Goal: Information Seeking & Learning: Learn about a topic

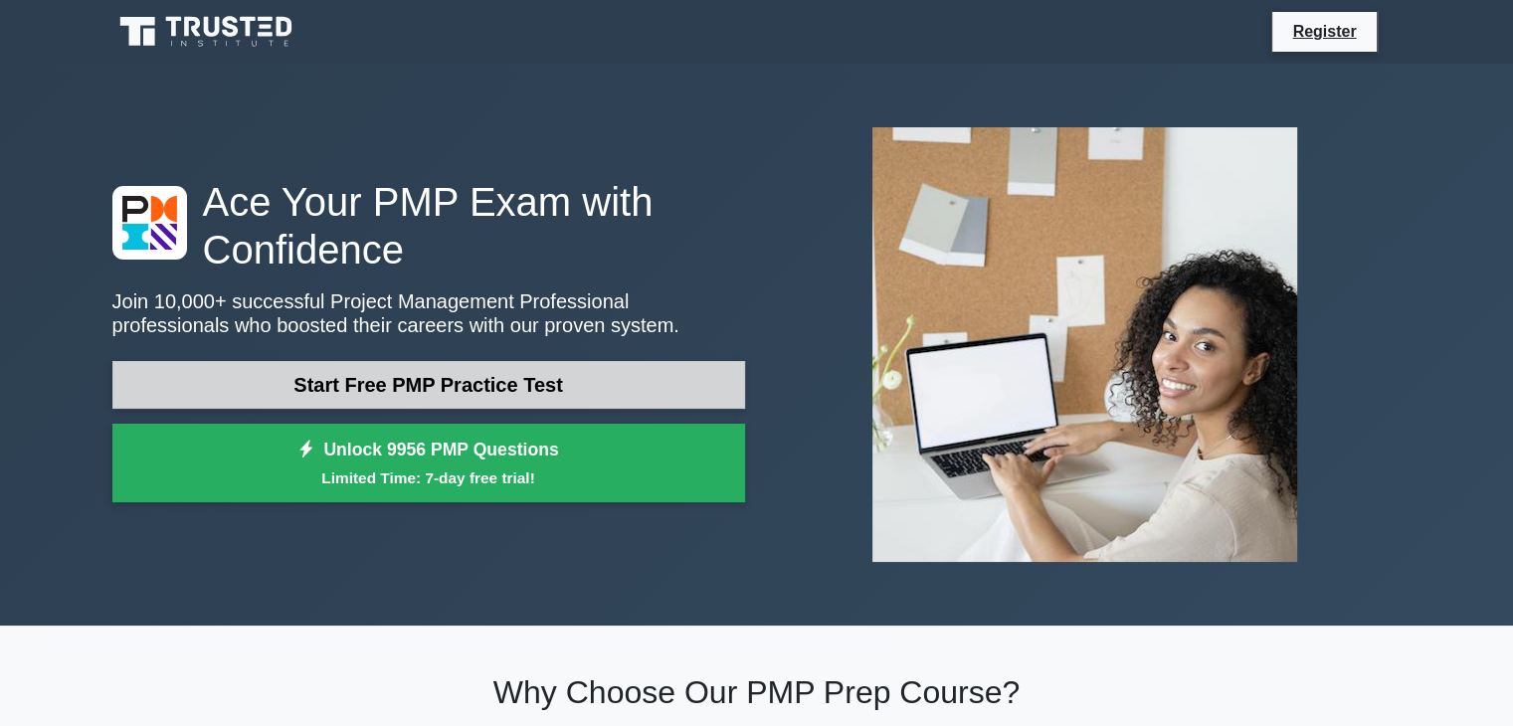
click at [451, 361] on link "Start Free PMP Practice Test" at bounding box center [428, 385] width 633 height 48
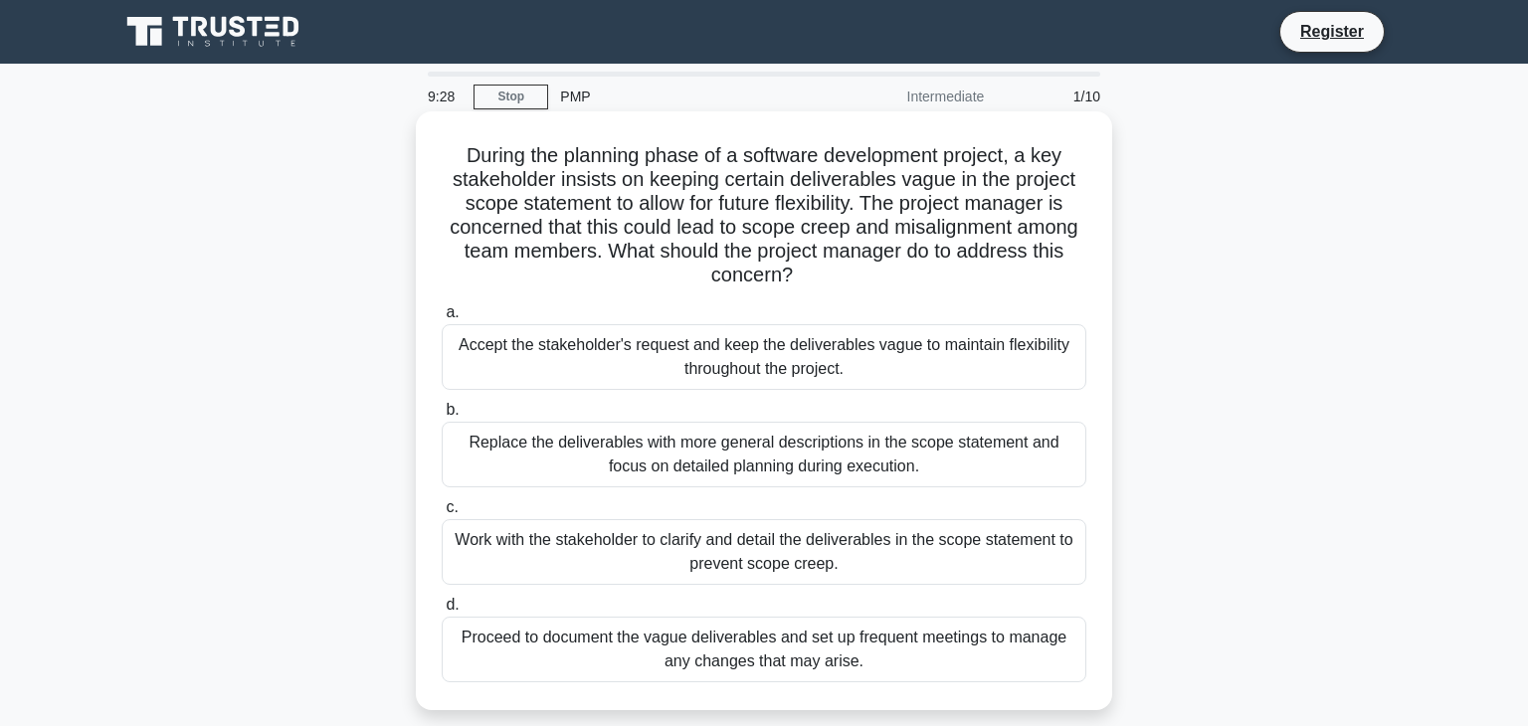
click at [955, 554] on div "Work with the stakeholder to clarify and detail the deliverables in the scope s…" at bounding box center [764, 552] width 644 height 66
click at [442, 514] on input "c. Work with the stakeholder to clarify and detail the deliverables in the scop…" at bounding box center [442, 507] width 0 height 13
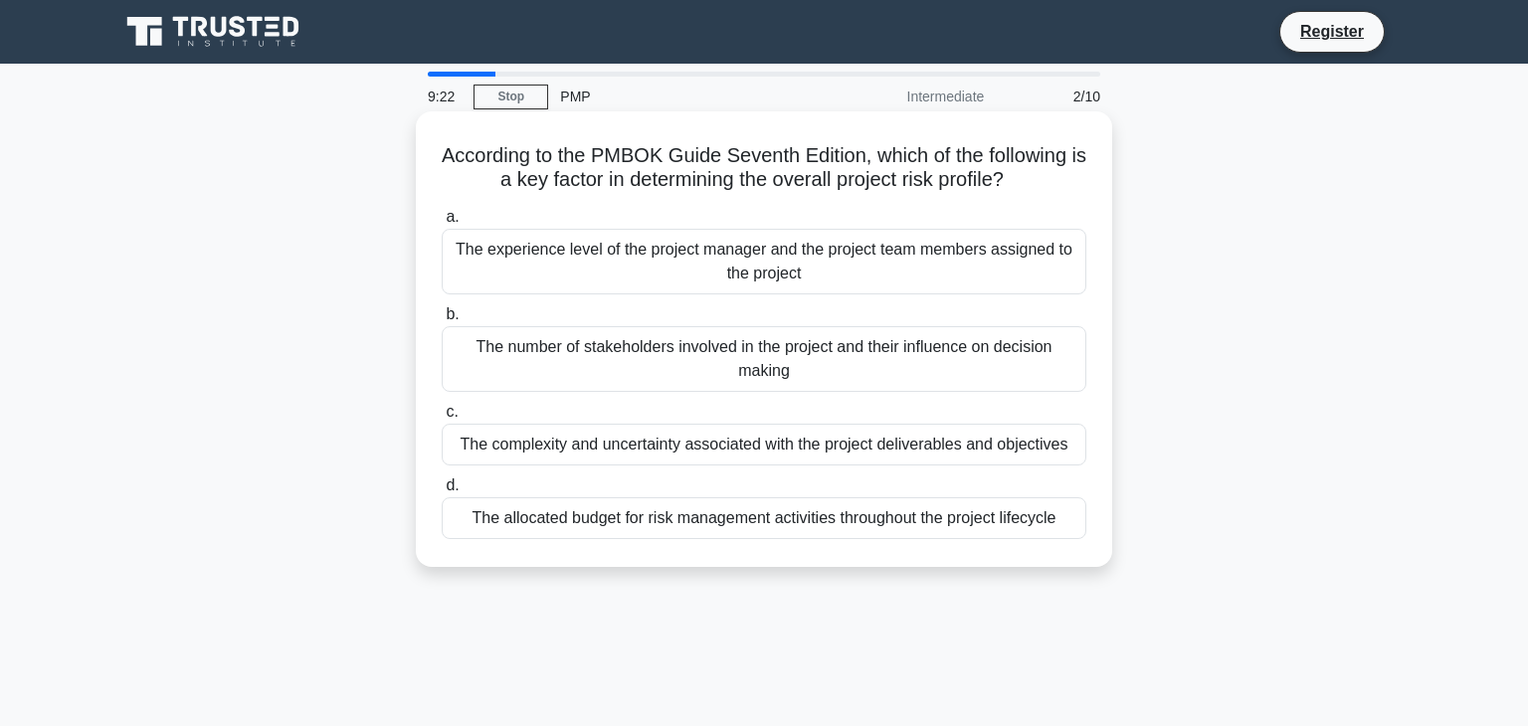
drag, startPoint x: 602, startPoint y: 174, endPoint x: 1030, endPoint y: 175, distance: 428.6
click at [1030, 175] on h5 "According to the PMBOK Guide Seventh Edition, which of the following is a key f…" at bounding box center [764, 168] width 648 height 50
click at [747, 439] on div "The complexity and uncertainty associated with the project deliverables and obj…" at bounding box center [764, 445] width 644 height 42
click at [442, 419] on input "c. The complexity and uncertainty associated with the project deliverables and …" at bounding box center [442, 412] width 0 height 13
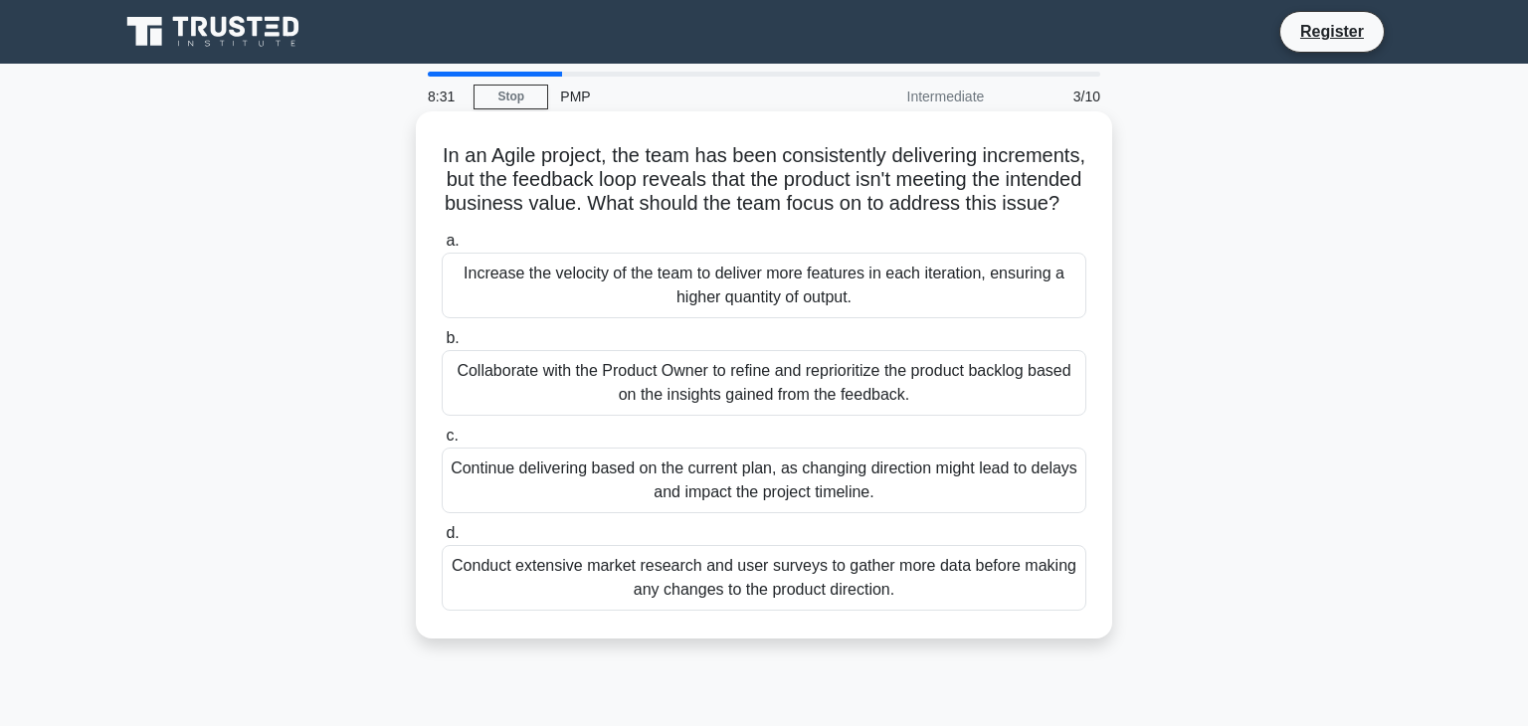
click at [760, 408] on div "Collaborate with the Product Owner to refine and reprioritize the product backl…" at bounding box center [764, 383] width 644 height 66
click at [442, 345] on input "b. Collaborate with the Product Owner to refine and reprioritize the product ba…" at bounding box center [442, 338] width 0 height 13
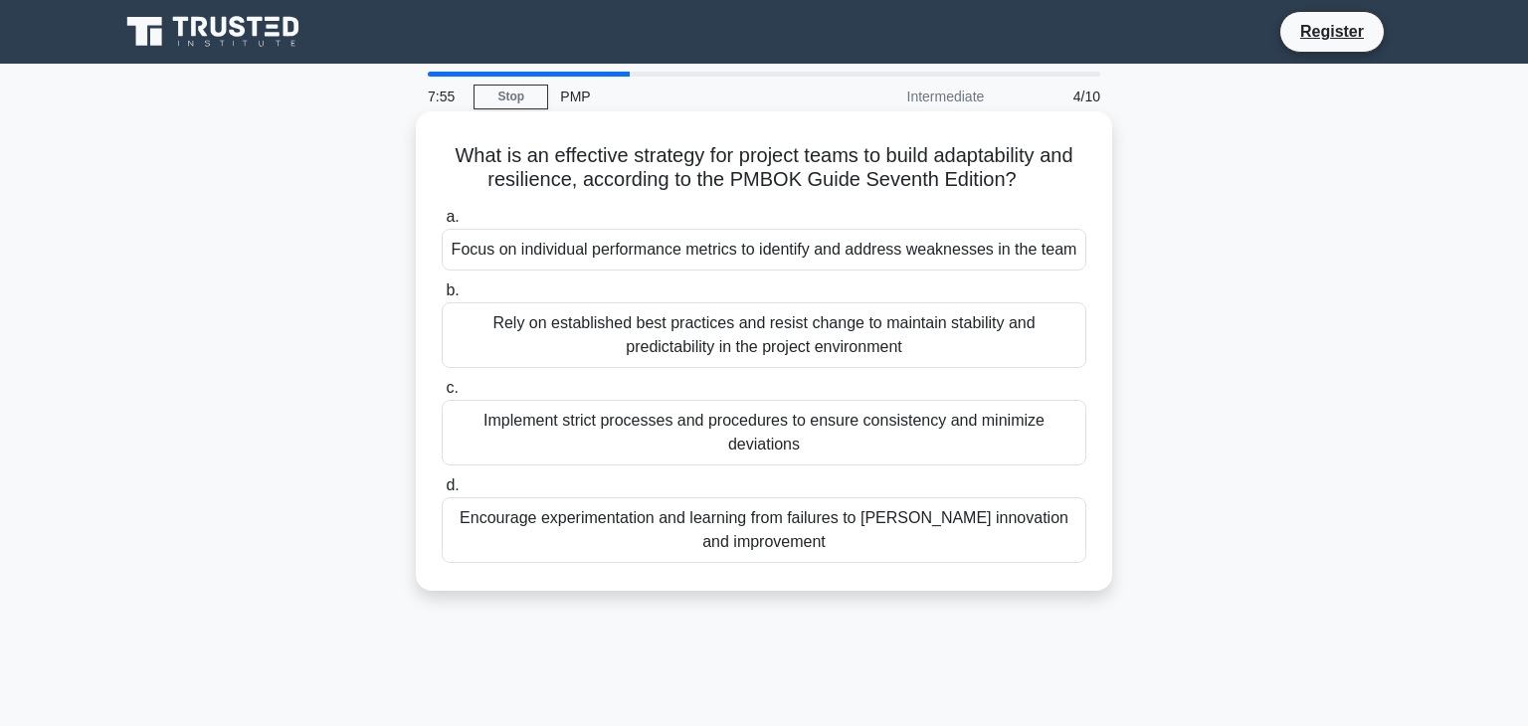
click at [843, 514] on div "Encourage experimentation and learning from failures to foster innovation and i…" at bounding box center [764, 530] width 644 height 66
click at [442, 492] on input "d. Encourage experimentation and learning from failures to foster innovation an…" at bounding box center [442, 485] width 0 height 13
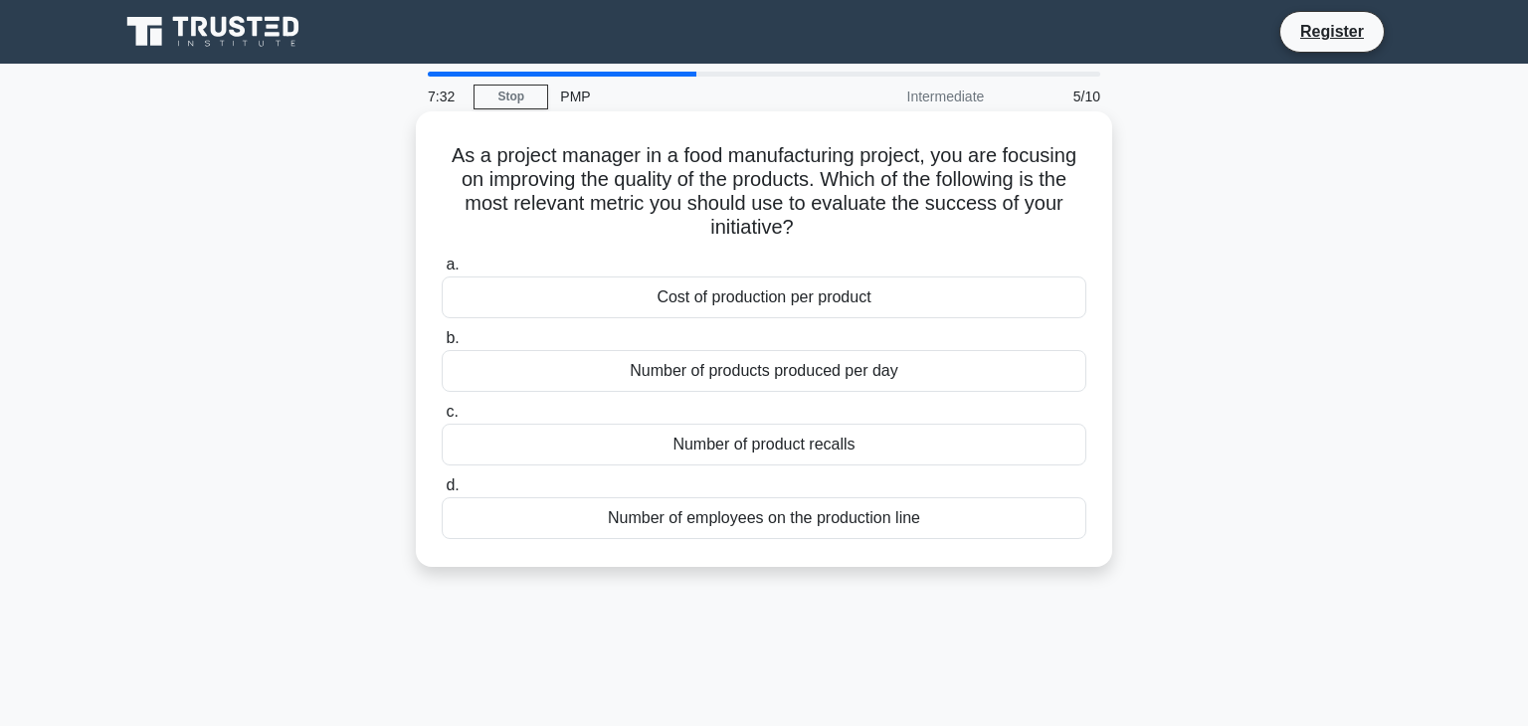
click at [750, 293] on div "Cost of production per product" at bounding box center [764, 297] width 644 height 42
click at [442, 272] on input "a. Cost of production per product" at bounding box center [442, 265] width 0 height 13
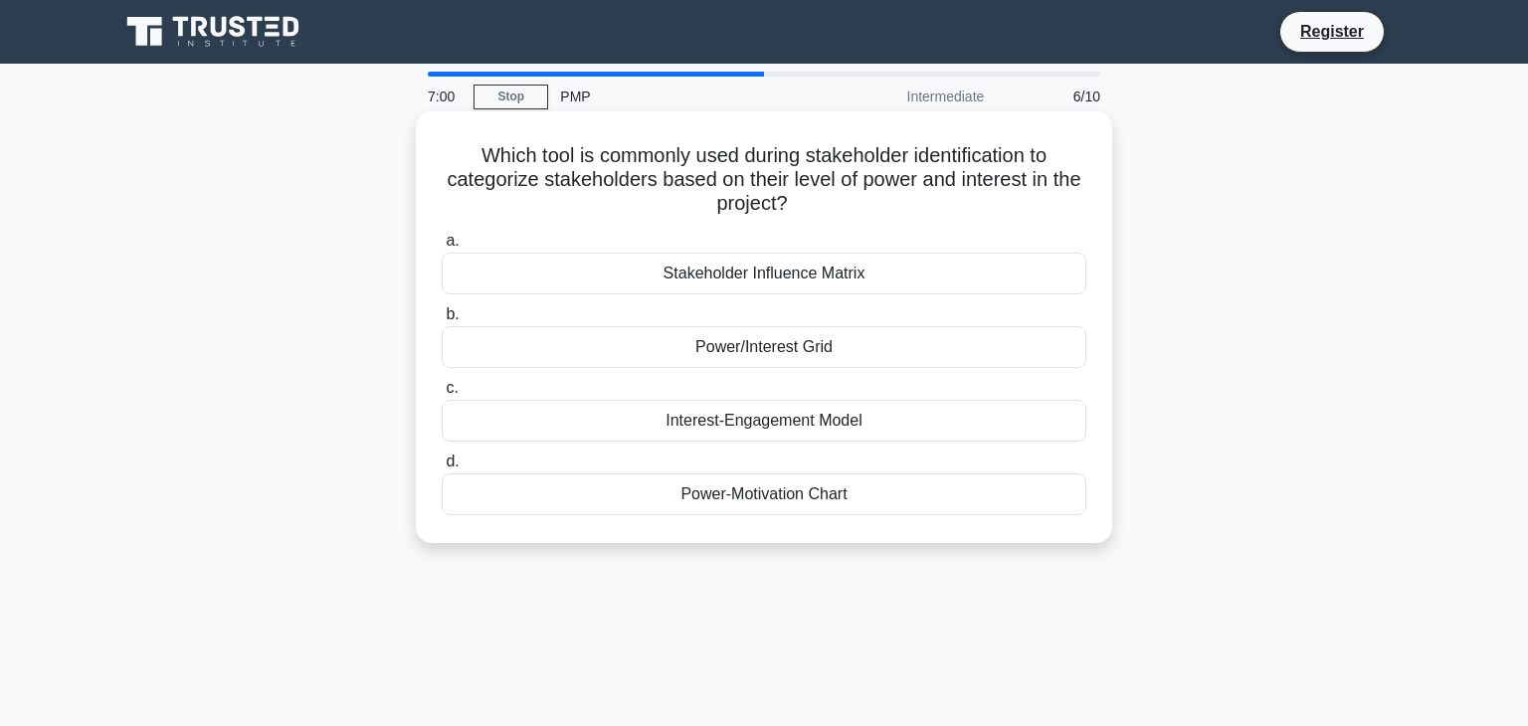
drag, startPoint x: 866, startPoint y: 184, endPoint x: 986, endPoint y: 184, distance: 119.3
click at [986, 184] on h5 "Which tool is commonly used during stakeholder identification to categorize sta…" at bounding box center [764, 180] width 648 height 74
click at [790, 343] on div "Power/Interest Grid" at bounding box center [764, 347] width 644 height 42
click at [442, 321] on input "b. Power/Interest Grid" at bounding box center [442, 314] width 0 height 13
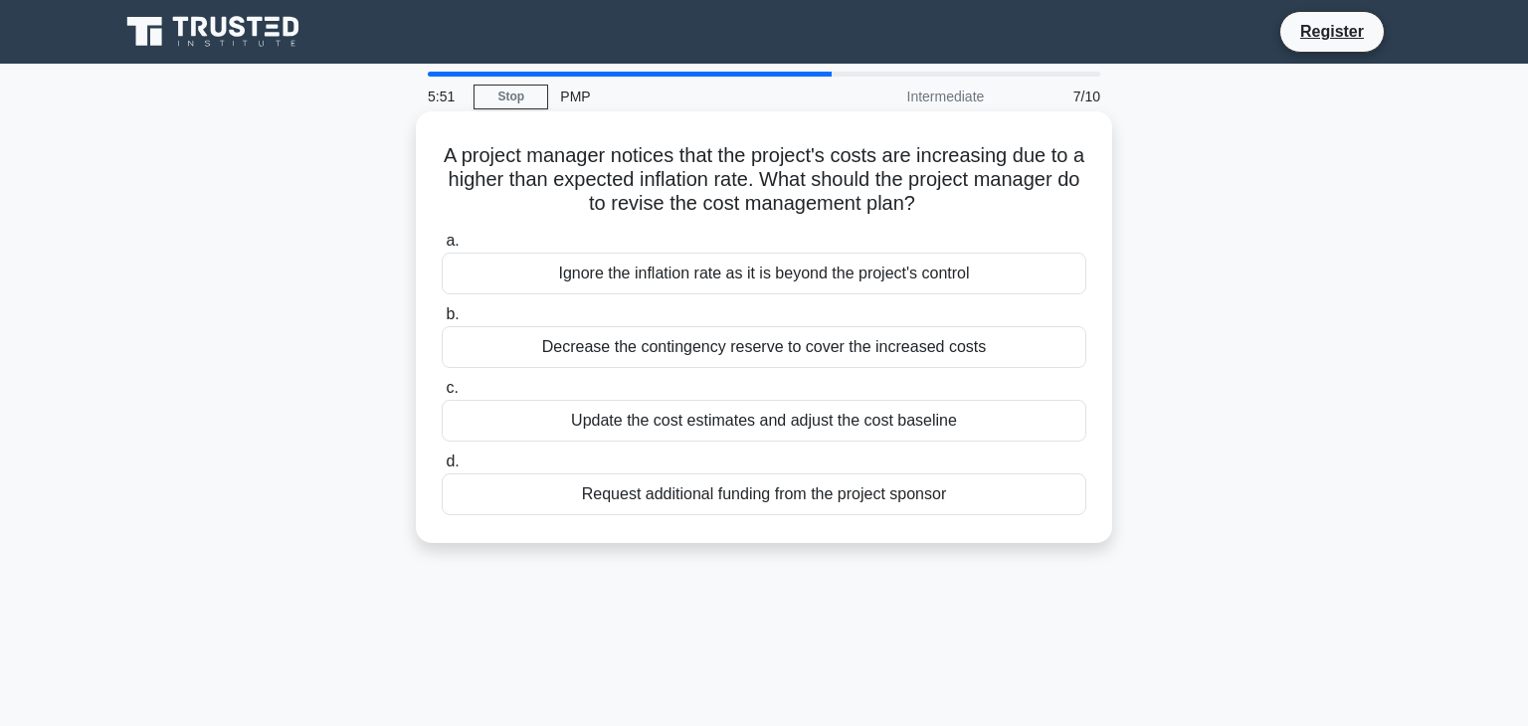
click at [621, 344] on div "Decrease the contingency reserve to cover the increased costs" at bounding box center [764, 347] width 644 height 42
click at [442, 321] on input "b. Decrease the contingency reserve to cover the increased costs" at bounding box center [442, 314] width 0 height 13
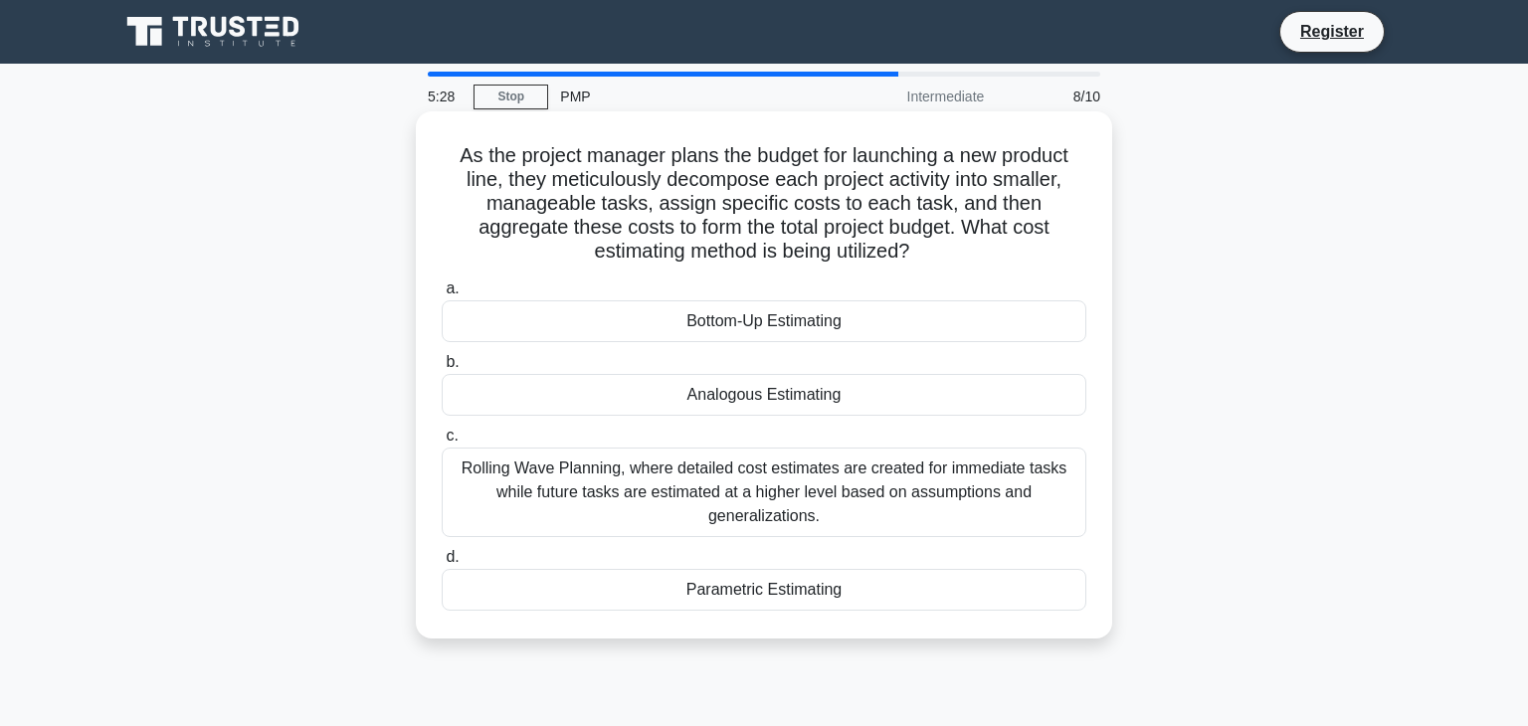
click at [773, 474] on div "Rolling Wave Planning, where detailed cost estimates are created for immediate …" at bounding box center [764, 493] width 644 height 90
click at [442, 443] on input "c. Rolling Wave Planning, where detailed cost estimates are created for immedia…" at bounding box center [442, 436] width 0 height 13
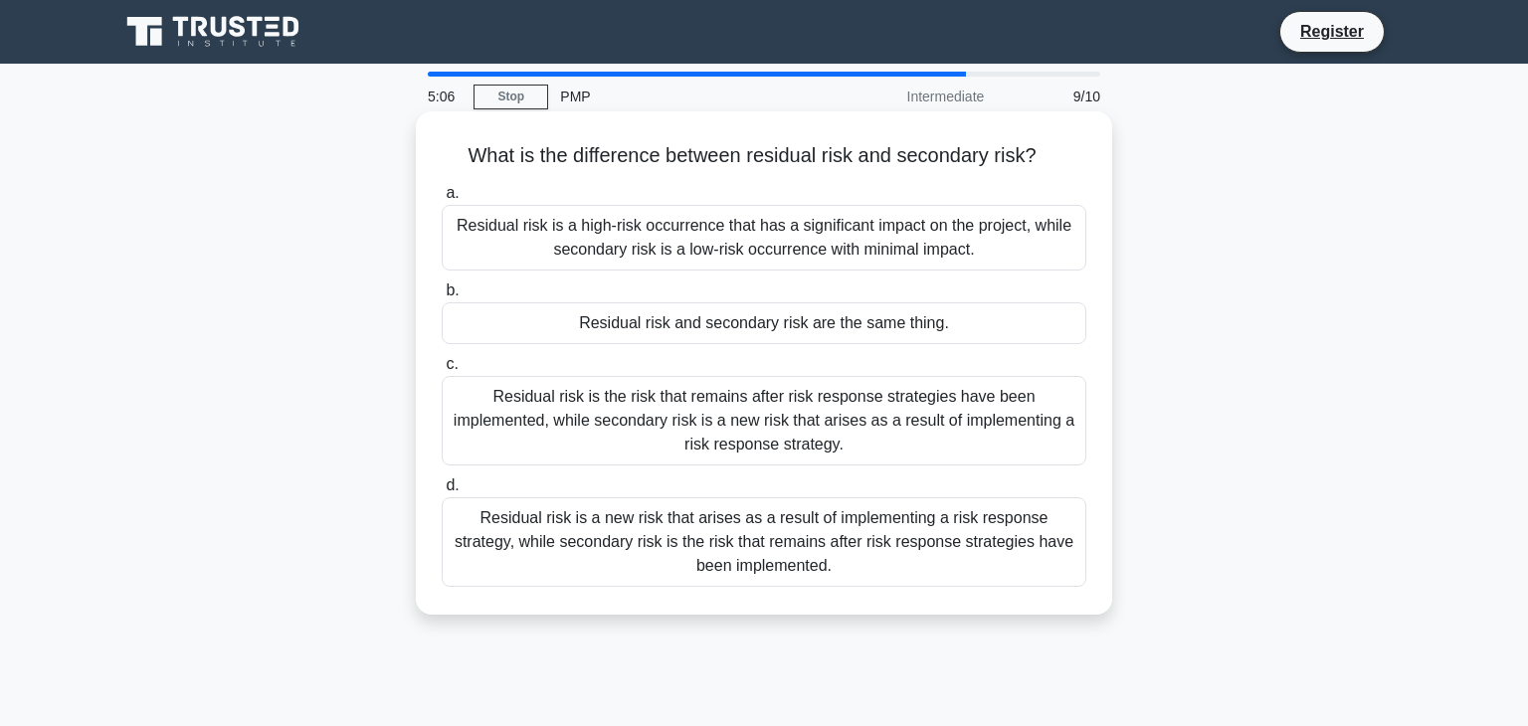
click at [539, 420] on div "Residual risk is the risk that remains after risk response strategies have been…" at bounding box center [764, 421] width 644 height 90
click at [442, 371] on input "c. Residual risk is the risk that remains after risk response strategies have b…" at bounding box center [442, 364] width 0 height 13
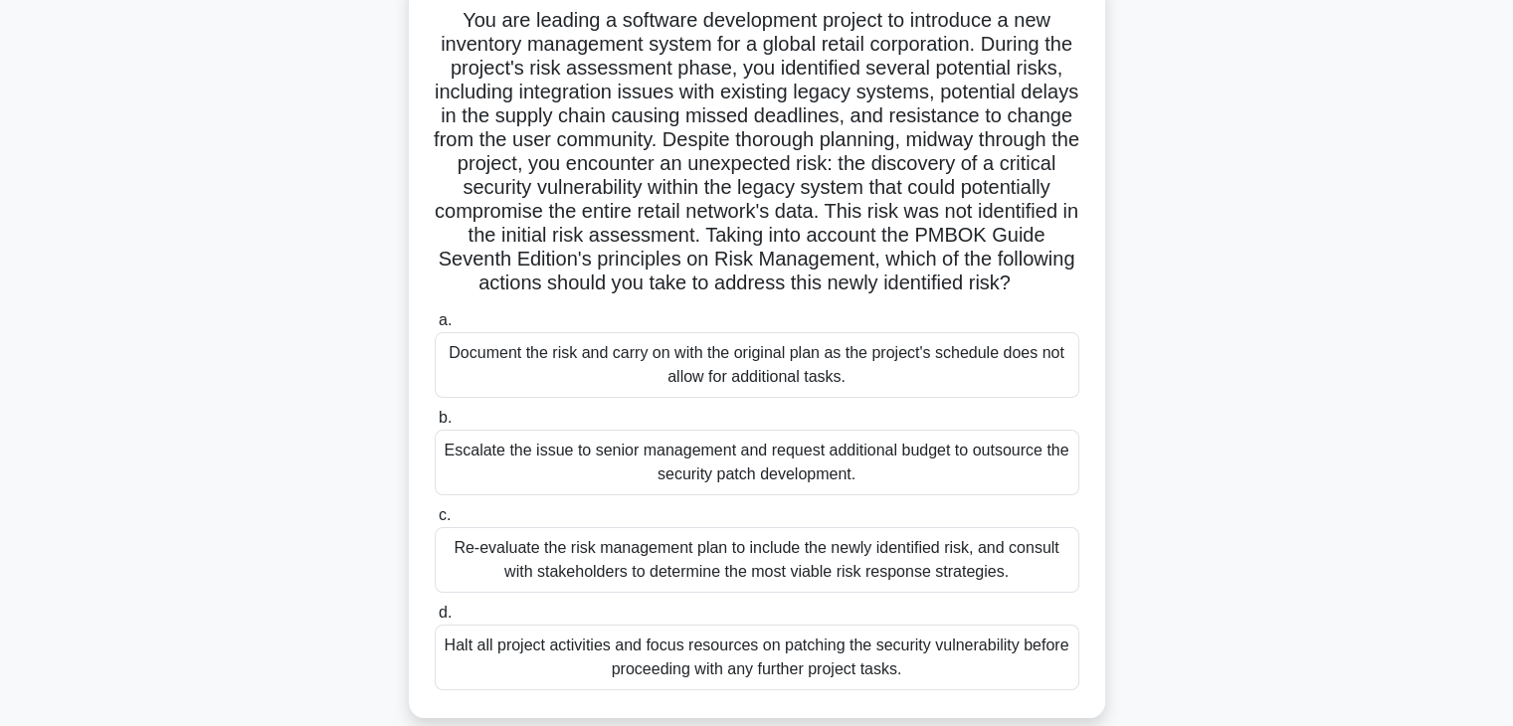
scroll to position [155, 0]
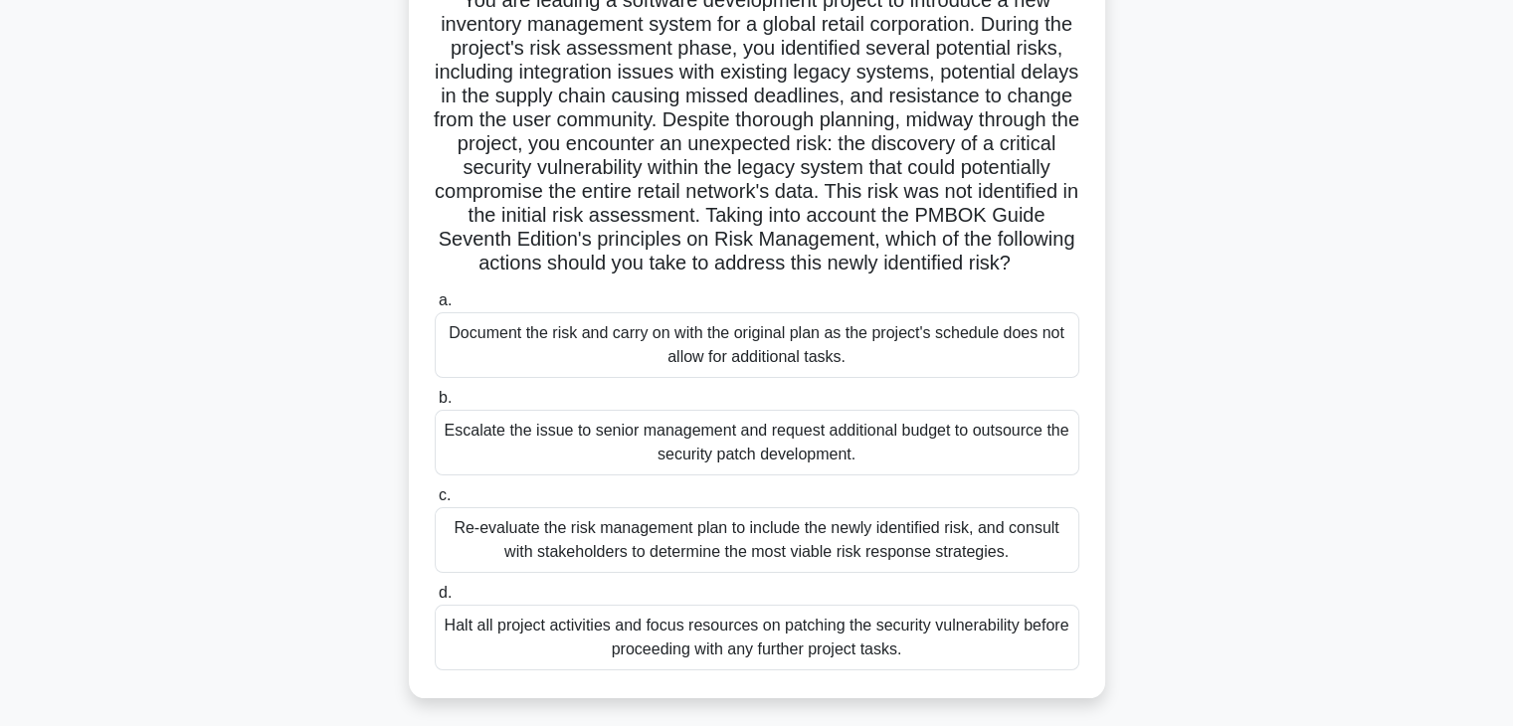
click at [600, 557] on div "Re-evaluate the risk management plan to include the newly identified risk, and …" at bounding box center [757, 540] width 644 height 66
click at [435, 502] on input "c. Re-evaluate the risk management plan to include the newly identified risk, a…" at bounding box center [435, 495] width 0 height 13
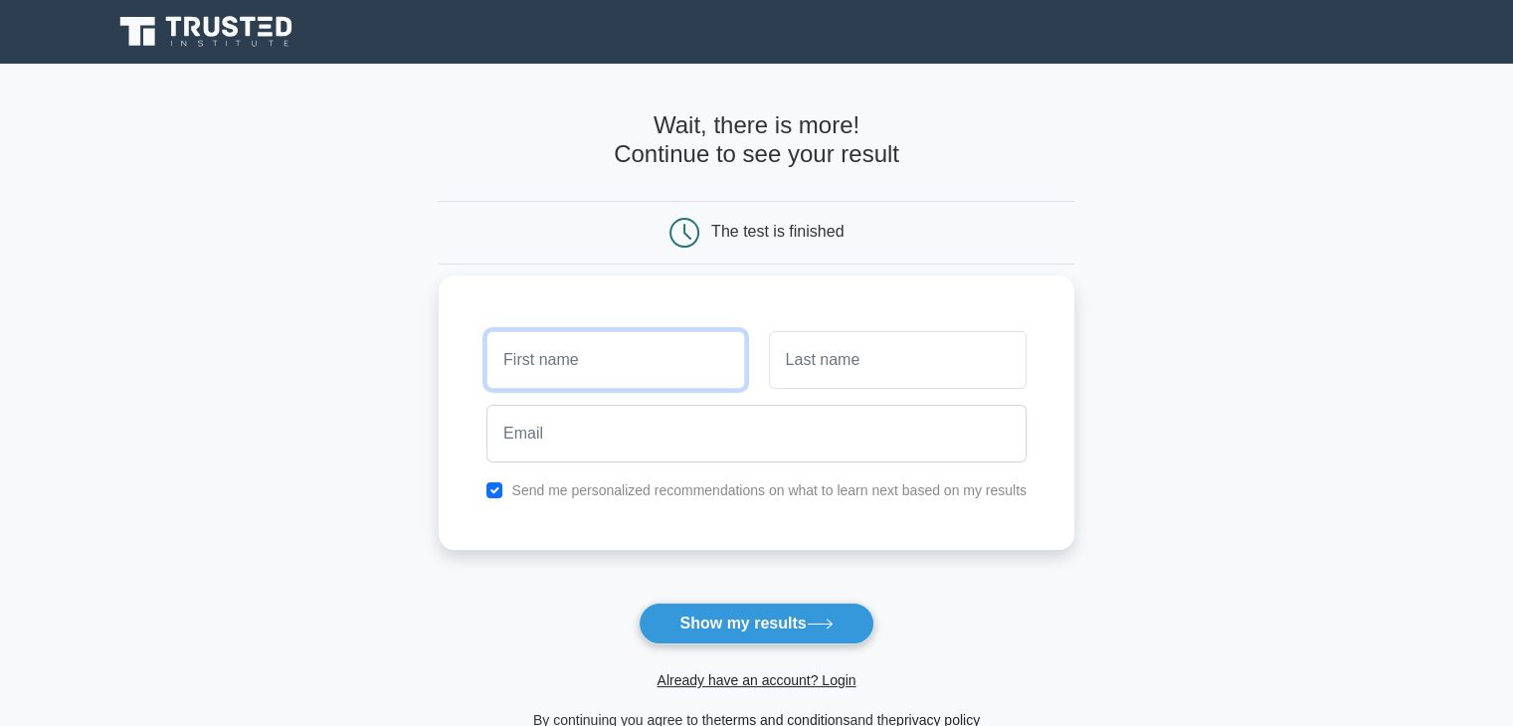
click at [588, 370] on input "text" at bounding box center [615, 360] width 258 height 58
type input "s"
type input "Saurabh"
click at [804, 367] on input "text" at bounding box center [898, 360] width 258 height 58
type input "Shukla"
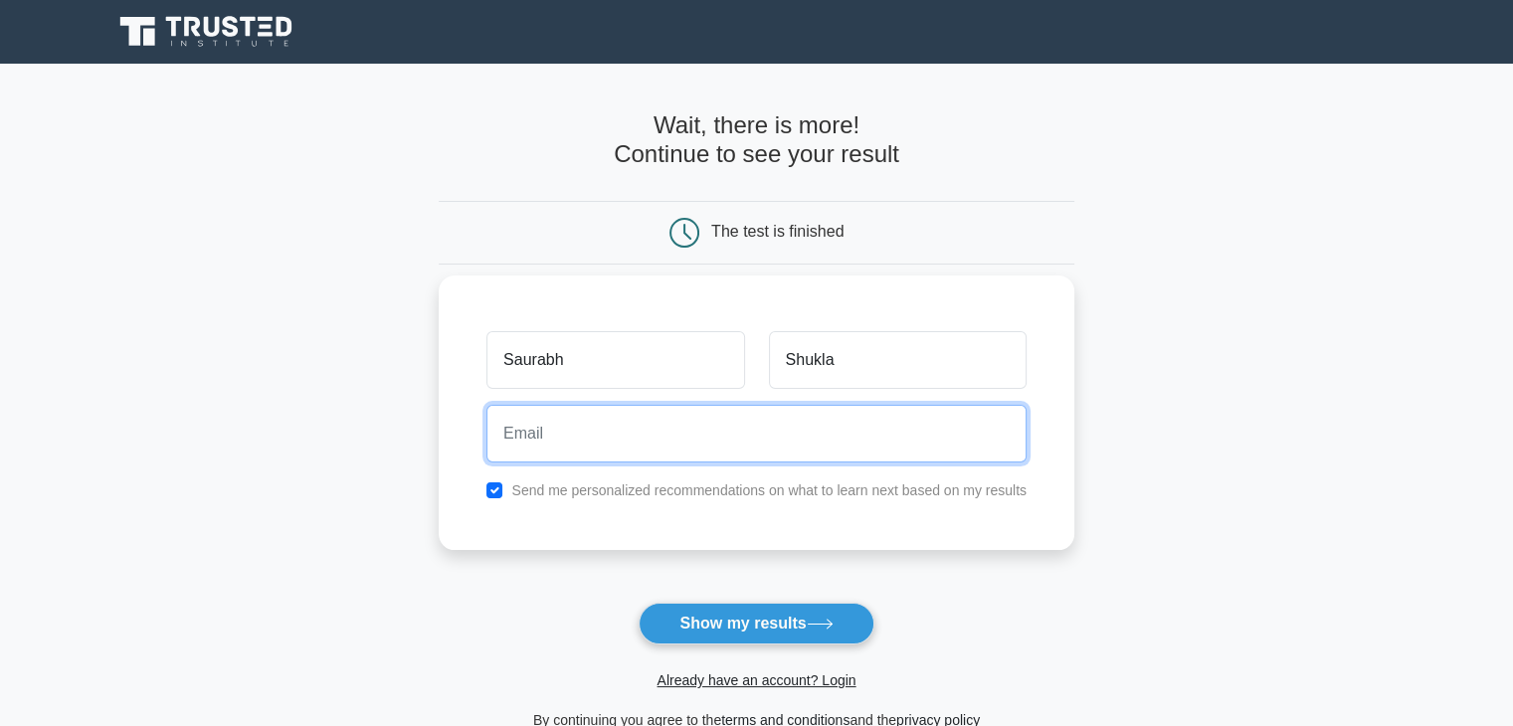
click at [596, 425] on input "email" at bounding box center [756, 434] width 540 height 58
type input "[EMAIL_ADDRESS][DOMAIN_NAME]"
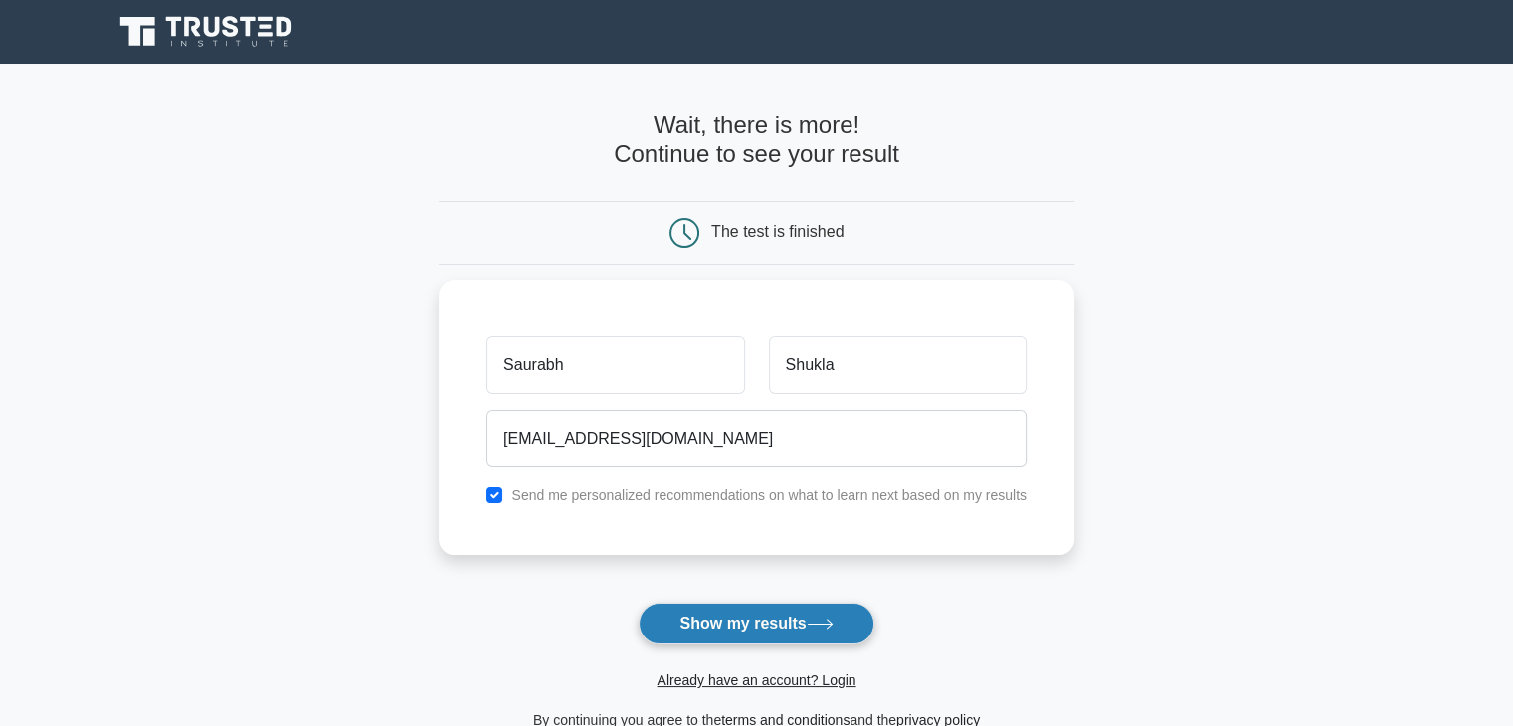
click at [687, 623] on button "Show my results" at bounding box center [755, 624] width 235 height 42
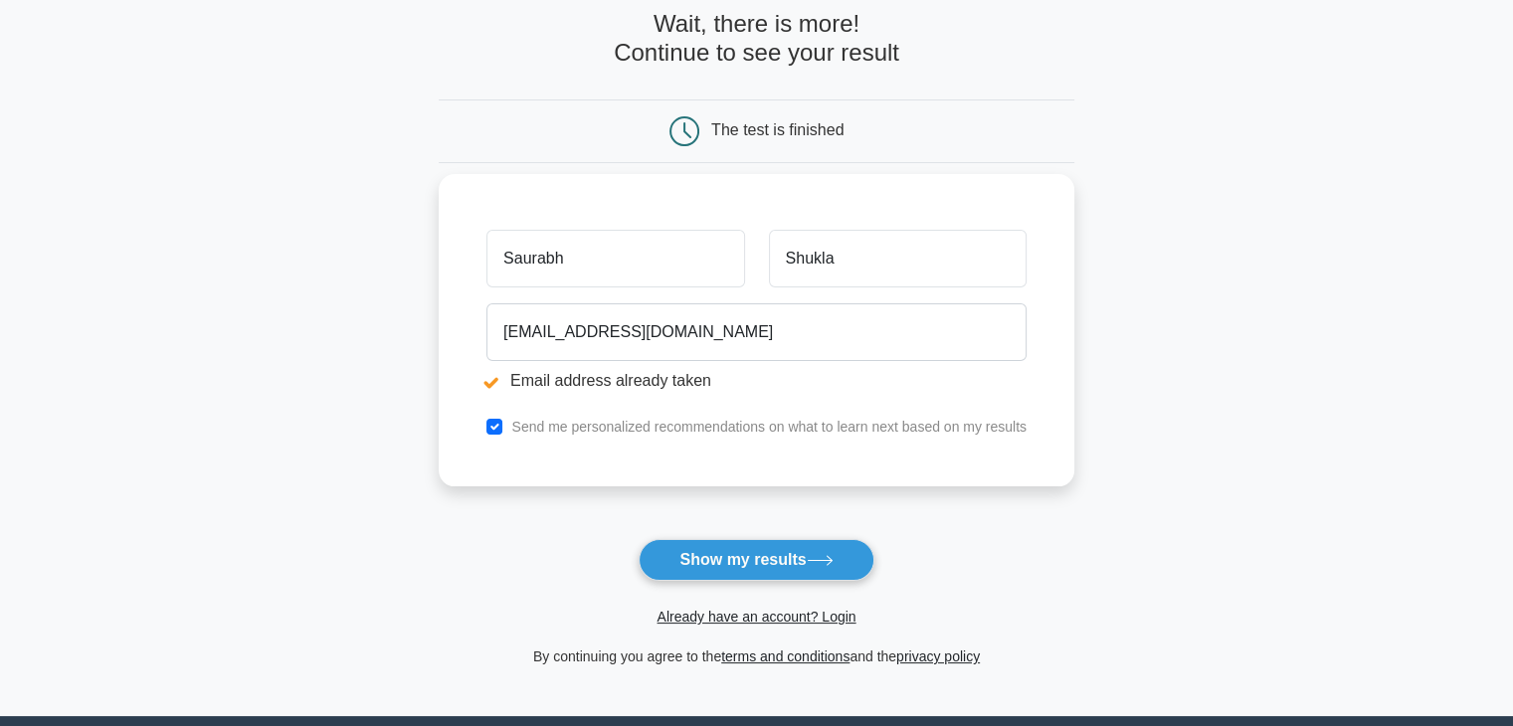
scroll to position [298, 0]
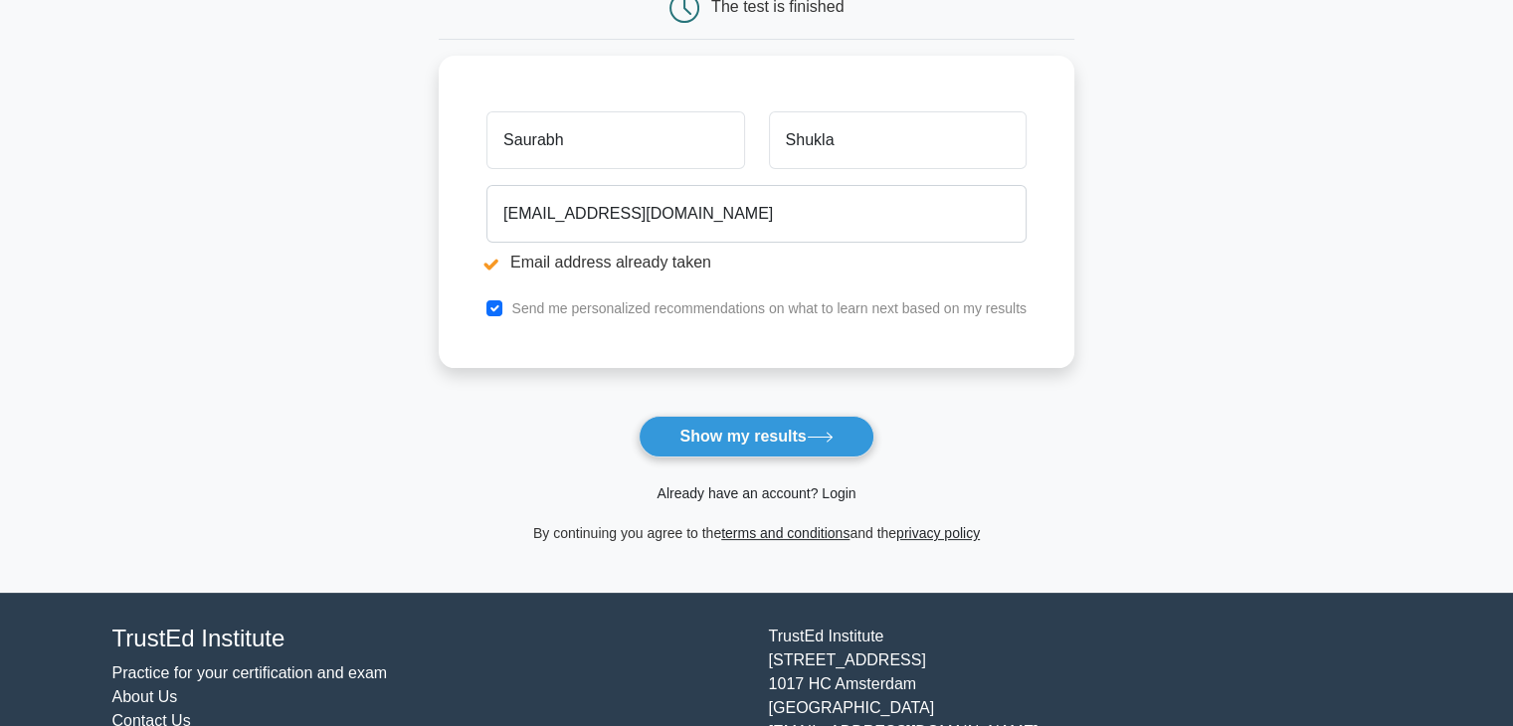
click at [832, 490] on link "Already have an account? Login" at bounding box center [755, 493] width 199 height 16
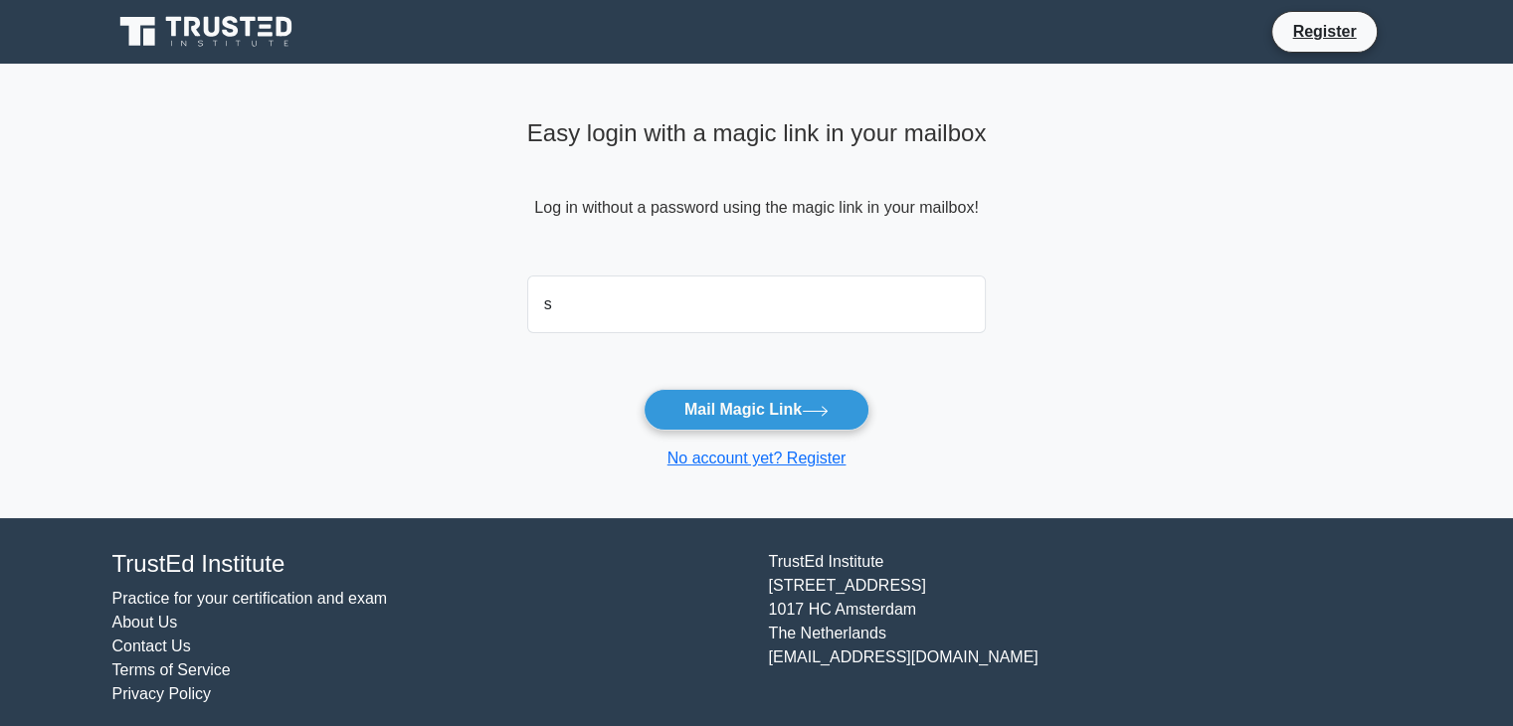
type input "[EMAIL_ADDRESS][DOMAIN_NAME]"
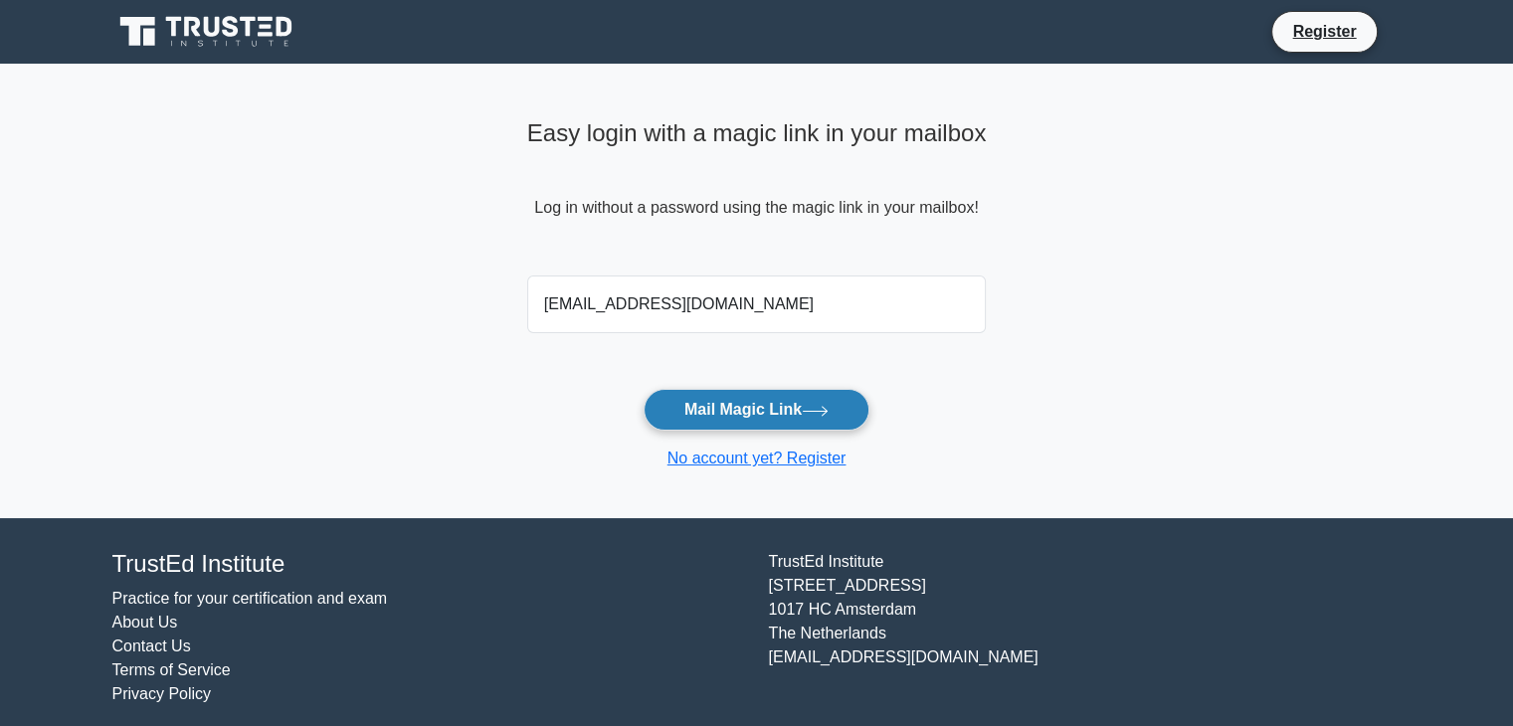
click at [712, 423] on button "Mail Magic Link" at bounding box center [756, 410] width 226 height 42
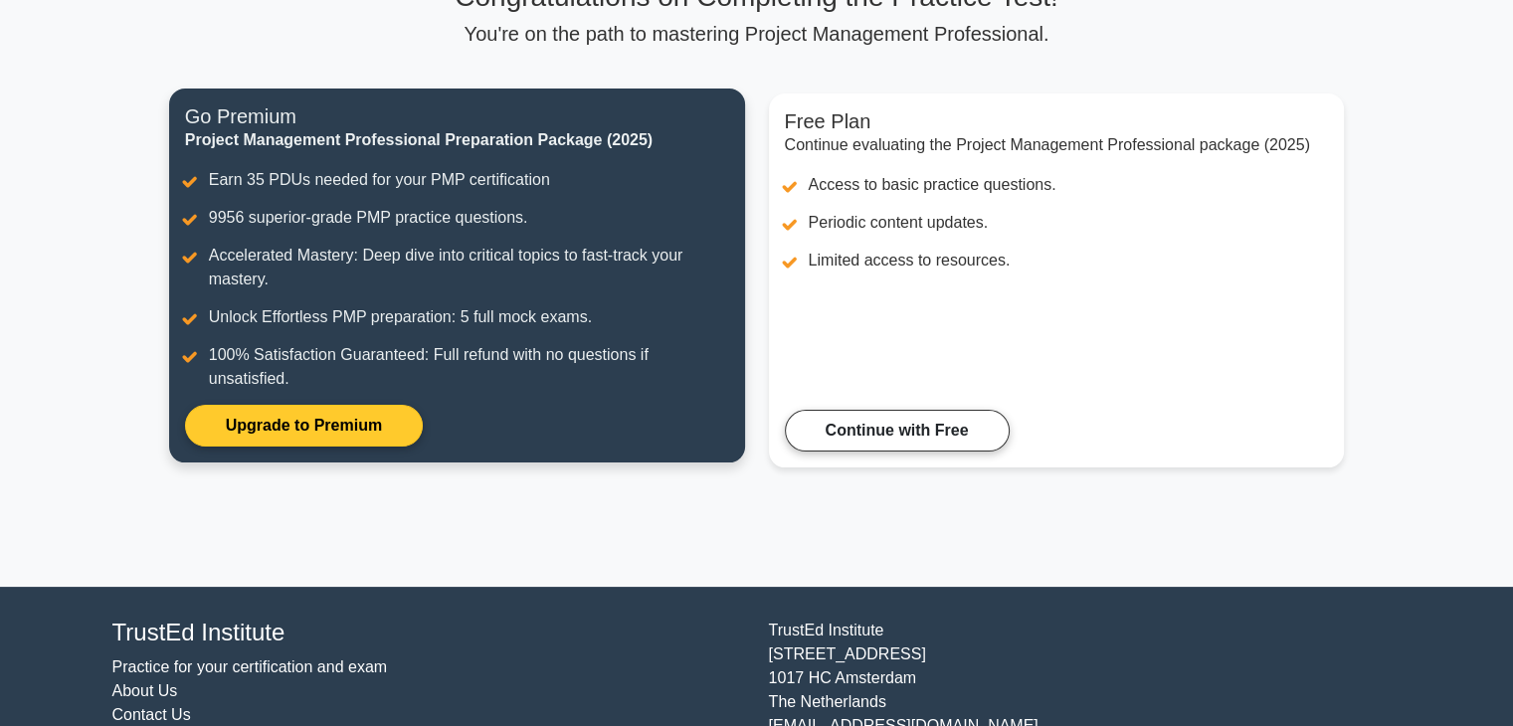
scroll to position [199, 0]
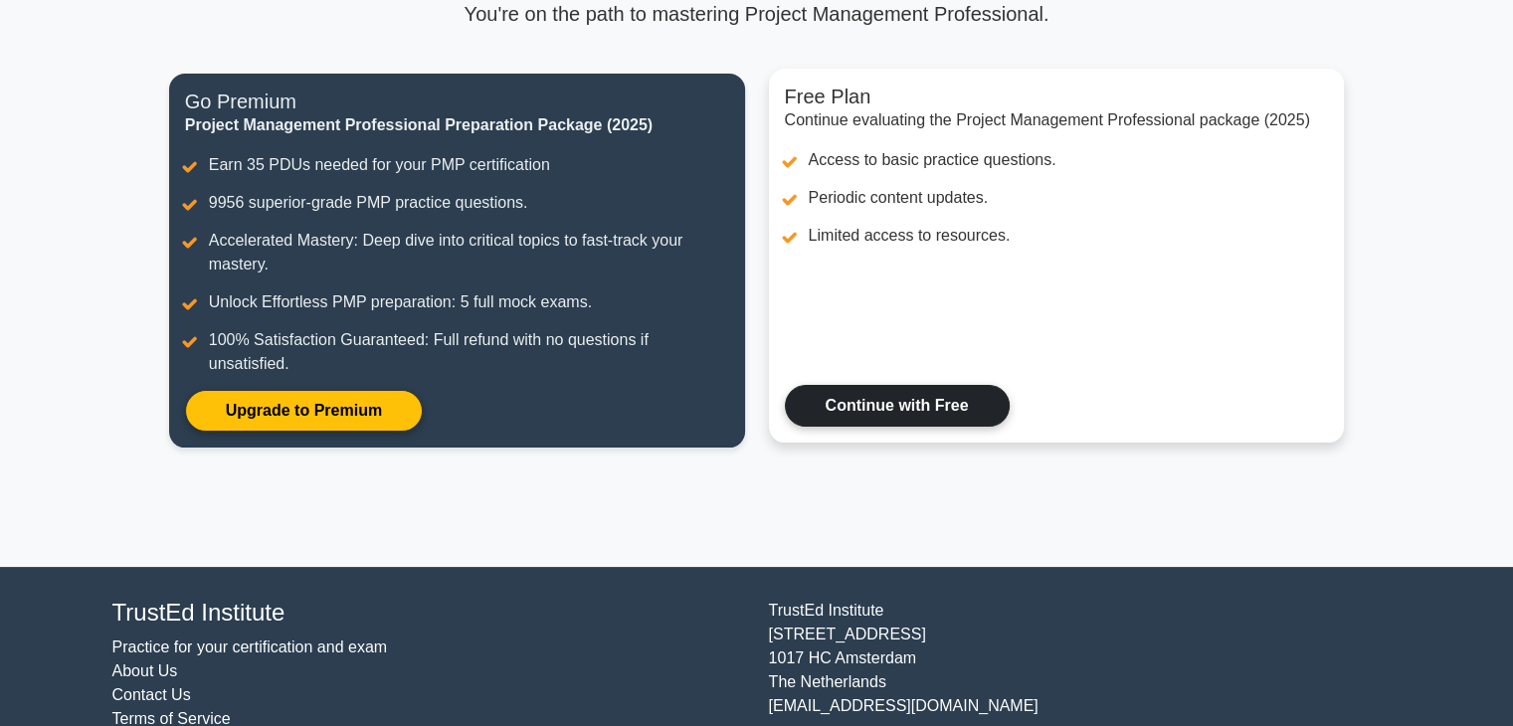
click at [863, 408] on link "Continue with Free" at bounding box center [897, 406] width 225 height 42
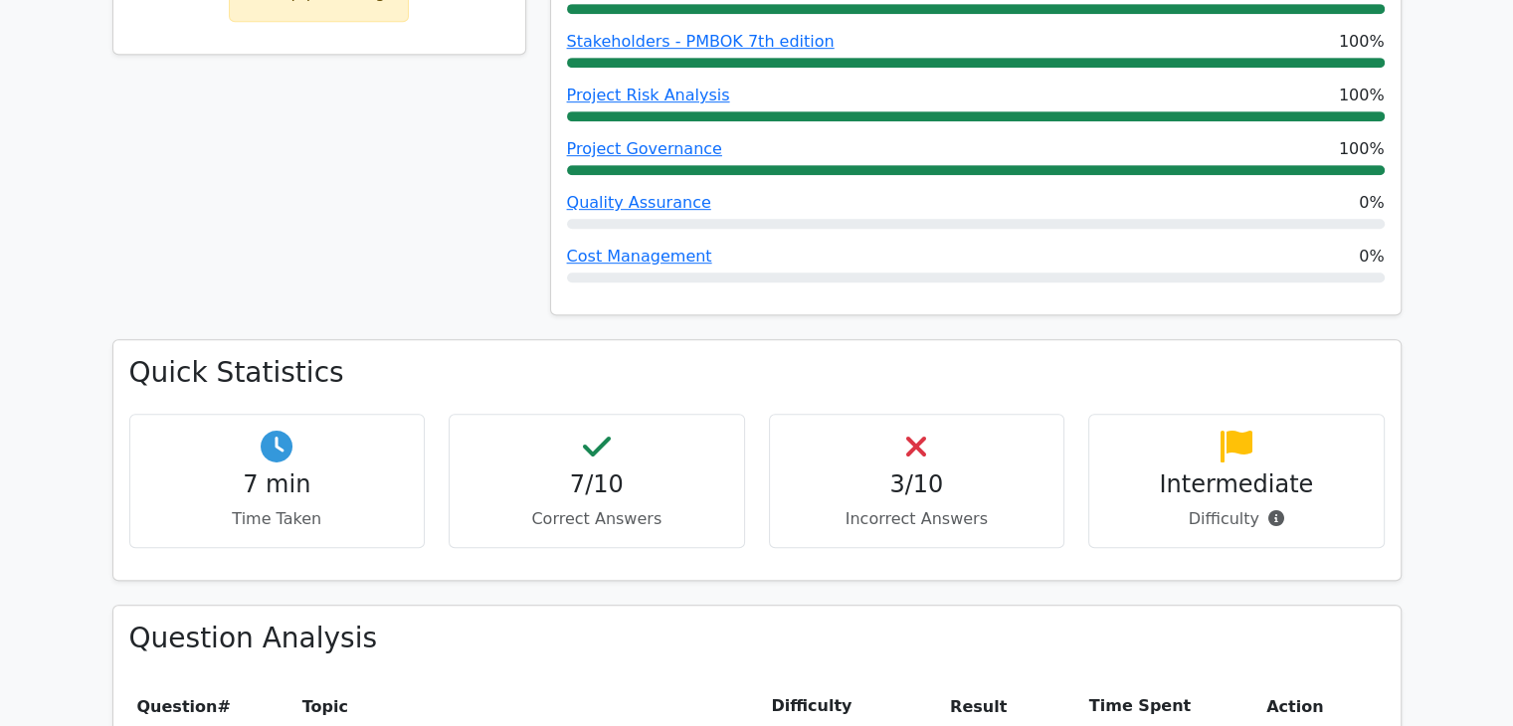
scroll to position [1193, 0]
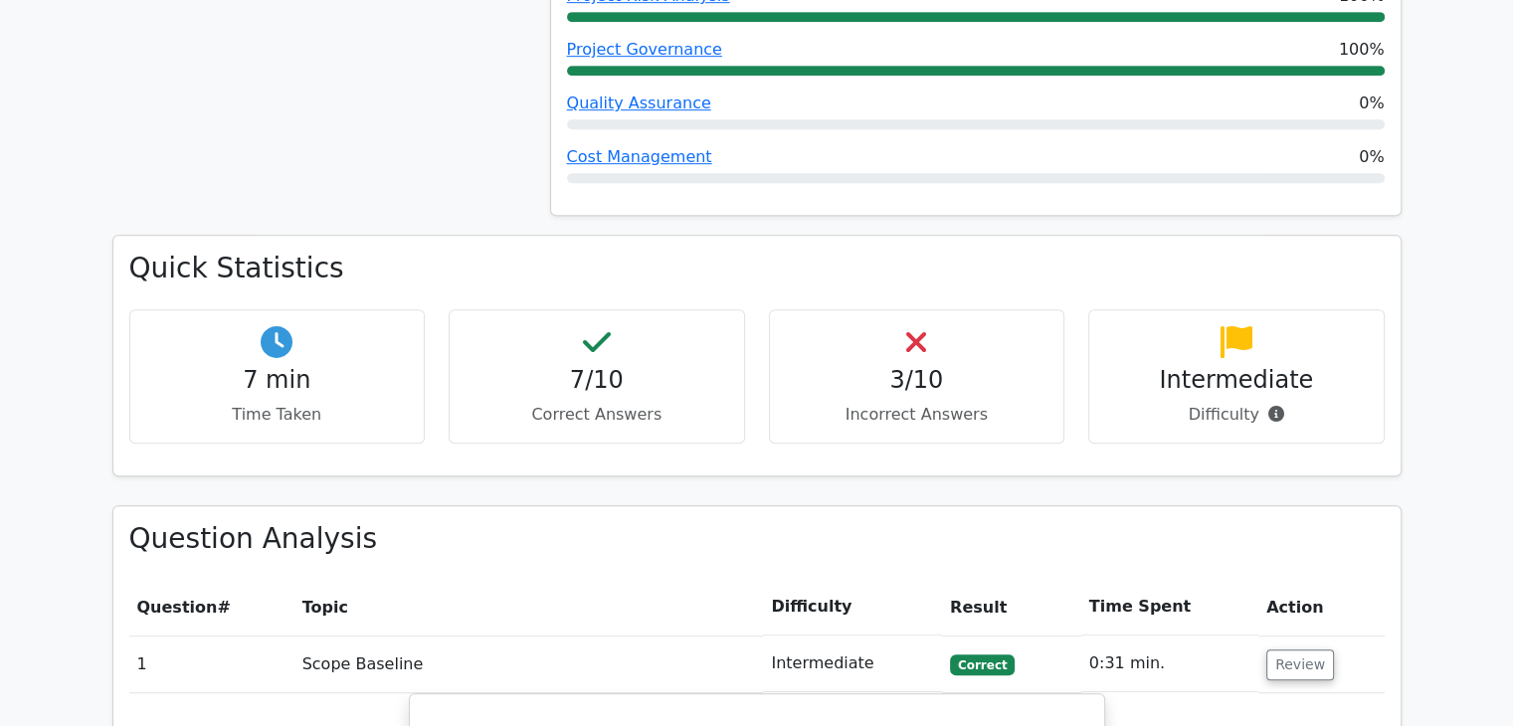
click at [900, 403] on p "Incorrect Answers" at bounding box center [917, 415] width 263 height 24
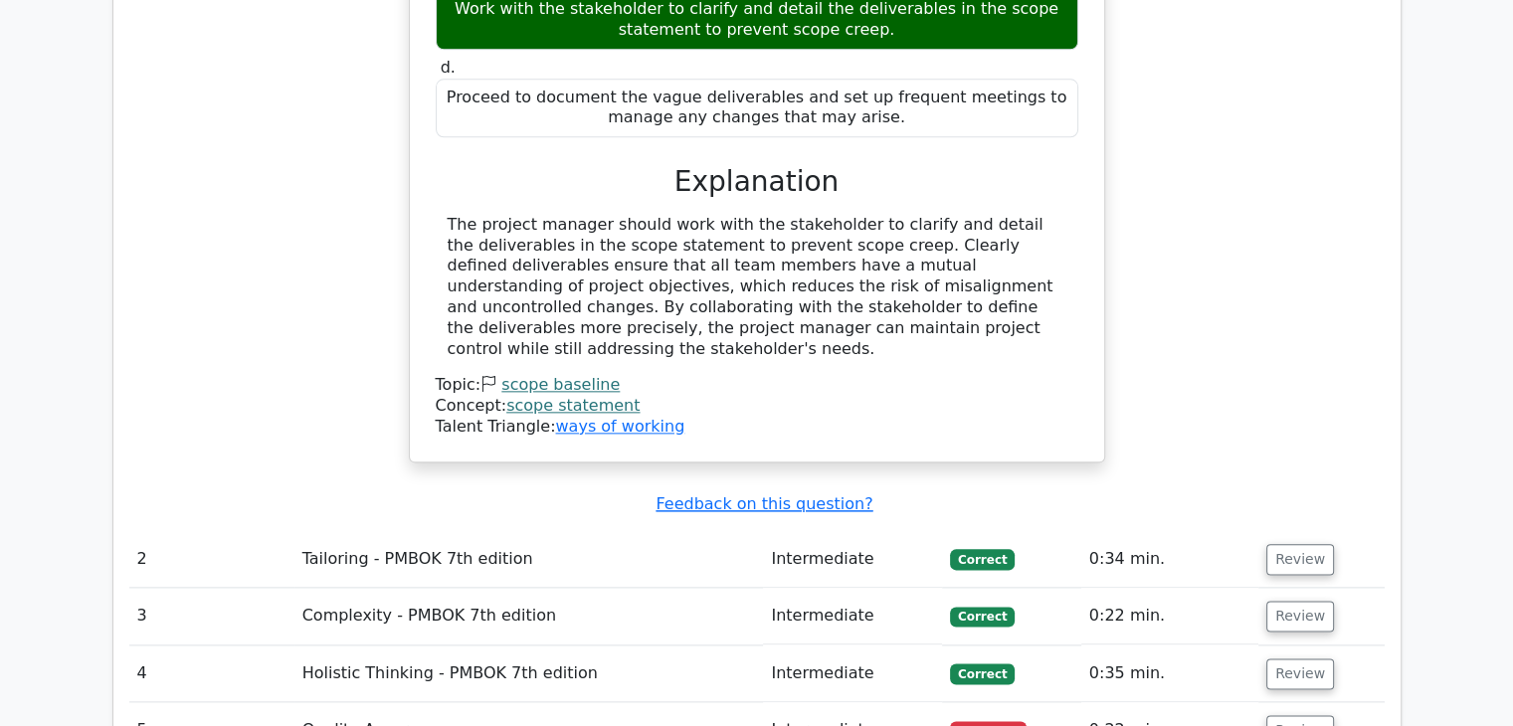
scroll to position [2287, 0]
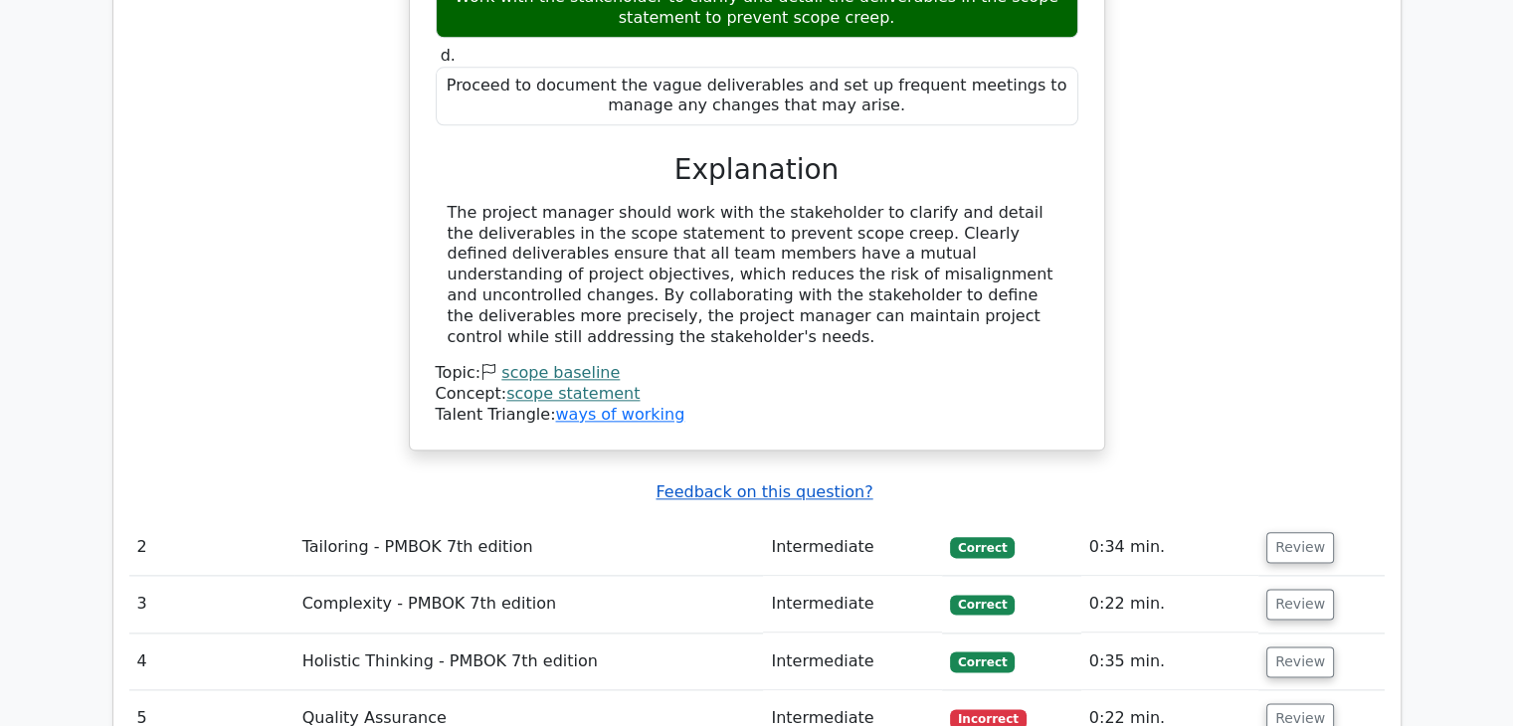
click at [724, 482] on u "Feedback on this question?" at bounding box center [763, 491] width 217 height 19
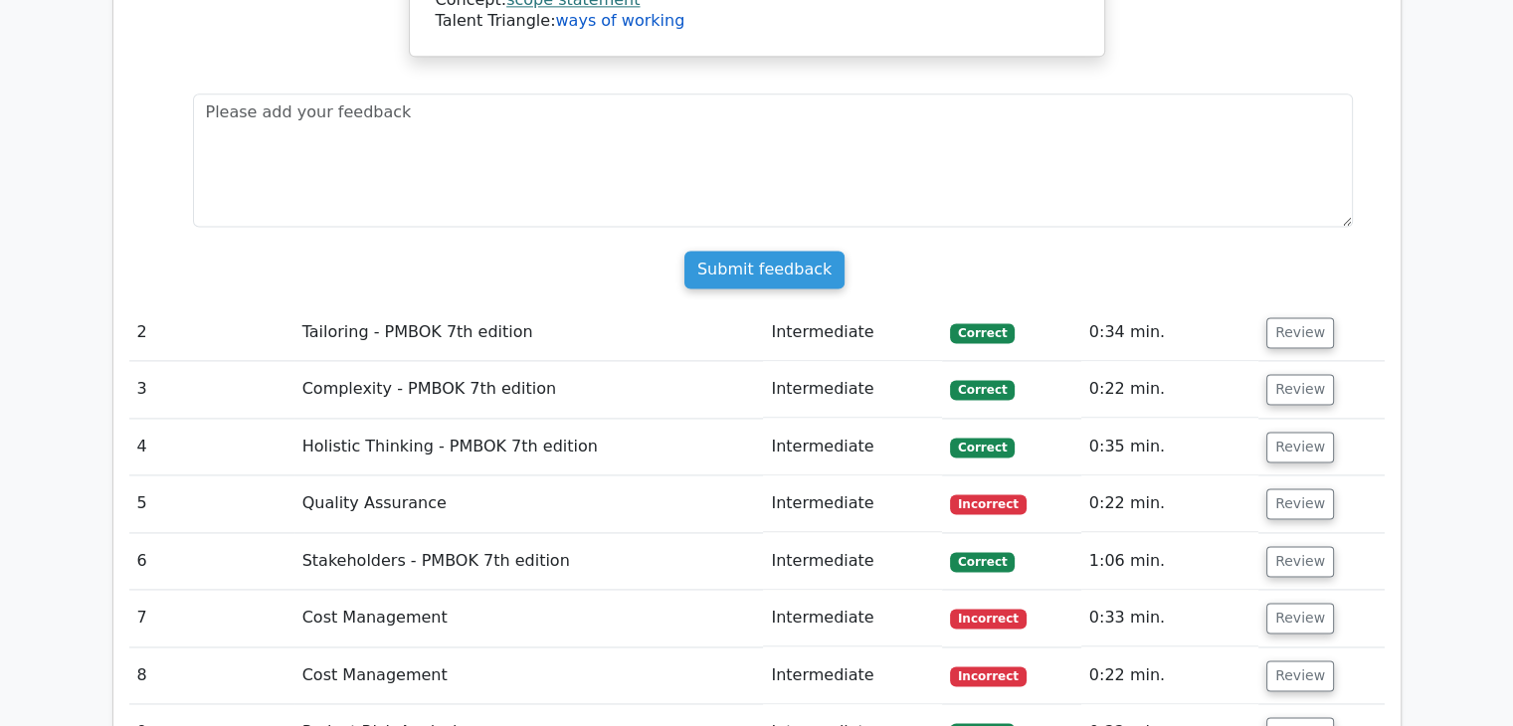
scroll to position [2785, 0]
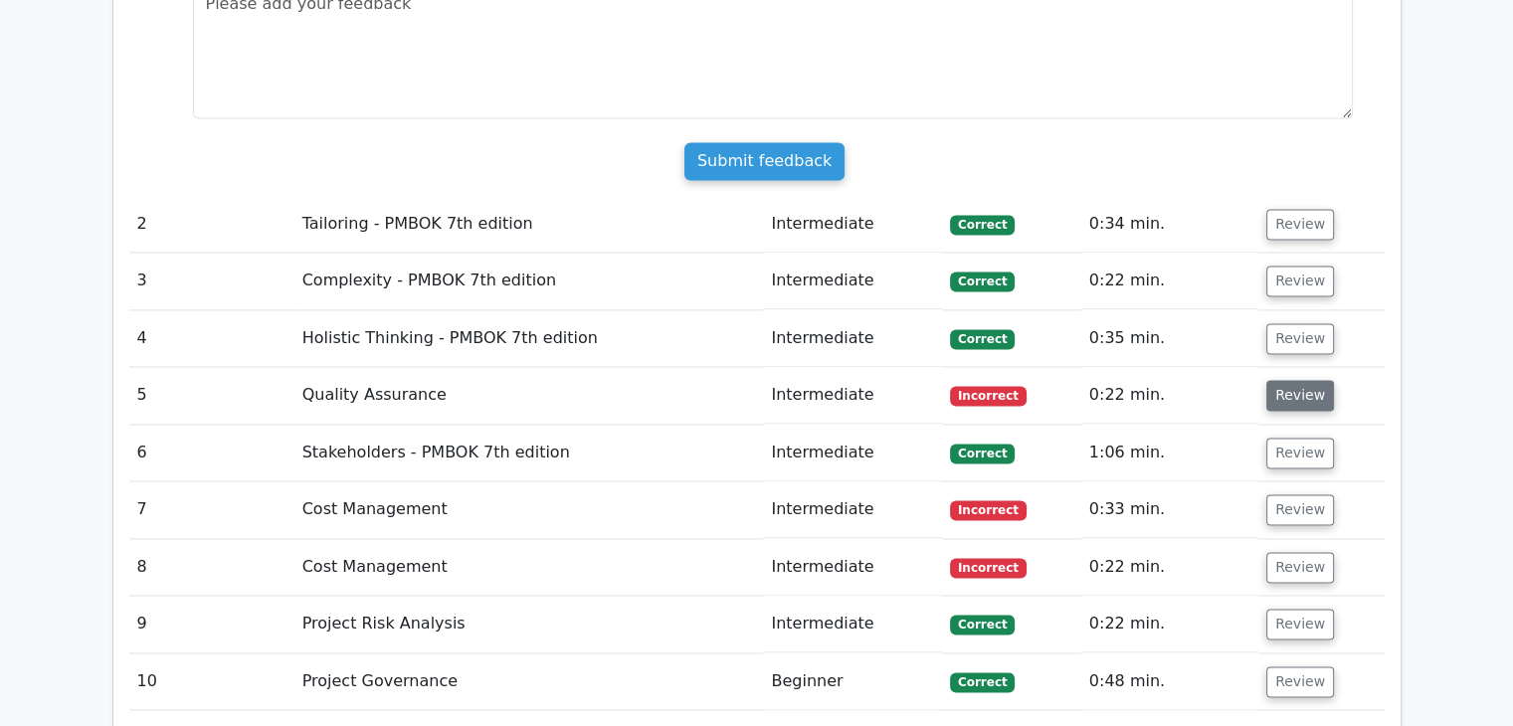
click at [1293, 380] on button "Review" at bounding box center [1300, 395] width 68 height 31
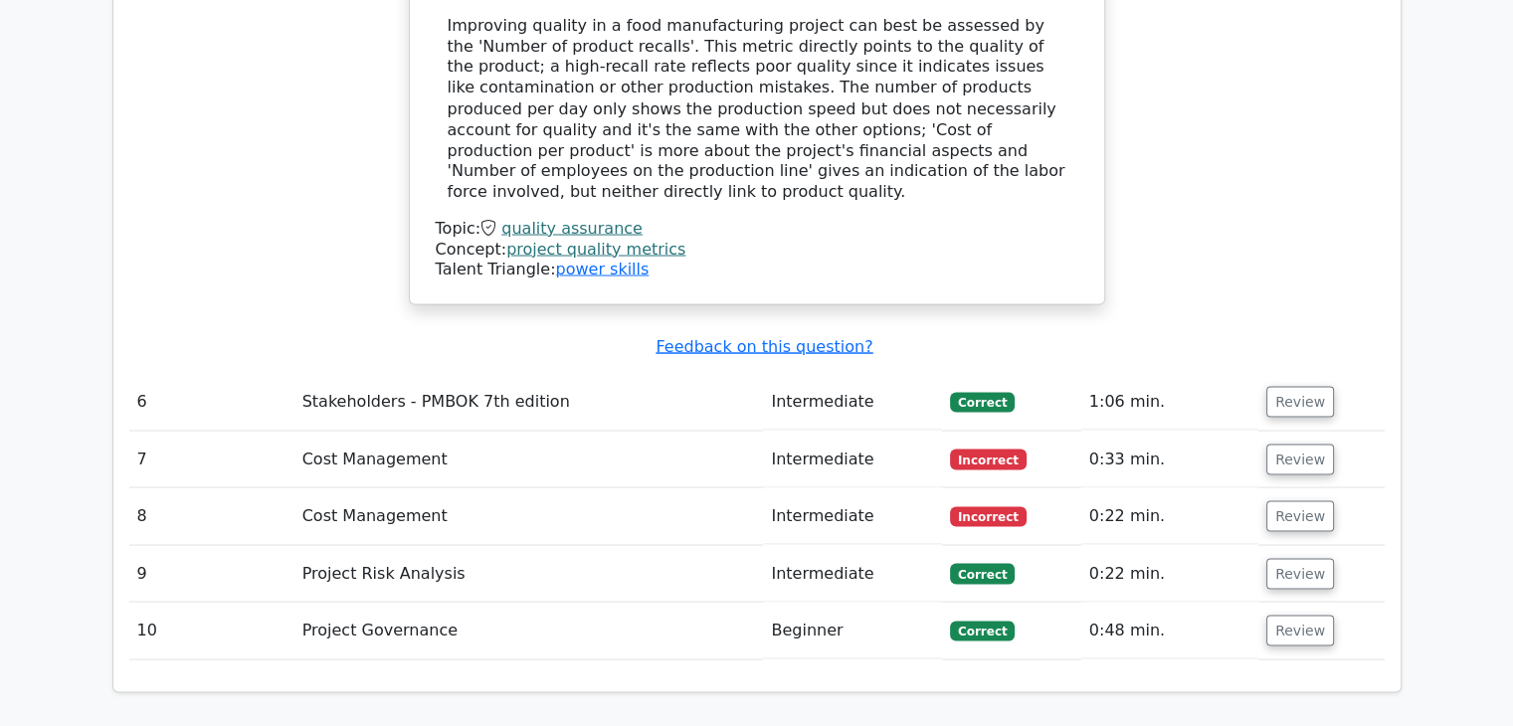
scroll to position [3680, 0]
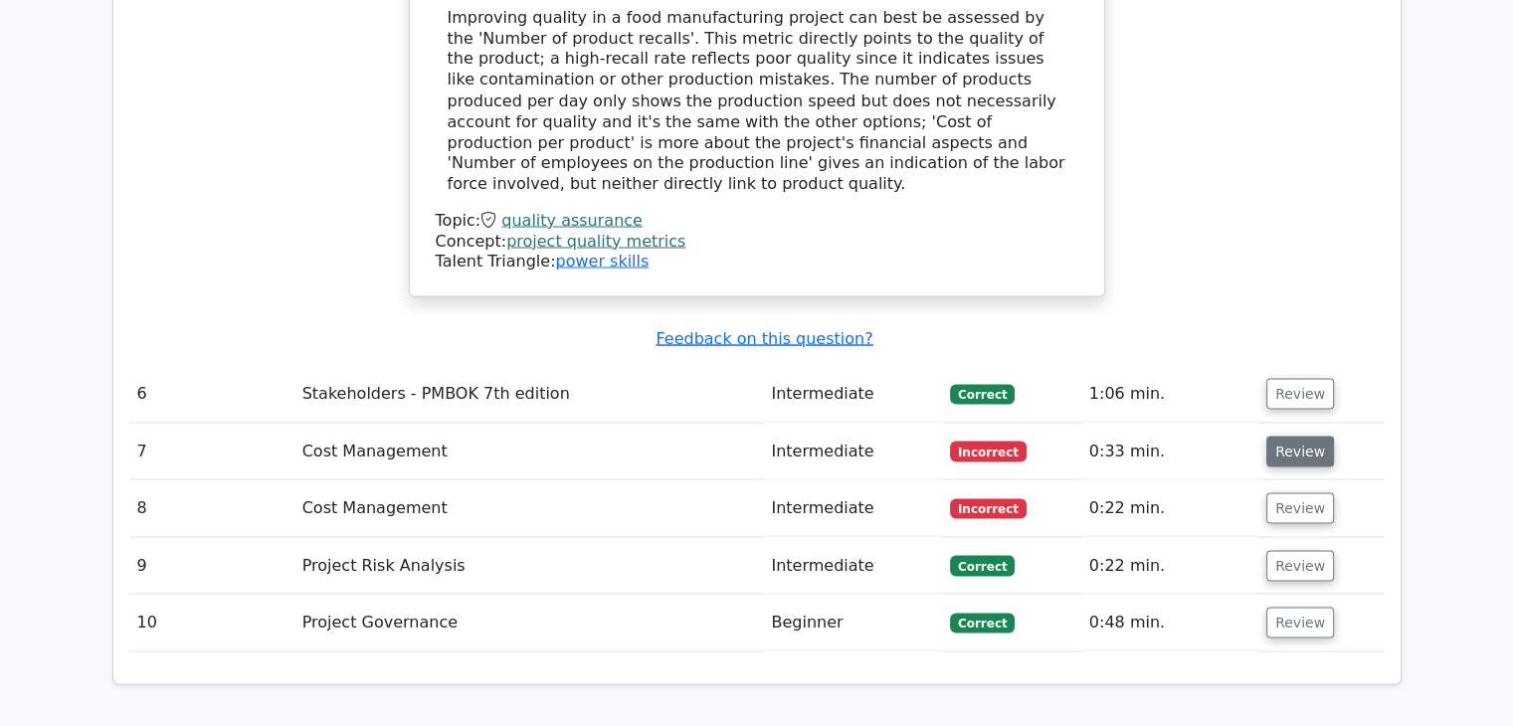
click at [1307, 436] on button "Review" at bounding box center [1300, 451] width 68 height 31
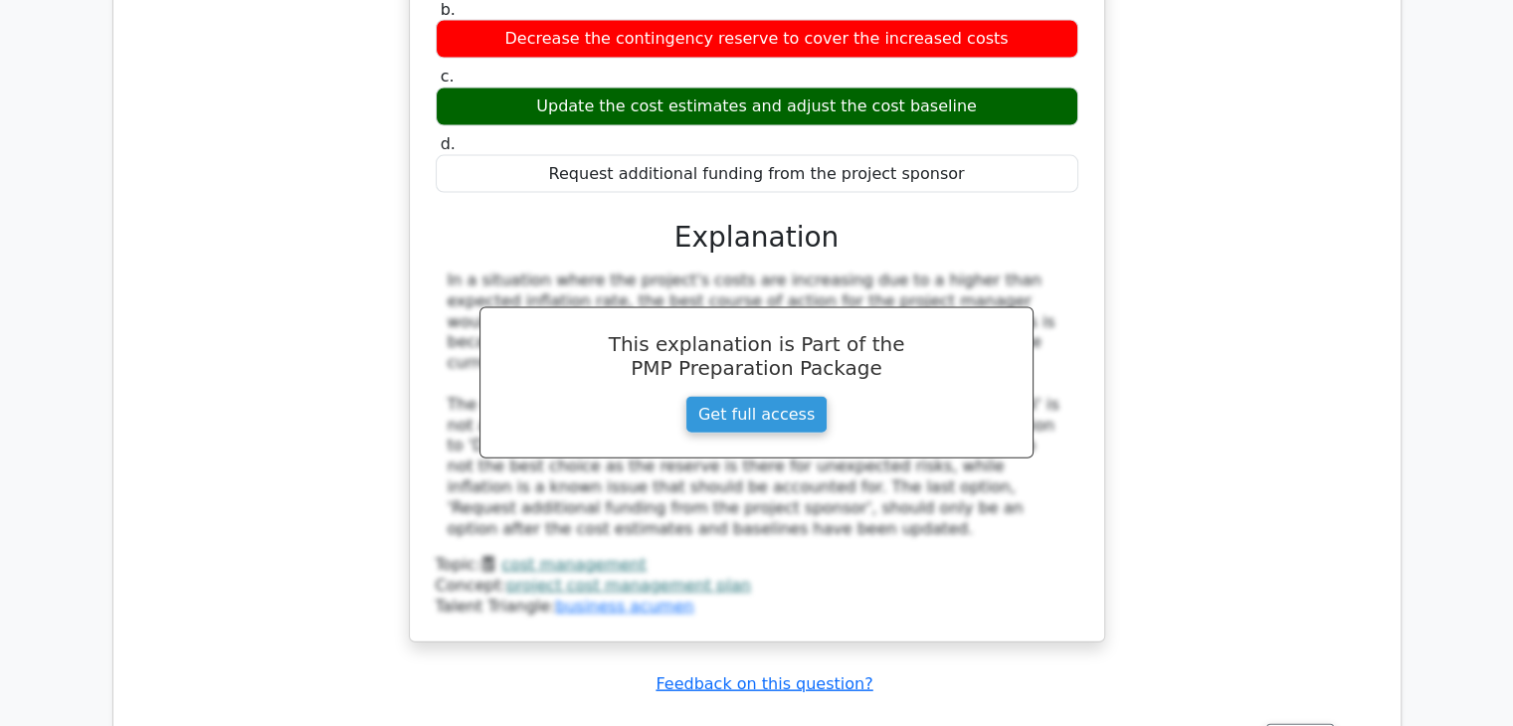
scroll to position [4575, 0]
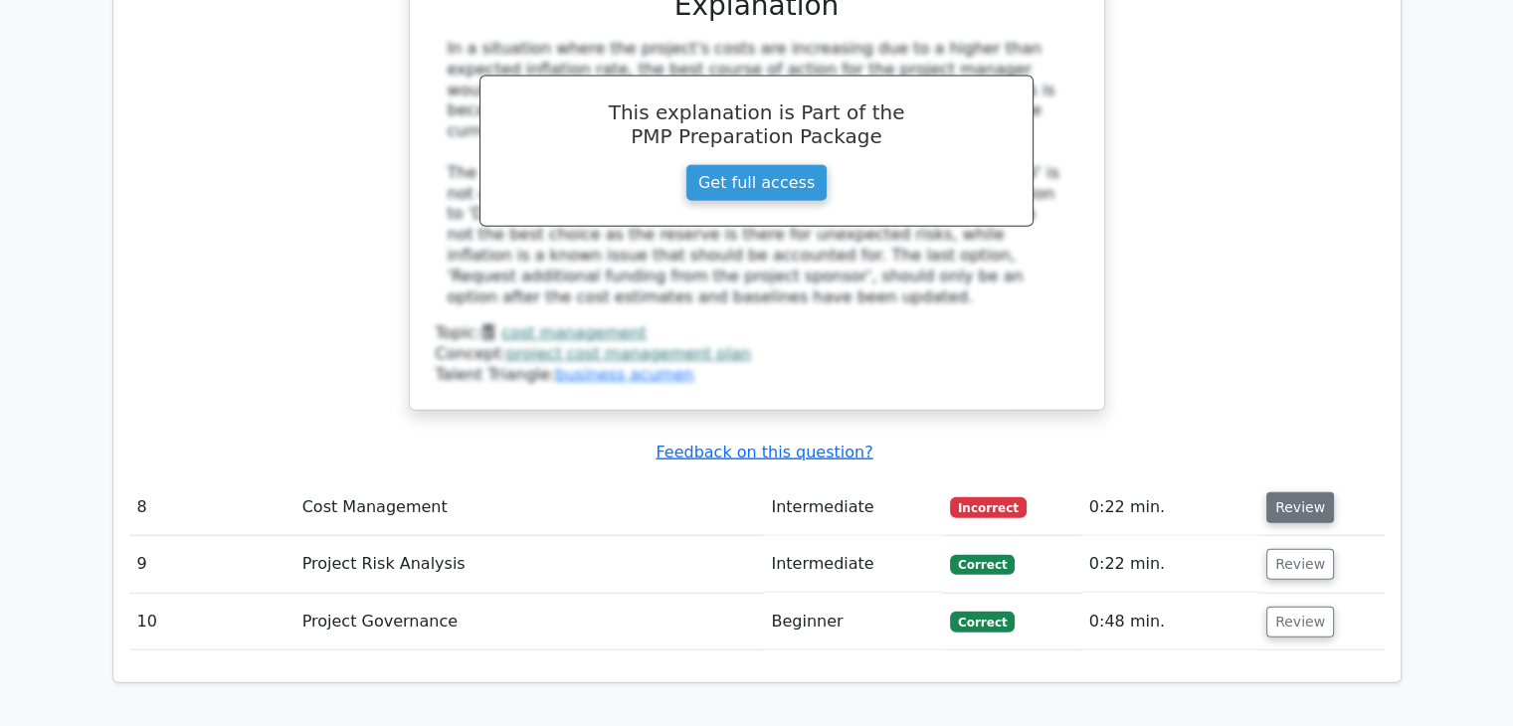
click at [1280, 492] on button "Review" at bounding box center [1300, 507] width 68 height 31
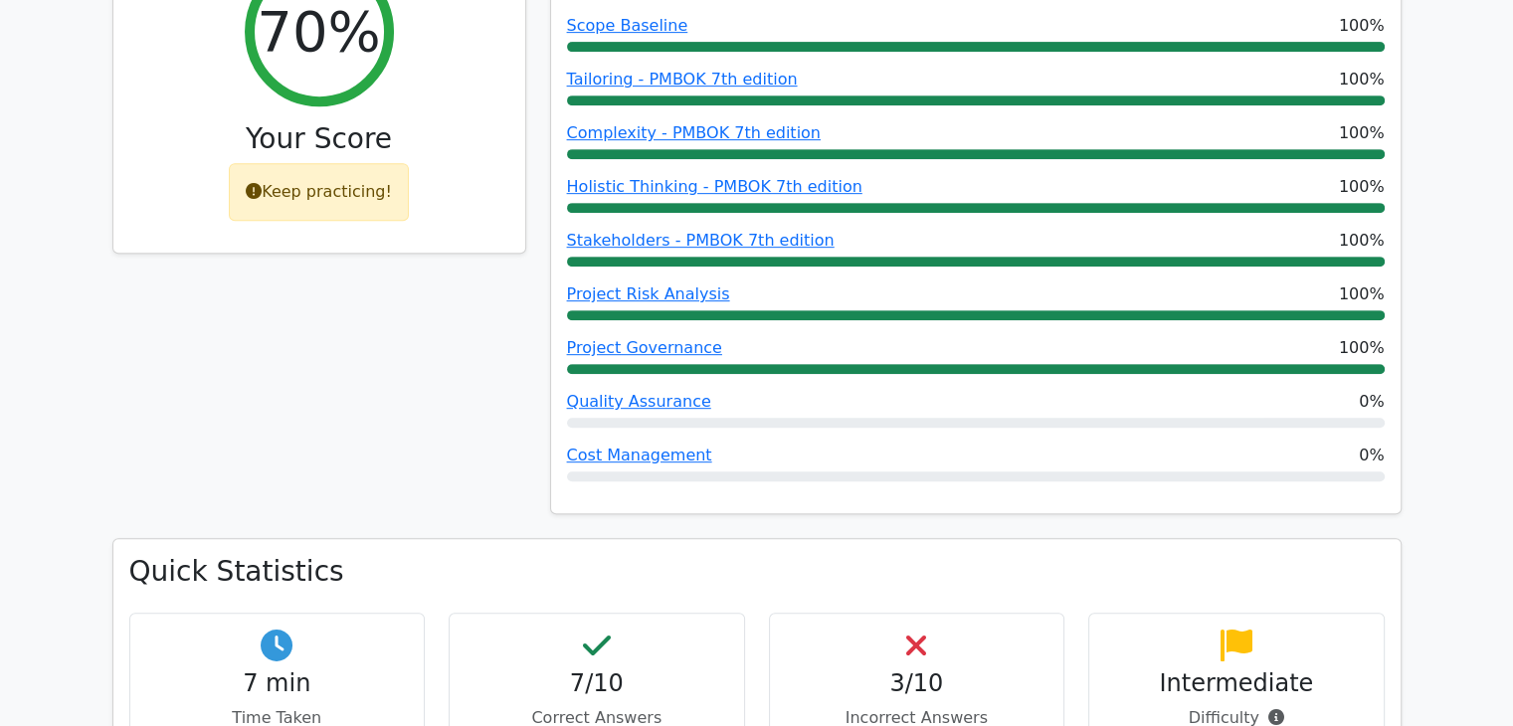
scroll to position [696, 0]
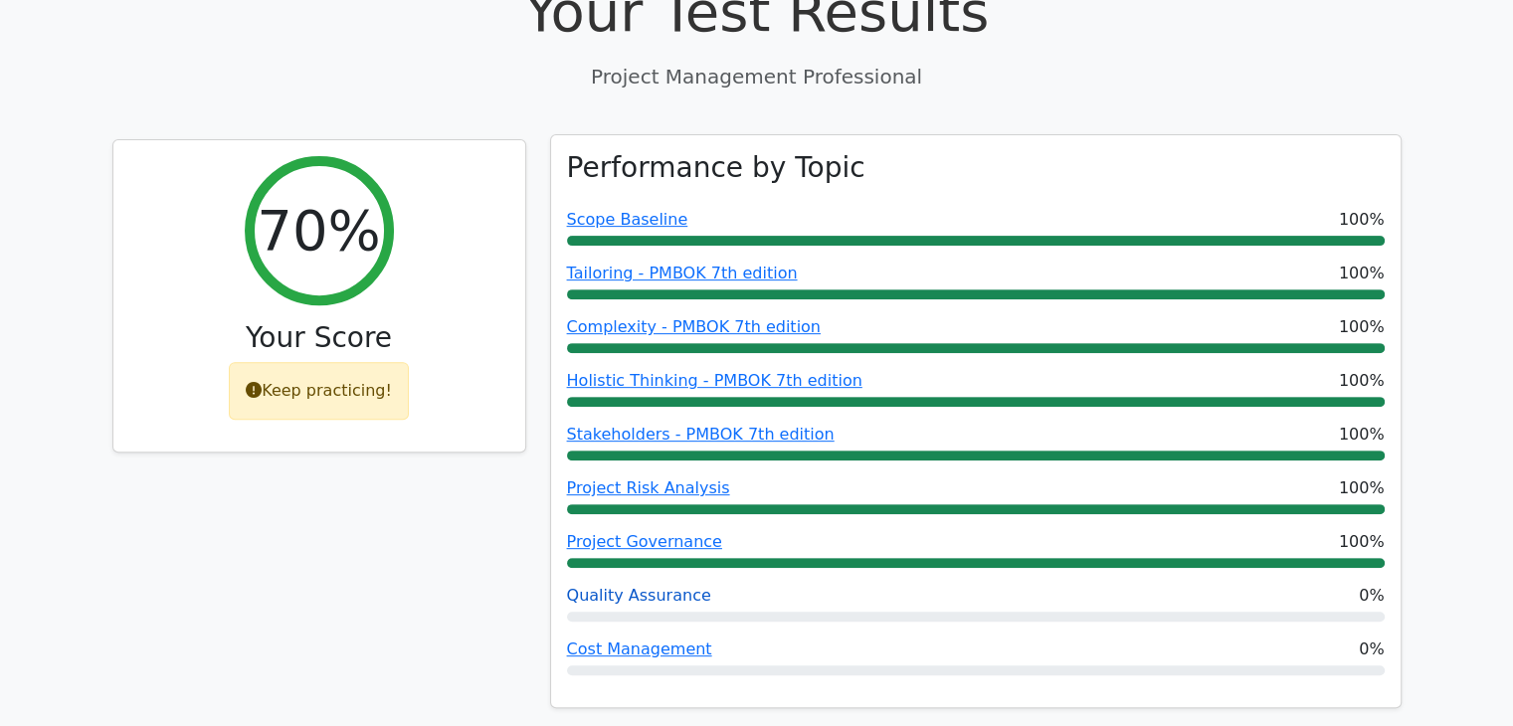
click at [615, 586] on link "Quality Assurance" at bounding box center [639, 595] width 144 height 19
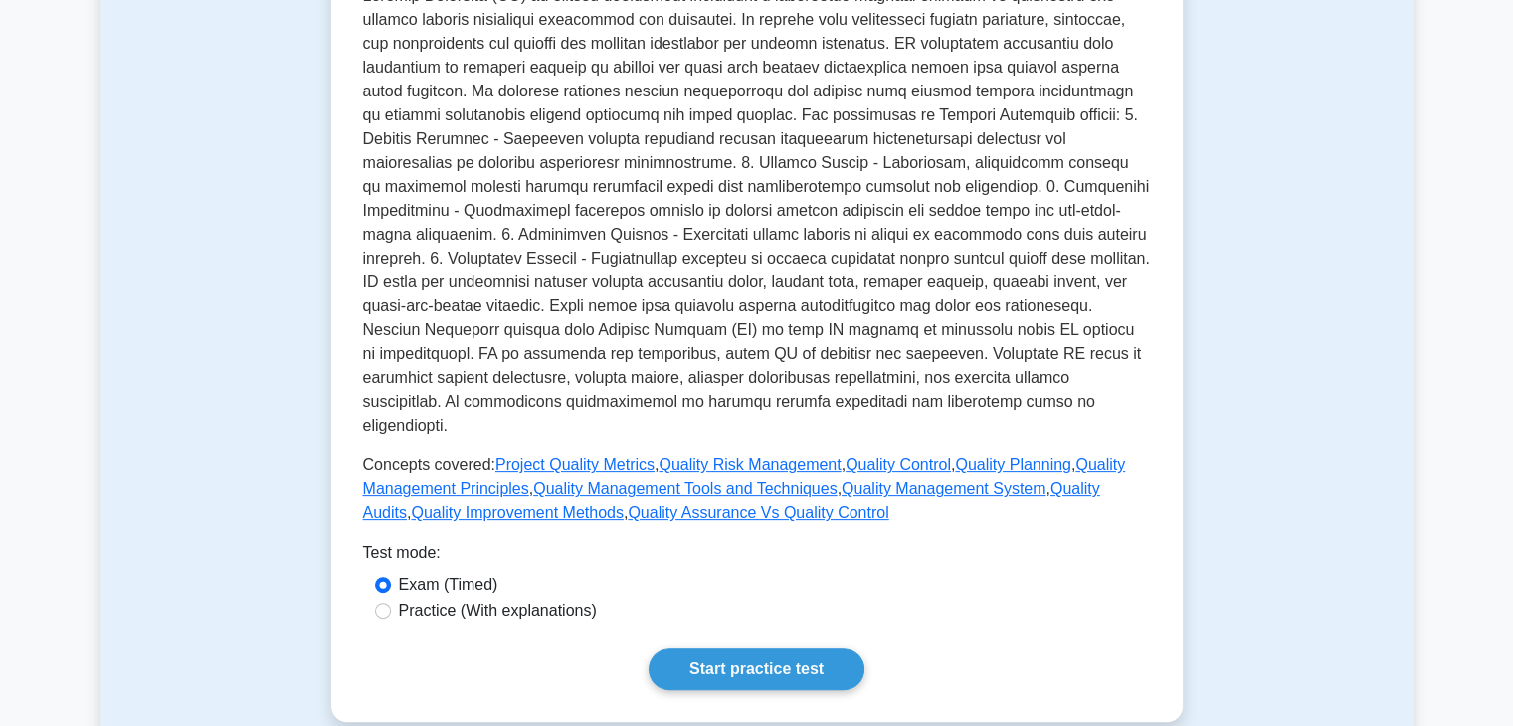
scroll to position [497, 0]
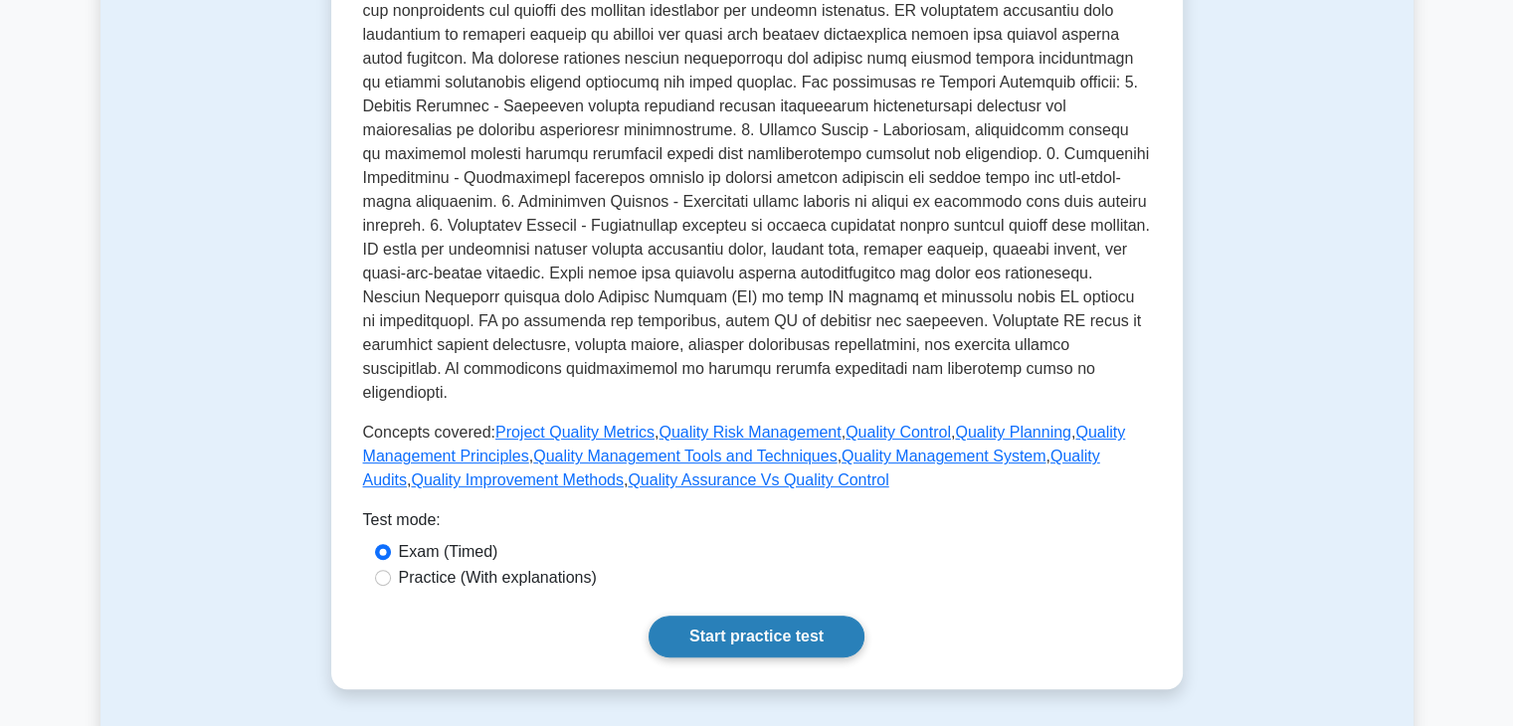
click at [801, 620] on link "Start practice test" at bounding box center [756, 637] width 216 height 42
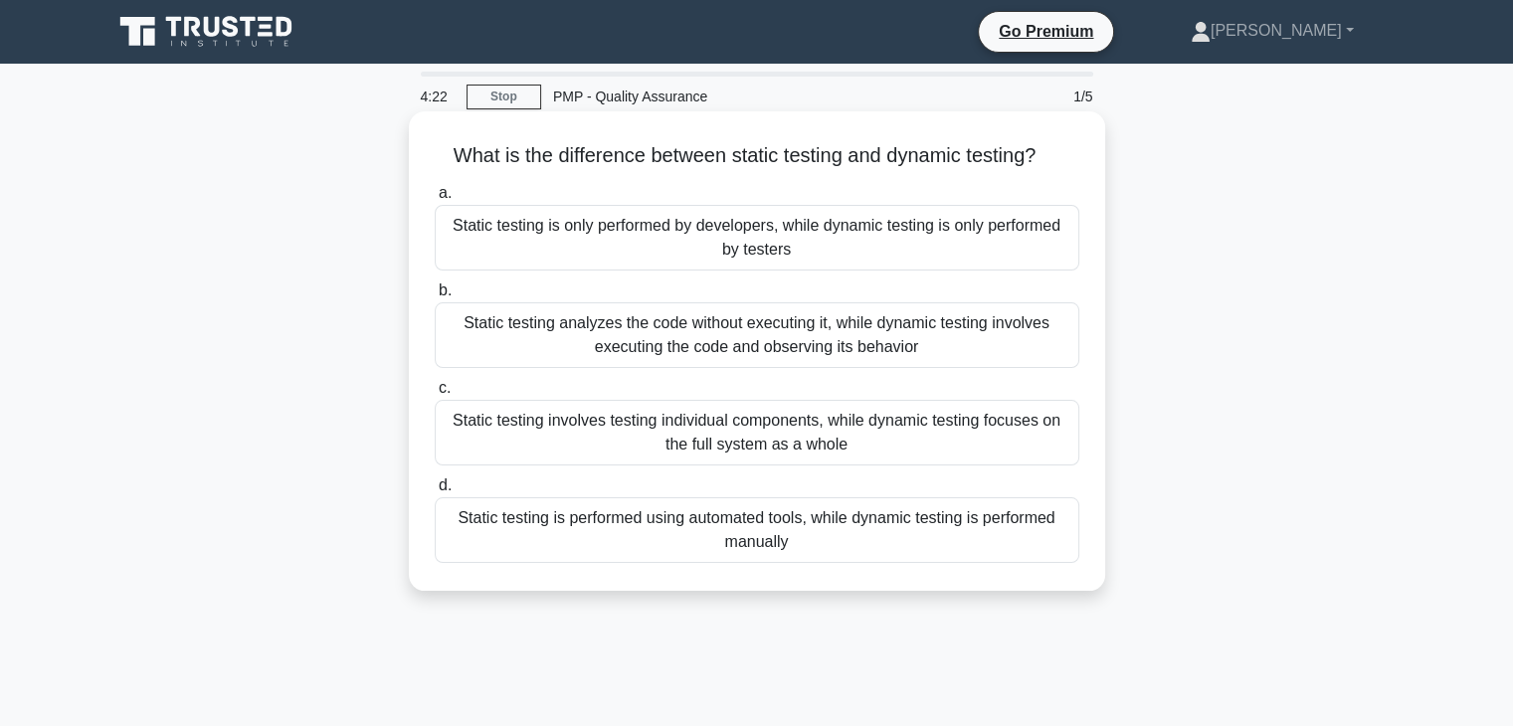
click at [666, 354] on div "Static testing analyzes the code without executing it, while dynamic testing in…" at bounding box center [757, 335] width 644 height 66
click at [435, 297] on input "b. Static testing analyzes the code without executing it, while dynamic testing…" at bounding box center [435, 290] width 0 height 13
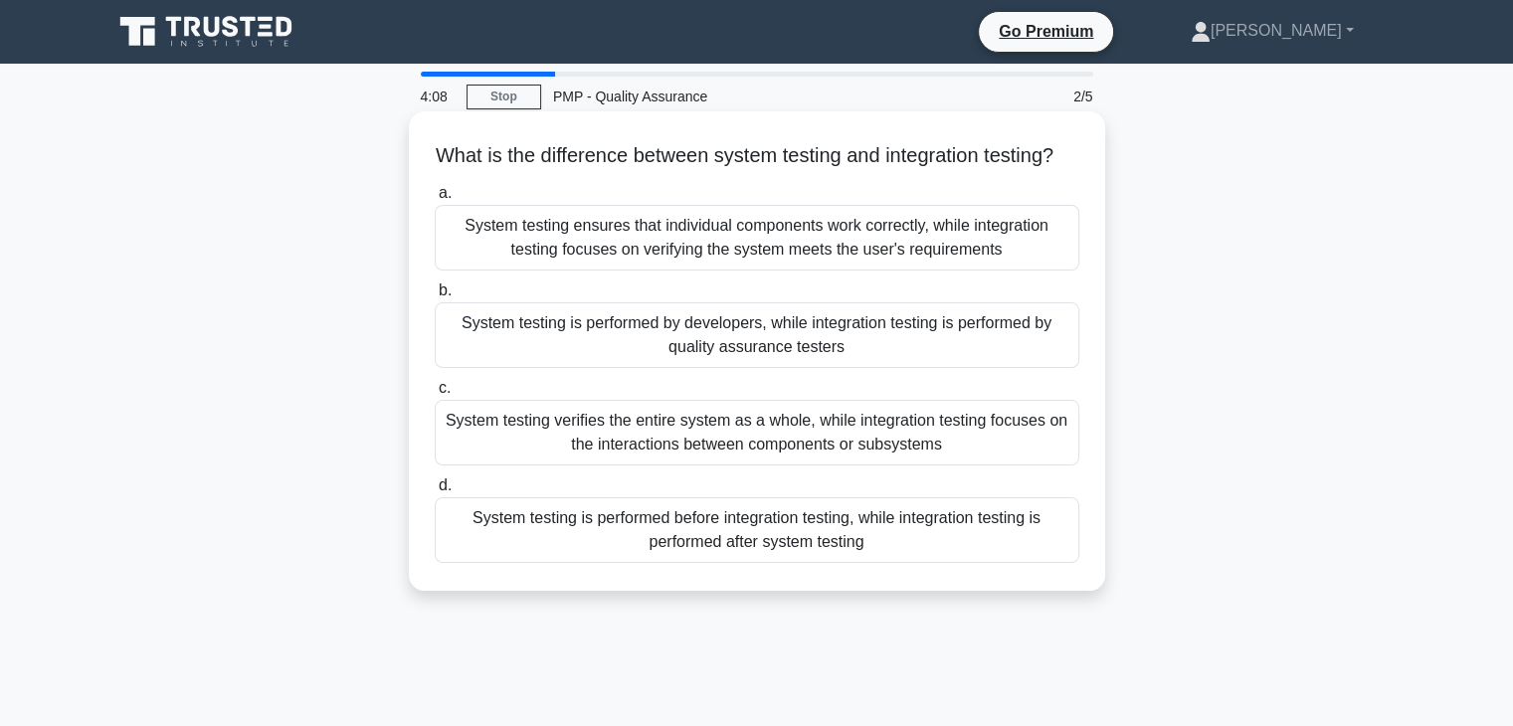
click at [738, 256] on div "System testing ensures that individual components work correctly, while integra…" at bounding box center [757, 238] width 644 height 66
click at [435, 200] on input "a. System testing ensures that individual components work correctly, while inte…" at bounding box center [435, 193] width 0 height 13
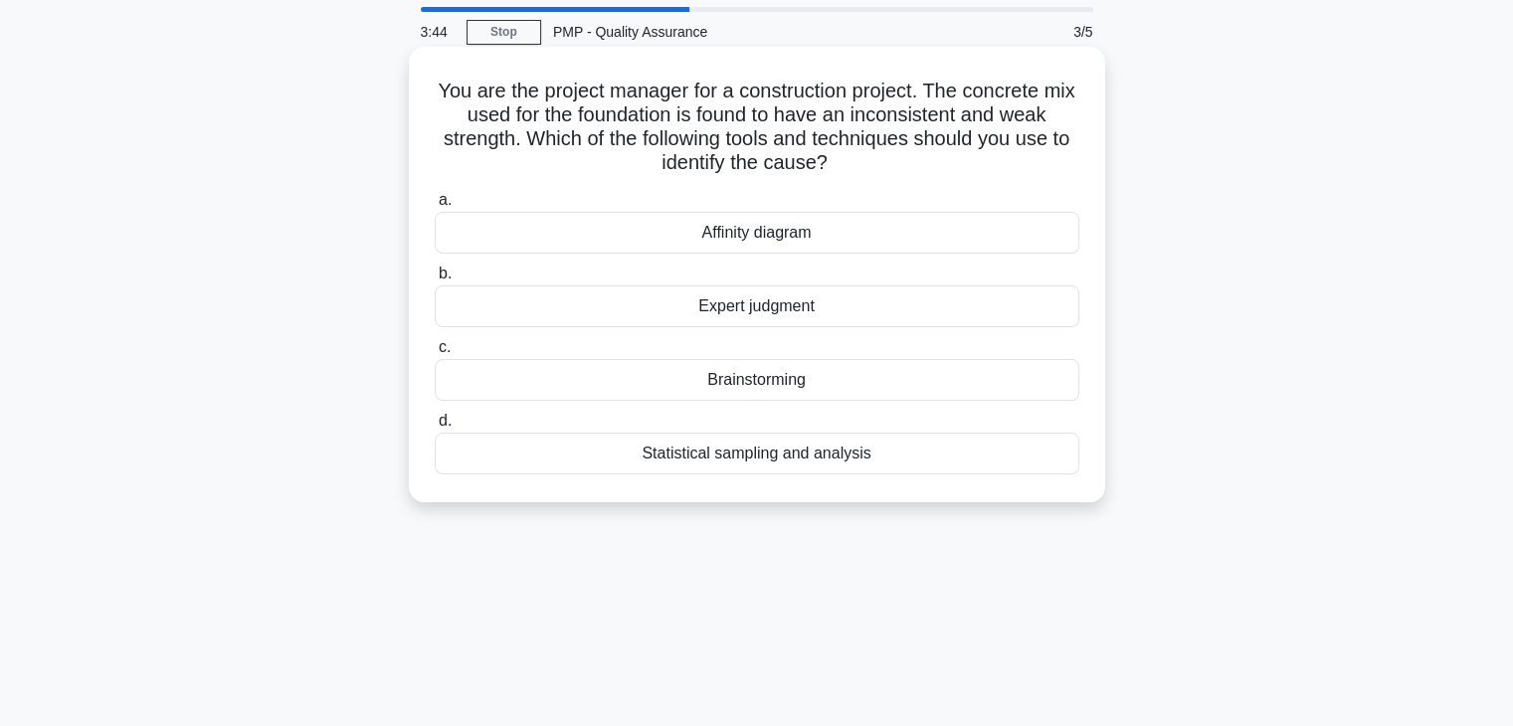
scroll to position [99, 0]
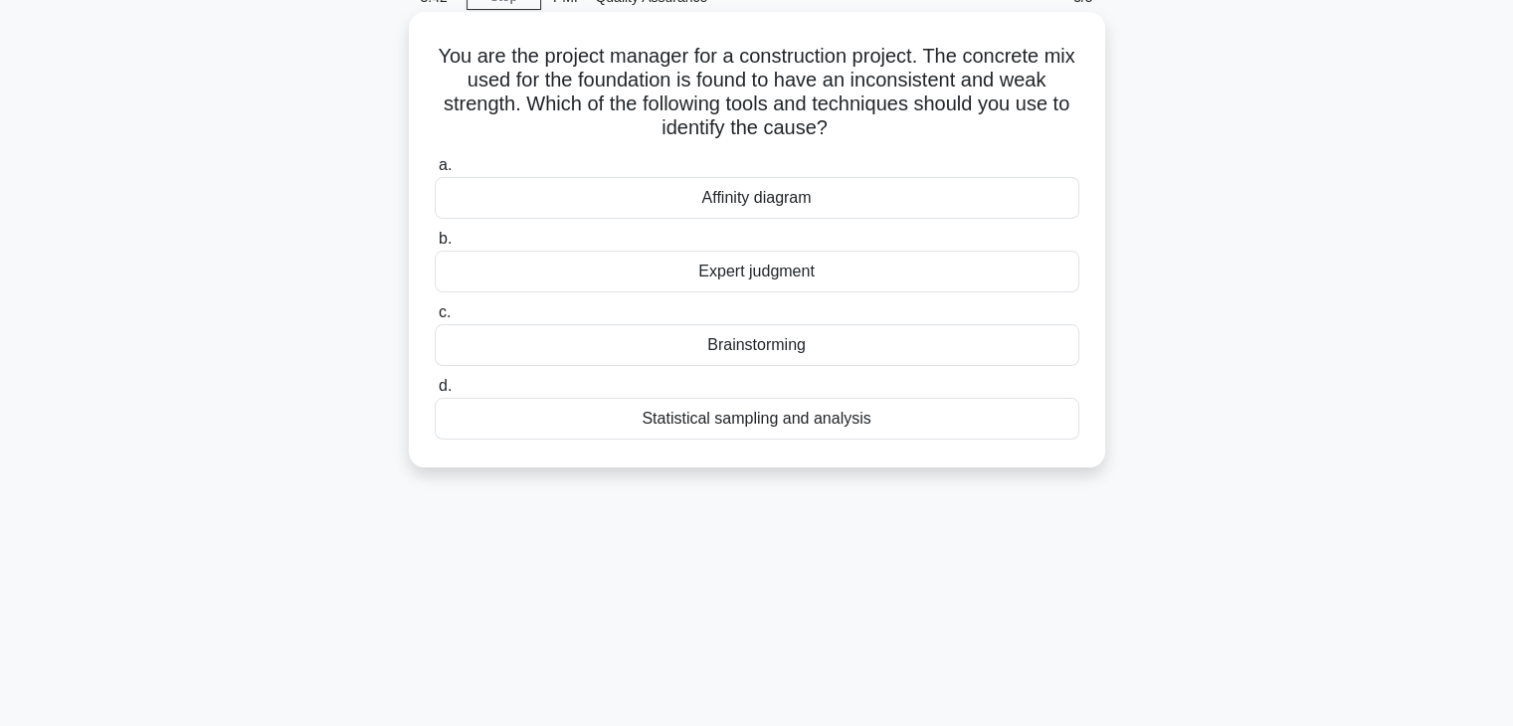
click at [758, 209] on div "Affinity diagram" at bounding box center [757, 198] width 644 height 42
click at [435, 172] on input "a. Affinity diagram" at bounding box center [435, 165] width 0 height 13
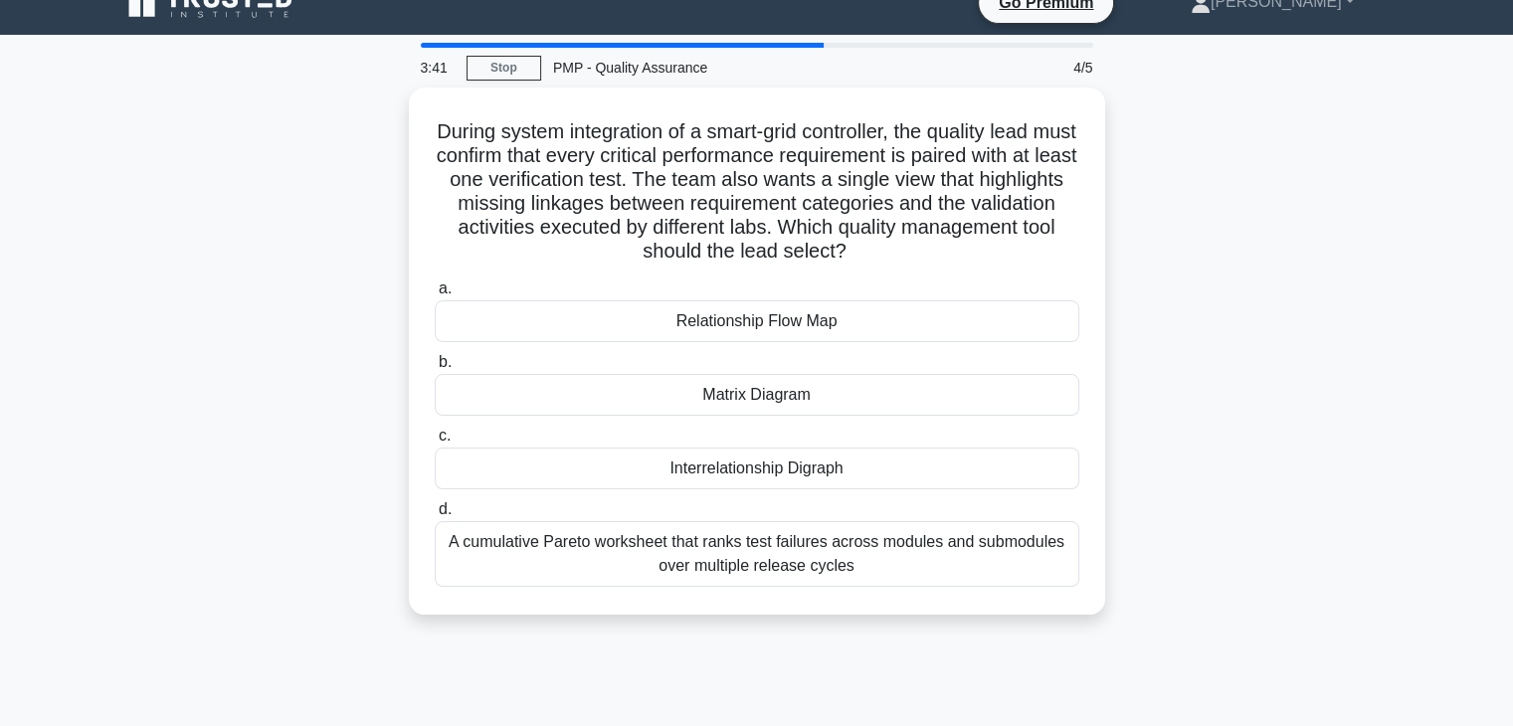
scroll to position [0, 0]
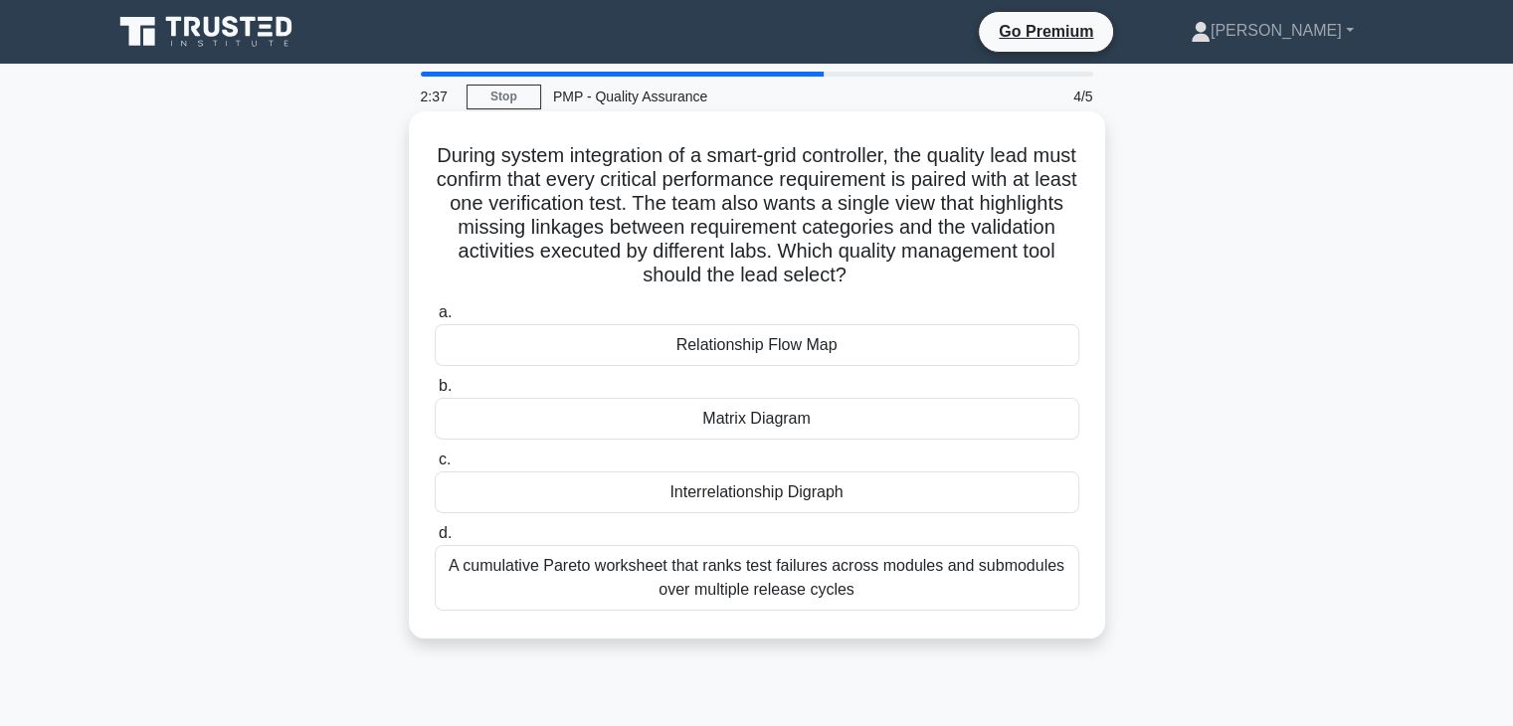
click at [652, 594] on div "A cumulative Pareto worksheet that ranks test failures across modules and submo…" at bounding box center [757, 578] width 644 height 66
click at [435, 540] on input "d. A cumulative Pareto worksheet that ranks test failures across modules and su…" at bounding box center [435, 533] width 0 height 13
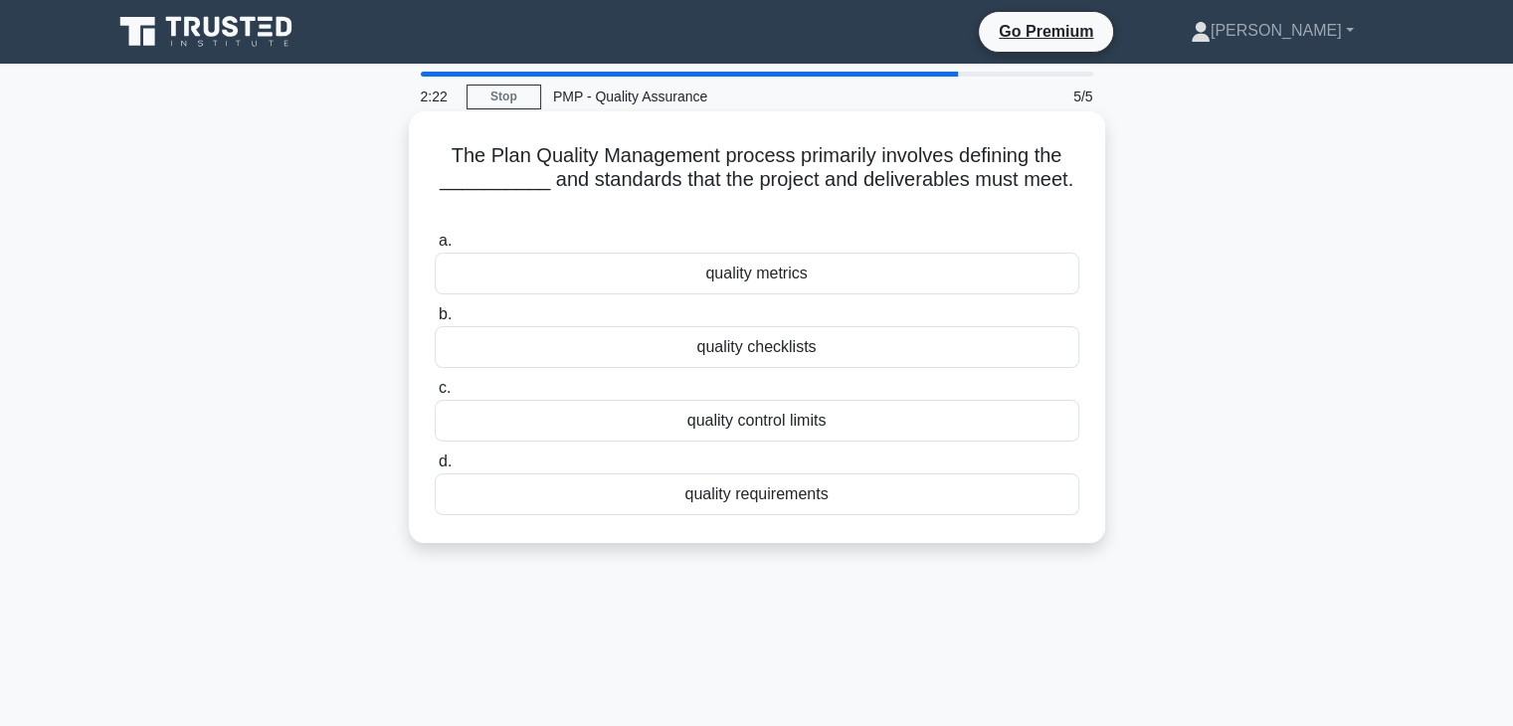
click at [723, 505] on div "quality requirements" at bounding box center [757, 494] width 644 height 42
click at [435, 468] on input "d. quality requirements" at bounding box center [435, 461] width 0 height 13
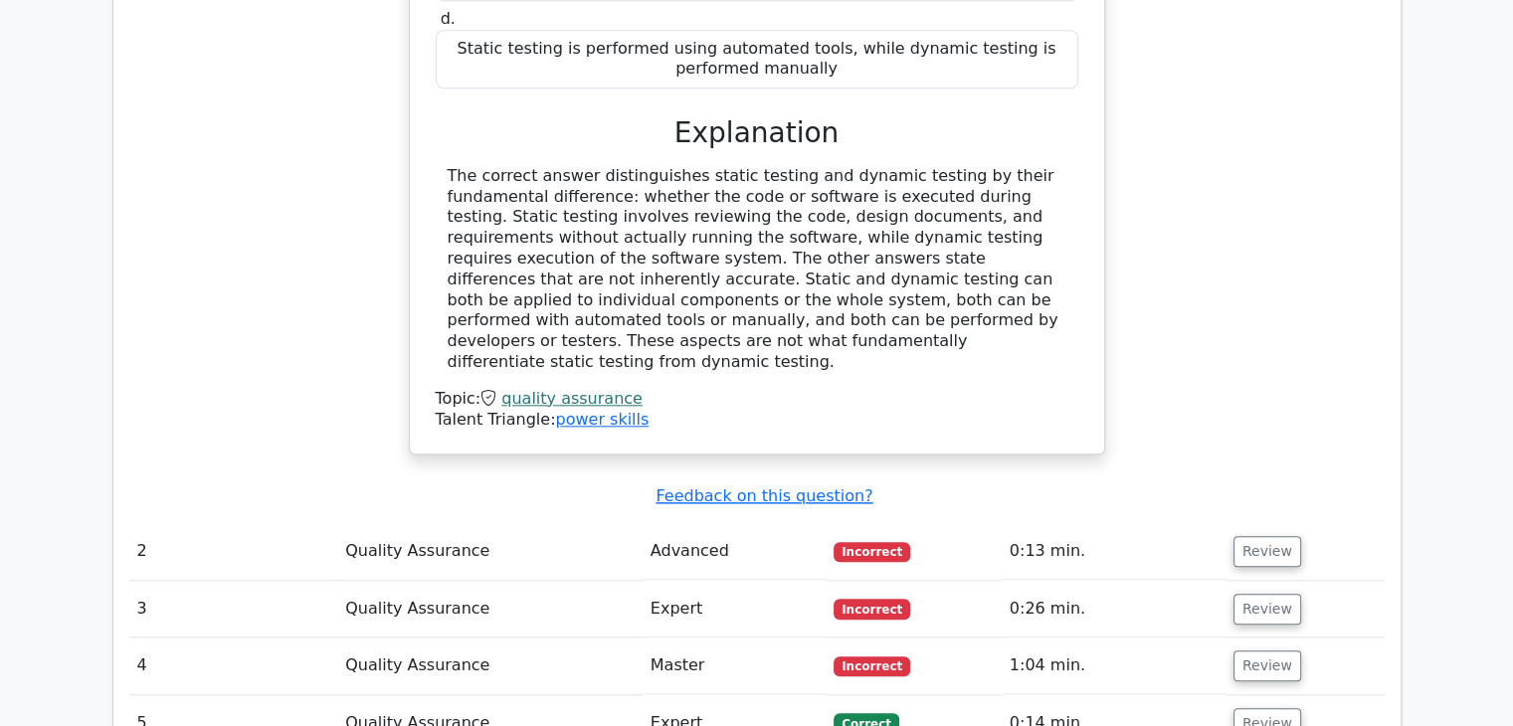
scroll to position [1989, 0]
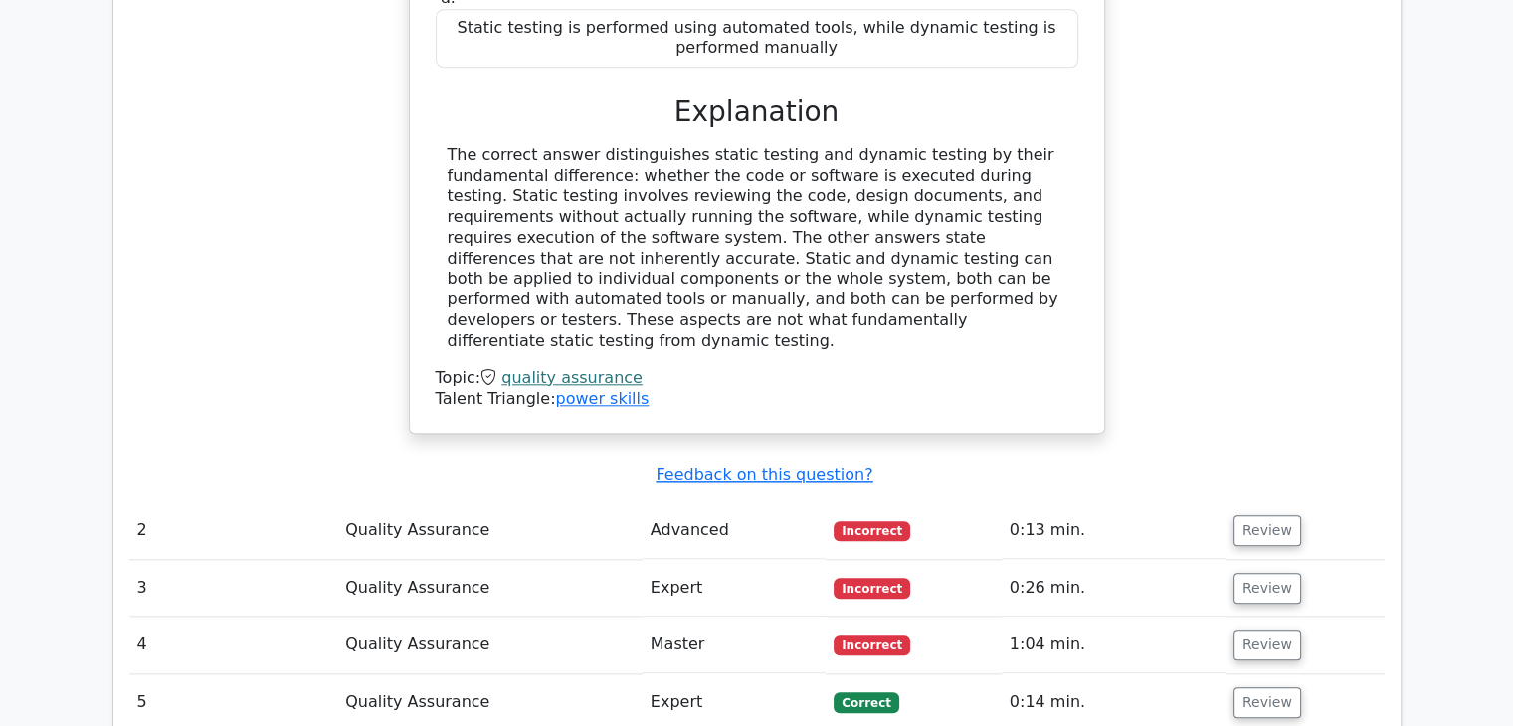
click at [1288, 560] on td "Review" at bounding box center [1304, 588] width 159 height 57
click at [1245, 515] on button "Review" at bounding box center [1267, 530] width 68 height 31
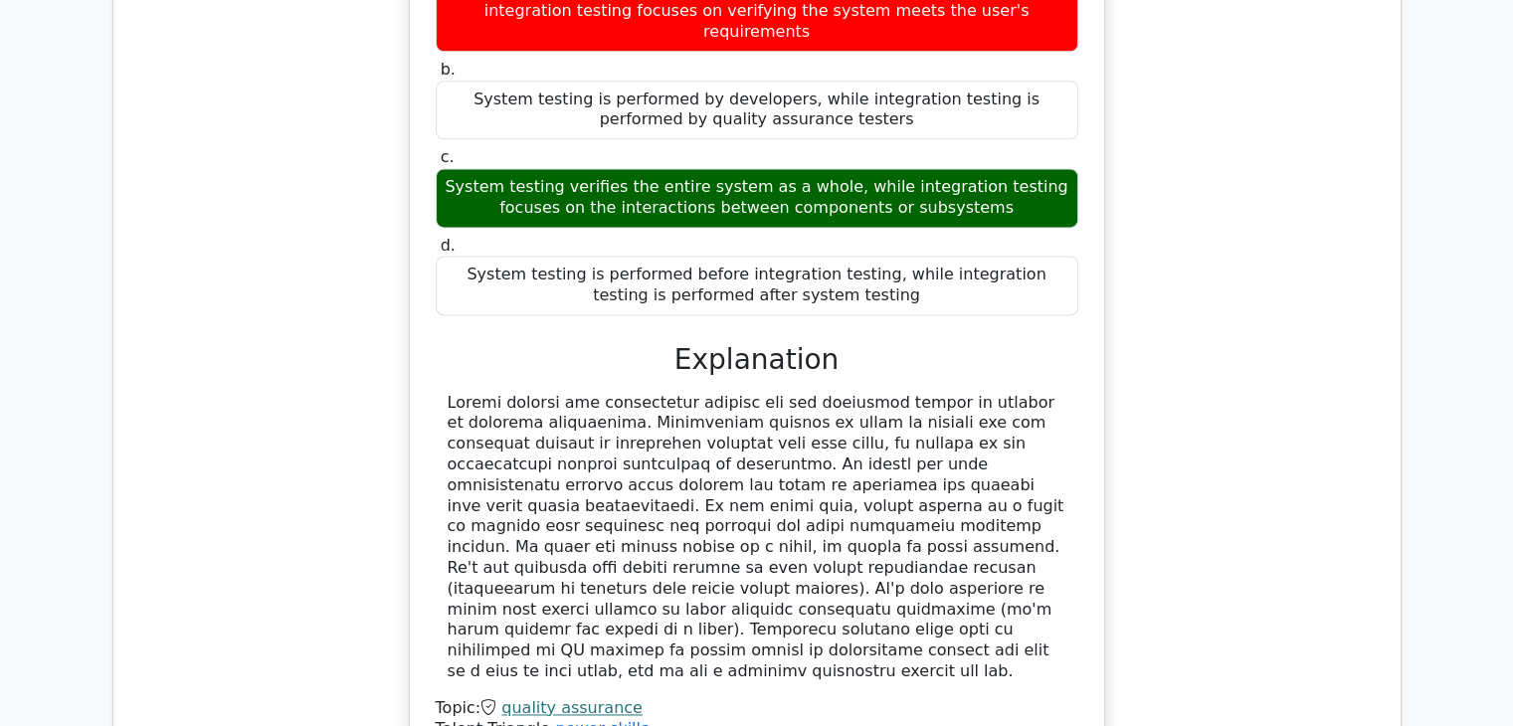
scroll to position [3182, 0]
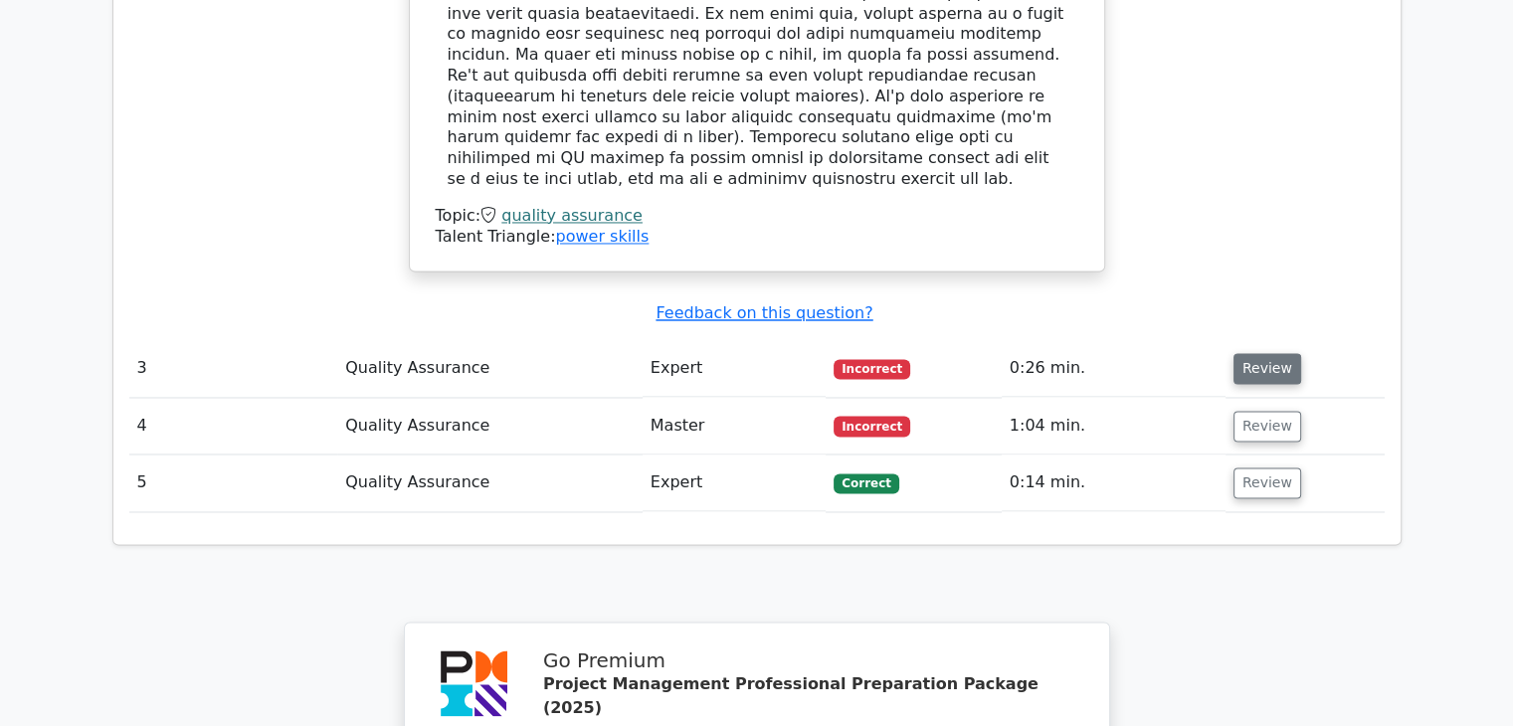
click at [1258, 353] on button "Review" at bounding box center [1267, 368] width 68 height 31
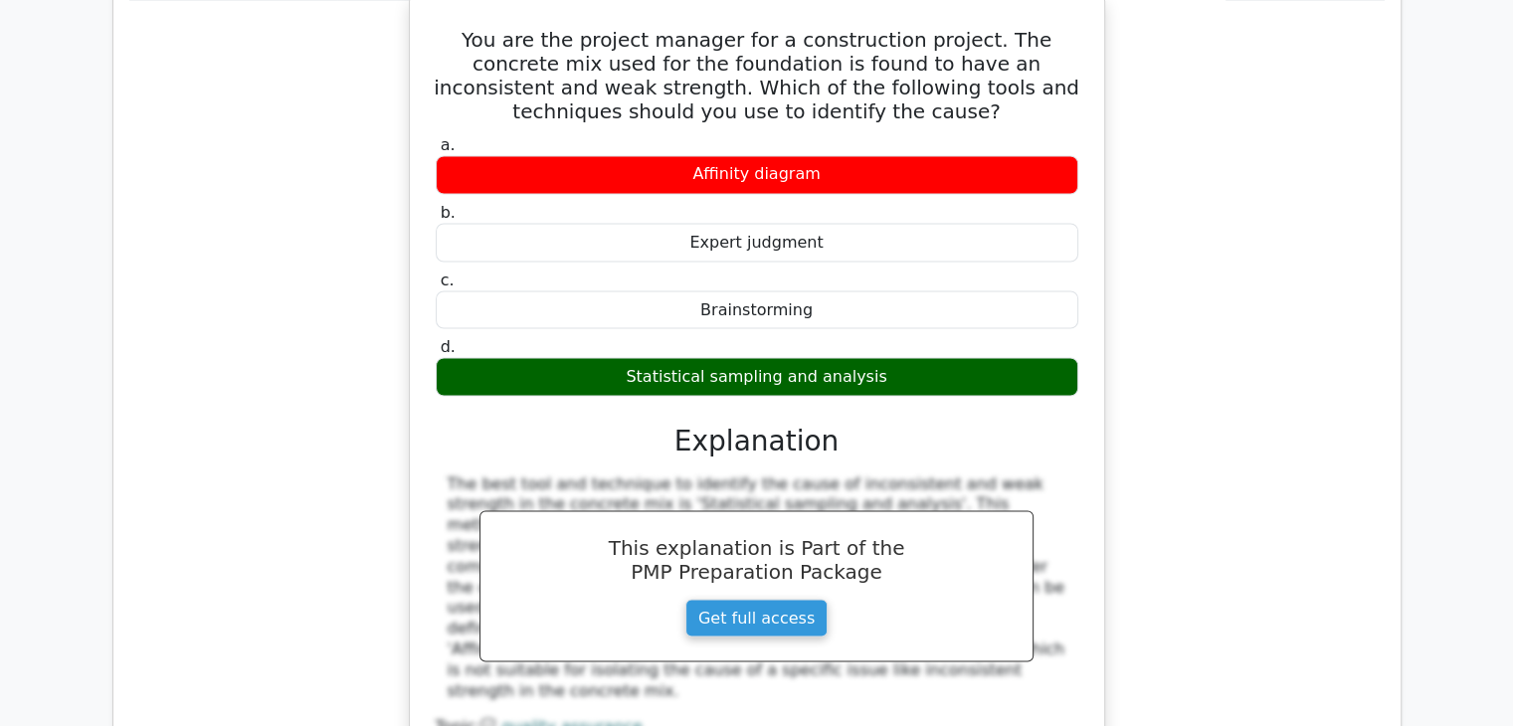
scroll to position [3779, 0]
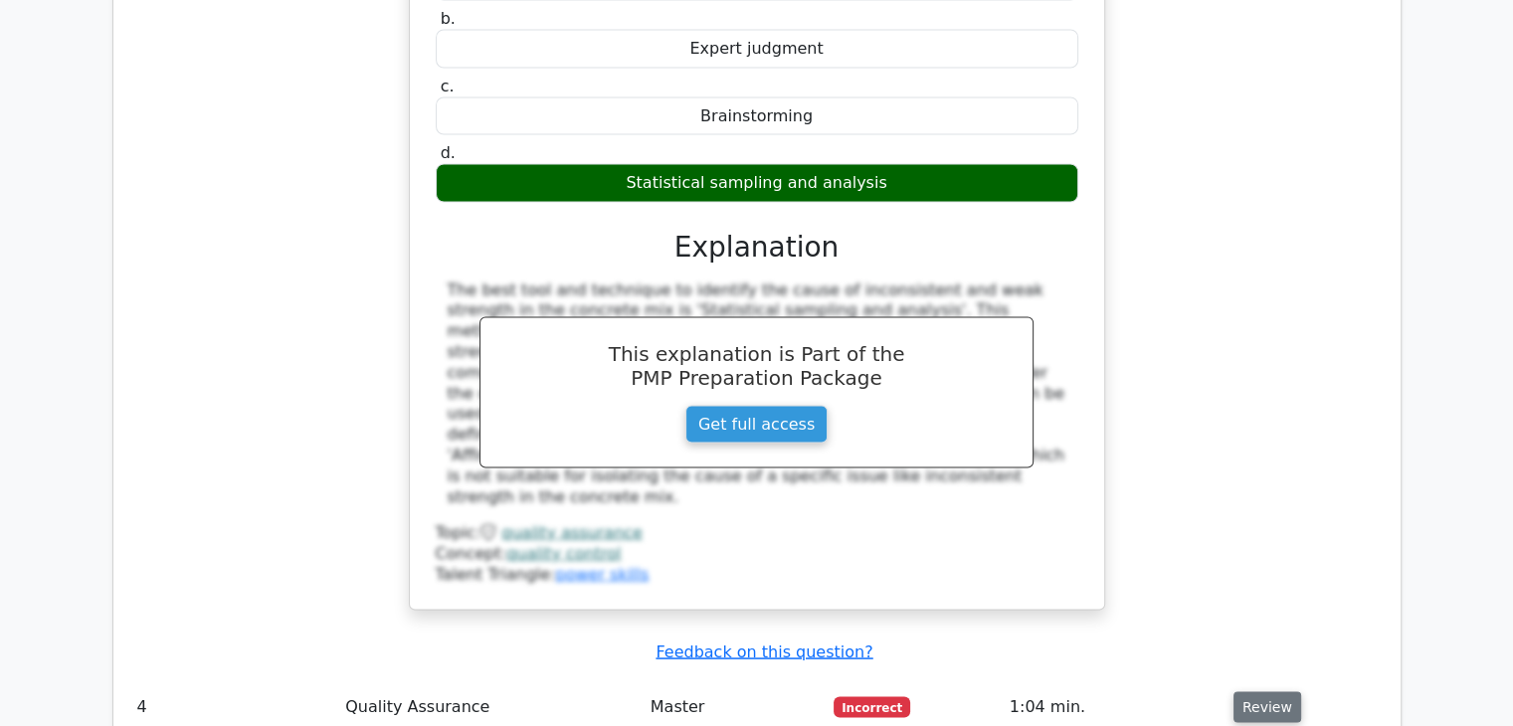
click at [1249, 691] on button "Review" at bounding box center [1267, 706] width 68 height 31
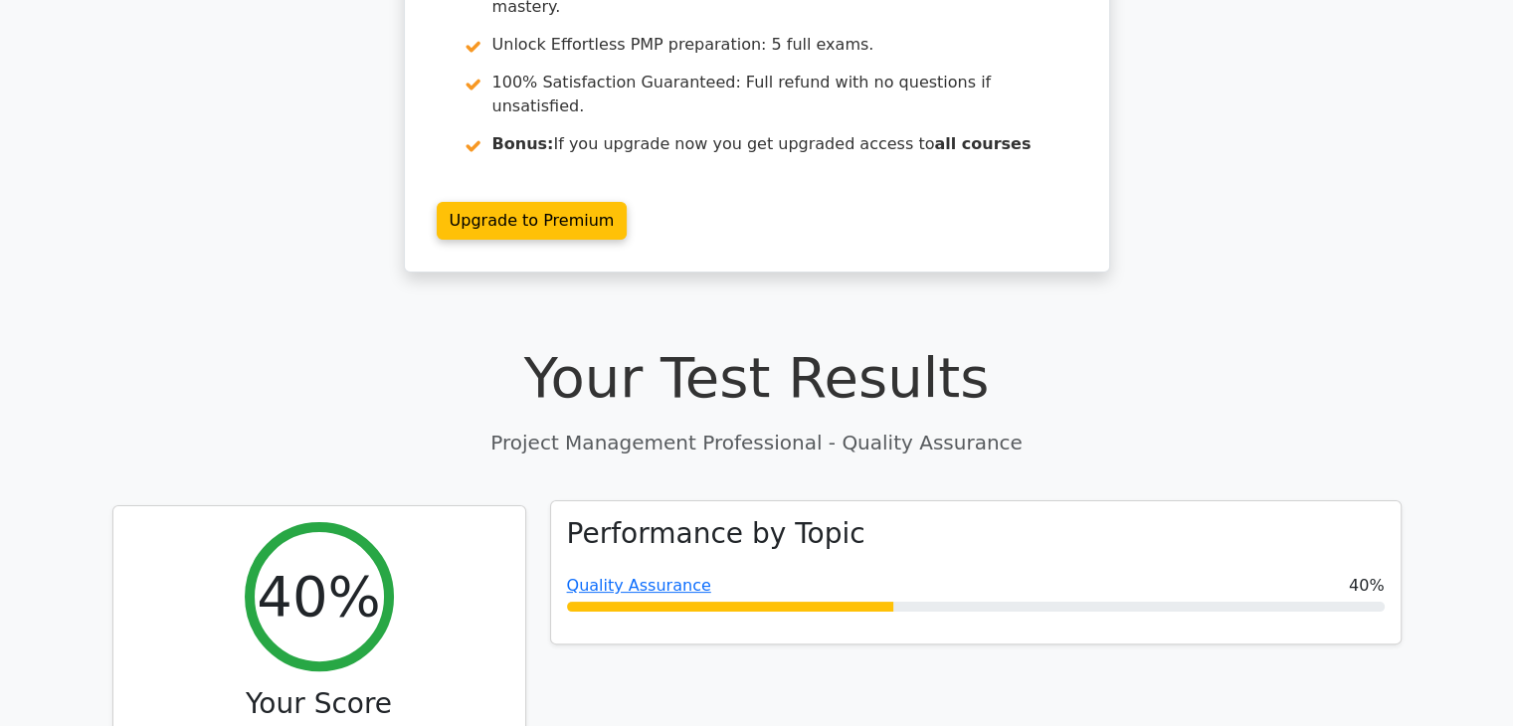
scroll to position [398, 0]
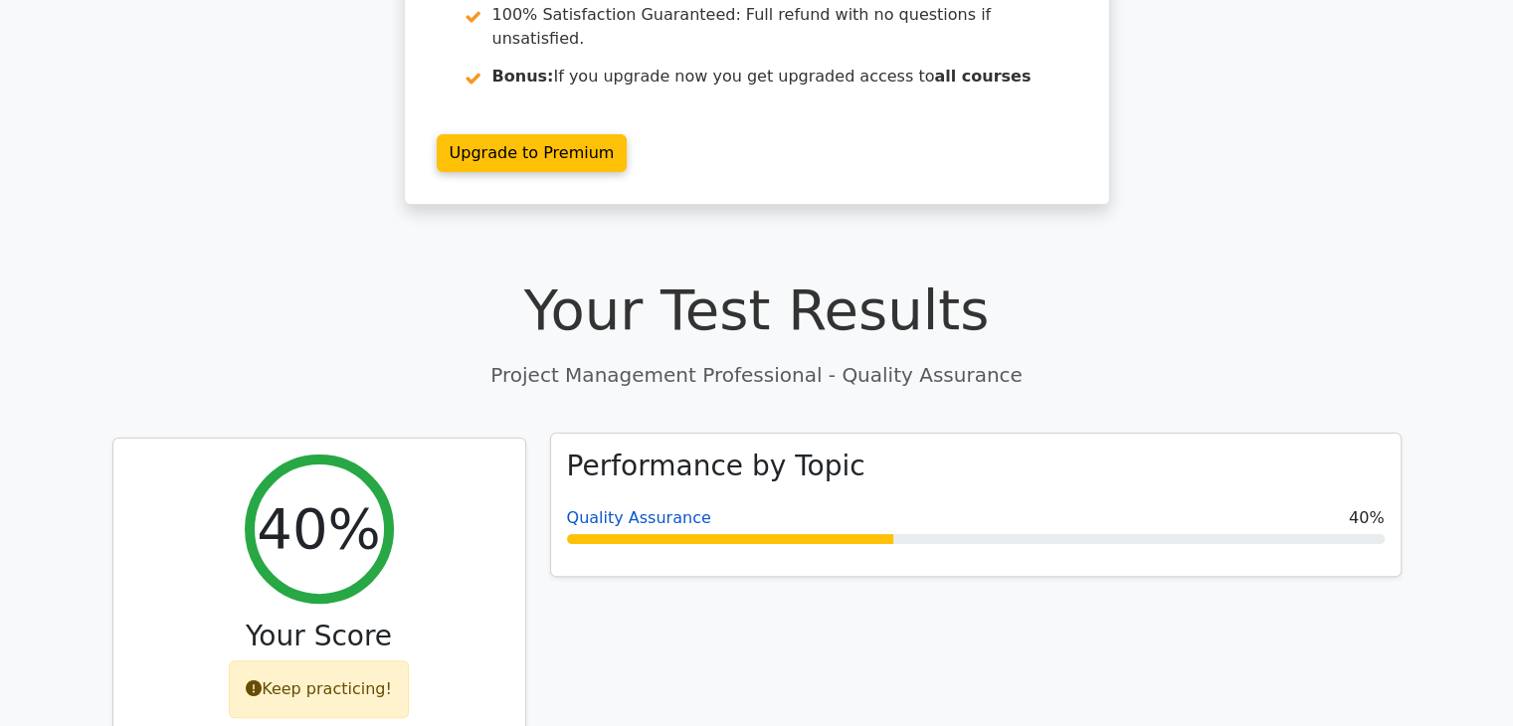
click at [655, 508] on link "Quality Assurance" at bounding box center [639, 517] width 144 height 19
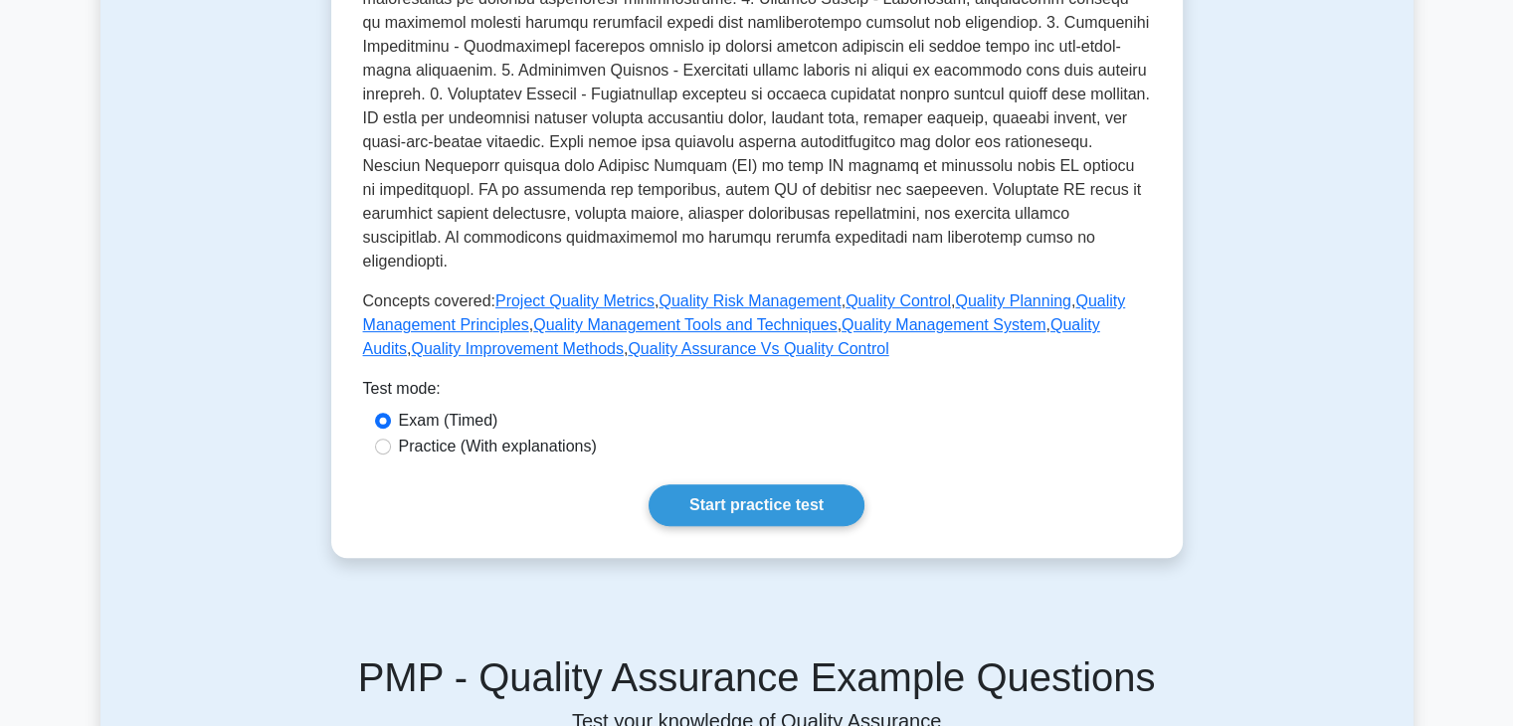
scroll to position [696, 0]
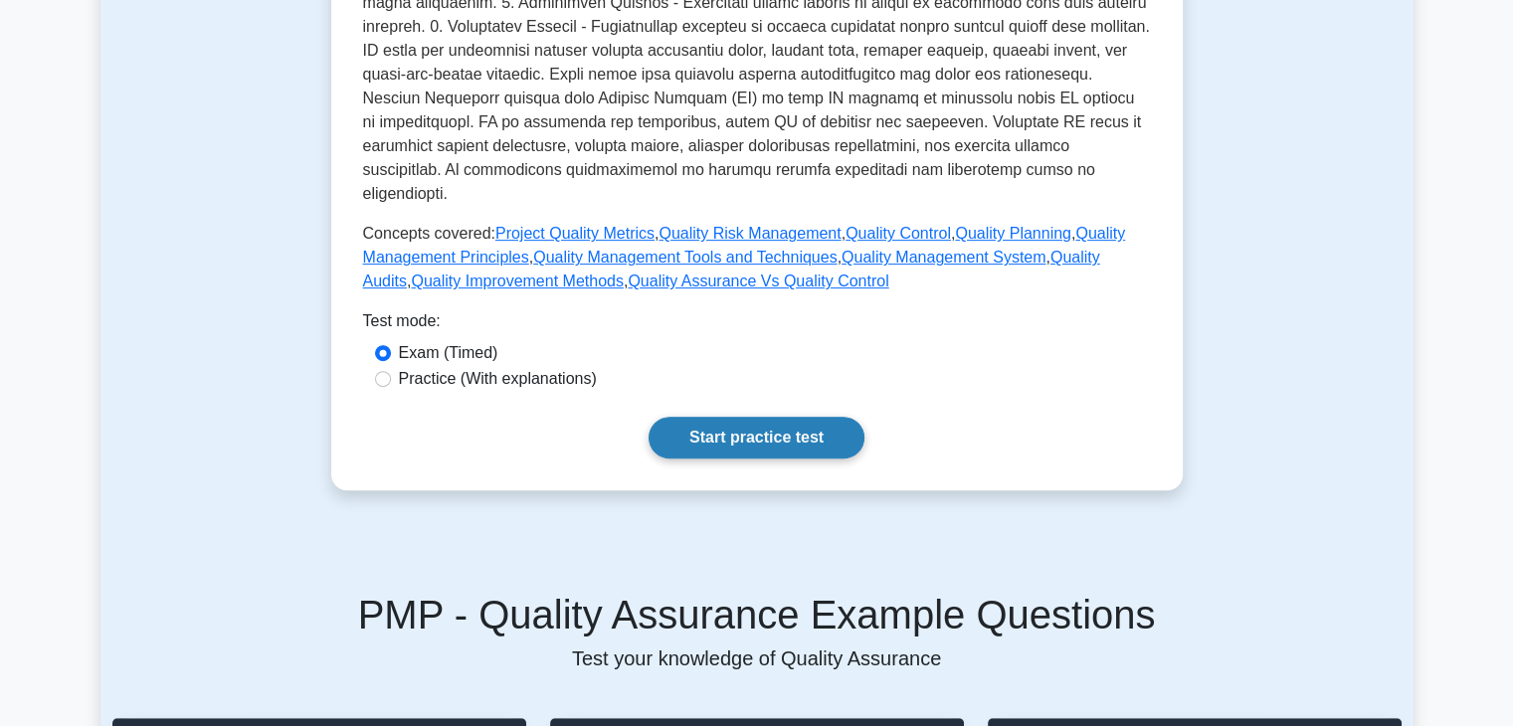
click at [769, 417] on link "Start practice test" at bounding box center [756, 438] width 216 height 42
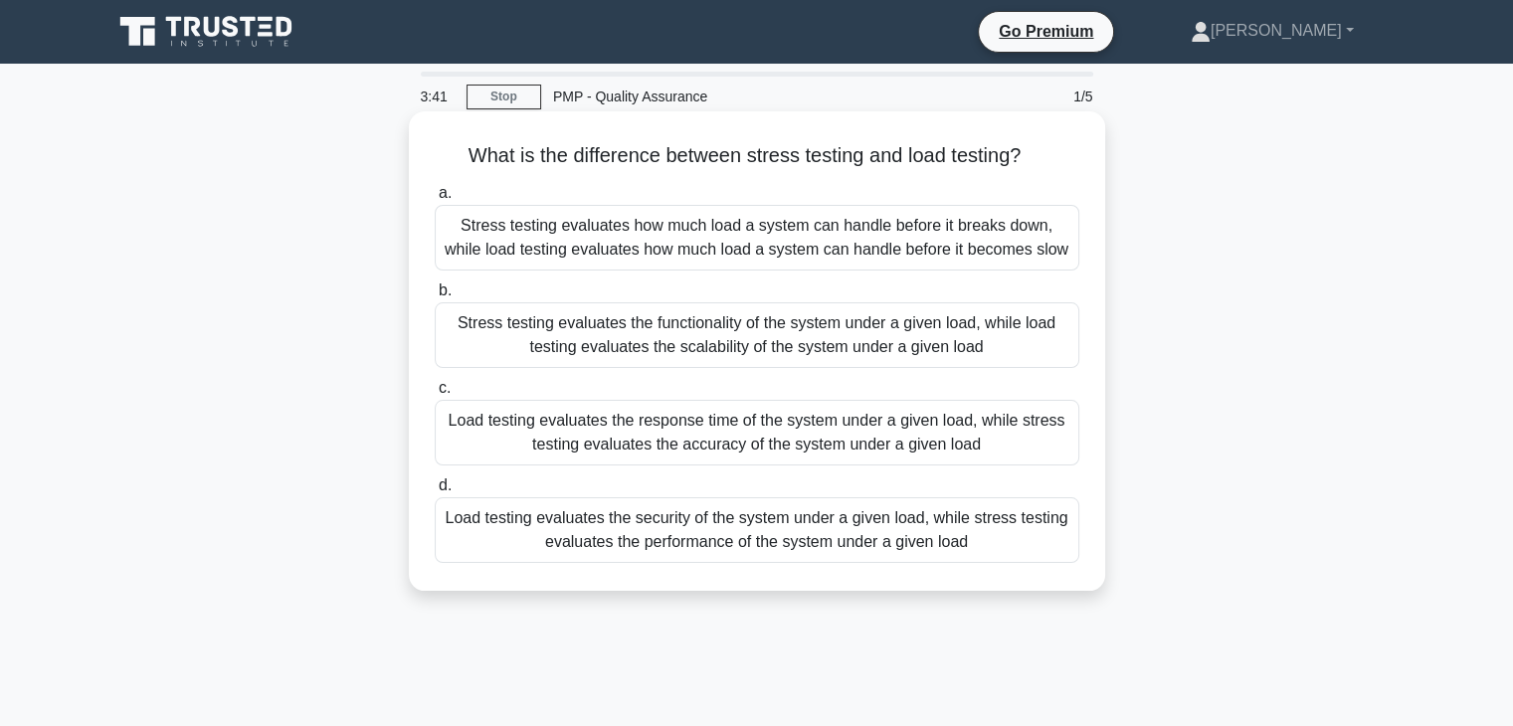
click at [593, 351] on div "Stress testing evaluates the functionality of the system under a given load, wh…" at bounding box center [757, 335] width 644 height 66
click at [435, 297] on input "b. Stress testing evaluates the functionality of the system under a given load,…" at bounding box center [435, 290] width 0 height 13
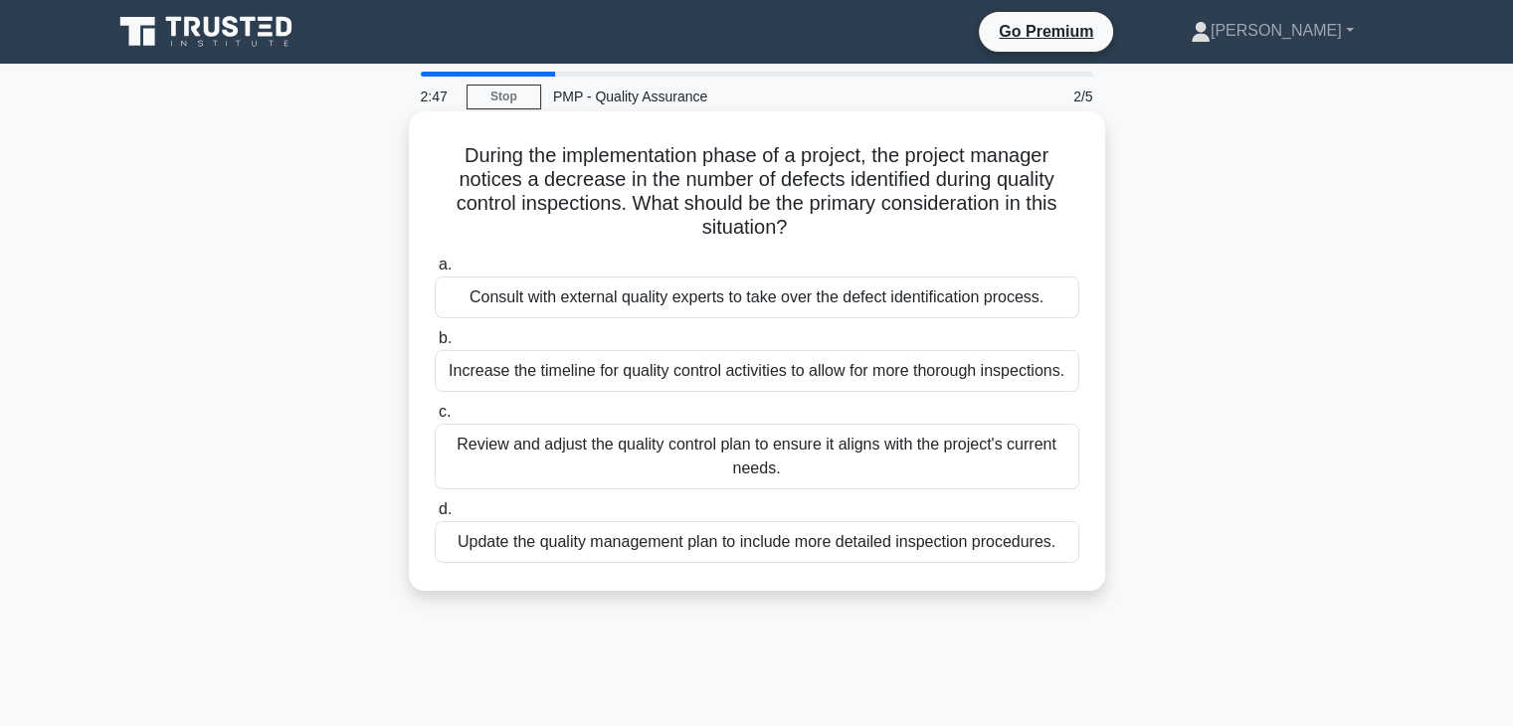
click at [501, 451] on div "Review and adjust the quality control plan to ensure it aligns with the project…" at bounding box center [757, 457] width 644 height 66
click at [435, 419] on input "c. Review and adjust the quality control plan to ensure it aligns with the proj…" at bounding box center [435, 412] width 0 height 13
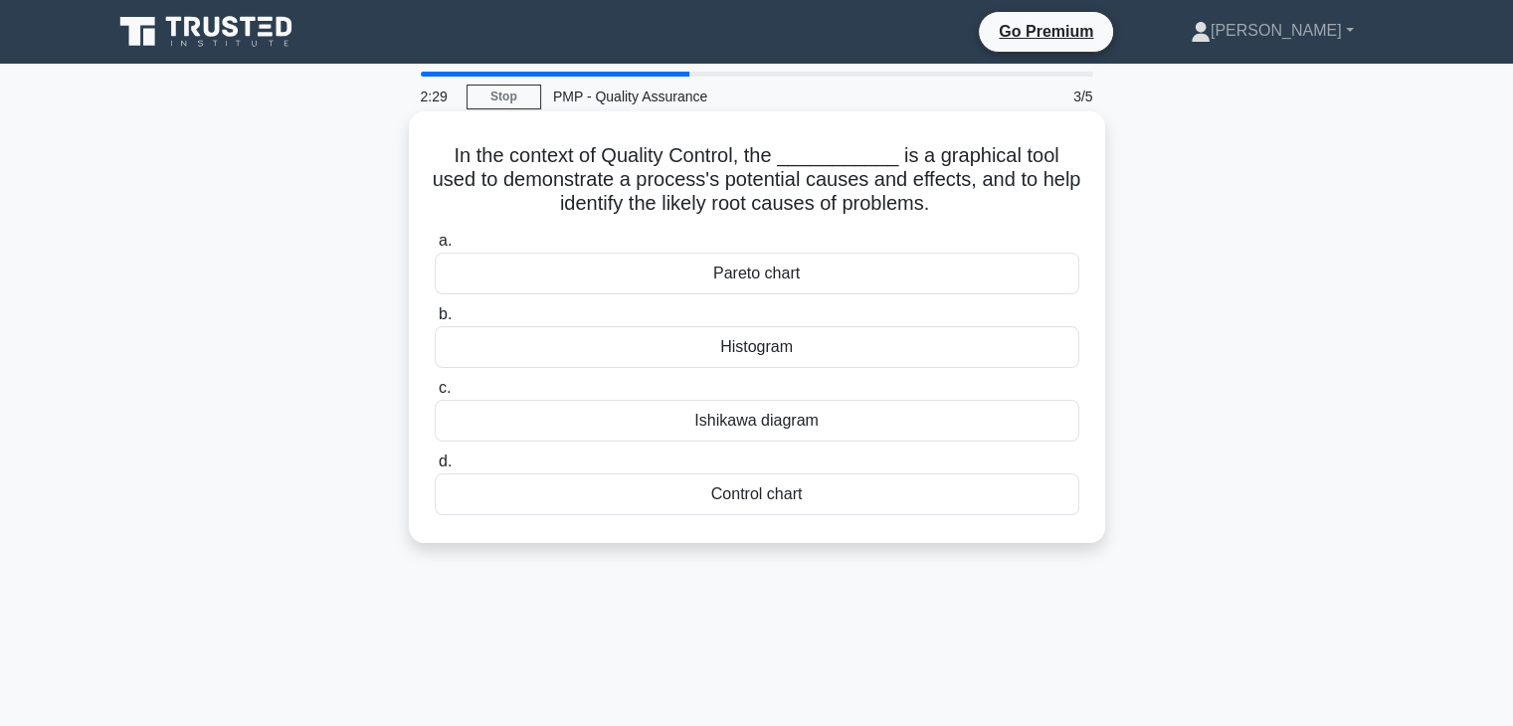
click at [757, 274] on div "Pareto chart" at bounding box center [757, 274] width 644 height 42
click at [435, 248] on input "a. Pareto chart" at bounding box center [435, 241] width 0 height 13
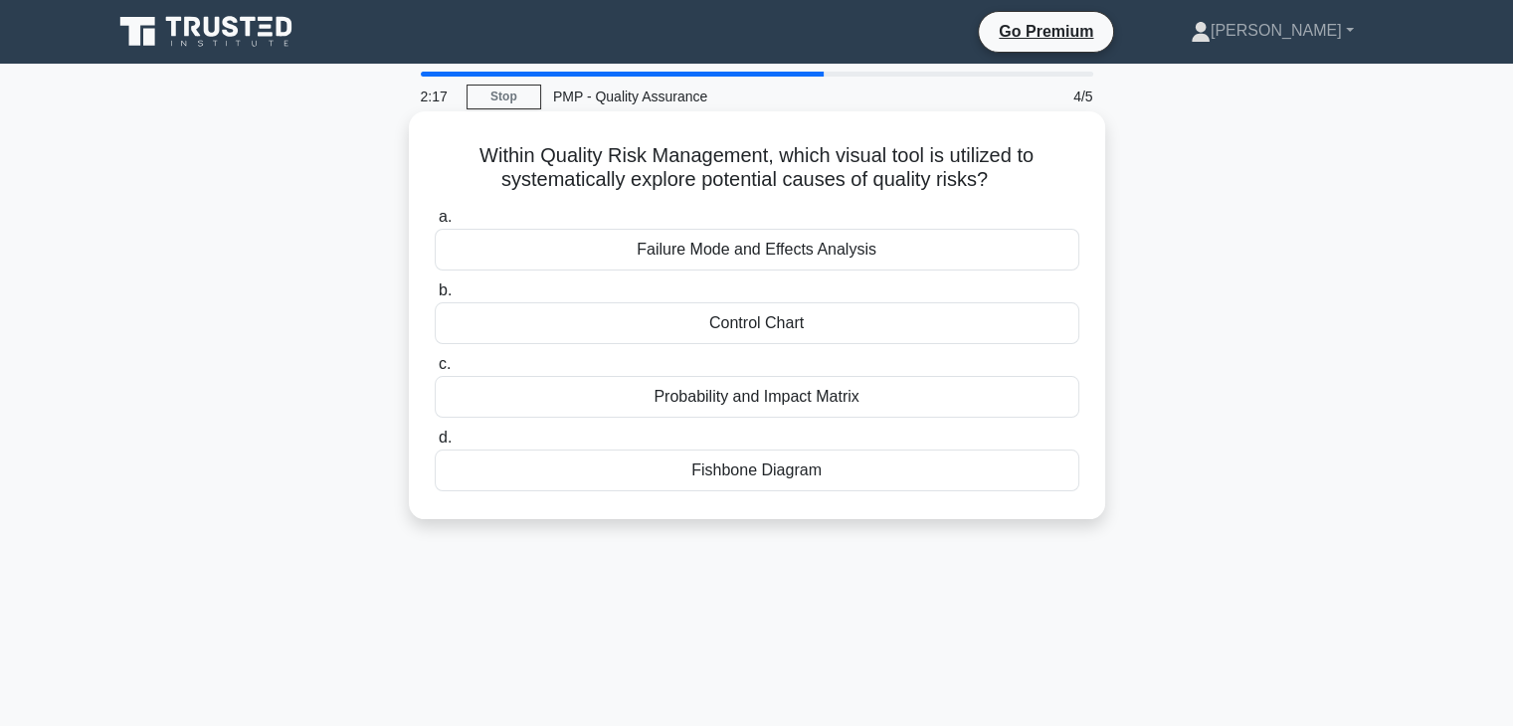
click at [804, 470] on div "Fishbone Diagram" at bounding box center [757, 471] width 644 height 42
click at [435, 445] on input "d. Fishbone Diagram" at bounding box center [435, 438] width 0 height 13
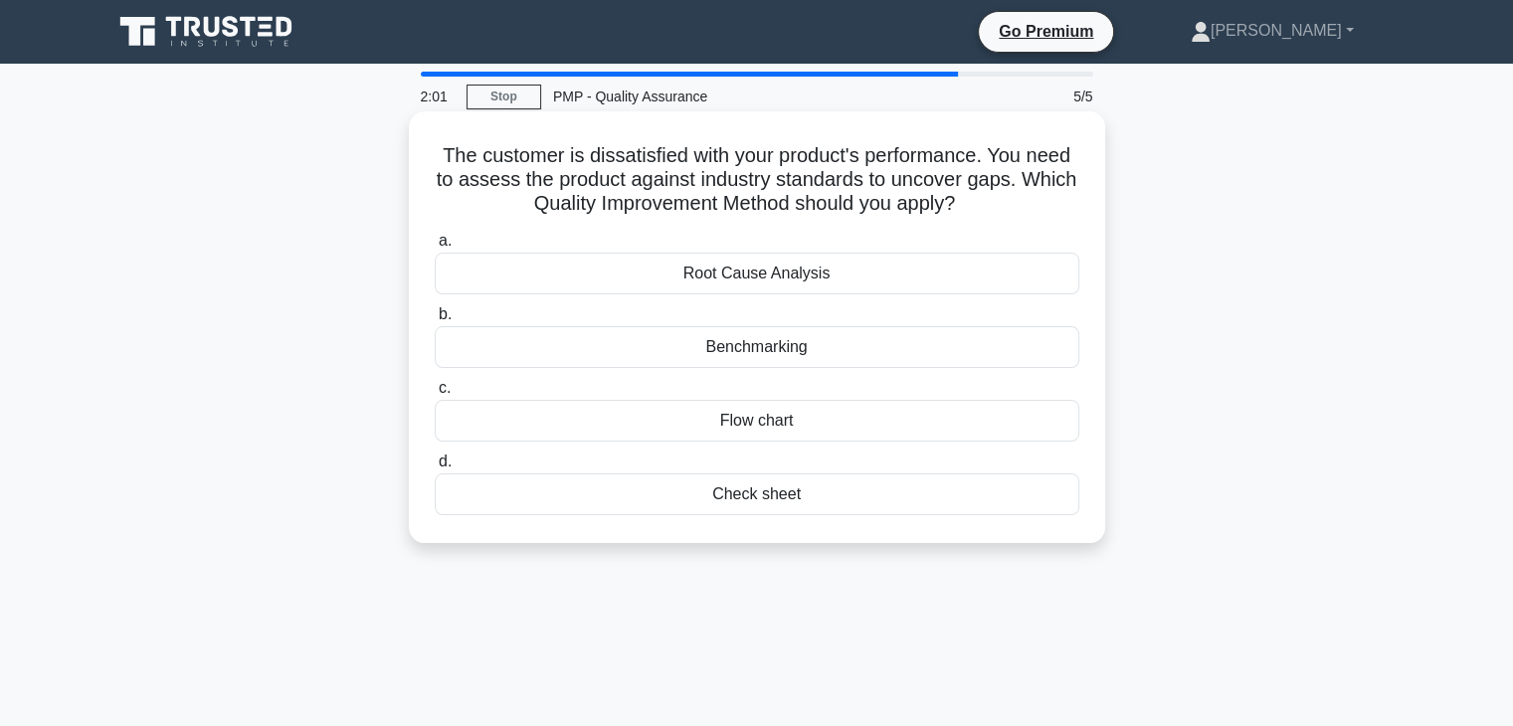
click at [810, 346] on div "Benchmarking" at bounding box center [757, 347] width 644 height 42
click at [435, 321] on input "b. Benchmarking" at bounding box center [435, 314] width 0 height 13
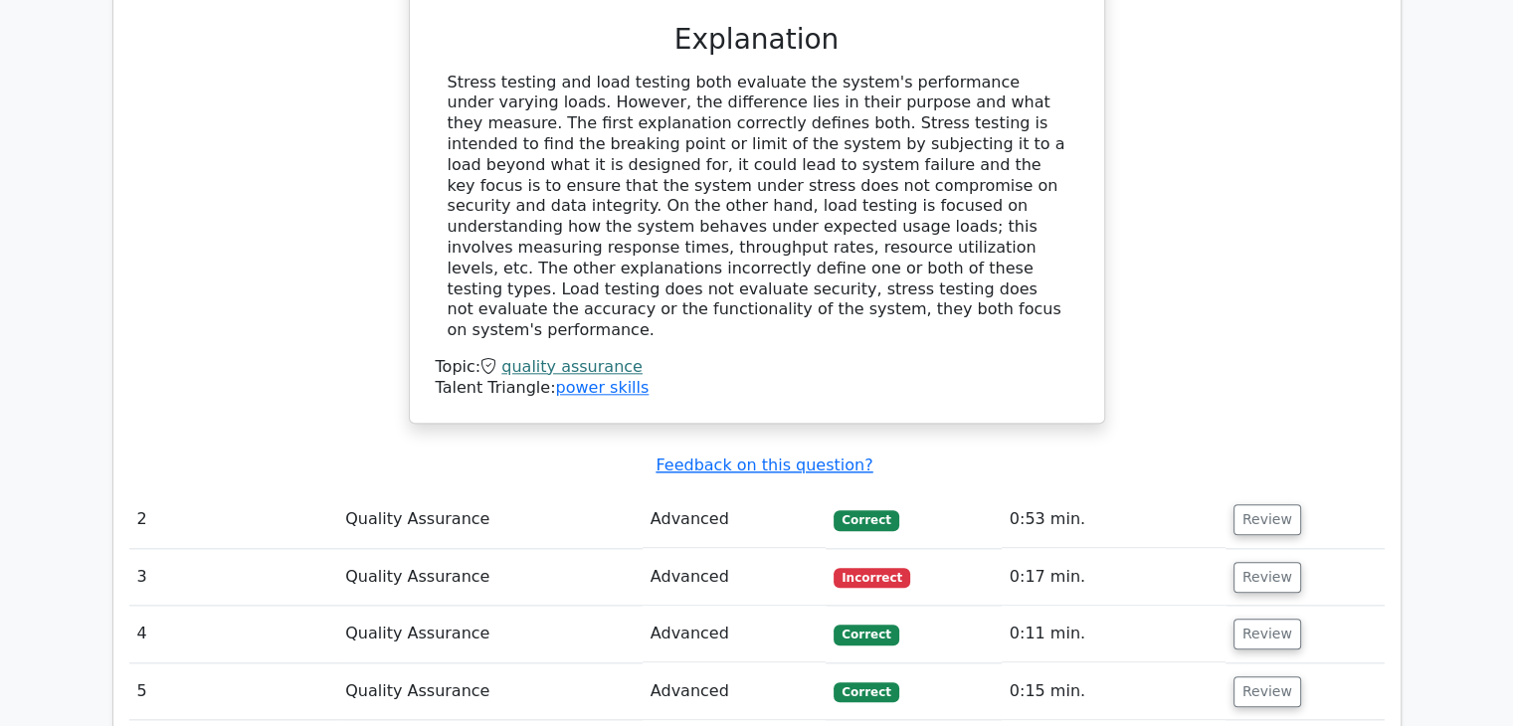
scroll to position [2089, 0]
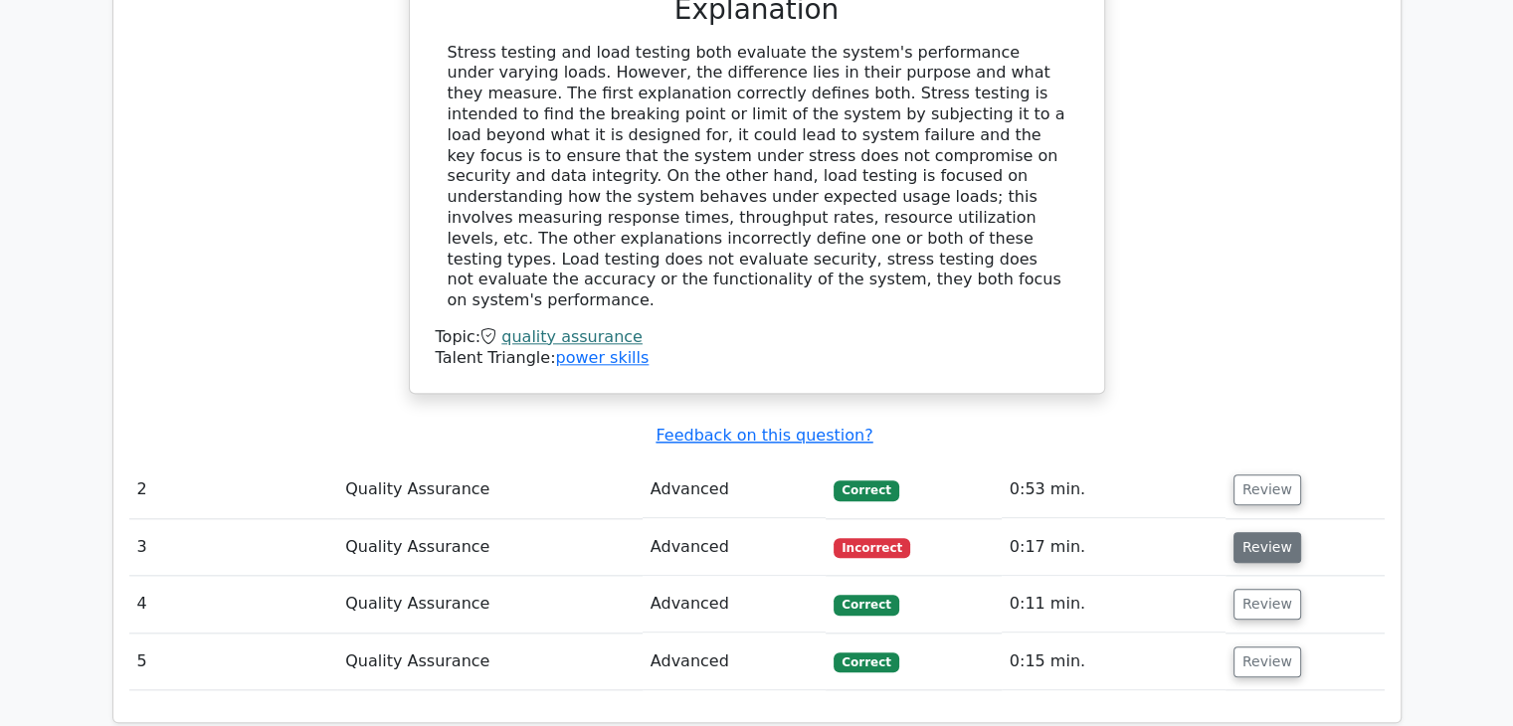
click at [1266, 532] on button "Review" at bounding box center [1267, 547] width 68 height 31
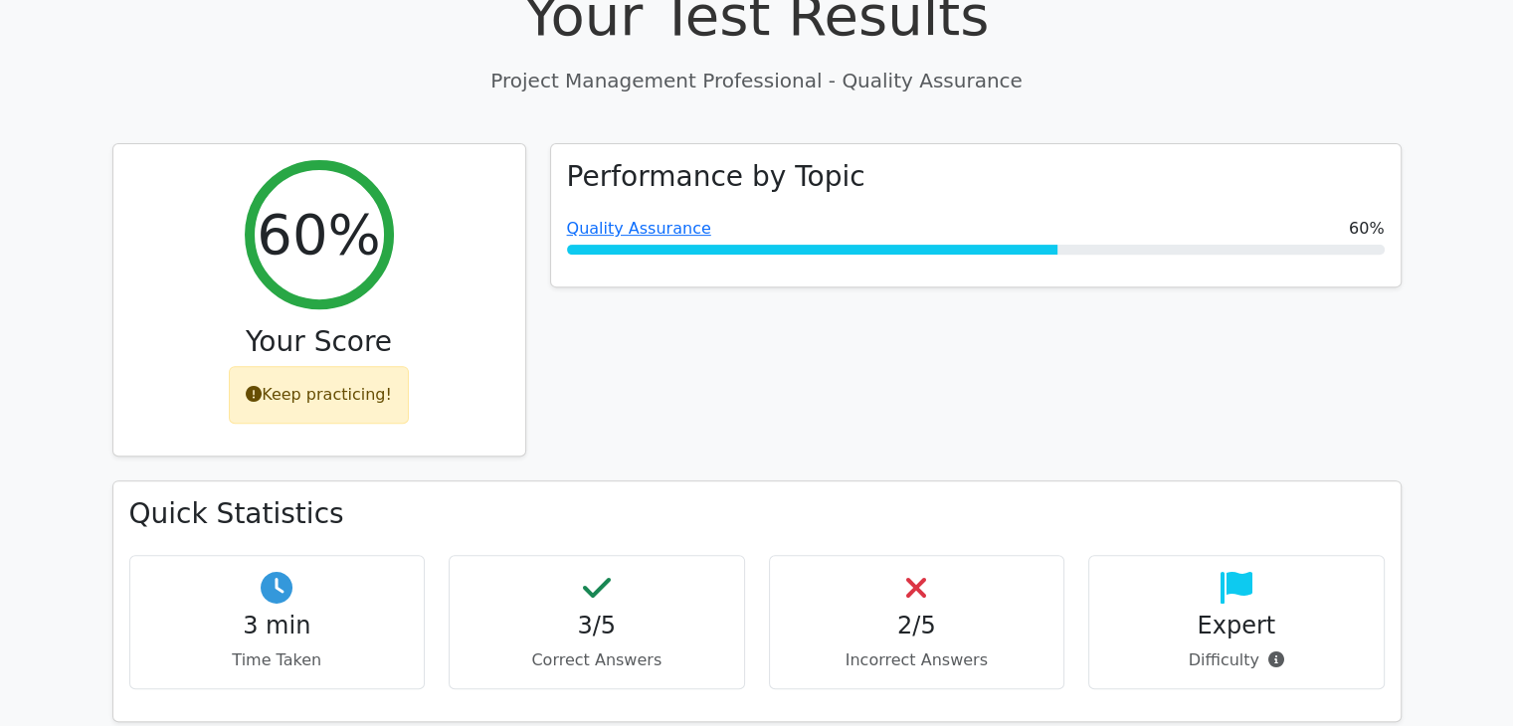
scroll to position [696, 0]
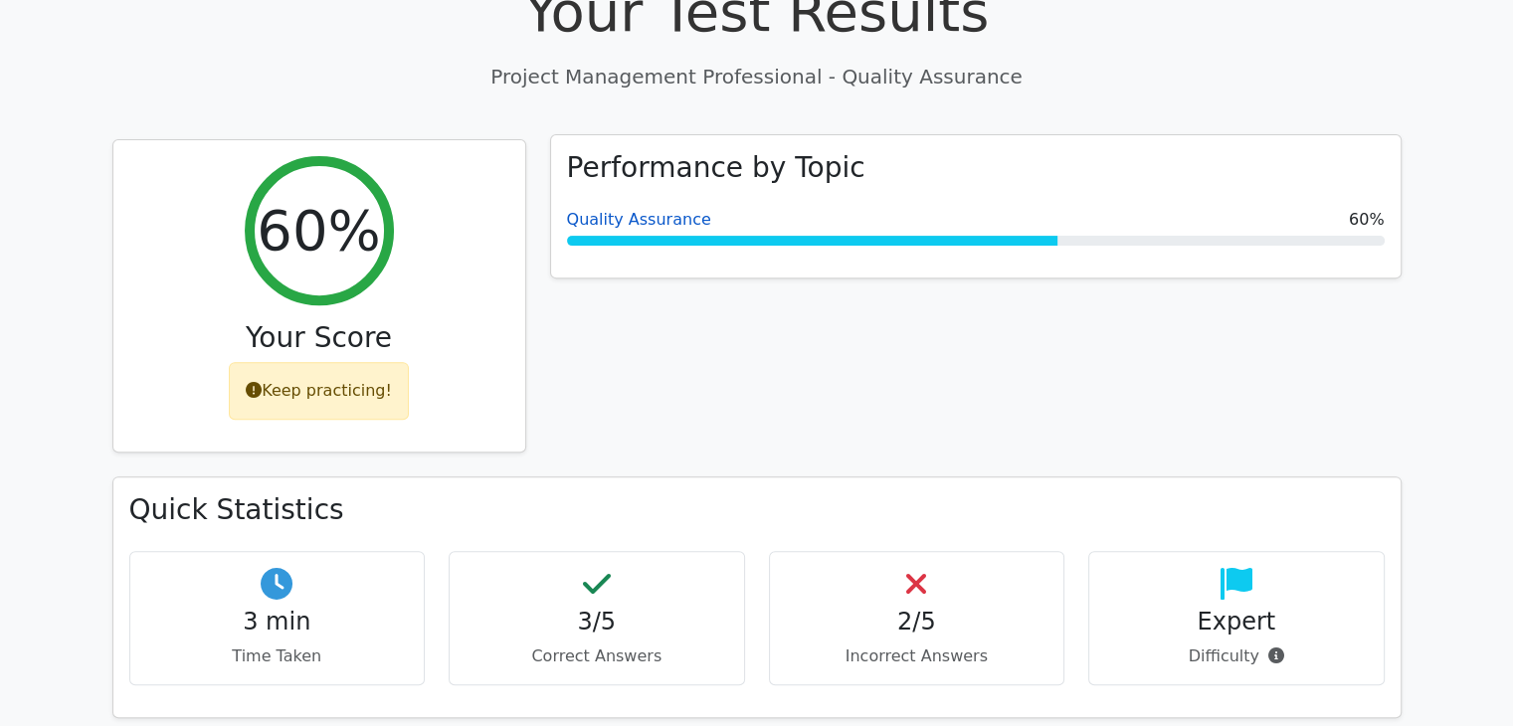
click at [629, 210] on link "Quality Assurance" at bounding box center [639, 219] width 144 height 19
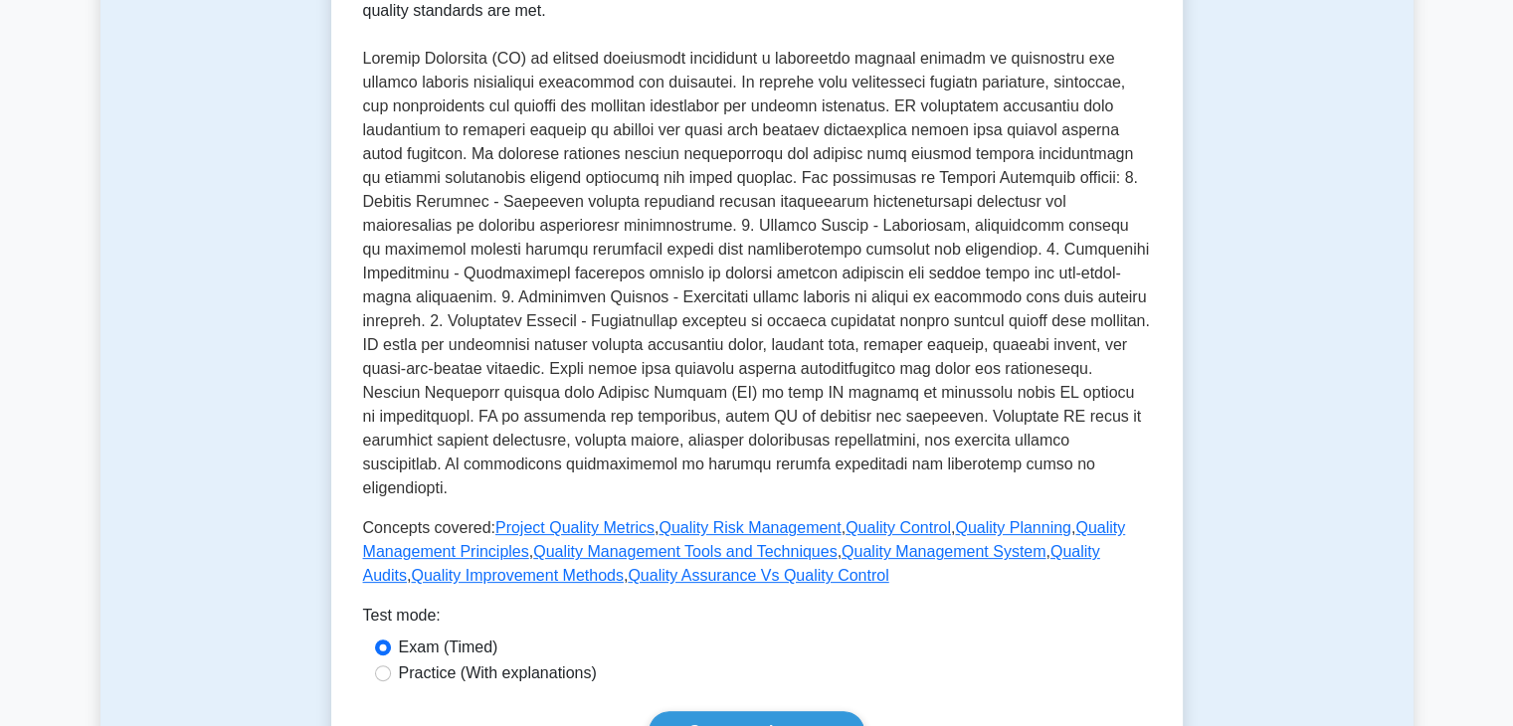
scroll to position [696, 0]
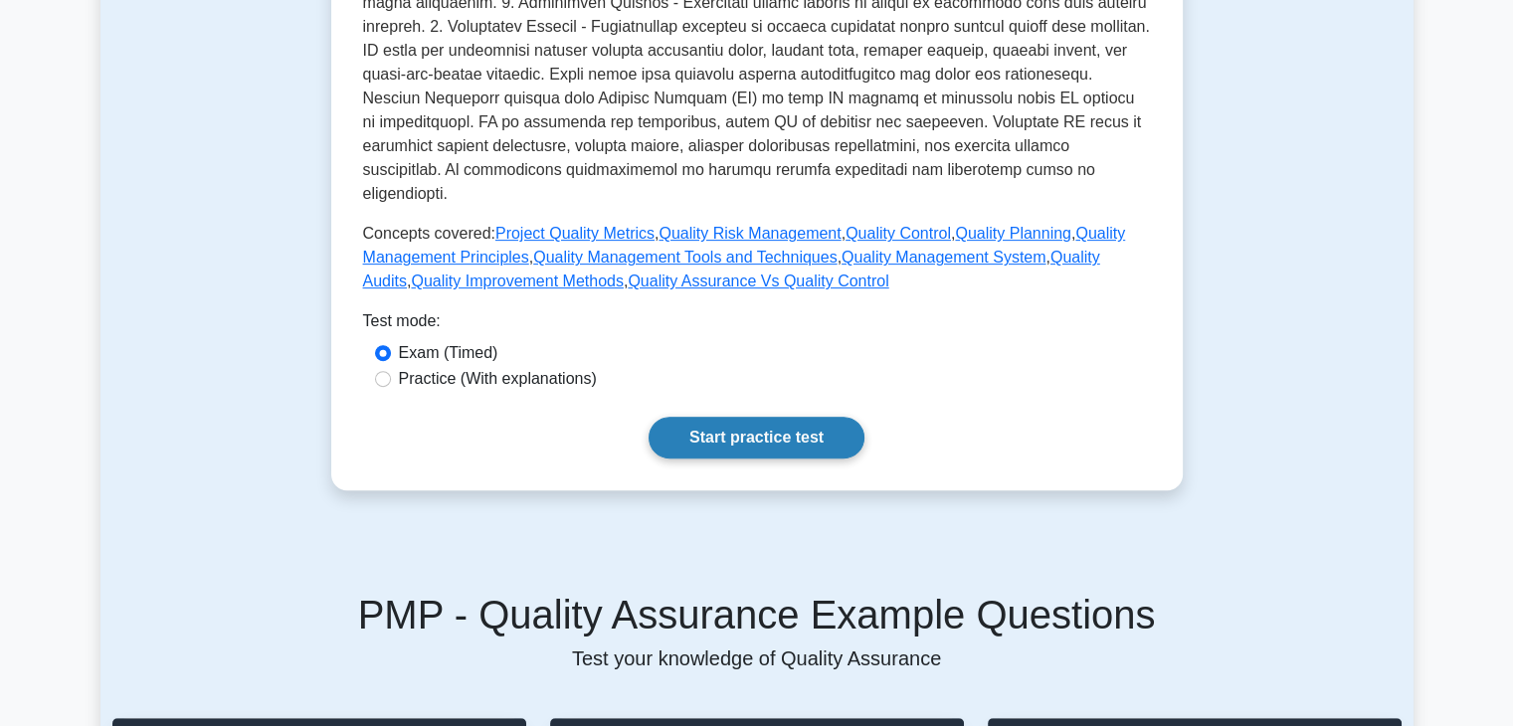
click at [772, 417] on link "Start practice test" at bounding box center [756, 438] width 216 height 42
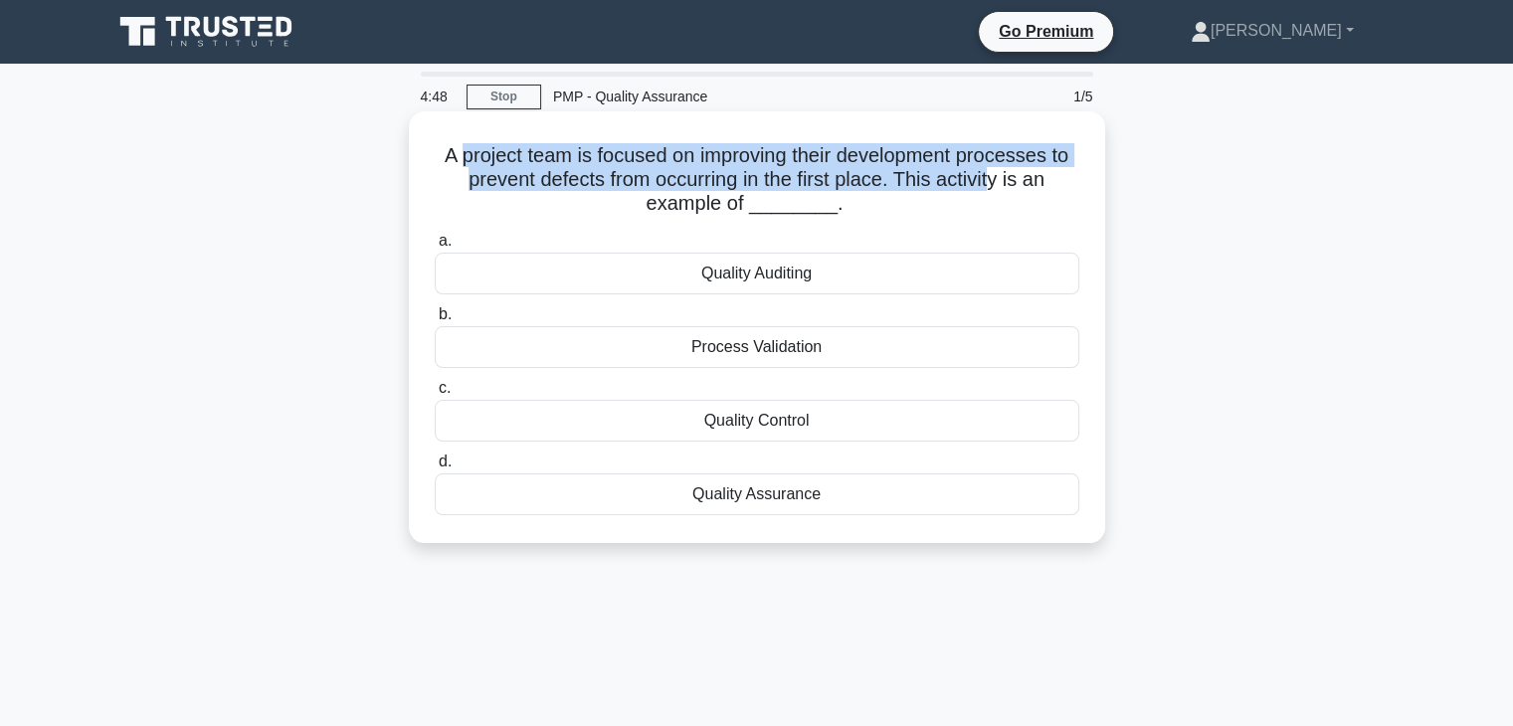
drag, startPoint x: 454, startPoint y: 161, endPoint x: 1002, endPoint y: 169, distance: 549.0
click at [999, 171] on h5 "A project team is focused on improving their development processes to prevent d…" at bounding box center [757, 180] width 648 height 74
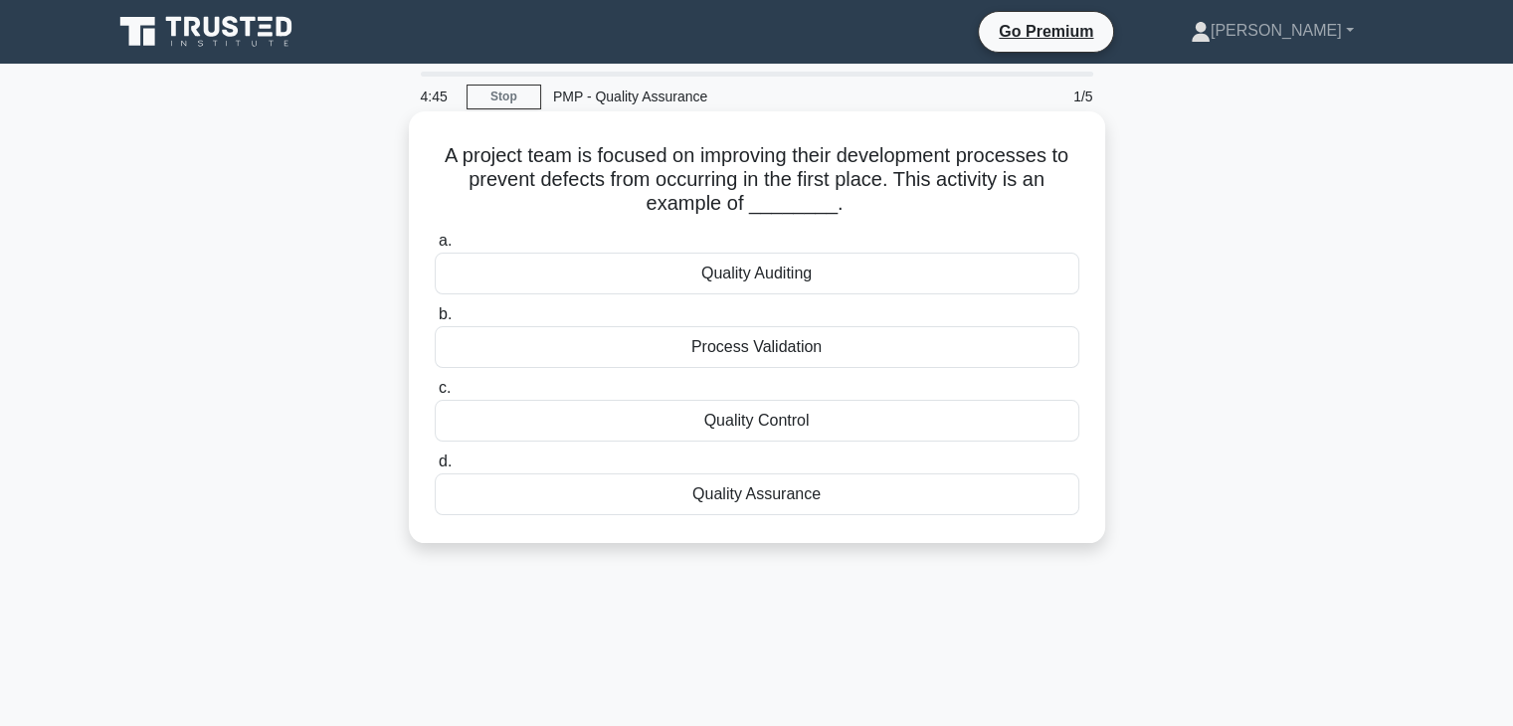
click at [706, 203] on h5 "A project team is focused on improving their development processes to prevent d…" at bounding box center [757, 180] width 648 height 74
click at [747, 348] on div "Process Validation" at bounding box center [757, 347] width 644 height 42
click at [435, 321] on input "b. Process Validation" at bounding box center [435, 314] width 0 height 13
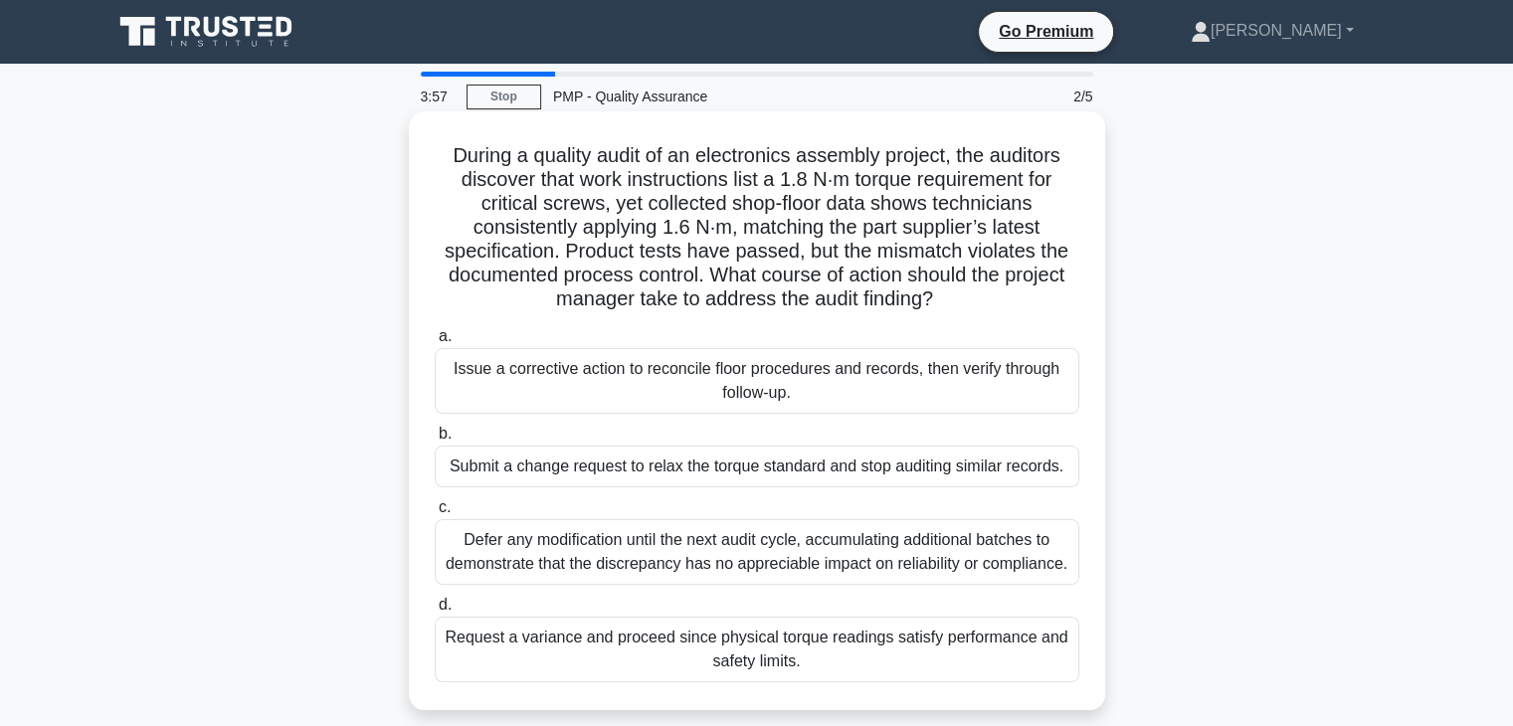
drag, startPoint x: 760, startPoint y: 231, endPoint x: 975, endPoint y: 291, distance: 223.2
click at [975, 291] on h5 "During a quality audit of an electronics assembly project, the auditors discove…" at bounding box center [757, 227] width 648 height 169
click at [545, 383] on div "Issue a corrective action to reconcile floor procedures and records, then verif…" at bounding box center [757, 381] width 644 height 66
click at [435, 343] on input "a. Issue a corrective action to reconcile floor procedures and records, then ve…" at bounding box center [435, 336] width 0 height 13
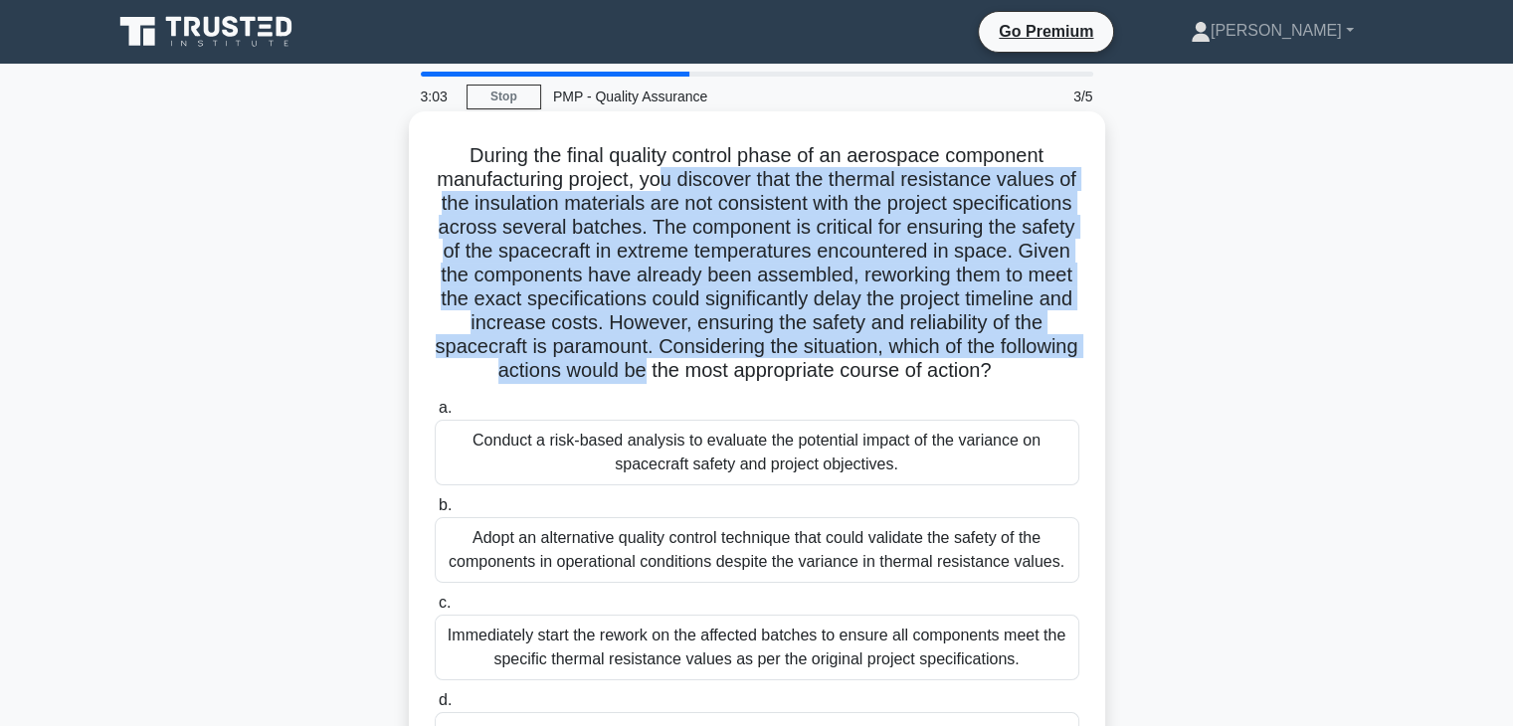
drag, startPoint x: 670, startPoint y: 184, endPoint x: 1035, endPoint y: 368, distance: 408.7
click at [1035, 368] on h5 "During the final quality control phase of an aerospace component manufacturing …" at bounding box center [757, 263] width 648 height 241
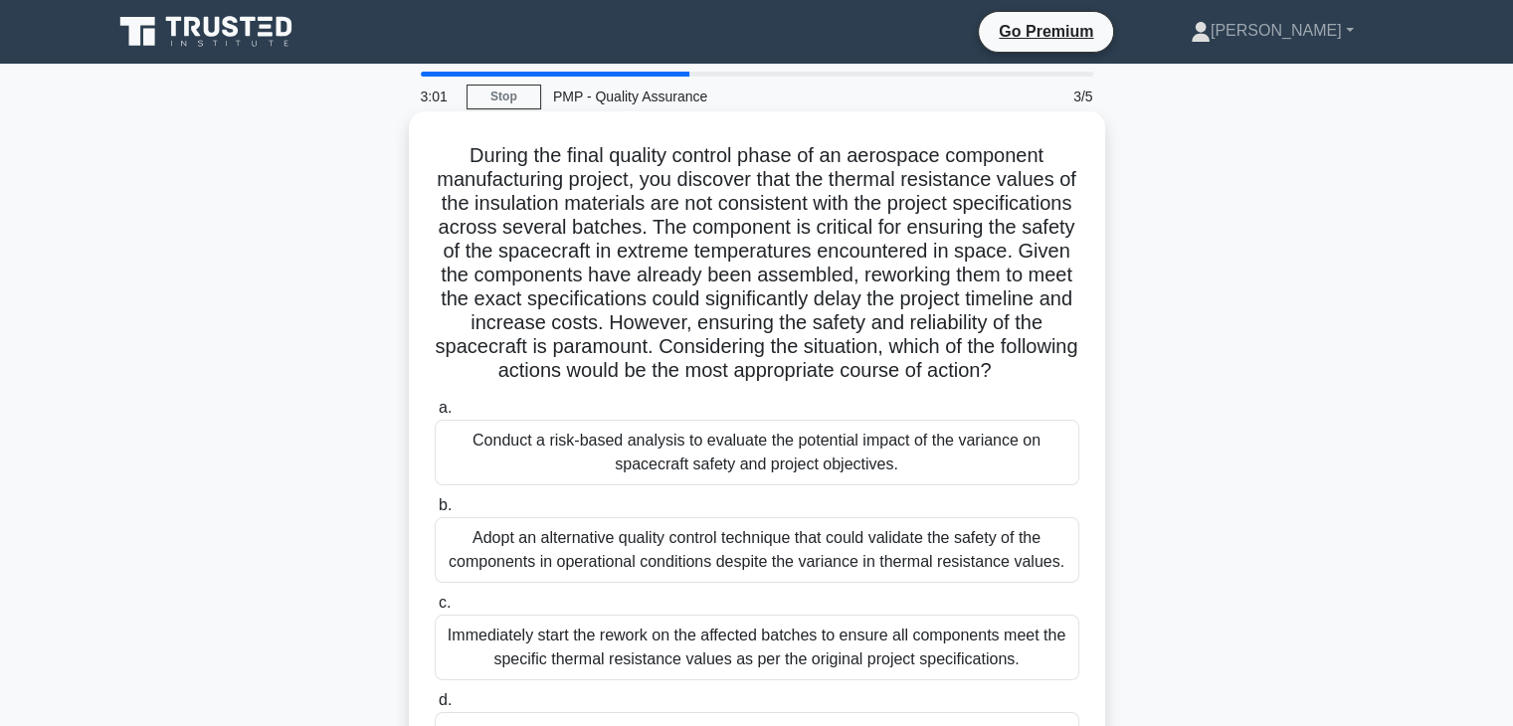
click at [700, 384] on h5 "During the final quality control phase of an aerospace component manufacturing …" at bounding box center [757, 263] width 648 height 241
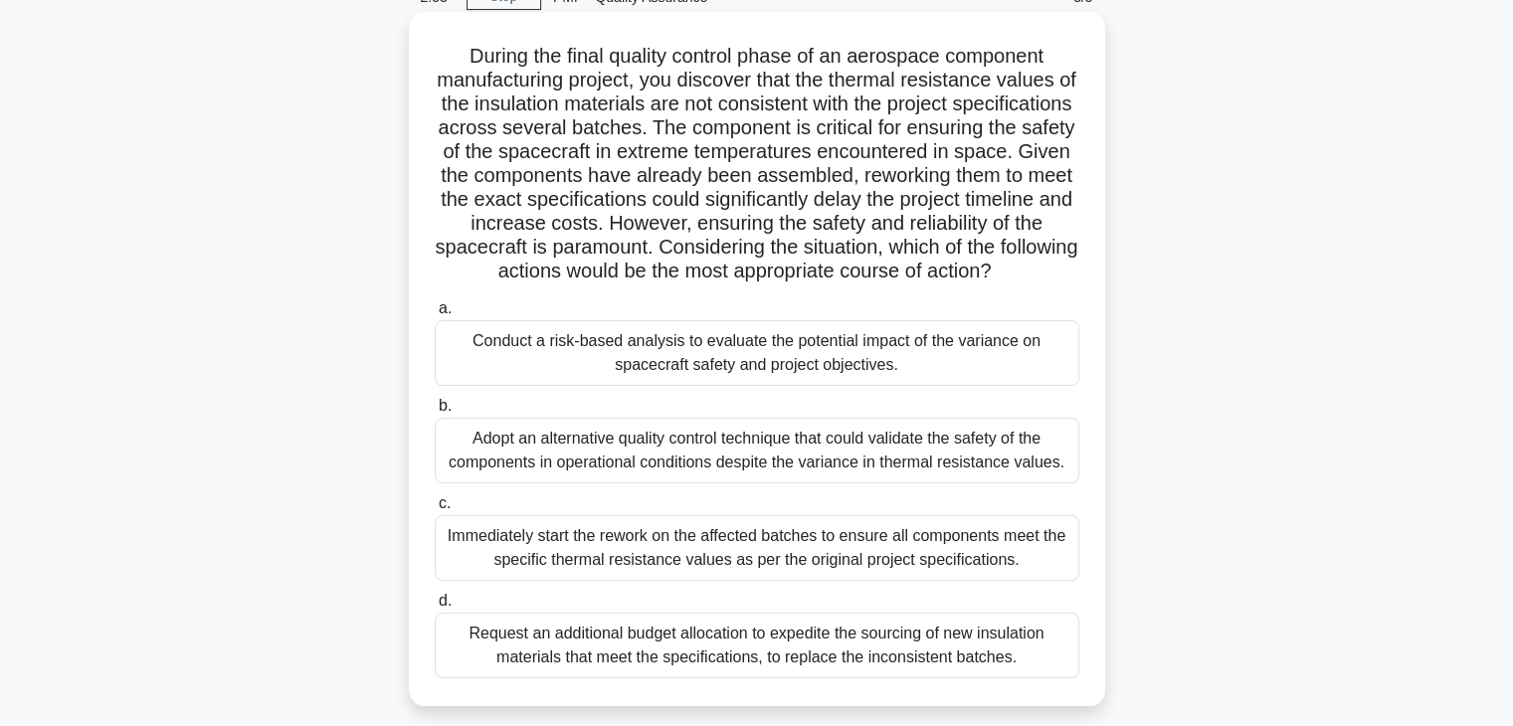
scroll to position [199, 0]
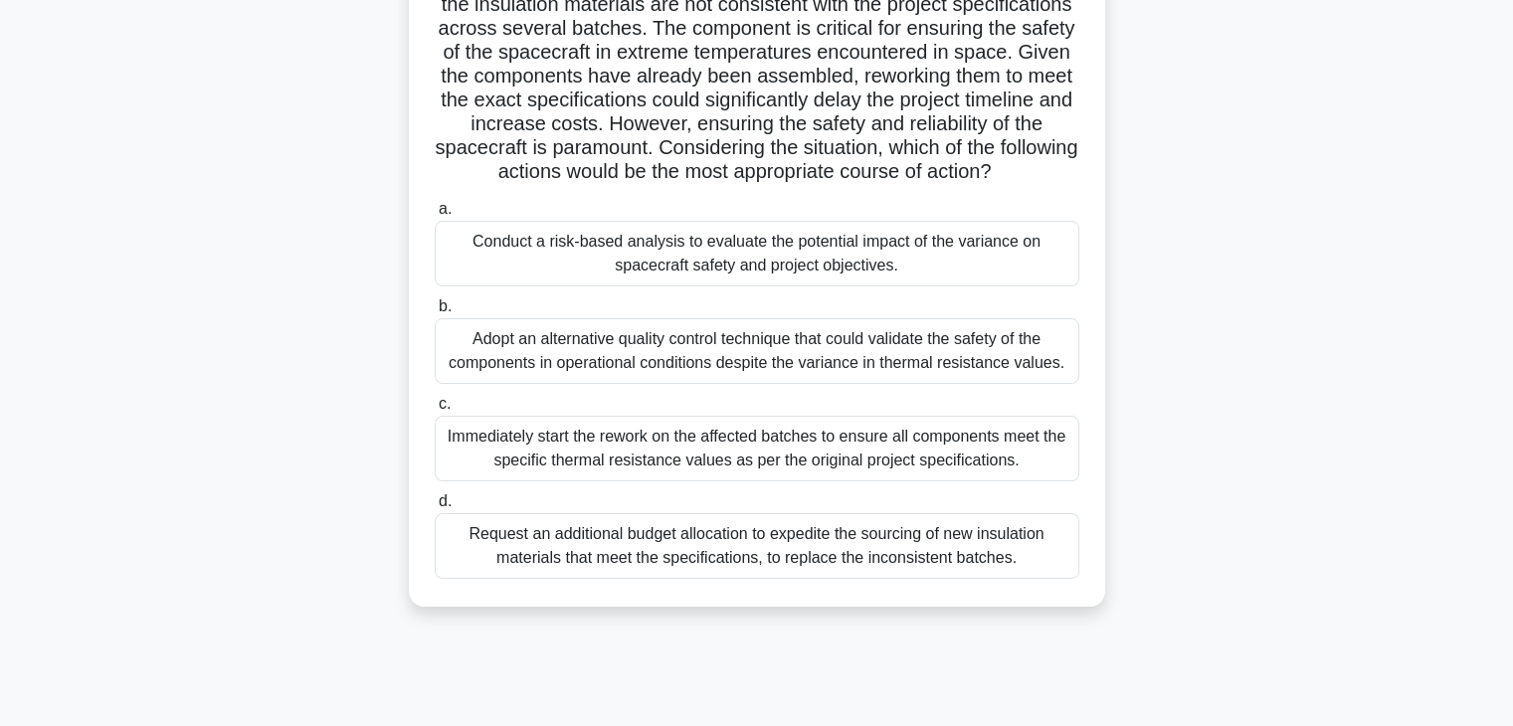
click at [712, 277] on div "Conduct a risk-based analysis to evaluate the potential impact of the variance …" at bounding box center [757, 254] width 644 height 66
click at [435, 216] on input "a. Conduct a risk-based analysis to evaluate the potential impact of the varian…" at bounding box center [435, 209] width 0 height 13
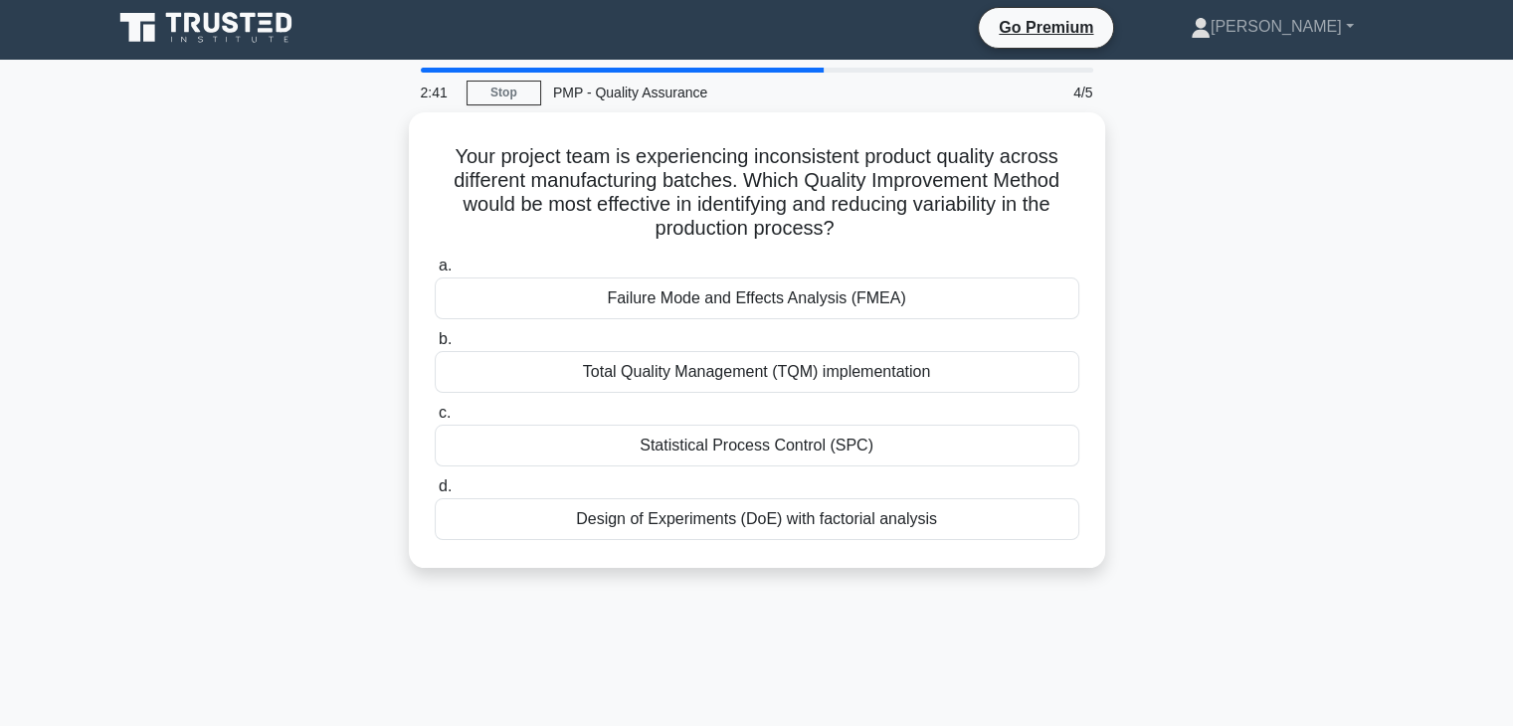
scroll to position [0, 0]
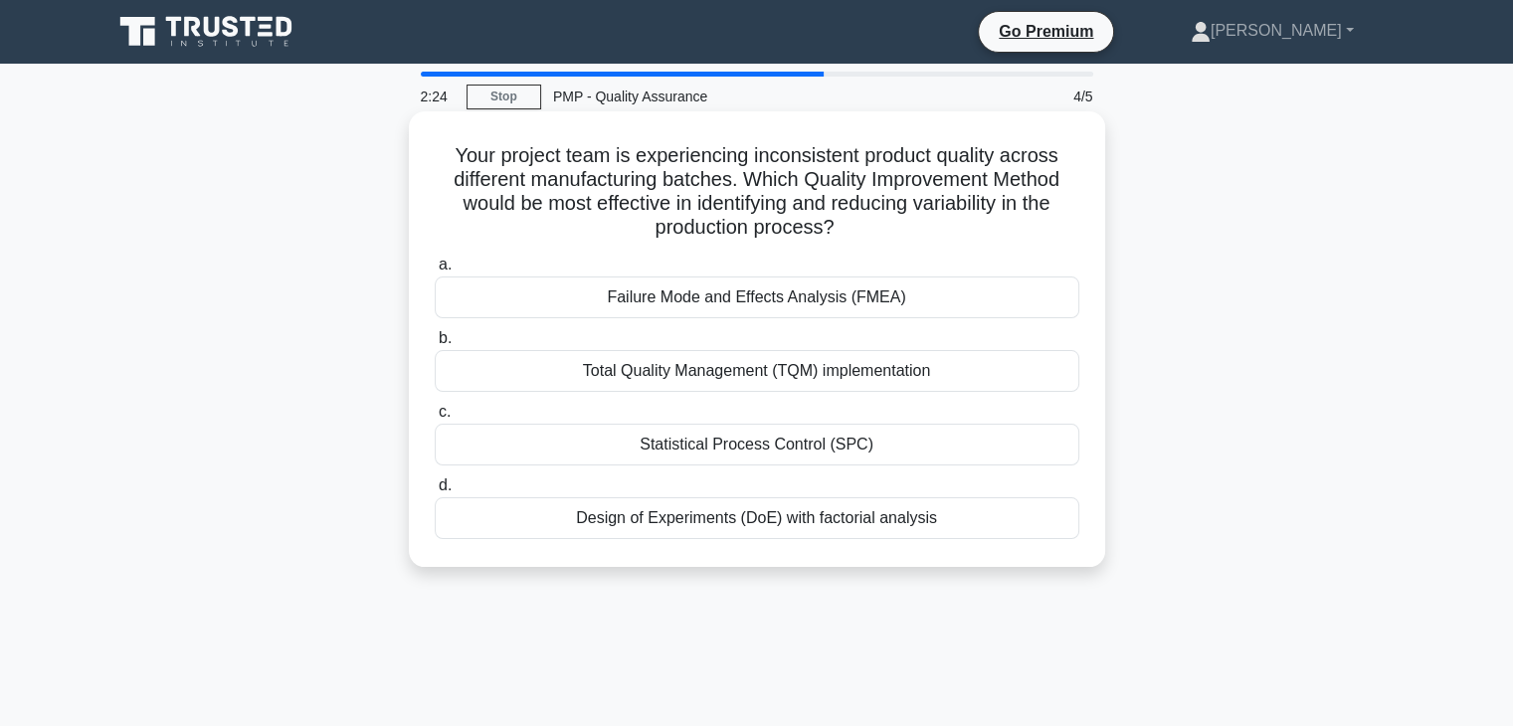
drag, startPoint x: 675, startPoint y: 304, endPoint x: 675, endPoint y: 286, distance: 17.9
click at [675, 286] on div "Failure Mode and Effects Analysis (FMEA)" at bounding box center [757, 297] width 644 height 42
click at [435, 272] on input "a. Failure Mode and Effects Analysis (FMEA)" at bounding box center [435, 265] width 0 height 13
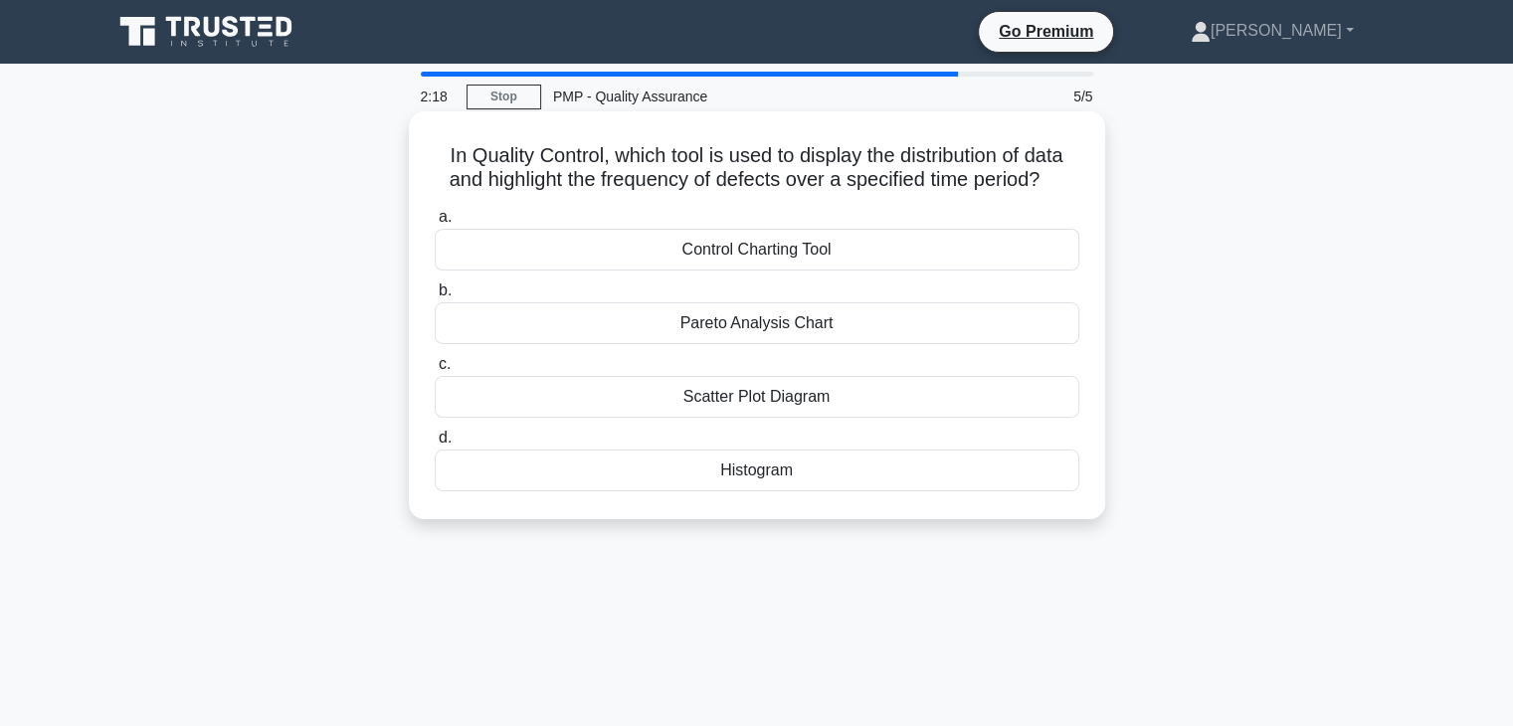
click at [709, 328] on div "Pareto Analysis Chart" at bounding box center [757, 323] width 644 height 42
click at [435, 297] on input "b. Pareto Analysis Chart" at bounding box center [435, 290] width 0 height 13
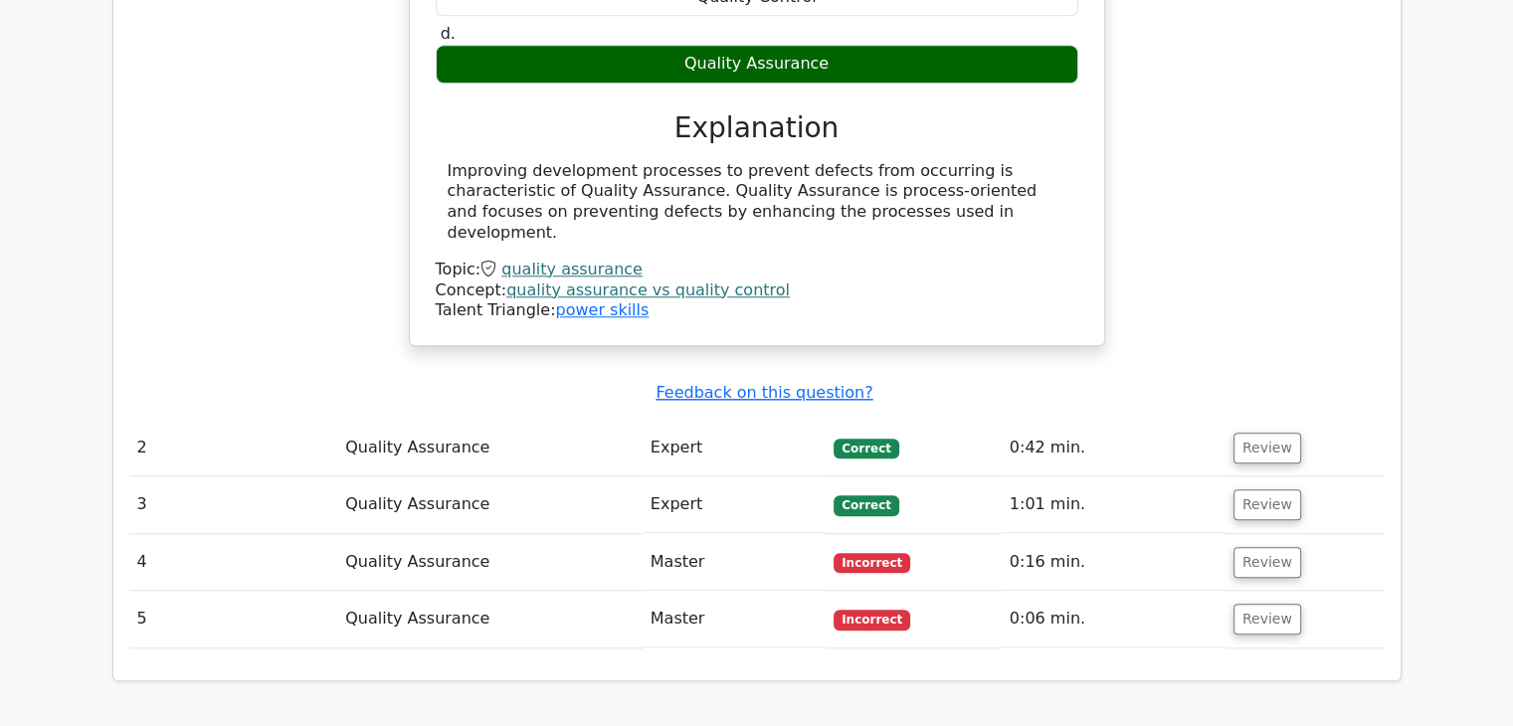
scroll to position [2089, 0]
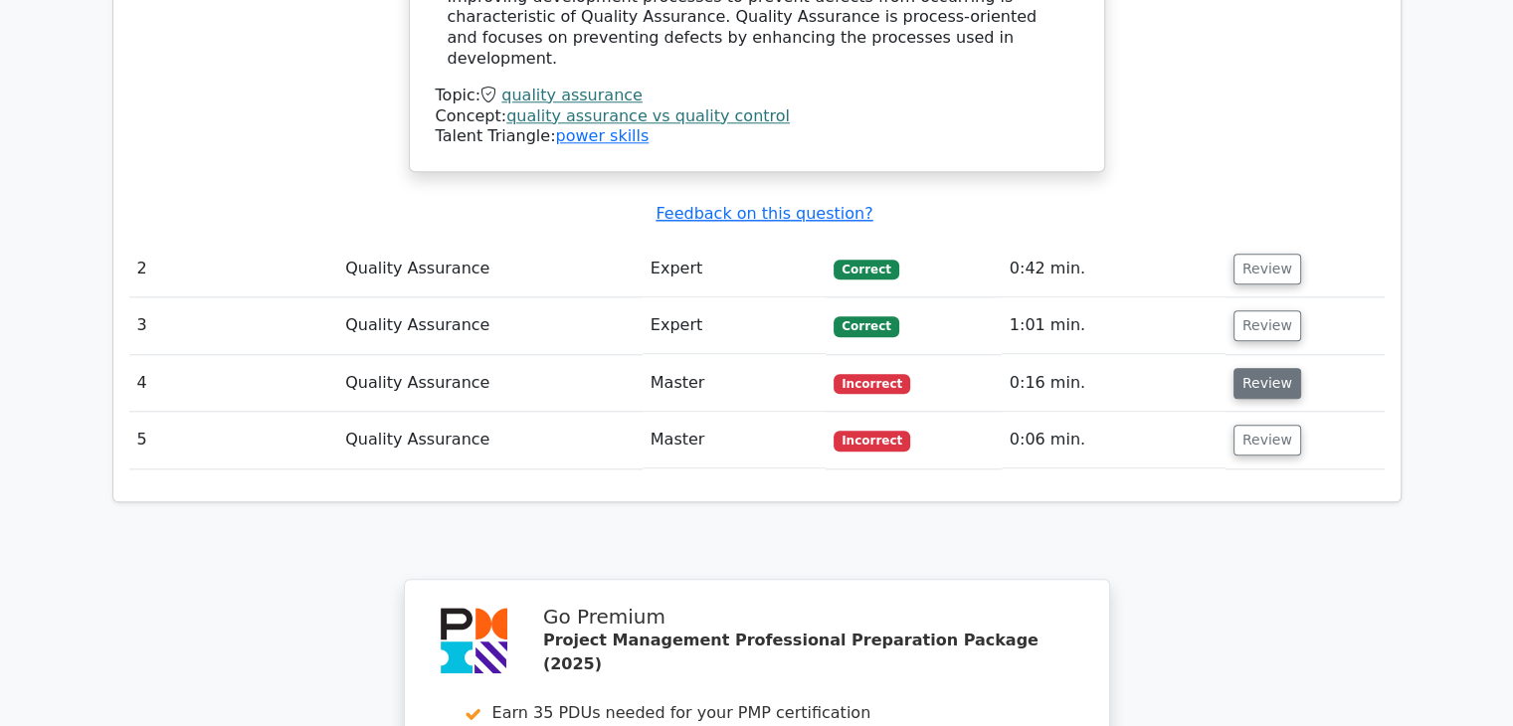
click at [1265, 368] on button "Review" at bounding box center [1267, 383] width 68 height 31
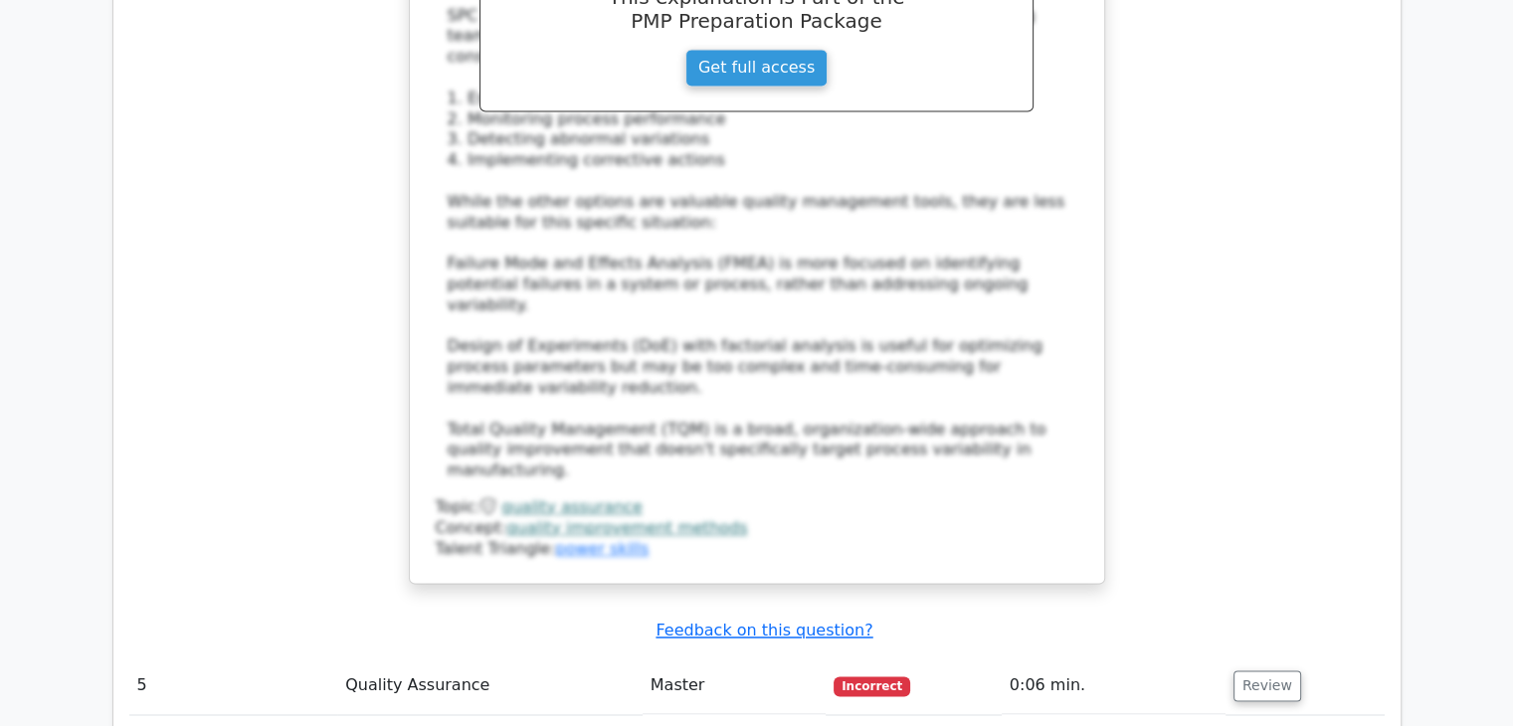
scroll to position [3282, 0]
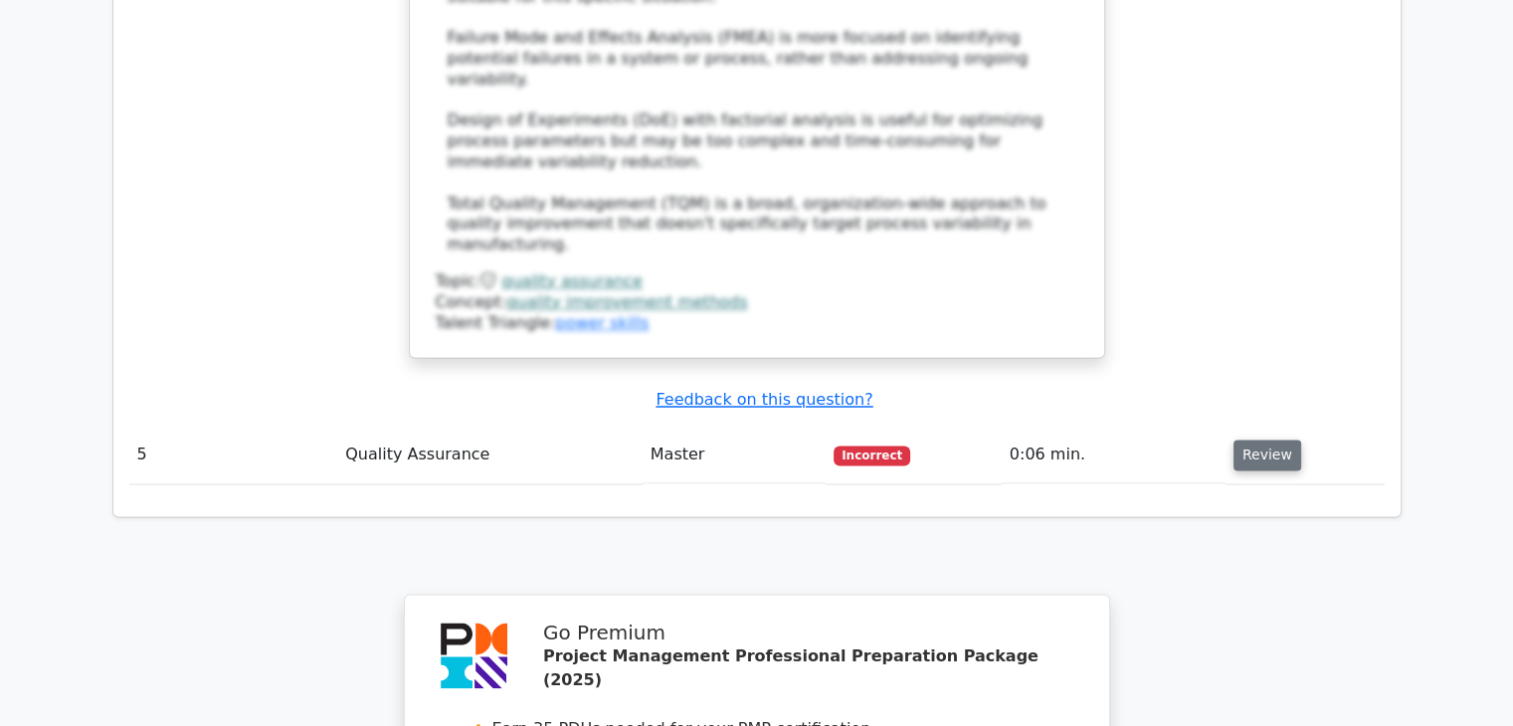
click at [1280, 440] on button "Review" at bounding box center [1267, 455] width 68 height 31
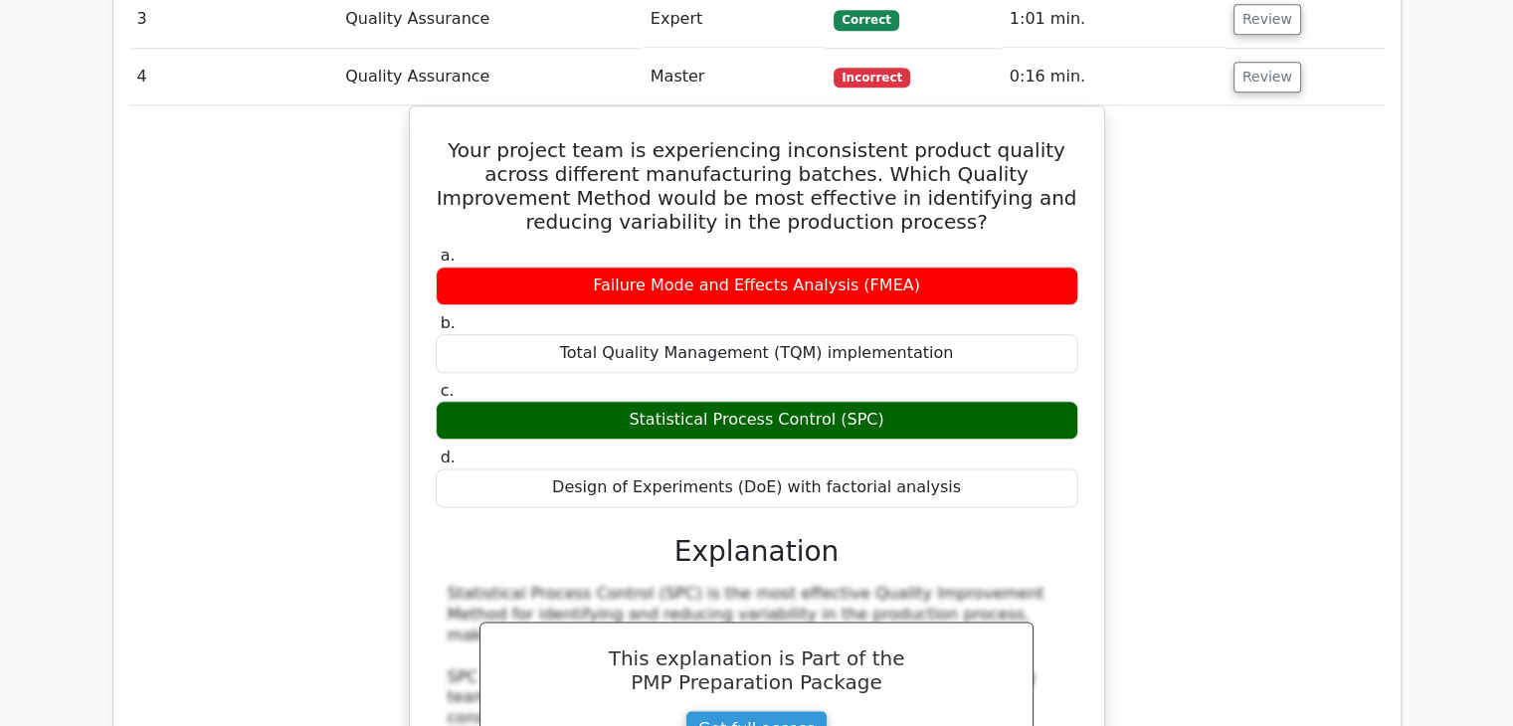
scroll to position [2287, 0]
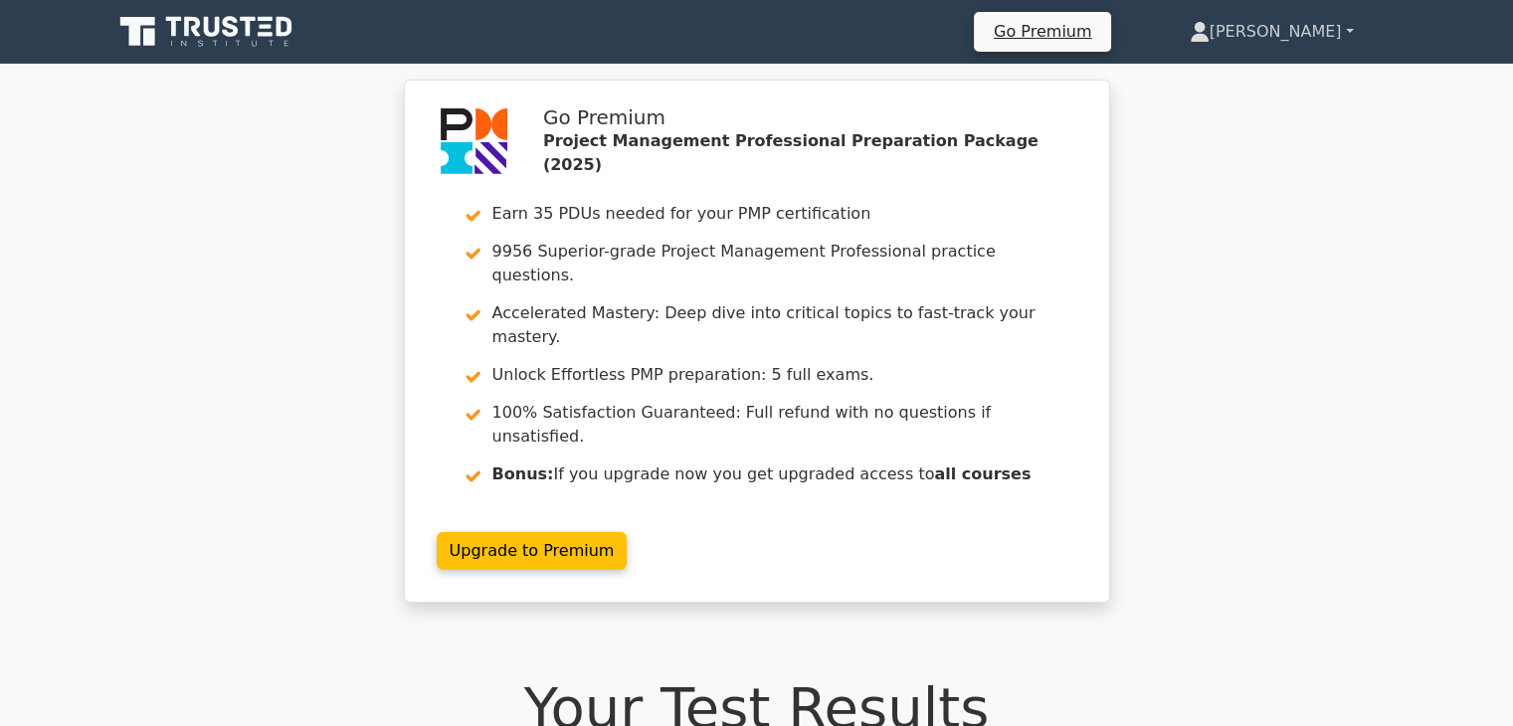
click at [1256, 32] on link "[PERSON_NAME]" at bounding box center [1272, 32] width 260 height 40
click at [1221, 78] on link "Profile" at bounding box center [1221, 79] width 157 height 32
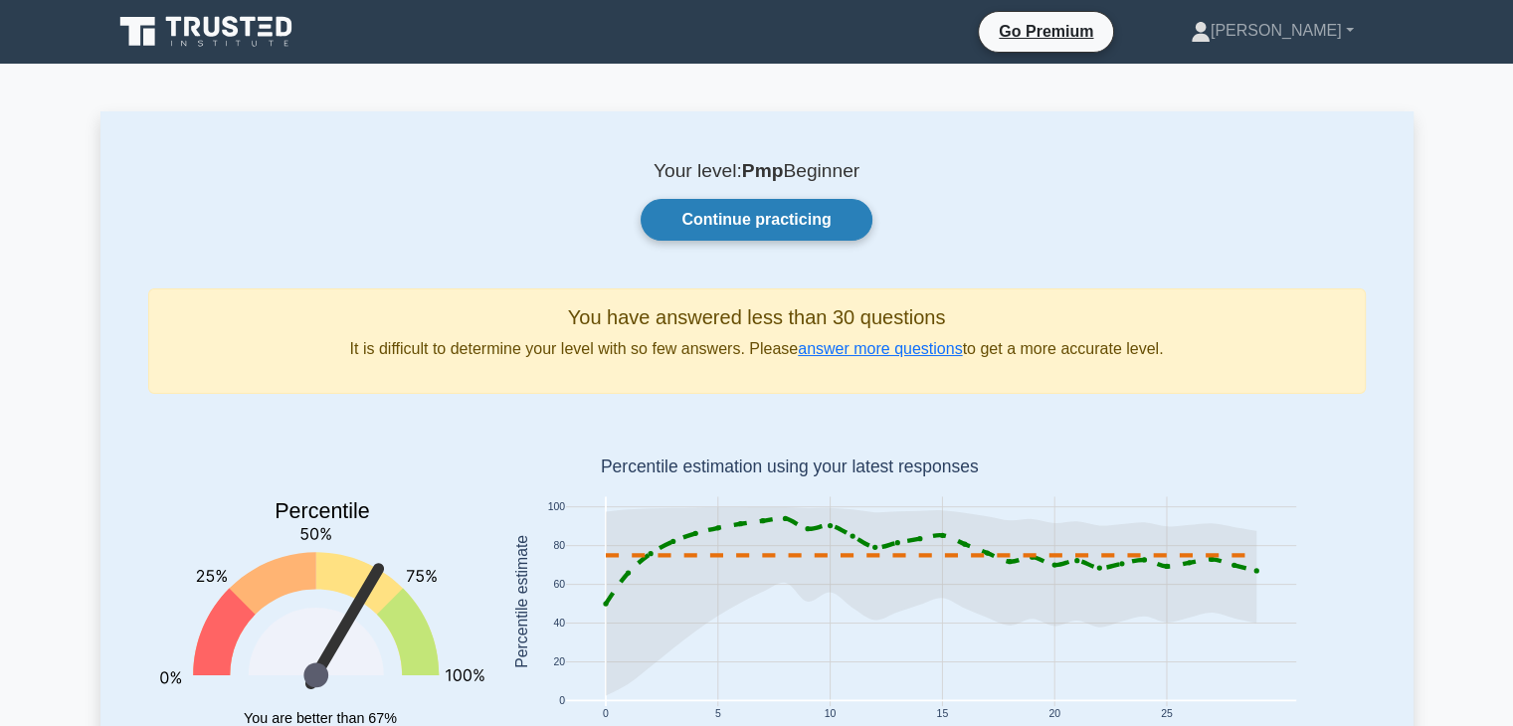
click at [796, 213] on link "Continue practicing" at bounding box center [755, 220] width 231 height 42
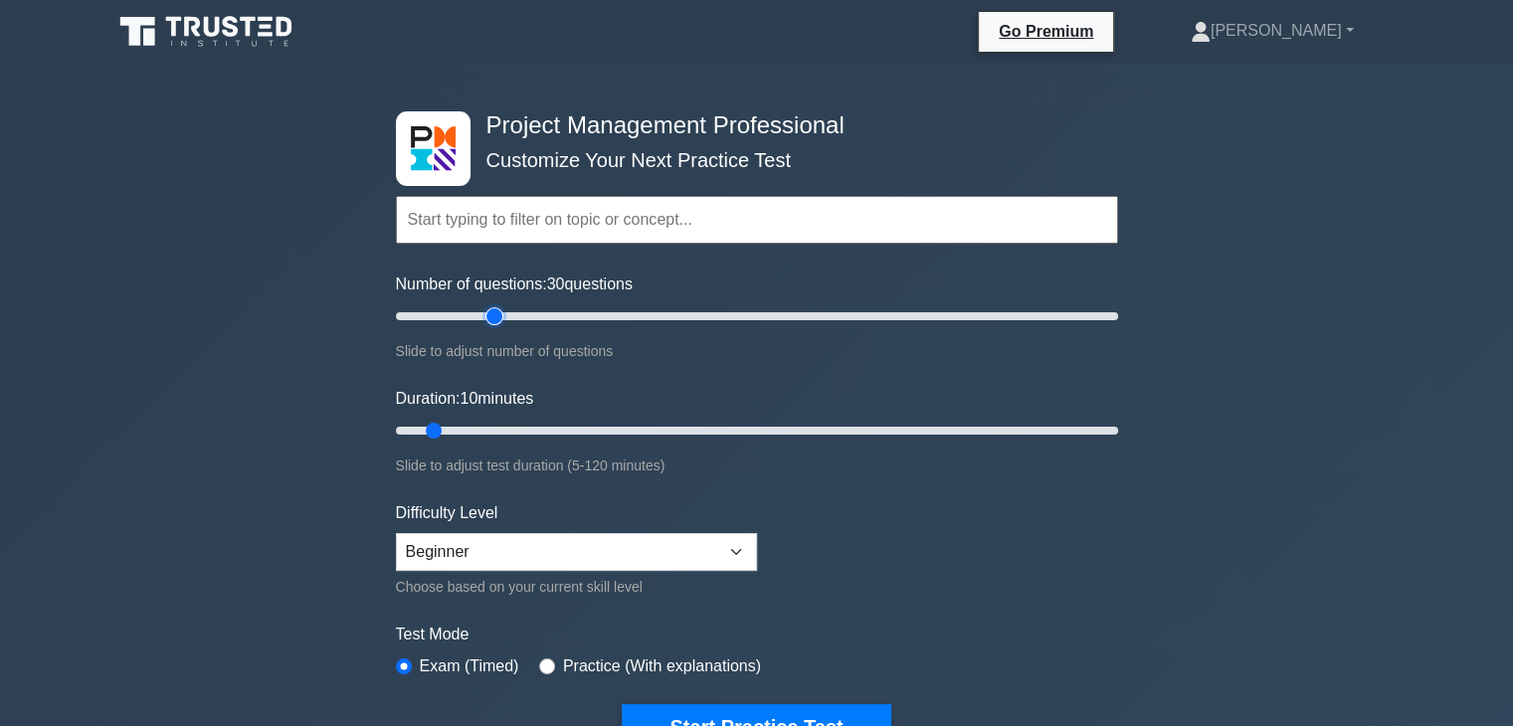
drag, startPoint x: 416, startPoint y: 313, endPoint x: 502, endPoint y: 337, distance: 89.8
type input "30"
click at [499, 328] on input "Number of questions: 30 questions" at bounding box center [757, 316] width 722 height 24
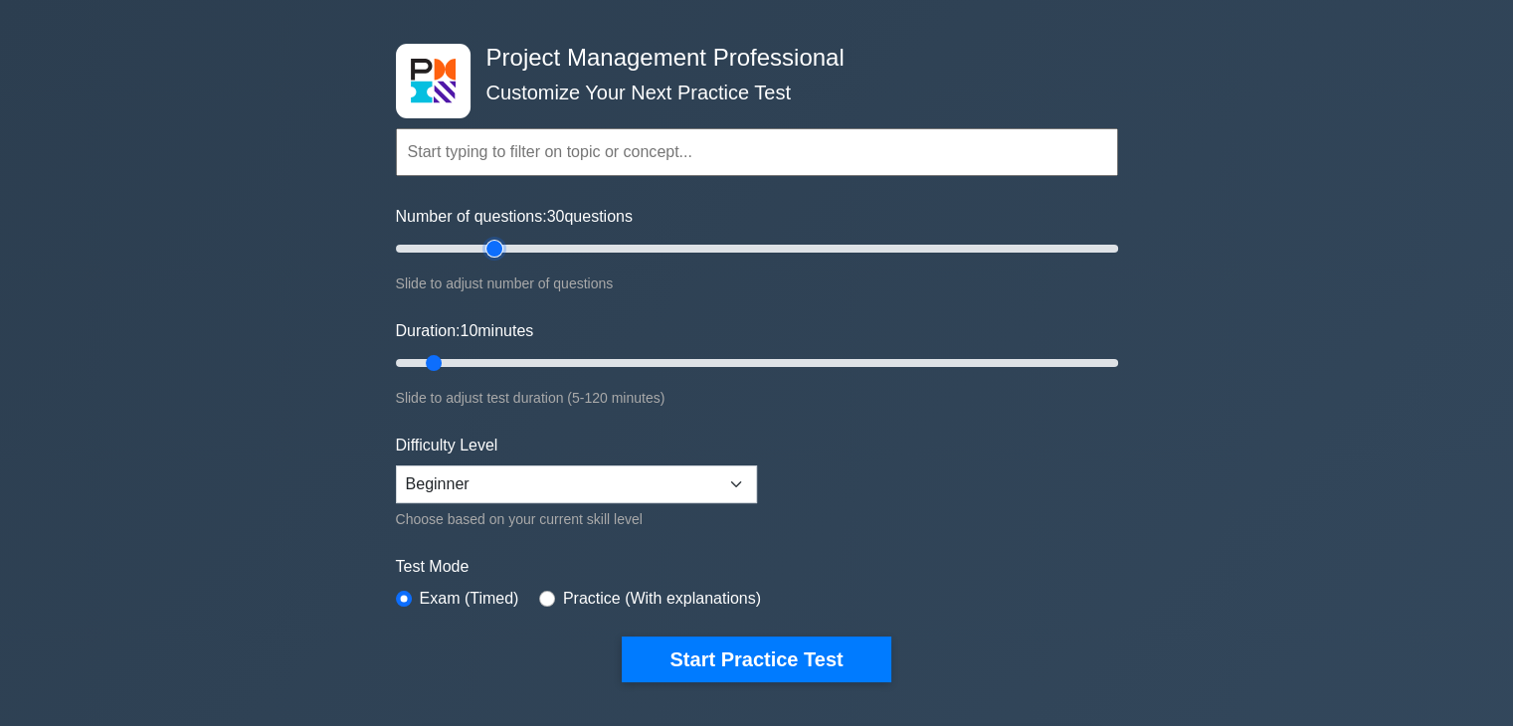
scroll to position [99, 0]
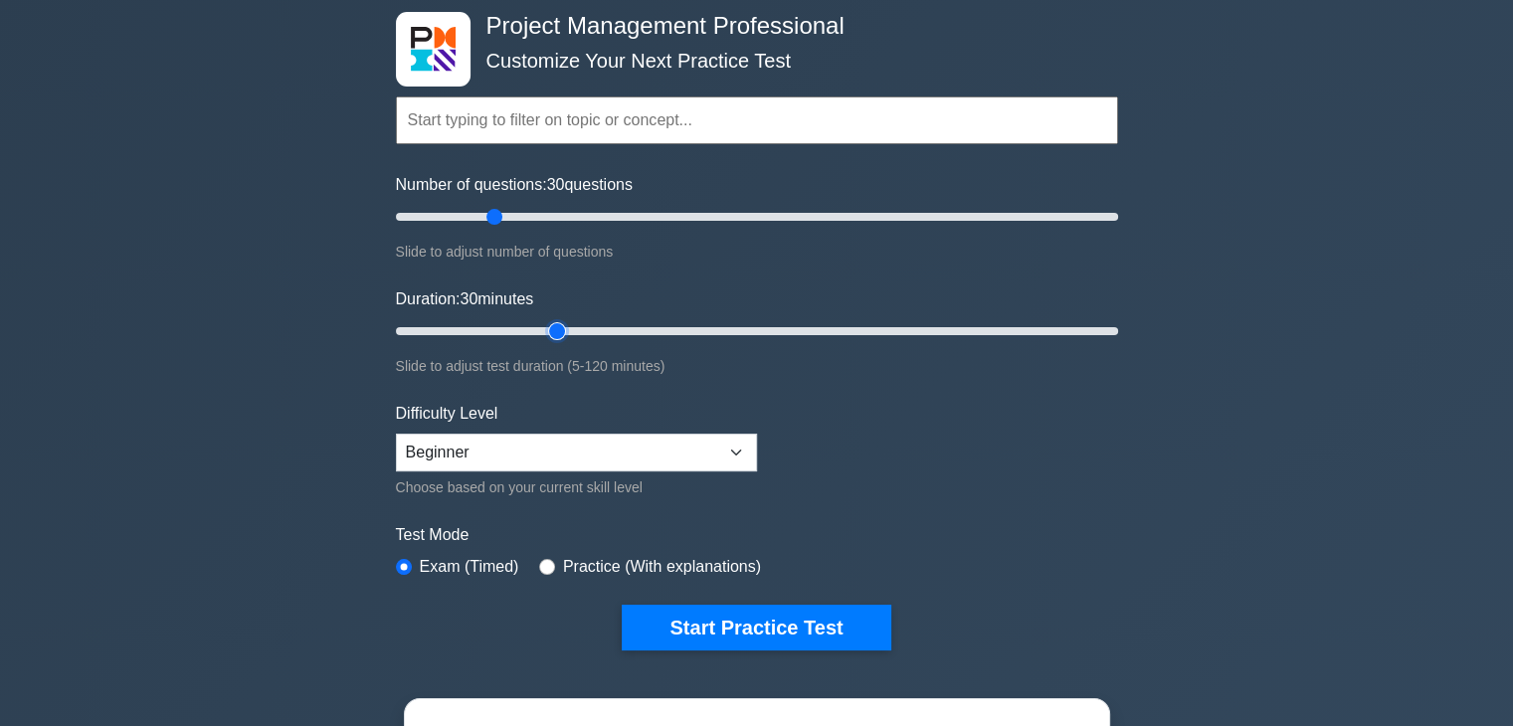
drag, startPoint x: 438, startPoint y: 329, endPoint x: 547, endPoint y: 339, distance: 109.8
type input "30"
click at [545, 339] on input "Duration: 30 minutes" at bounding box center [757, 331] width 722 height 24
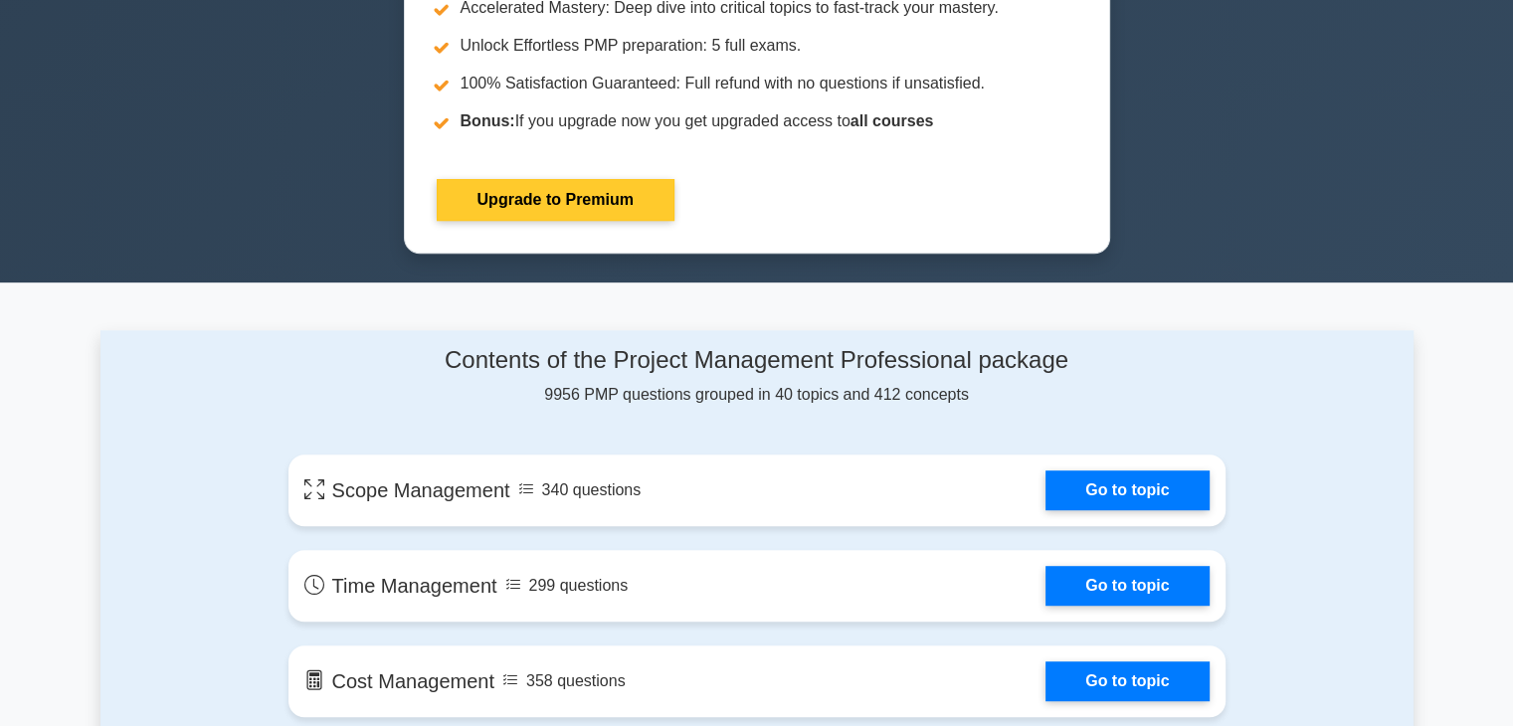
scroll to position [1094, 0]
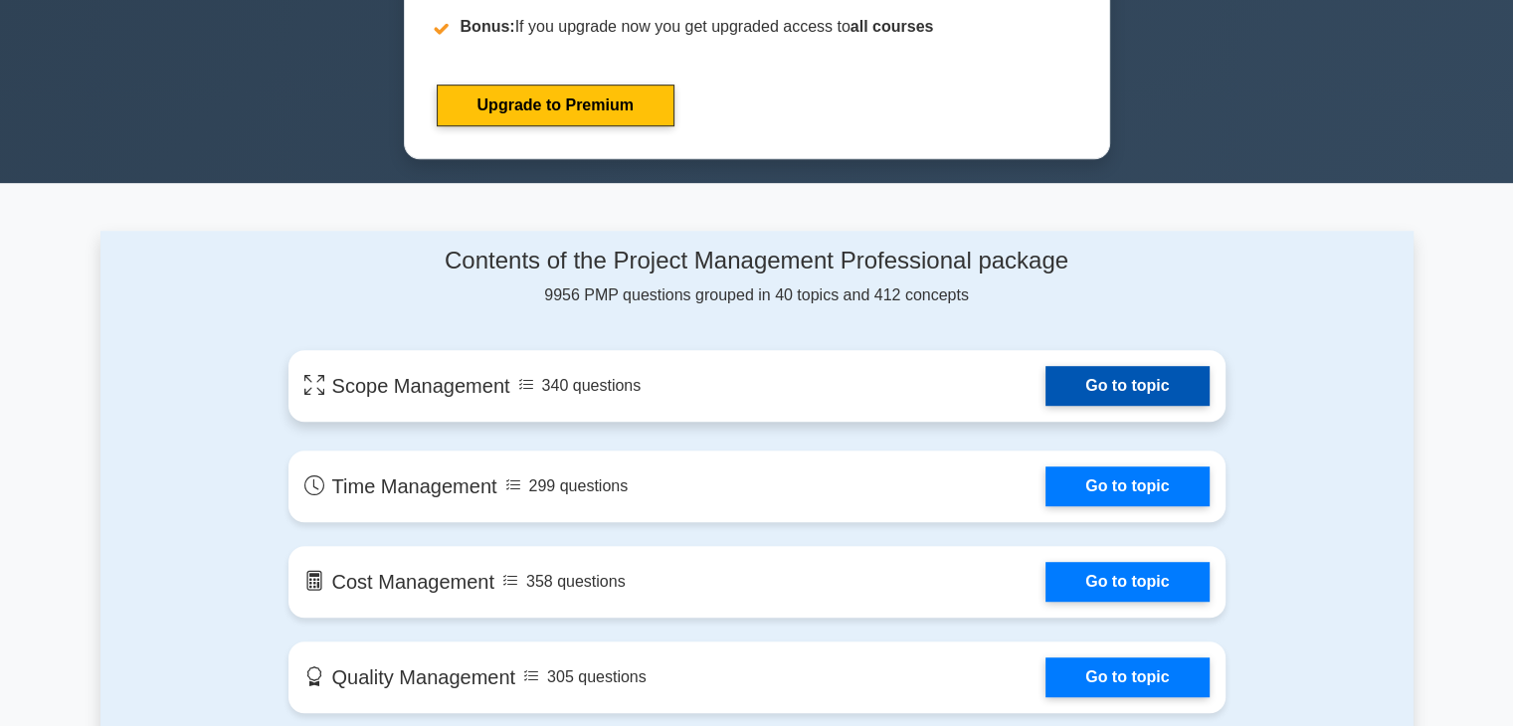
click at [1096, 389] on link "Go to topic" at bounding box center [1126, 386] width 163 height 40
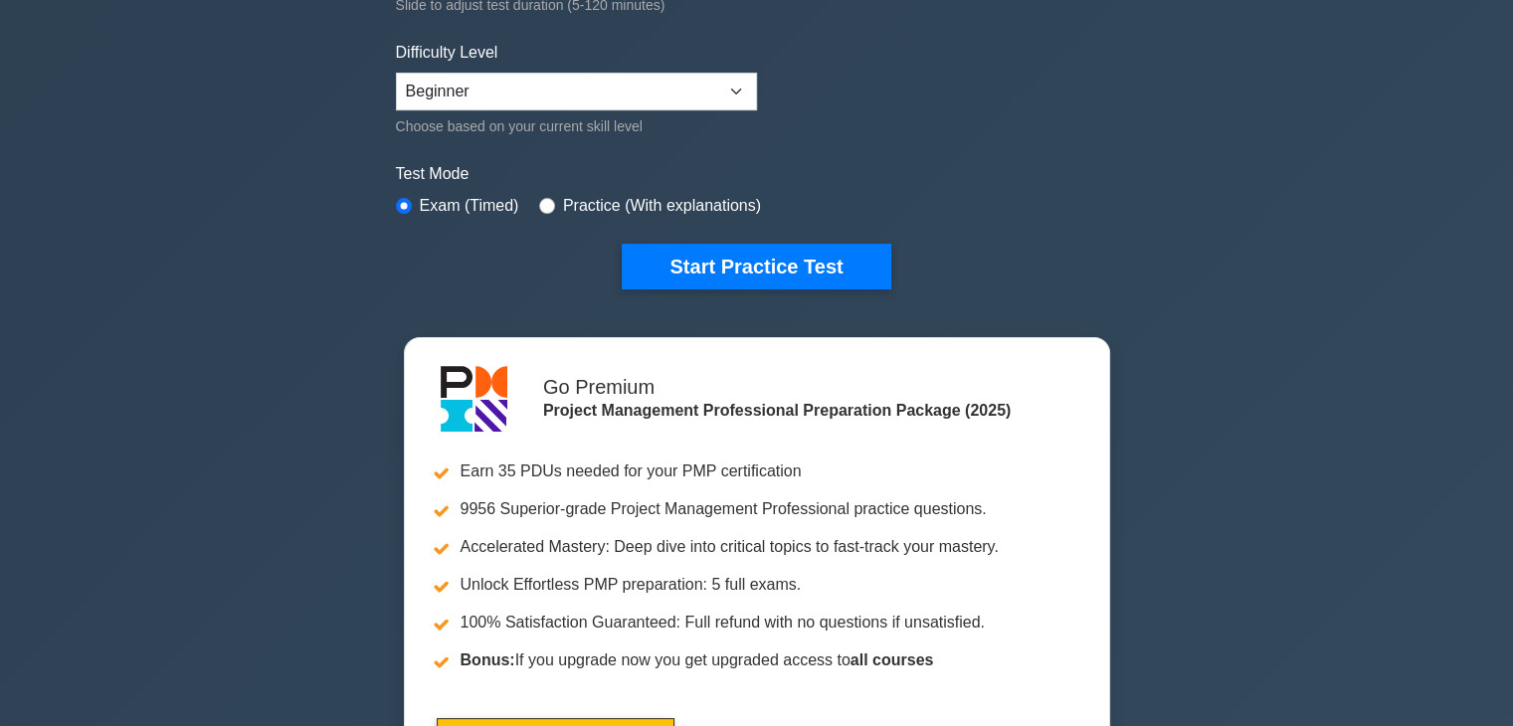
scroll to position [398, 0]
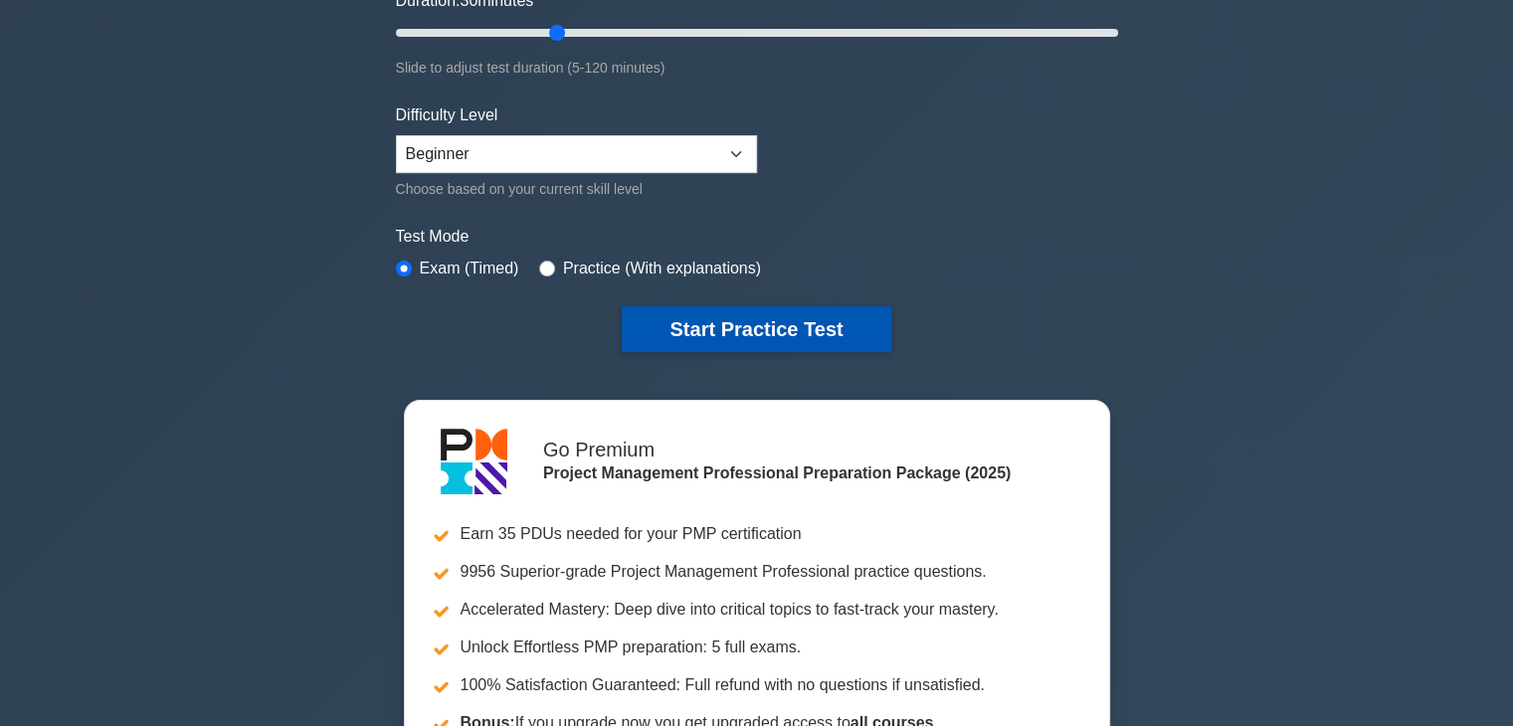
click at [742, 323] on button "Start Practice Test" at bounding box center [756, 329] width 269 height 46
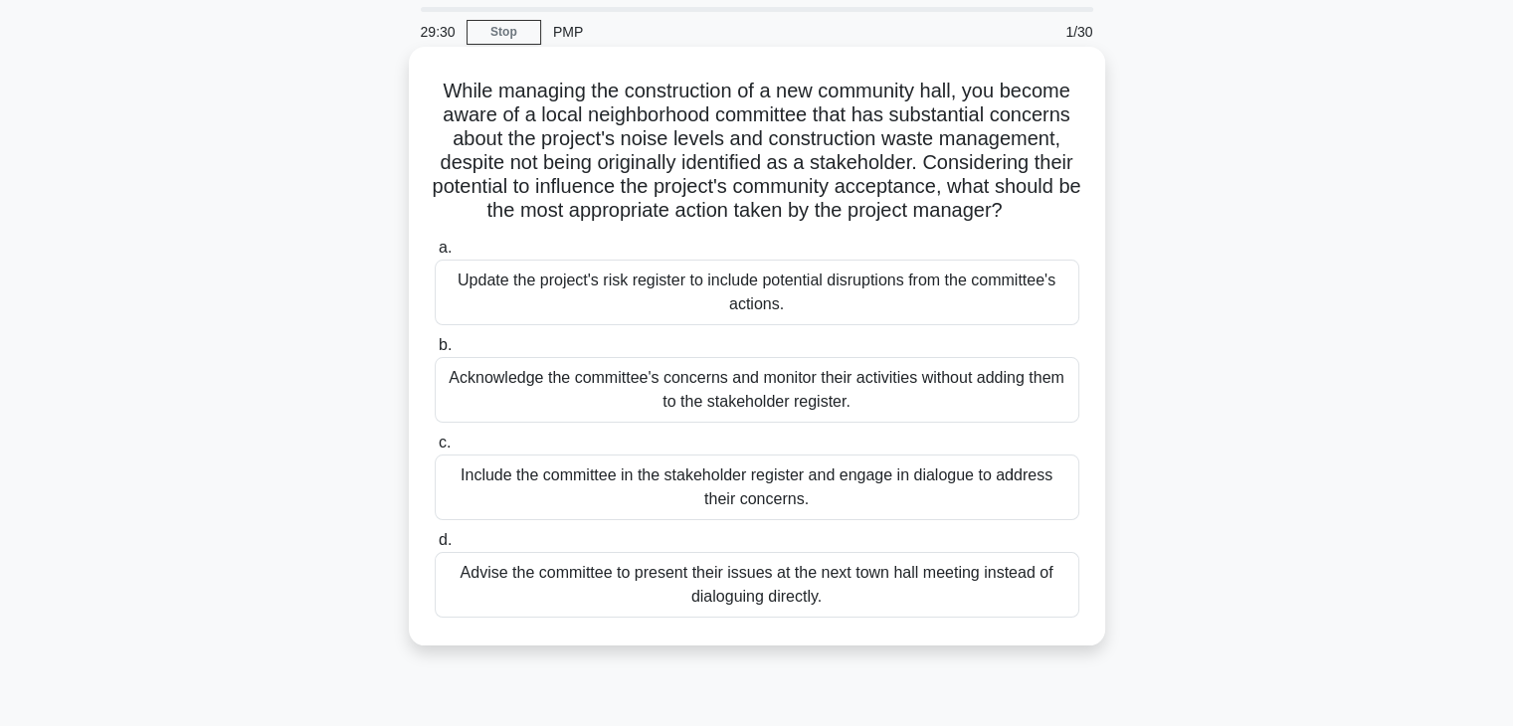
scroll to position [99, 0]
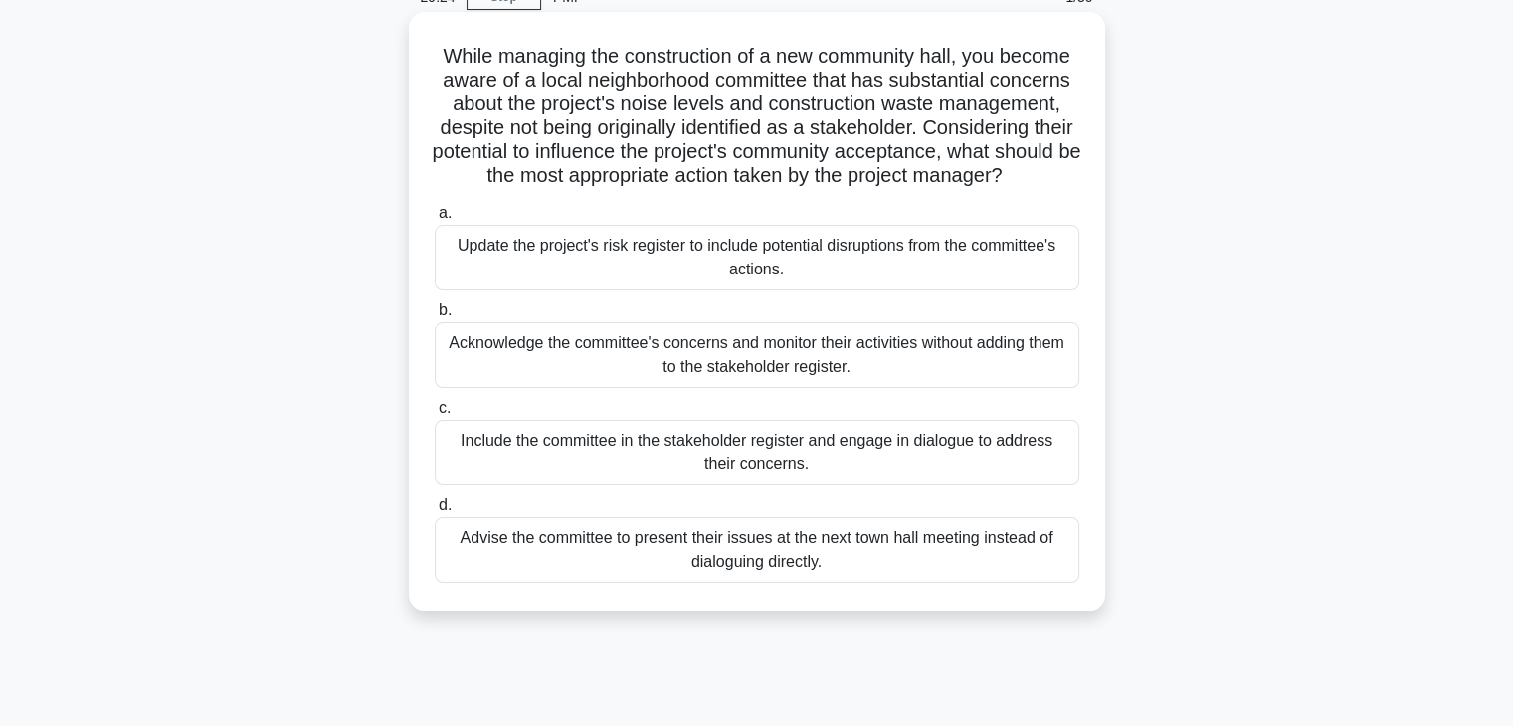
click at [636, 485] on div "Include the committee in the stakeholder register and engage in dialogue to add…" at bounding box center [757, 453] width 644 height 66
click at [435, 415] on input "c. Include the committee in the stakeholder register and engage in dialogue to …" at bounding box center [435, 408] width 0 height 13
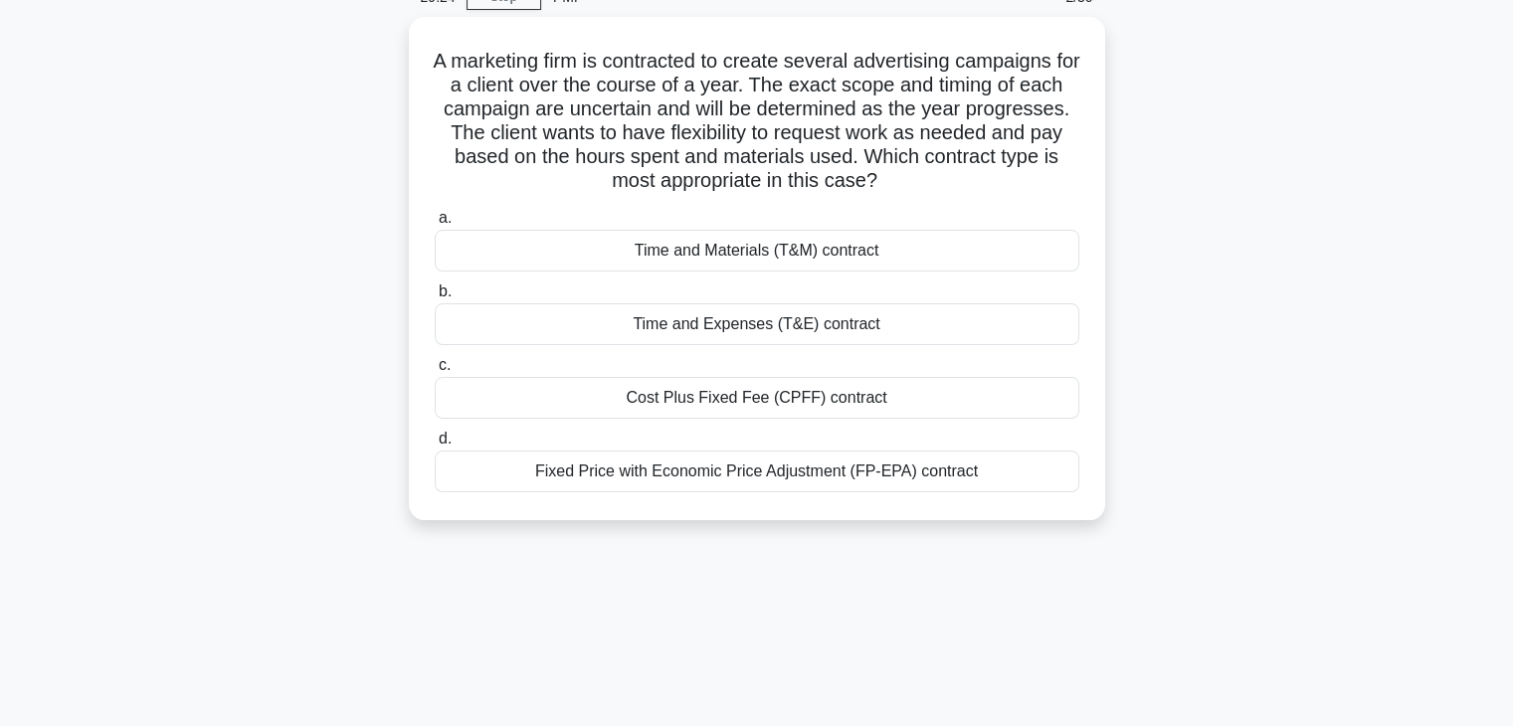
scroll to position [0, 0]
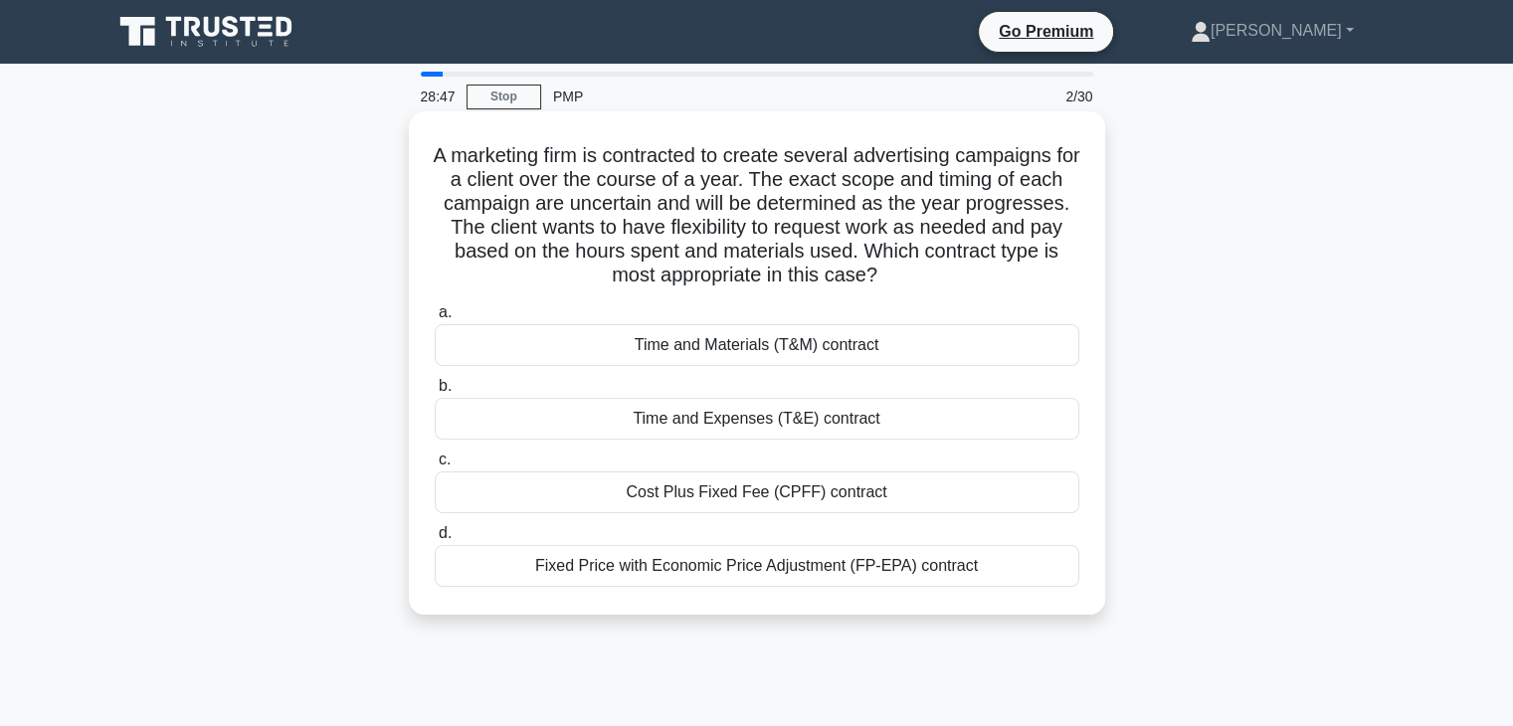
click at [762, 343] on div "Time and Materials (T&M) contract" at bounding box center [757, 345] width 644 height 42
click at [435, 319] on input "a. Time and Materials (T&M) contract" at bounding box center [435, 312] width 0 height 13
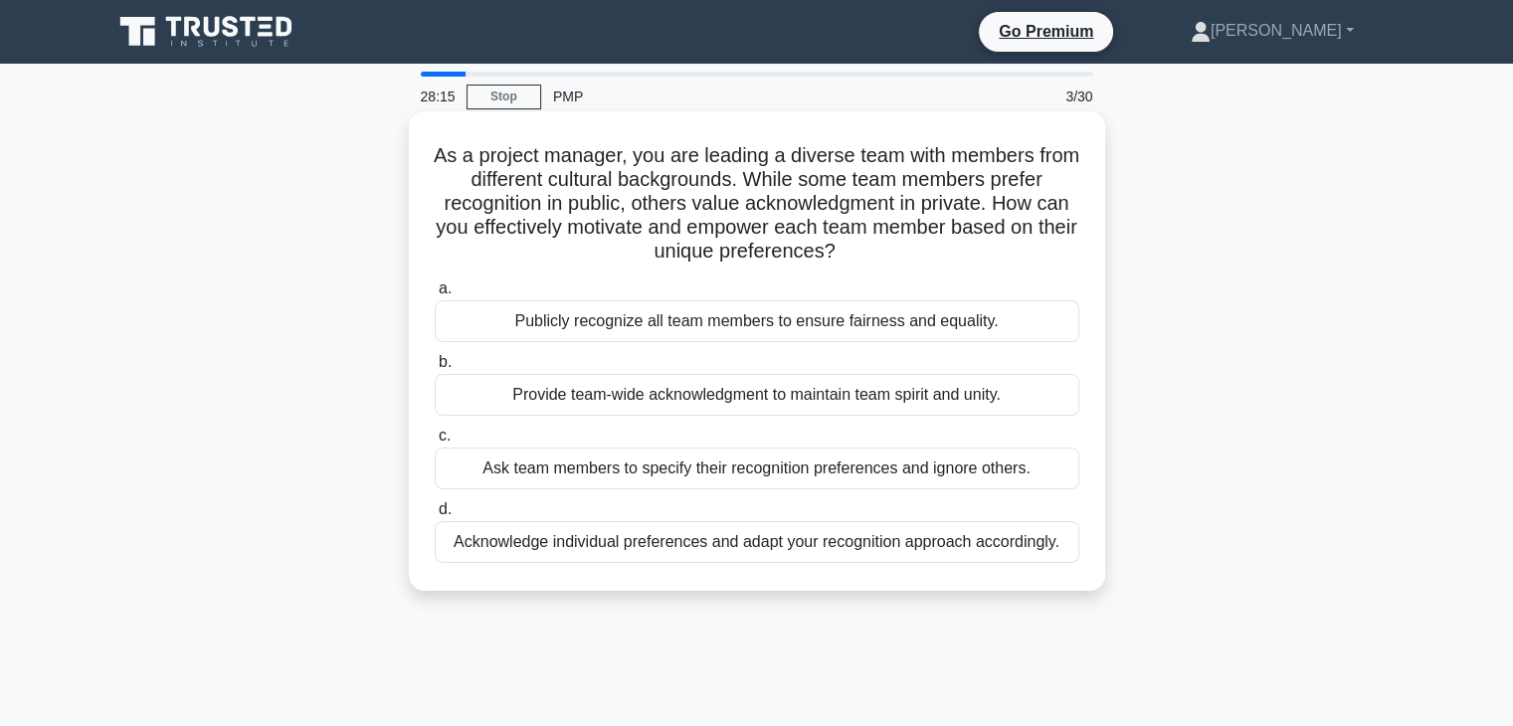
click at [629, 540] on div "Acknowledge individual preferences and adapt your recognition approach accordin…" at bounding box center [757, 542] width 644 height 42
click at [435, 516] on input "d. Acknowledge individual preferences and adapt your recognition approach accor…" at bounding box center [435, 509] width 0 height 13
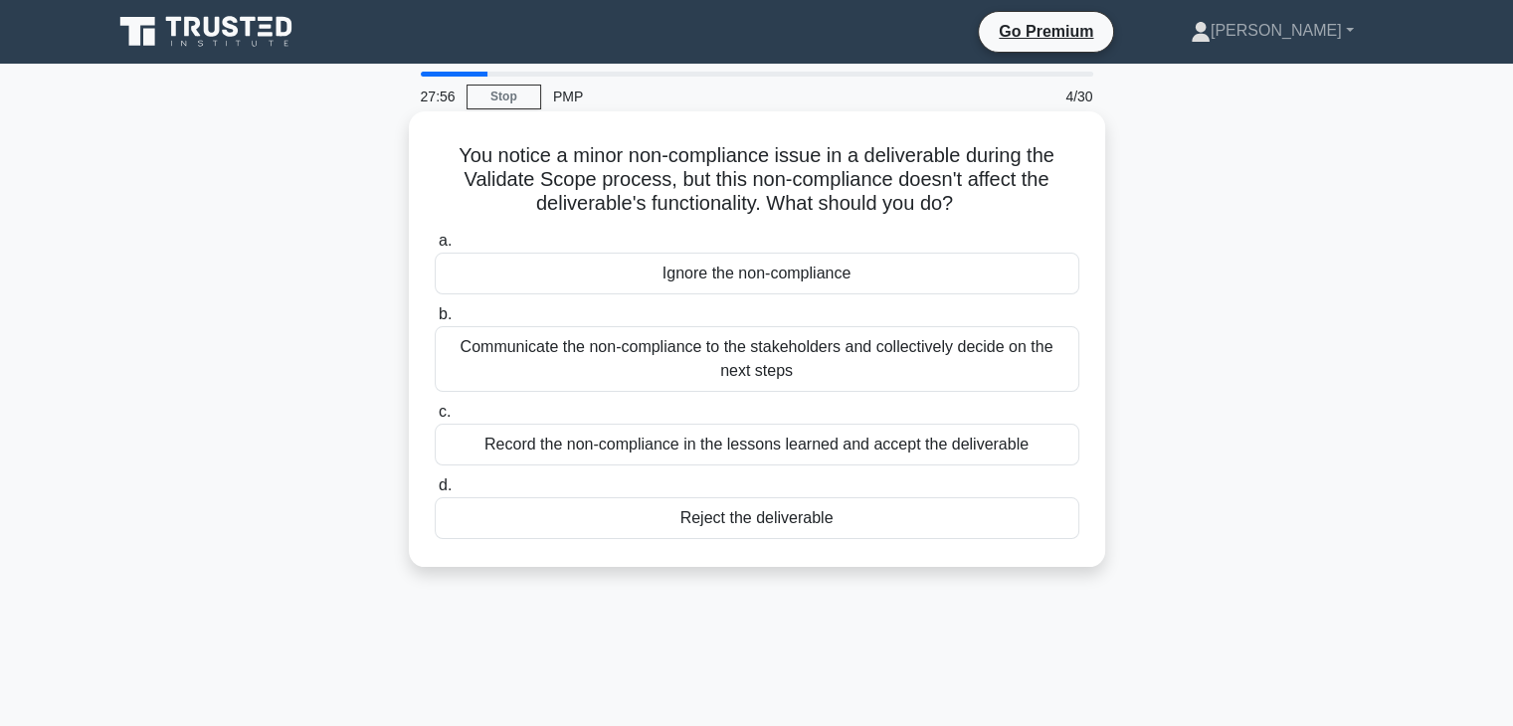
click at [604, 357] on div "Communicate the non-compliance to the stakeholders and collectively decide on t…" at bounding box center [757, 359] width 644 height 66
click at [435, 321] on input "b. Communicate the non-compliance to the stakeholders and collectively decide o…" at bounding box center [435, 314] width 0 height 13
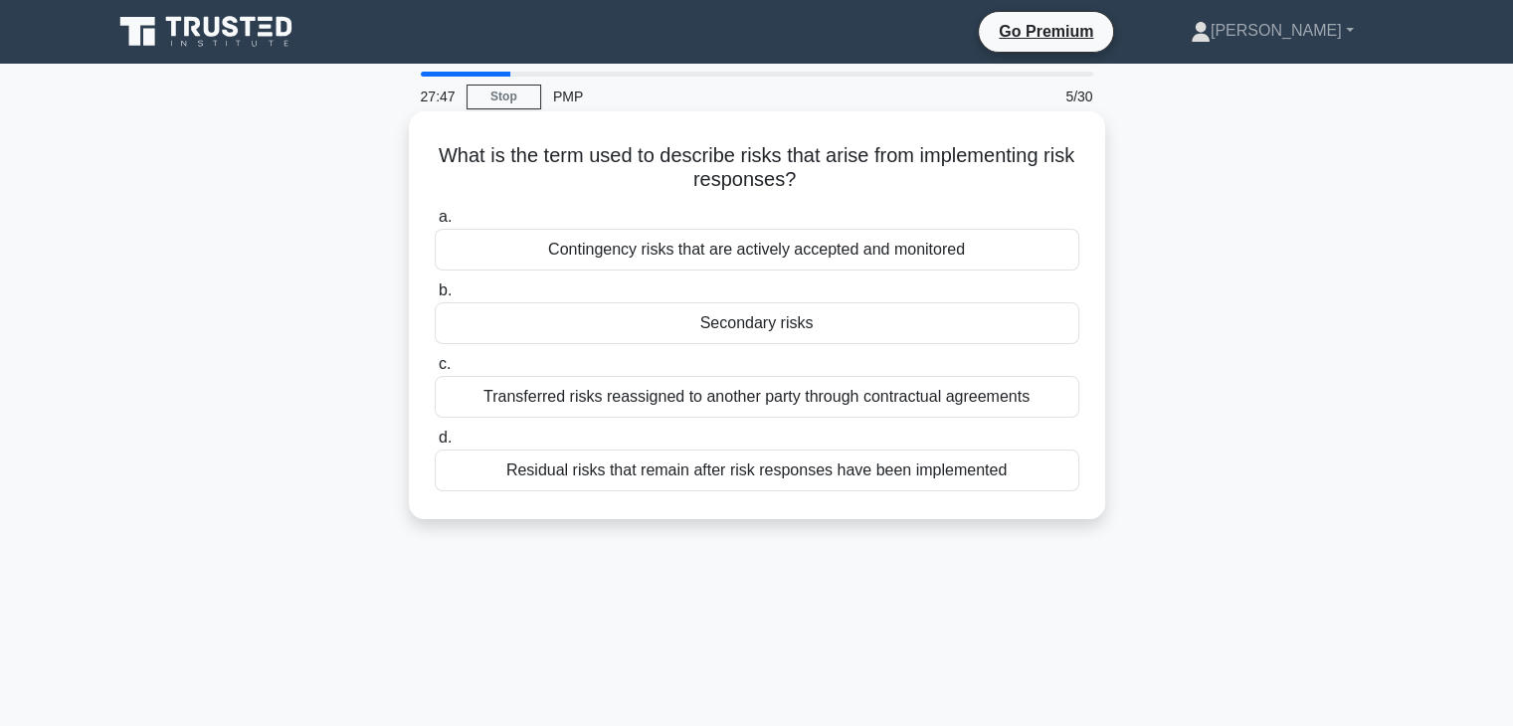
click at [803, 474] on div "Residual risks that remain after risk responses have been implemented" at bounding box center [757, 471] width 644 height 42
click at [435, 445] on input "d. Residual risks that remain after risk responses have been implemented" at bounding box center [435, 438] width 0 height 13
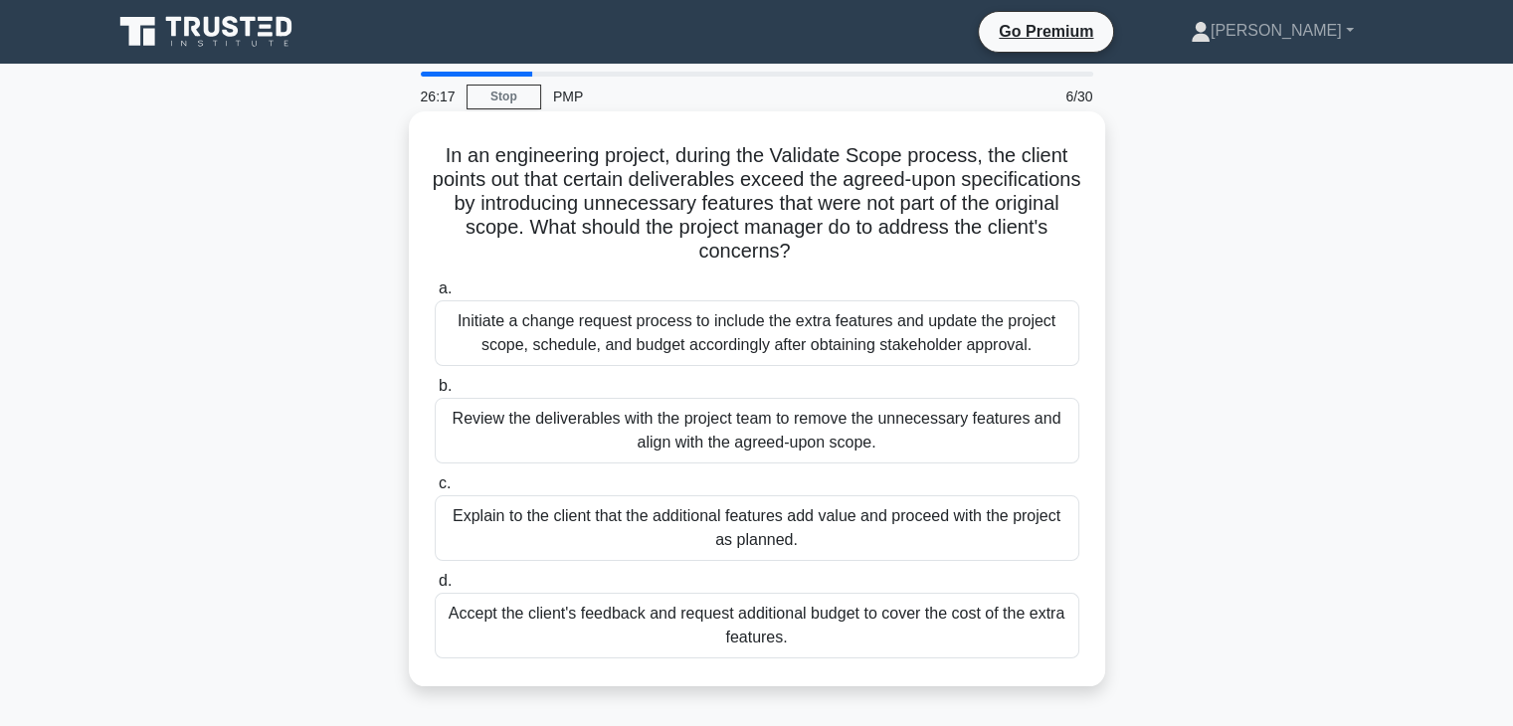
click at [706, 534] on div "Explain to the client that the additional features add value and proceed with t…" at bounding box center [757, 528] width 644 height 66
click at [435, 490] on input "c. Explain to the client that the additional features add value and proceed wit…" at bounding box center [435, 483] width 0 height 13
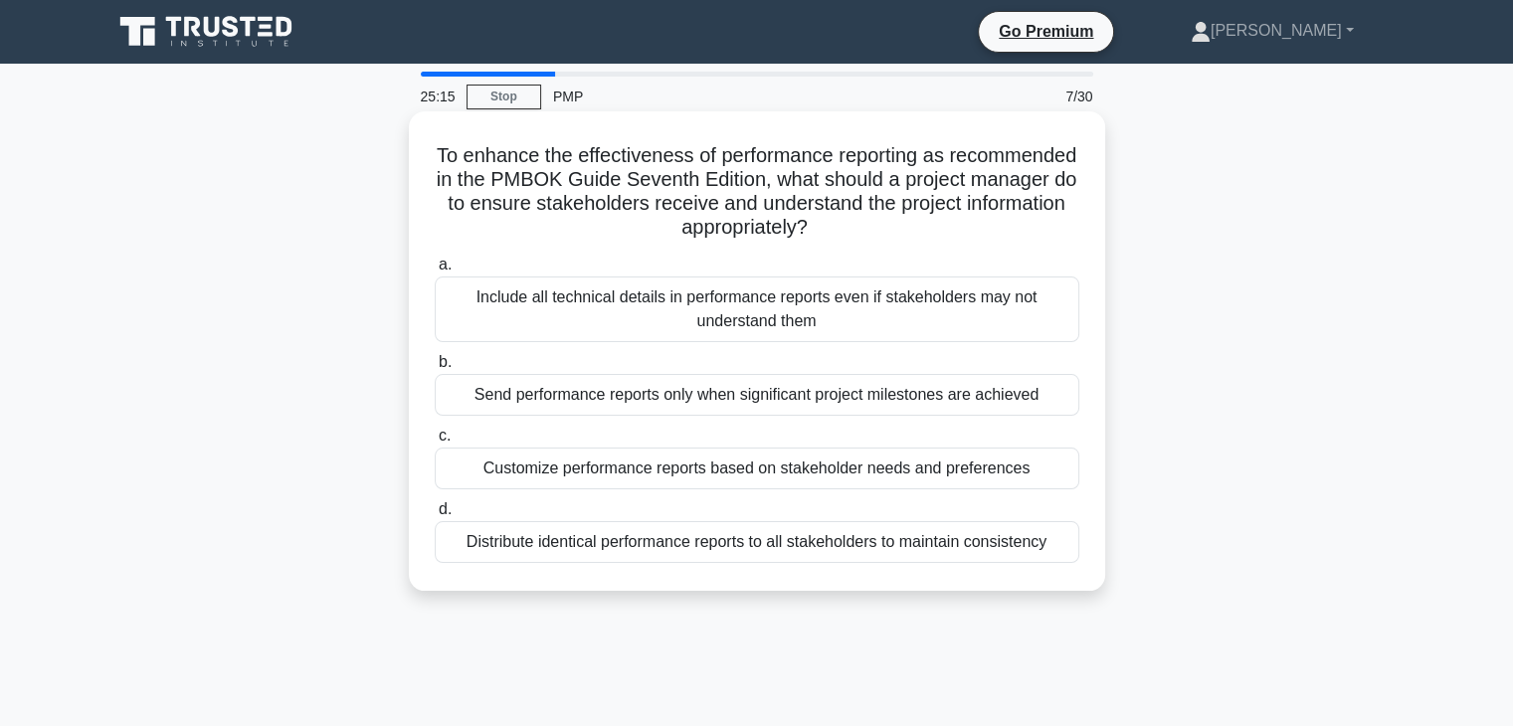
click at [742, 407] on div "Send performance reports only when significant project milestones are achieved" at bounding box center [757, 395] width 644 height 42
click at [435, 369] on input "b. Send performance reports only when significant project milestones are achiev…" at bounding box center [435, 362] width 0 height 13
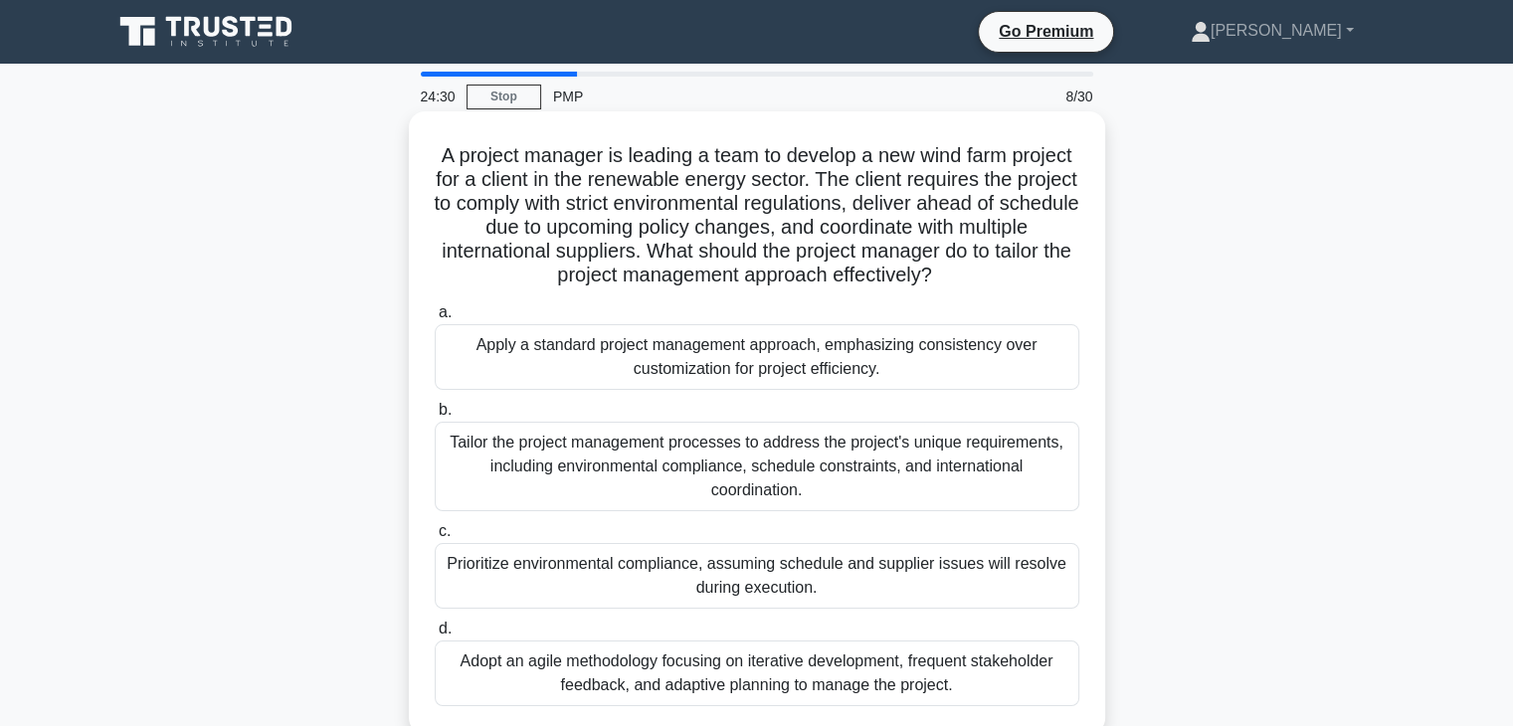
drag, startPoint x: 448, startPoint y: 203, endPoint x: 1059, endPoint y: 277, distance: 616.2
click at [1059, 277] on h5 "A project manager is leading a team to develop a new wind farm project for a cl…" at bounding box center [757, 215] width 648 height 145
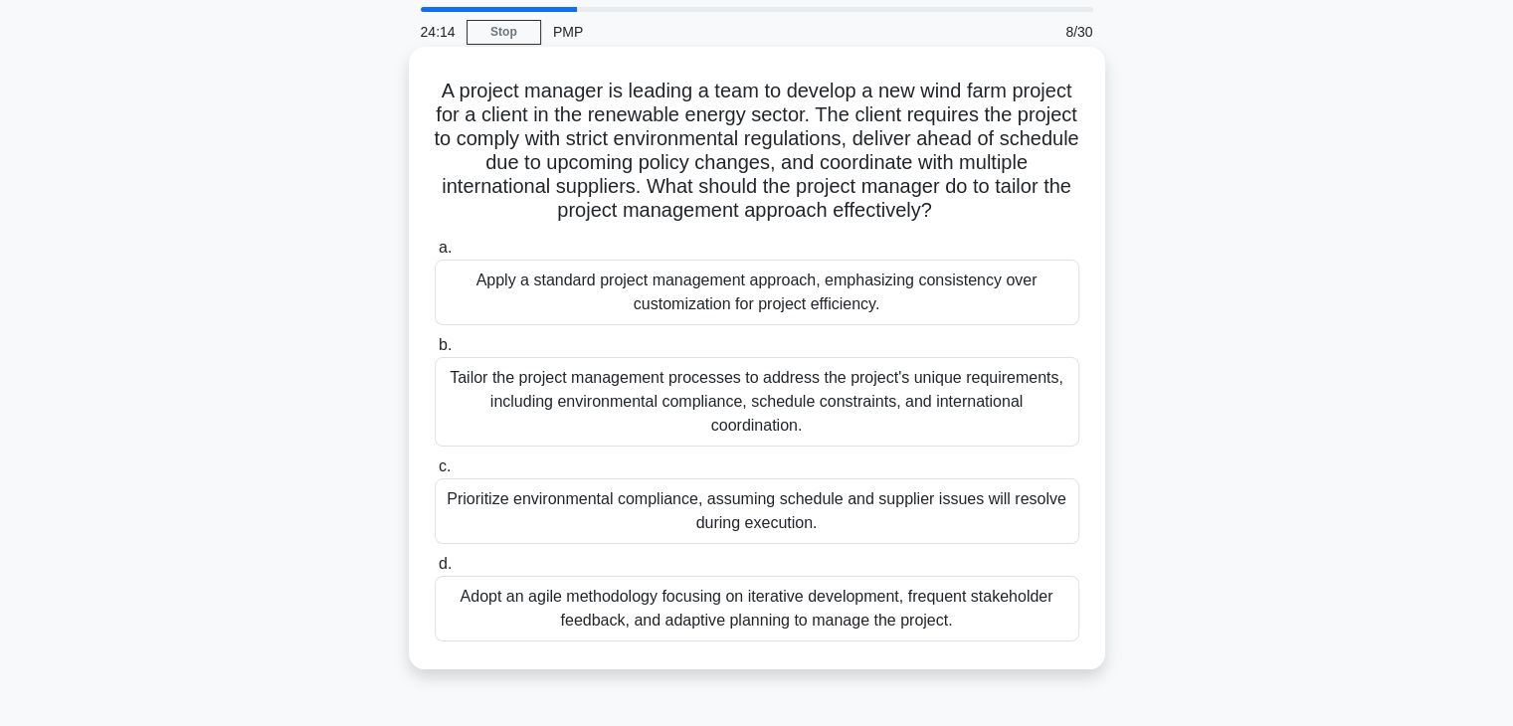
scroll to position [99, 0]
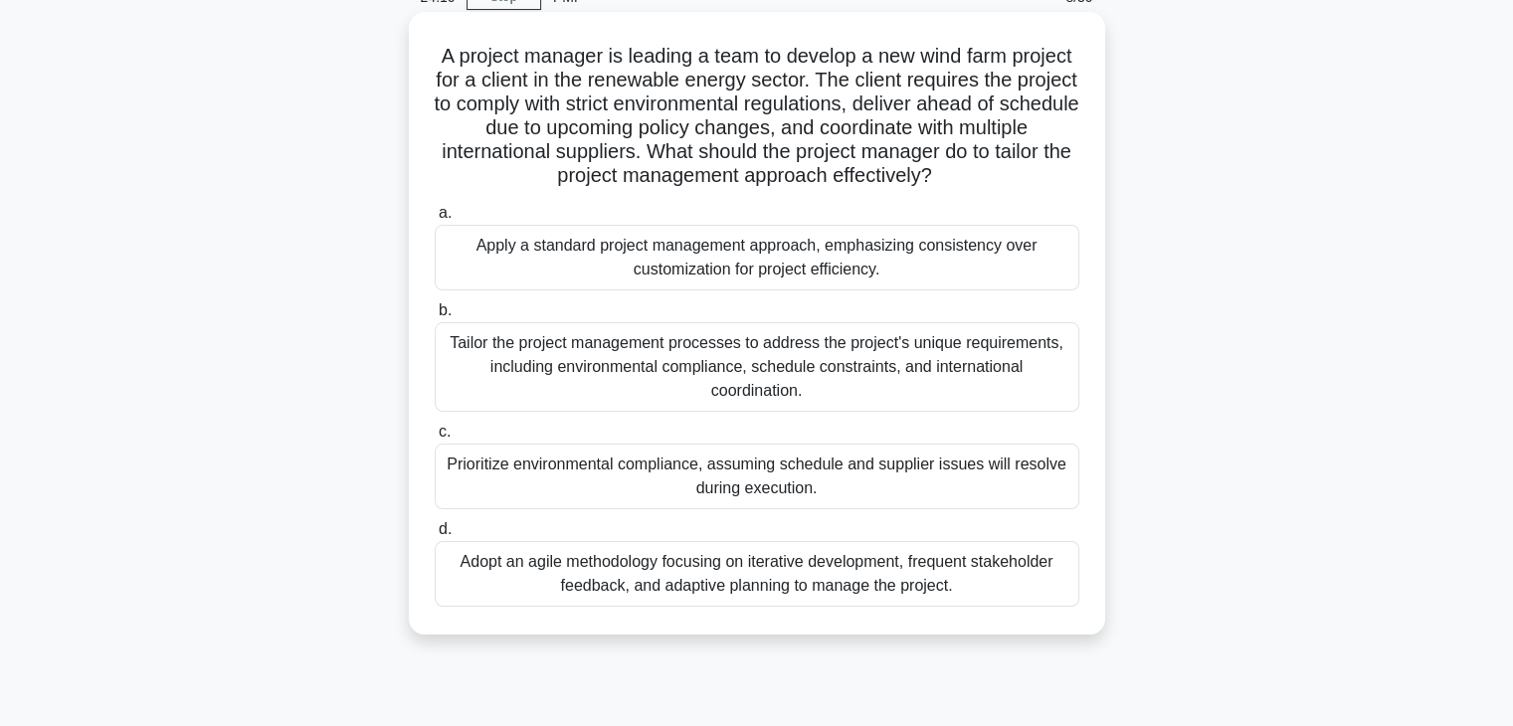
click at [874, 388] on div "Tailor the project management processes to address the project's unique require…" at bounding box center [757, 367] width 644 height 90
click at [435, 317] on input "b. Tailor the project management processes to address the project's unique requ…" at bounding box center [435, 310] width 0 height 13
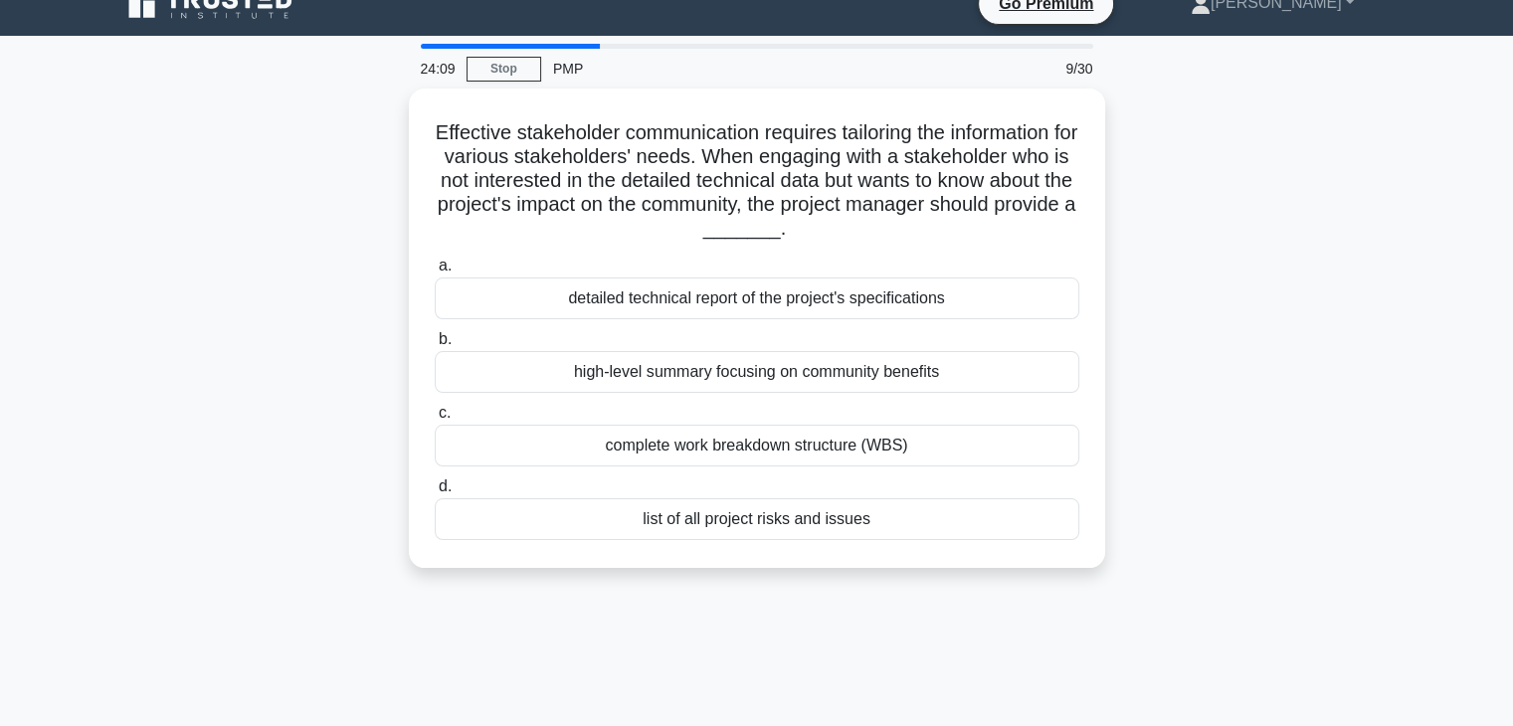
scroll to position [0, 0]
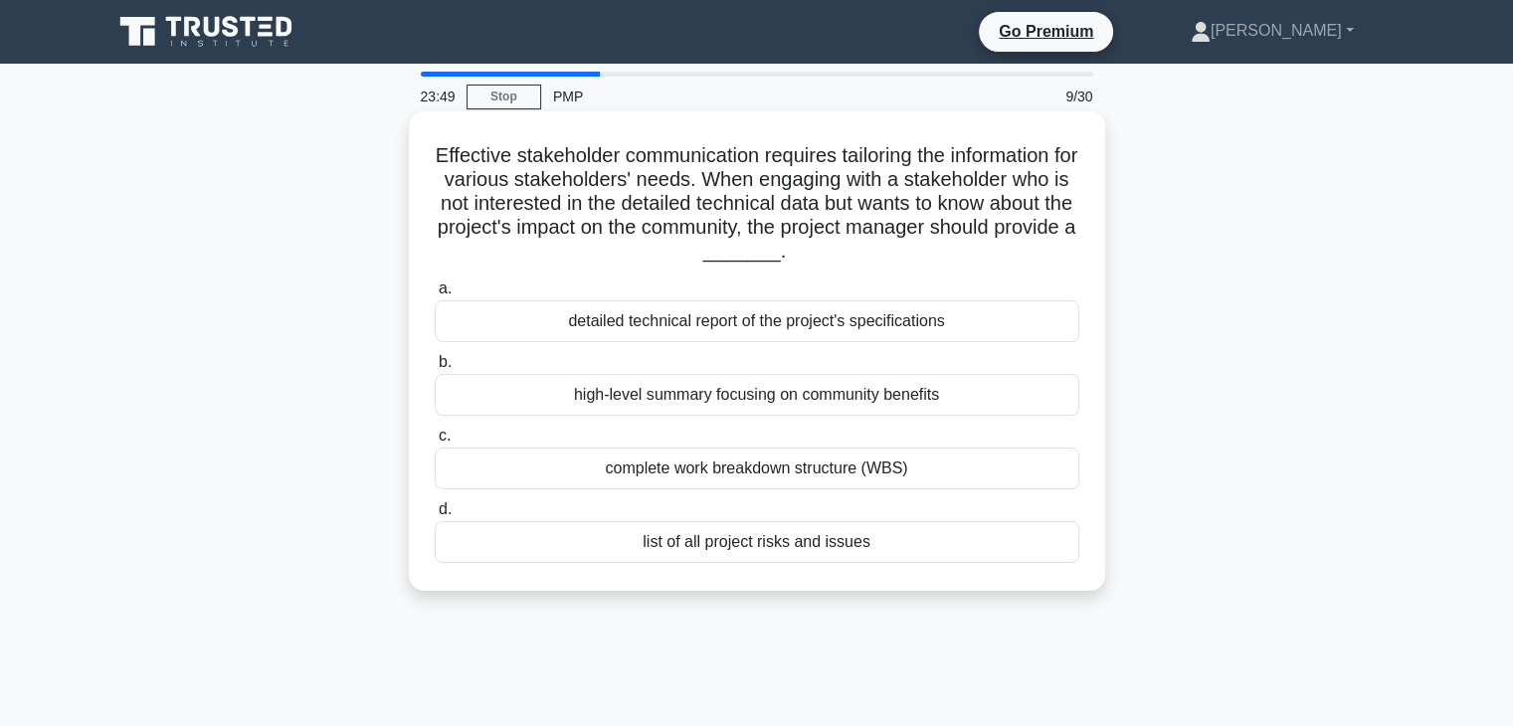
click at [859, 401] on div "high-level summary focusing on community benefits" at bounding box center [757, 395] width 644 height 42
click at [435, 369] on input "b. high-level summary focusing on community benefits" at bounding box center [435, 362] width 0 height 13
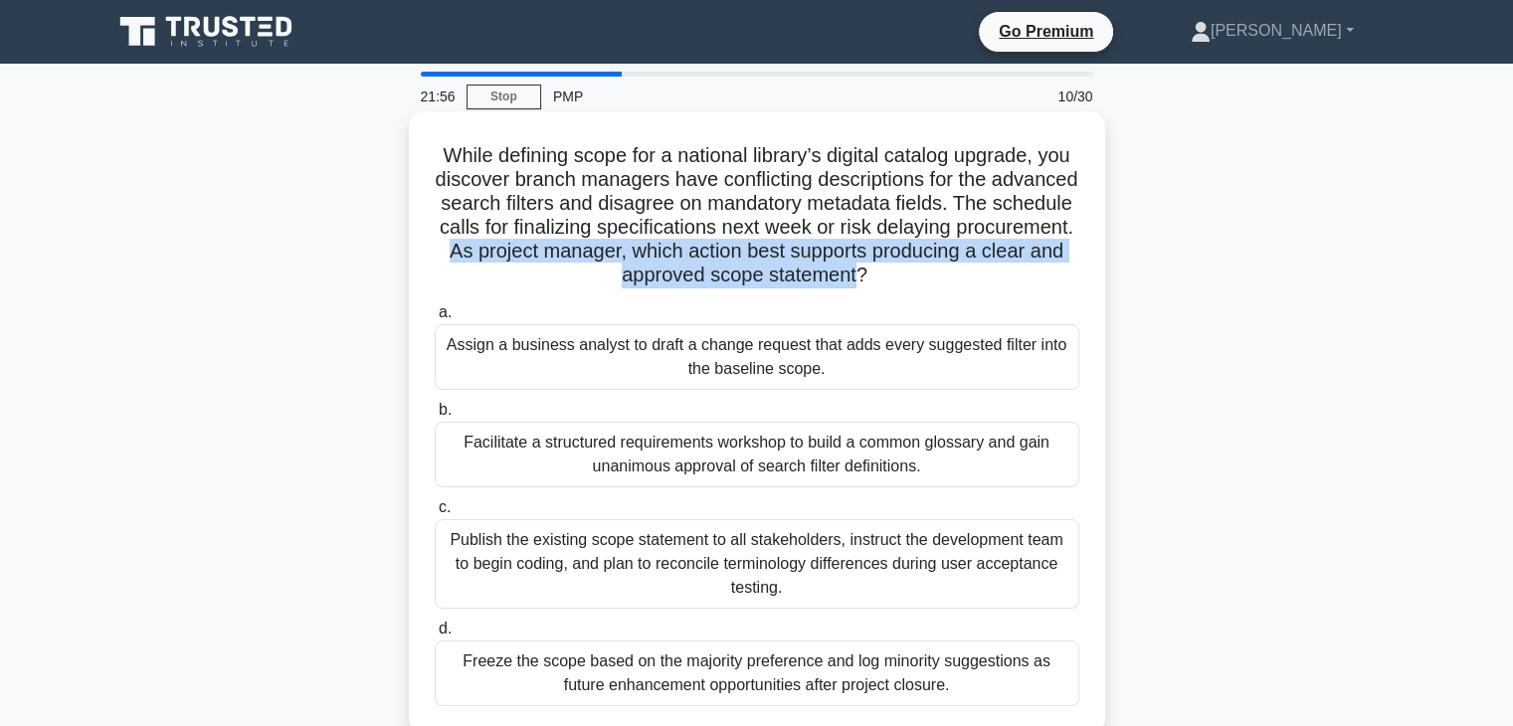
drag, startPoint x: 649, startPoint y: 252, endPoint x: 955, endPoint y: 274, distance: 306.2
click at [955, 274] on h5 "While defining scope for a national library’s digital catalog upgrade, you disc…" at bounding box center [757, 215] width 648 height 145
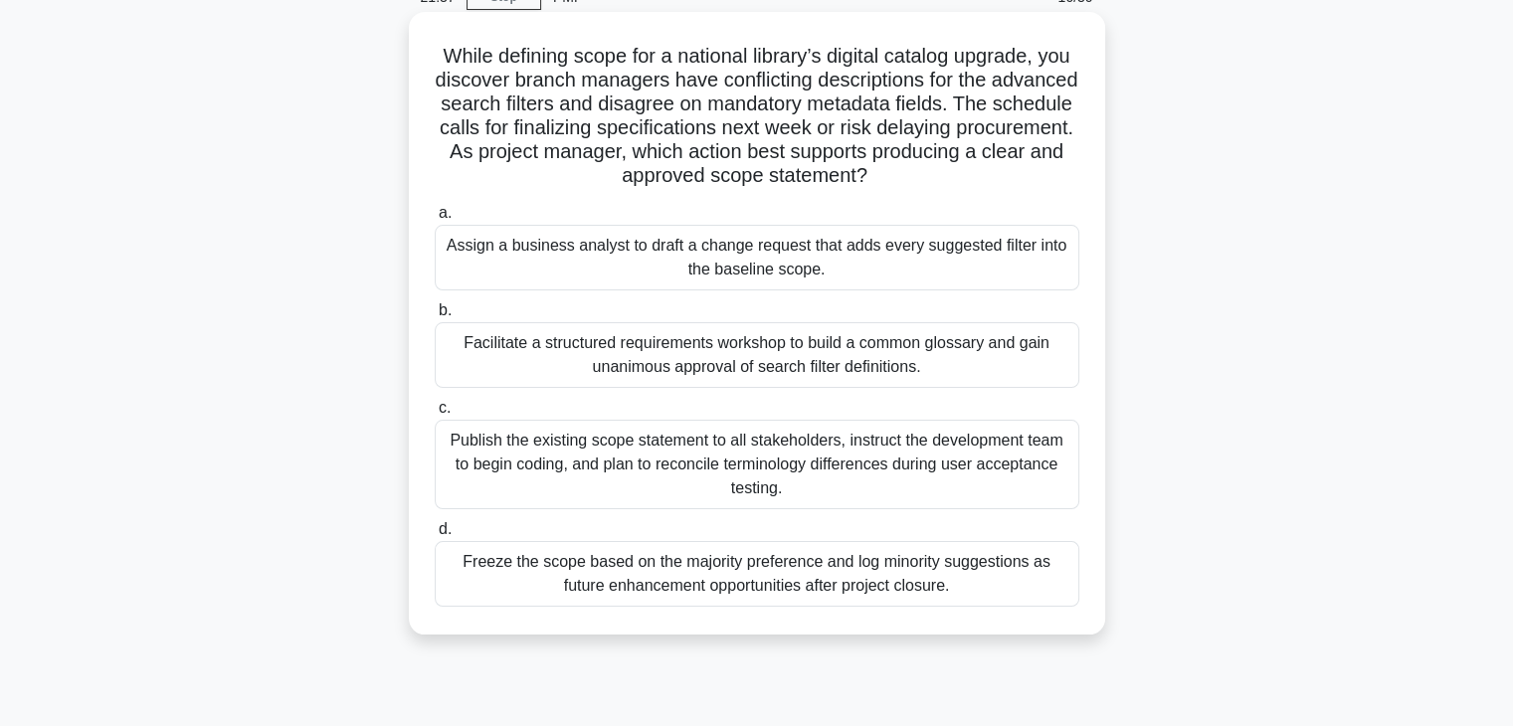
click at [651, 351] on div "Facilitate a structured requirements workshop to build a common glossary and ga…" at bounding box center [757, 355] width 644 height 66
click at [435, 317] on input "b. Facilitate a structured requirements workshop to build a common glossary and…" at bounding box center [435, 310] width 0 height 13
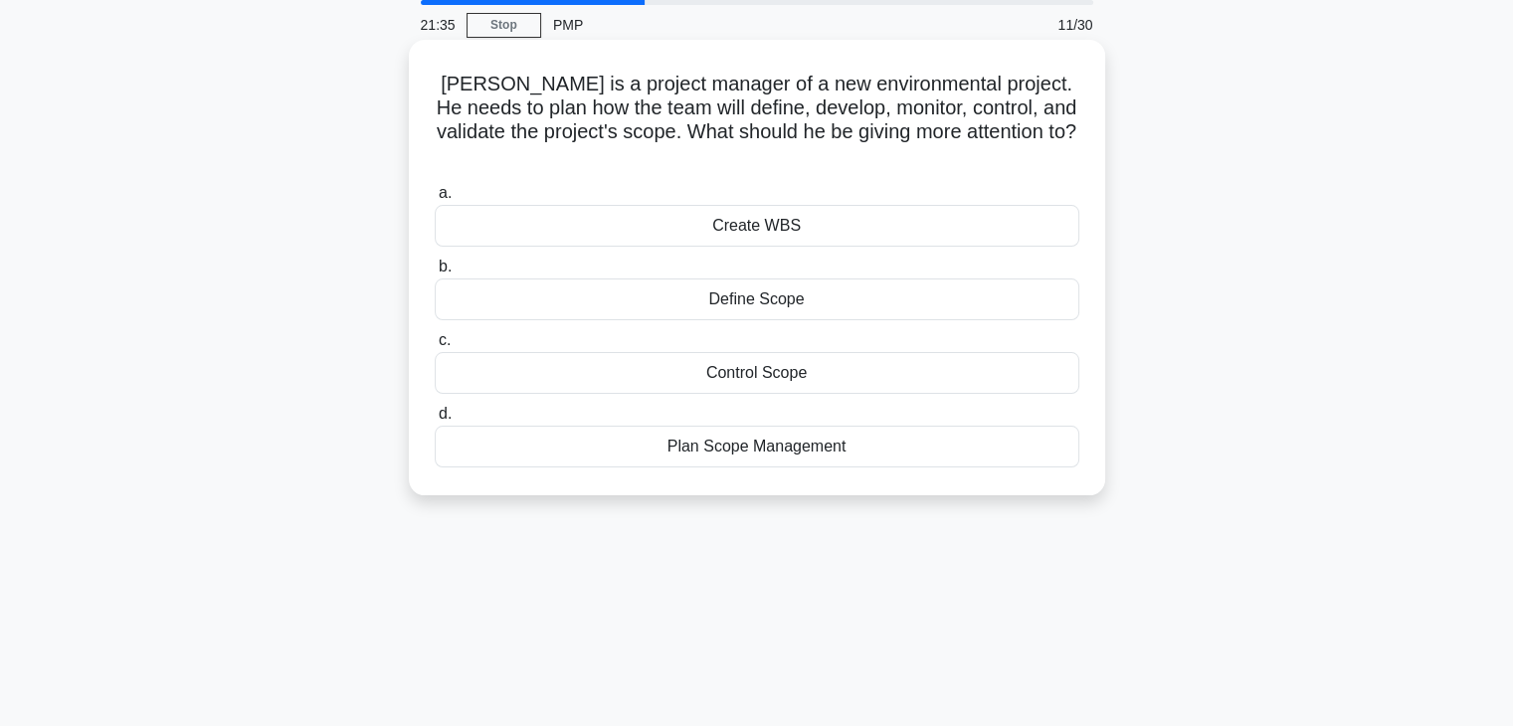
scroll to position [0, 0]
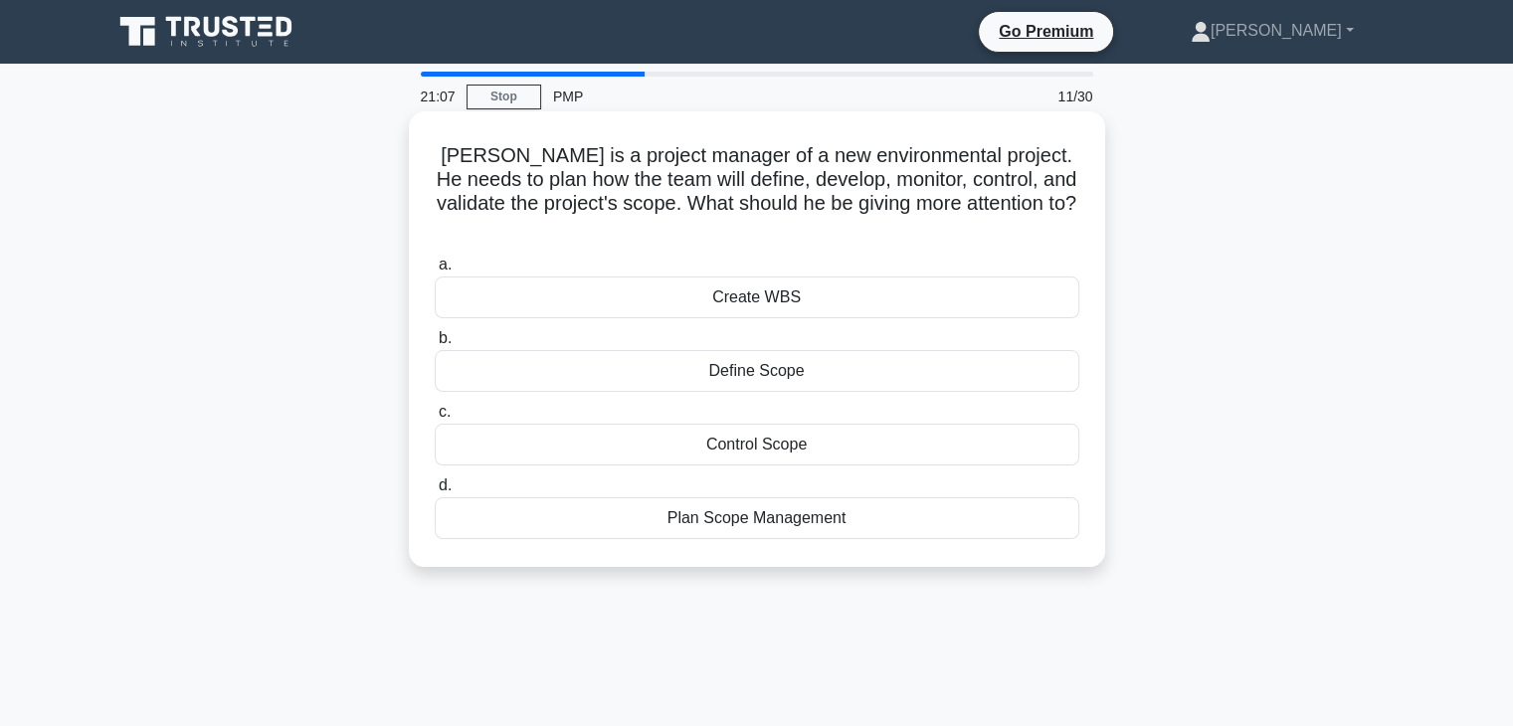
click at [700, 497] on div "Plan Scope Management" at bounding box center [757, 518] width 644 height 42
click at [435, 492] on input "d. Plan Scope Management" at bounding box center [435, 485] width 0 height 13
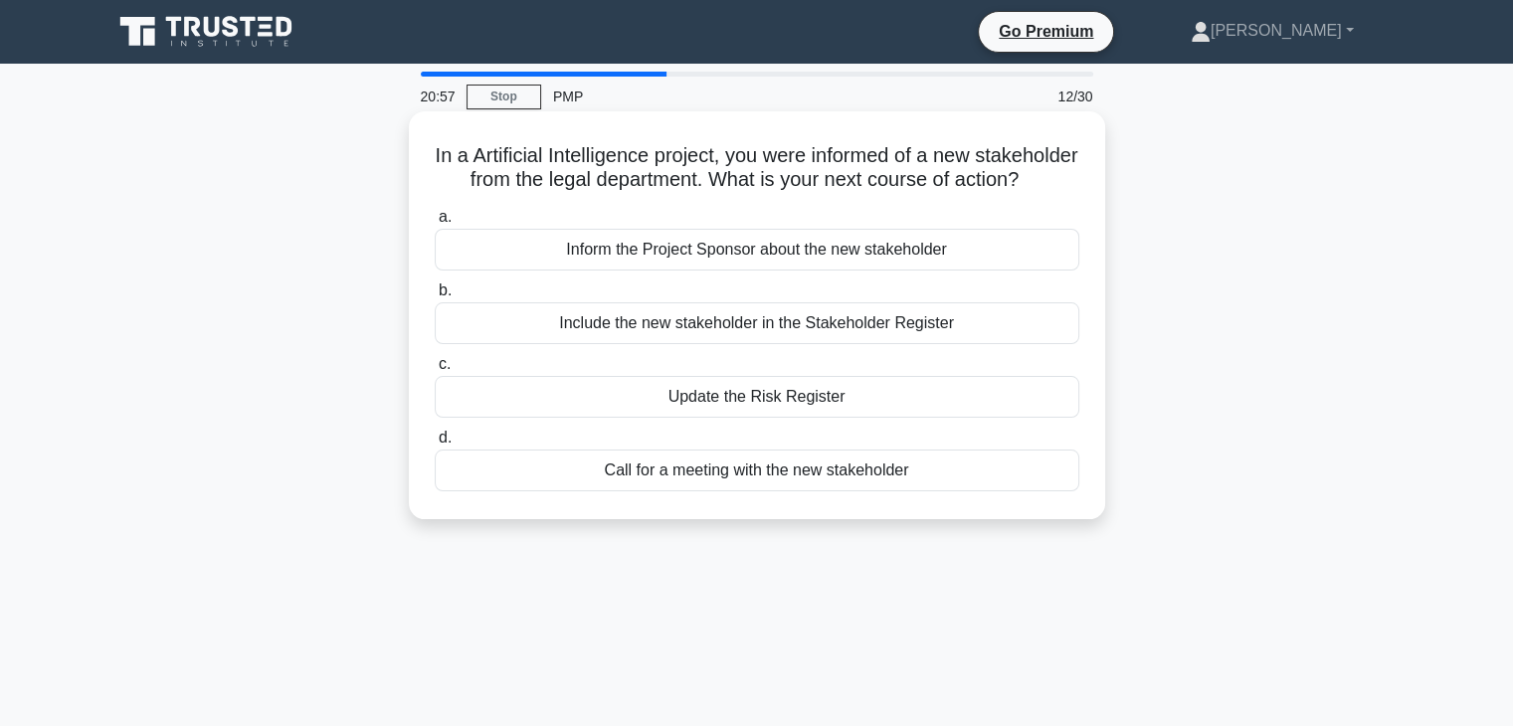
click at [792, 344] on div "Include the new stakeholder in the Stakeholder Register" at bounding box center [757, 323] width 644 height 42
click at [435, 297] on input "b. Include the new stakeholder in the Stakeholder Register" at bounding box center [435, 290] width 0 height 13
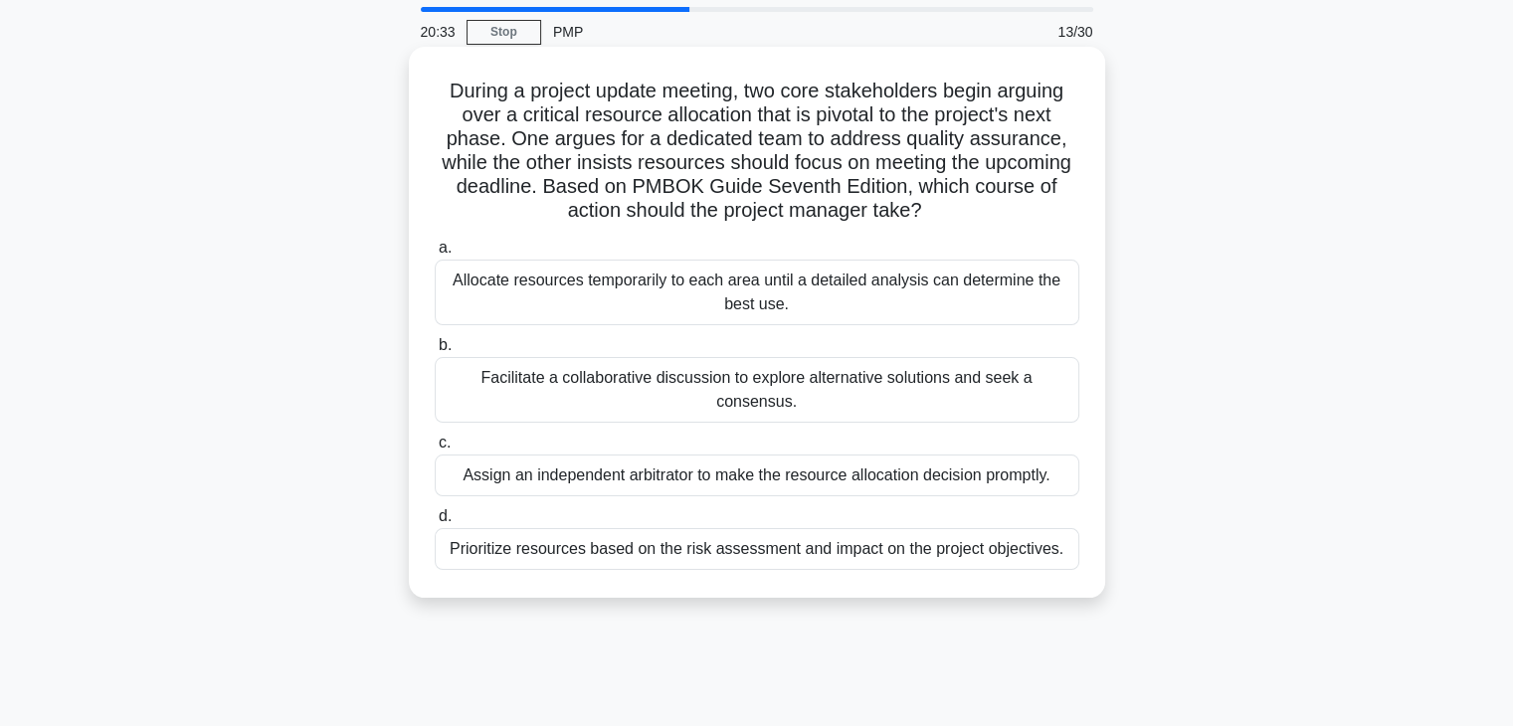
scroll to position [99, 0]
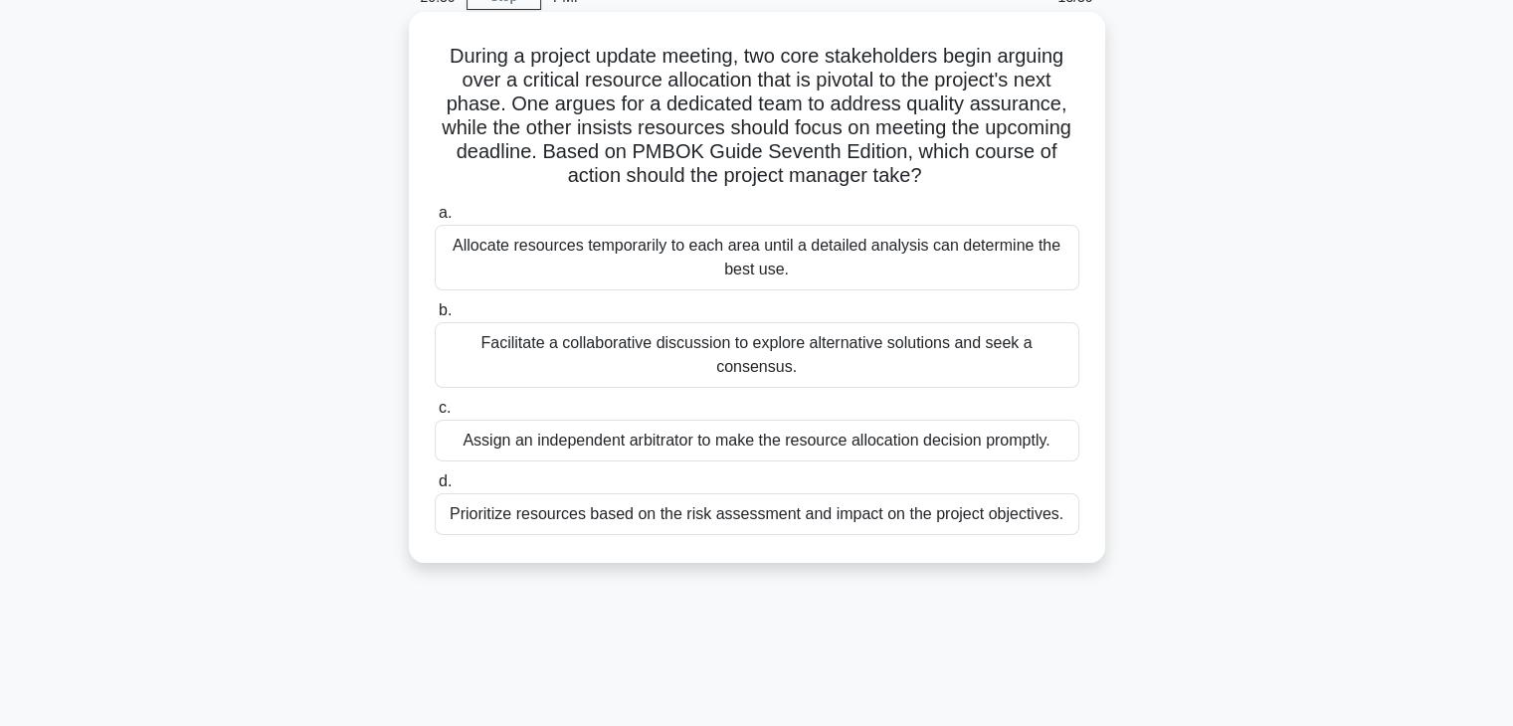
click at [724, 353] on div "Facilitate a collaborative discussion to explore alternative solutions and seek…" at bounding box center [757, 355] width 644 height 66
click at [435, 317] on input "b. Facilitate a collaborative discussion to explore alternative solutions and s…" at bounding box center [435, 310] width 0 height 13
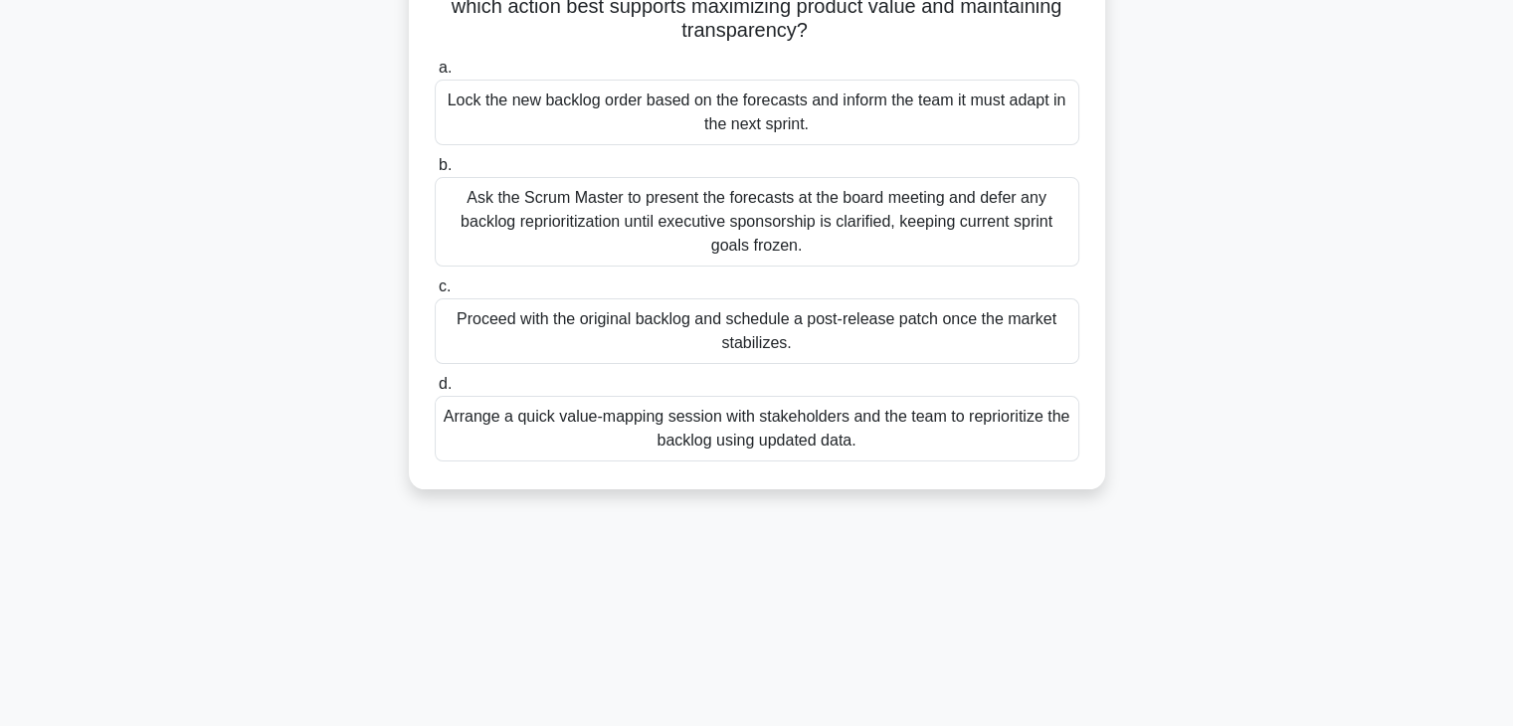
scroll to position [349, 0]
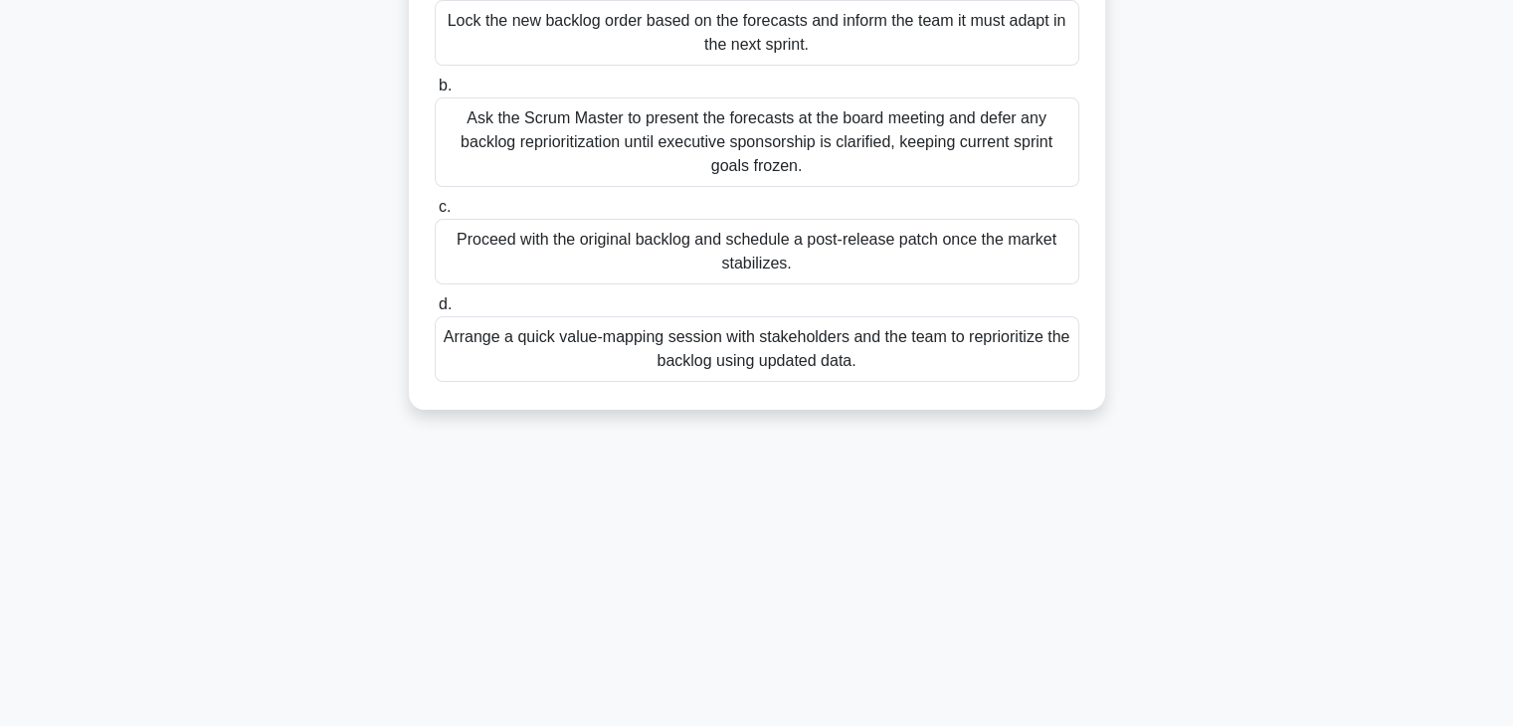
click at [651, 366] on div "Arrange a quick value-mapping session with stakeholders and the team to reprior…" at bounding box center [757, 349] width 644 height 66
click at [435, 311] on input "d. Arrange a quick value-mapping session with stakeholders and the team to repr…" at bounding box center [435, 304] width 0 height 13
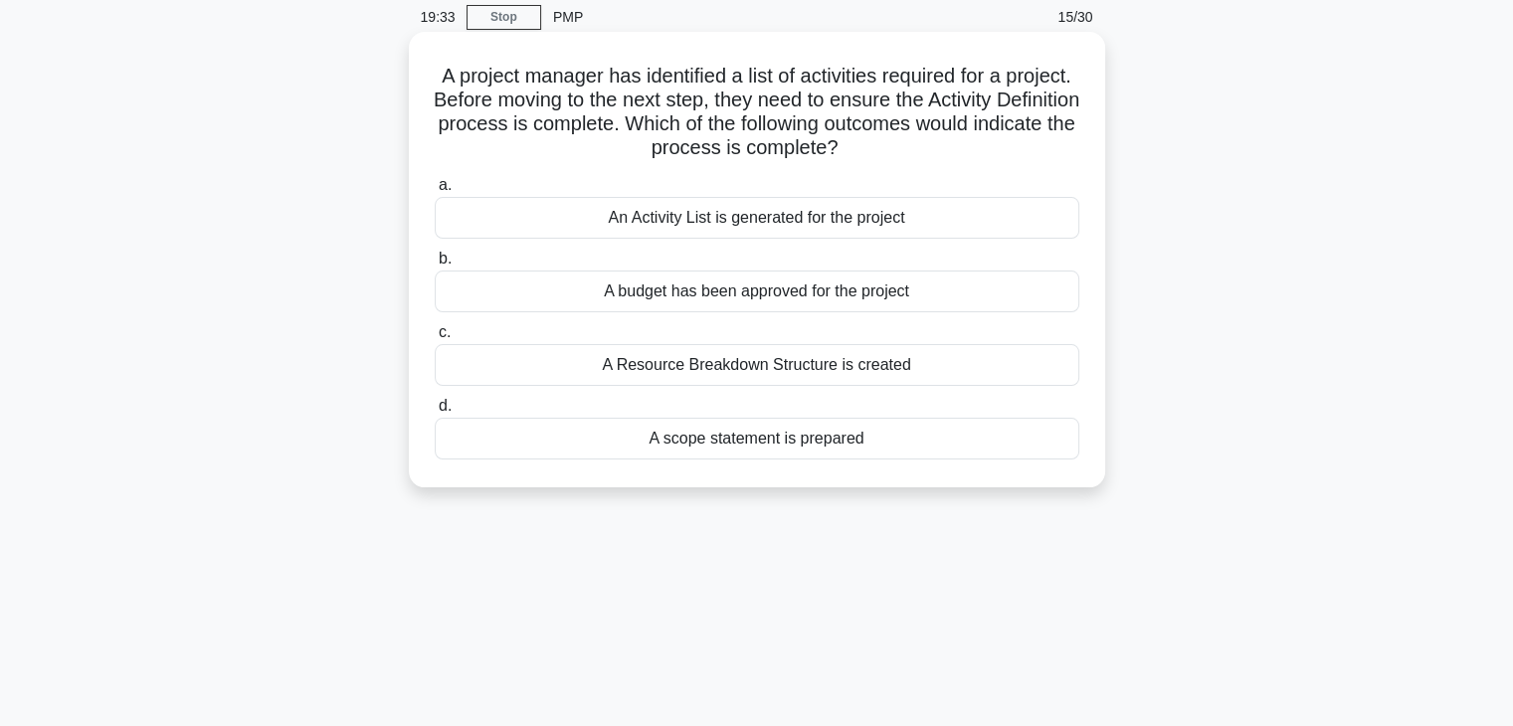
scroll to position [0, 0]
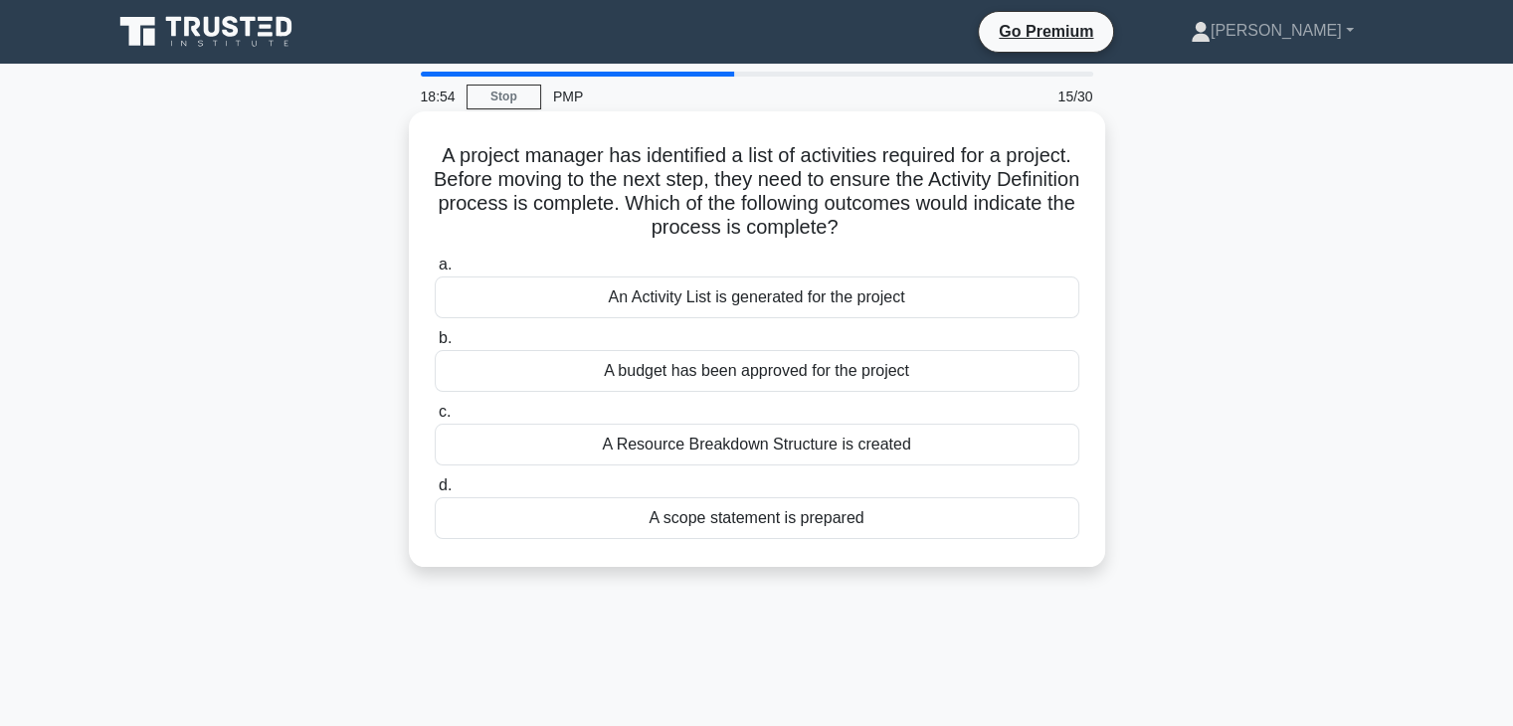
click at [756, 305] on div "An Activity List is generated for the project" at bounding box center [757, 297] width 644 height 42
click at [435, 272] on input "a. An Activity List is generated for the project" at bounding box center [435, 265] width 0 height 13
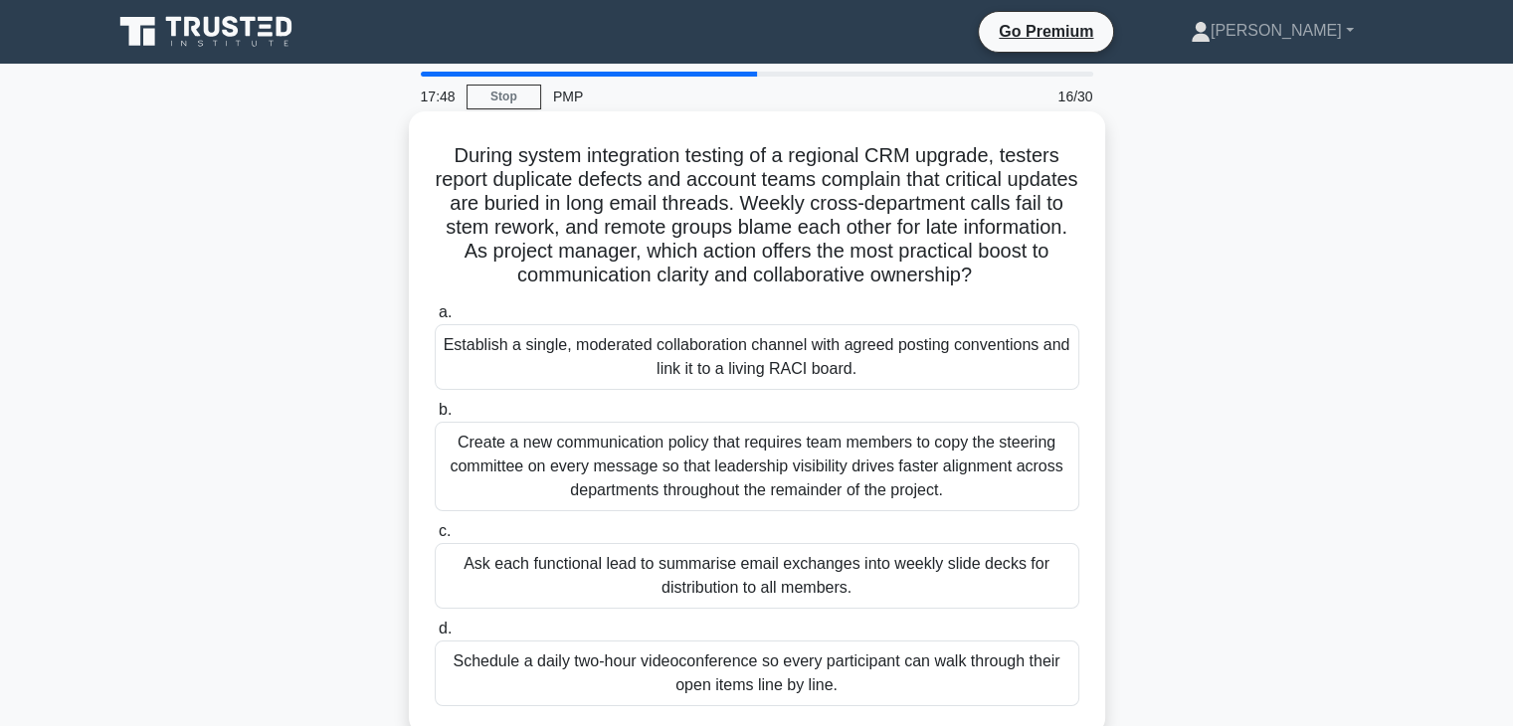
click at [783, 352] on div "Establish a single, moderated collaboration channel with agreed posting convent…" at bounding box center [757, 357] width 644 height 66
click at [435, 319] on input "a. Establish a single, moderated collaboration channel with agreed posting conv…" at bounding box center [435, 312] width 0 height 13
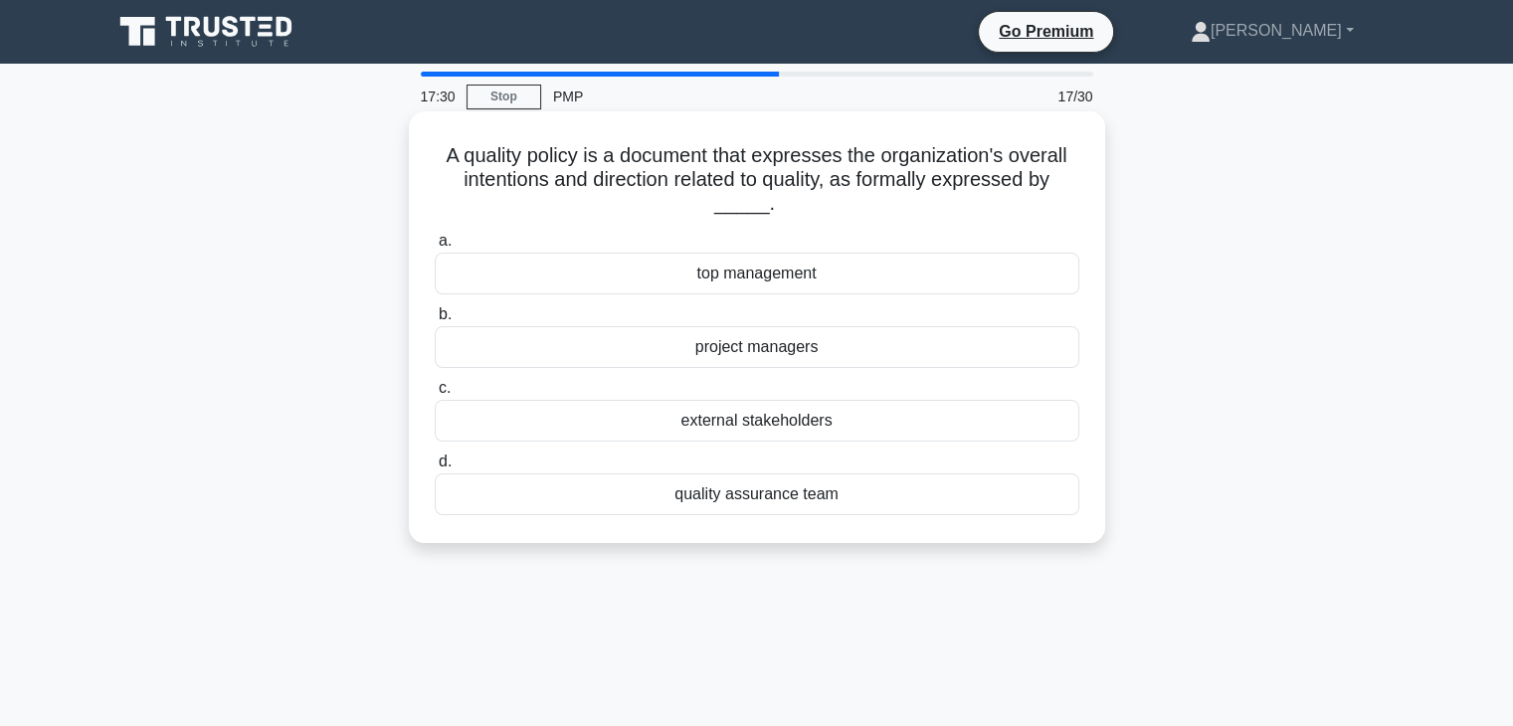
click at [756, 496] on div "quality assurance team" at bounding box center [757, 494] width 644 height 42
click at [435, 468] on input "d. quality assurance team" at bounding box center [435, 461] width 0 height 13
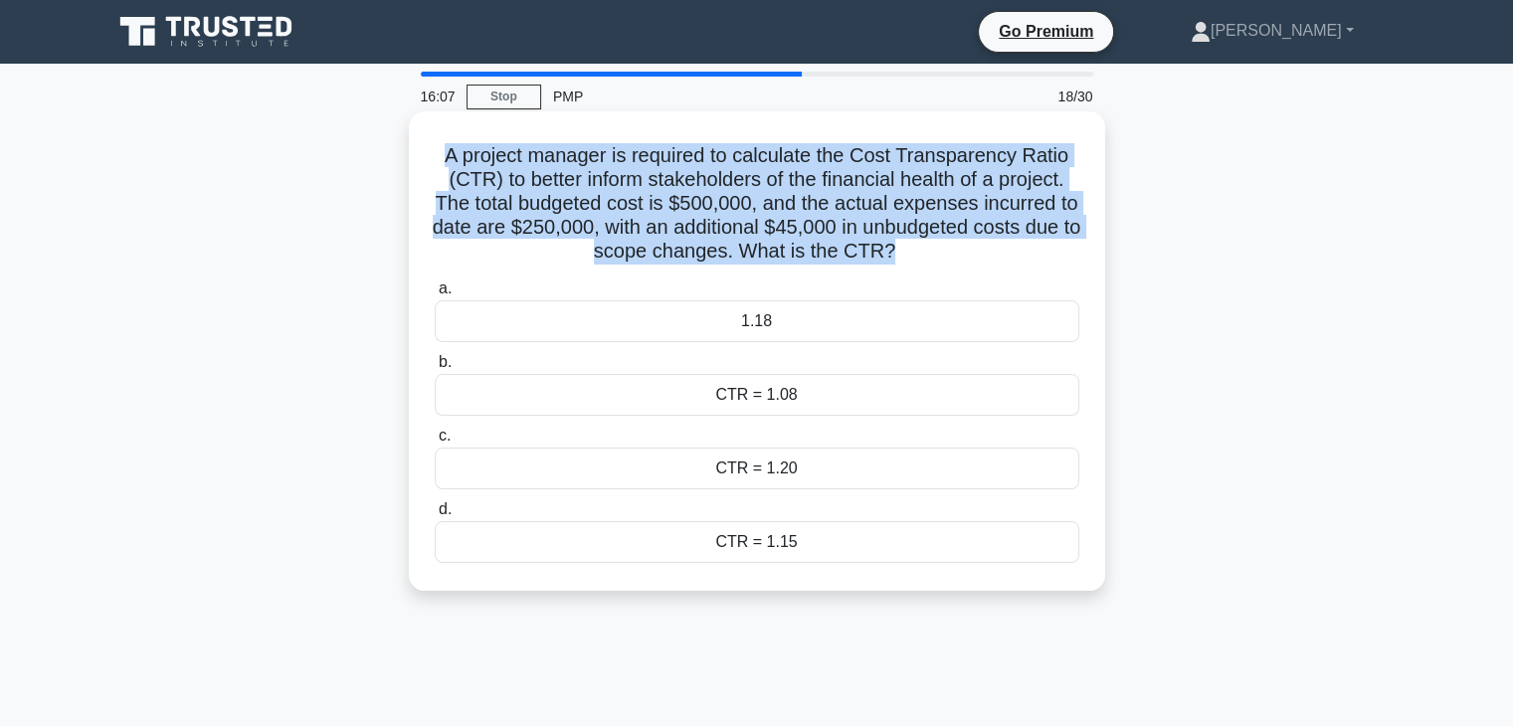
drag, startPoint x: 441, startPoint y: 160, endPoint x: 917, endPoint y: 264, distance: 487.5
click at [917, 264] on h5 "A project manager is required to calculate the Cost Transparency Ratio (CTR) to…" at bounding box center [757, 203] width 648 height 121
copy h5 "A project manager is required to calculate the Cost Transparency Ratio (CTR) to…"
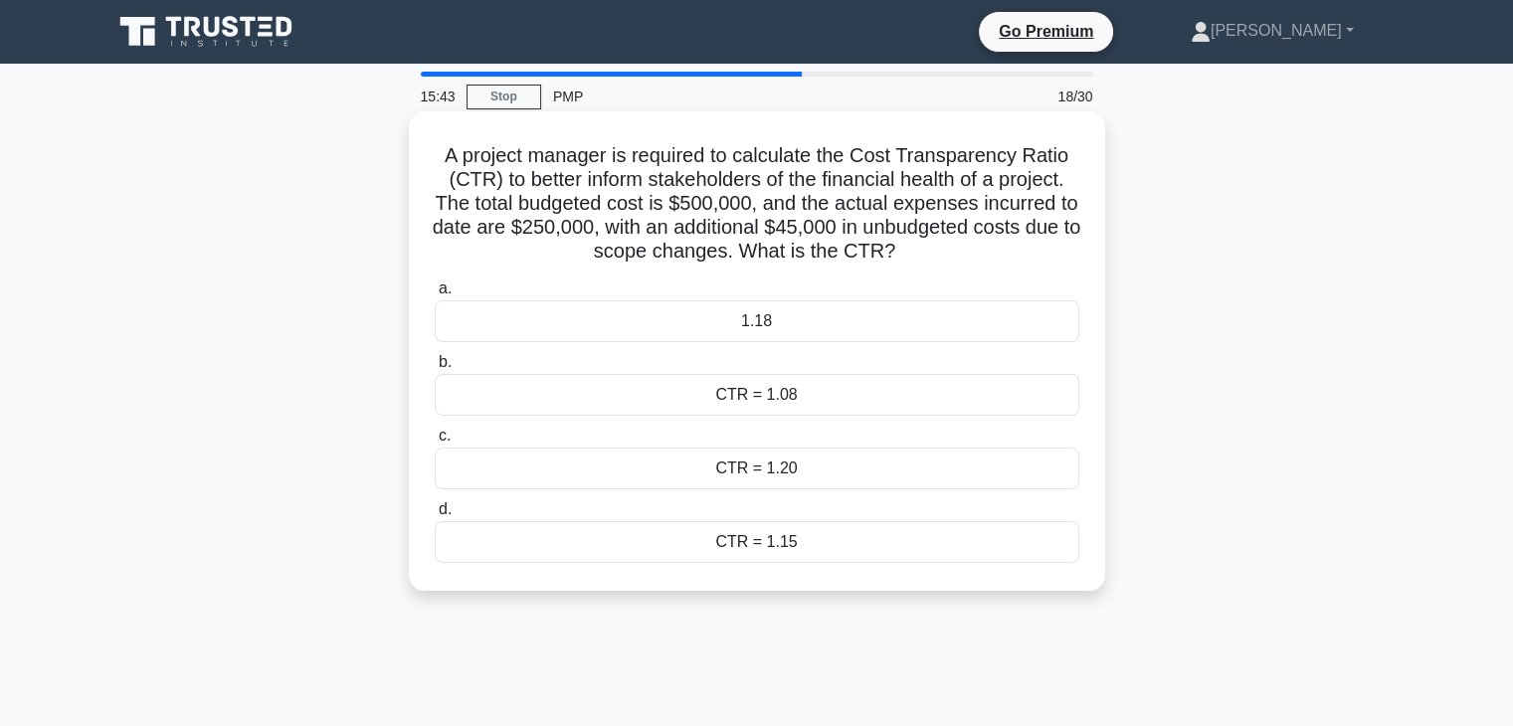
click at [677, 415] on div "CTR = 1.08" at bounding box center [757, 395] width 644 height 42
click at [435, 369] on input "b. CTR = 1.08" at bounding box center [435, 362] width 0 height 13
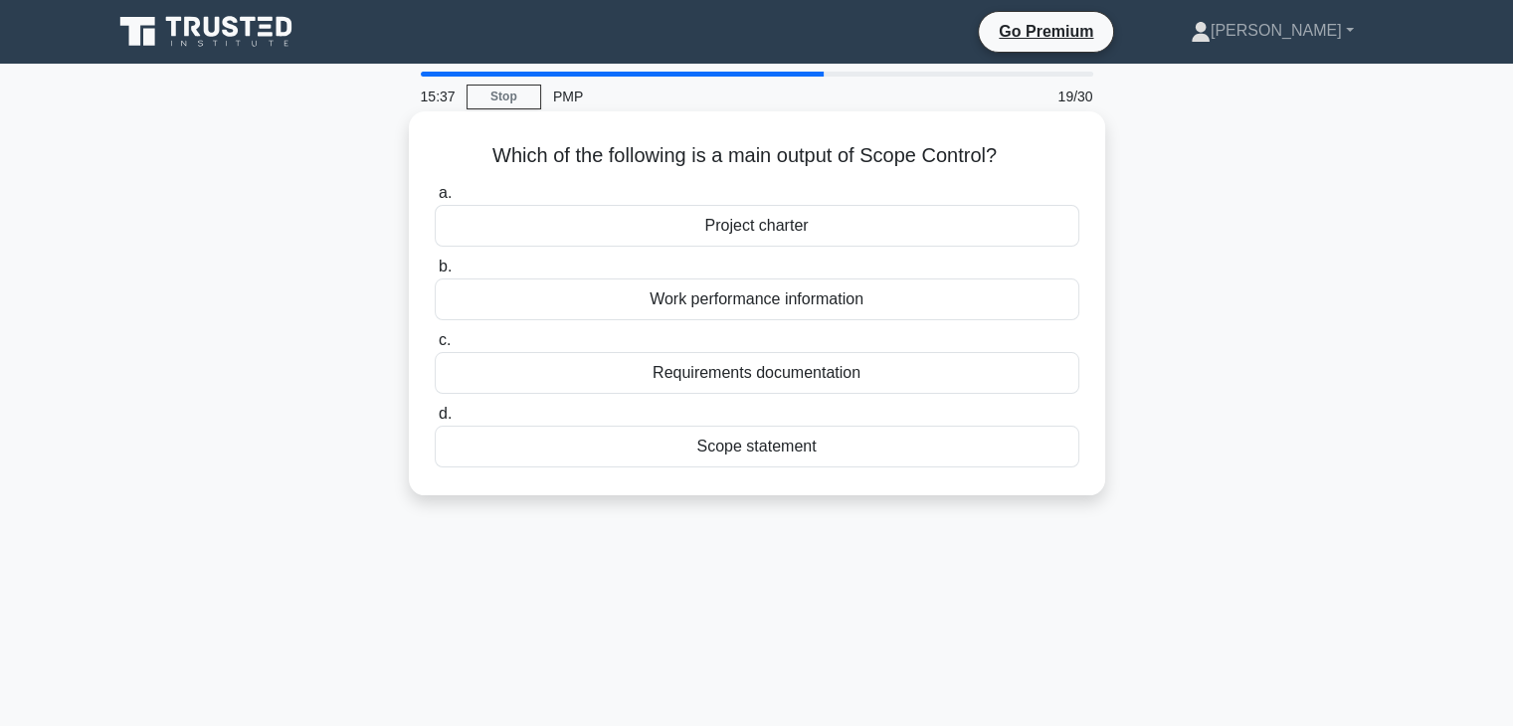
click at [735, 450] on div "Scope statement" at bounding box center [757, 447] width 644 height 42
click at [435, 421] on input "d. Scope statement" at bounding box center [435, 414] width 0 height 13
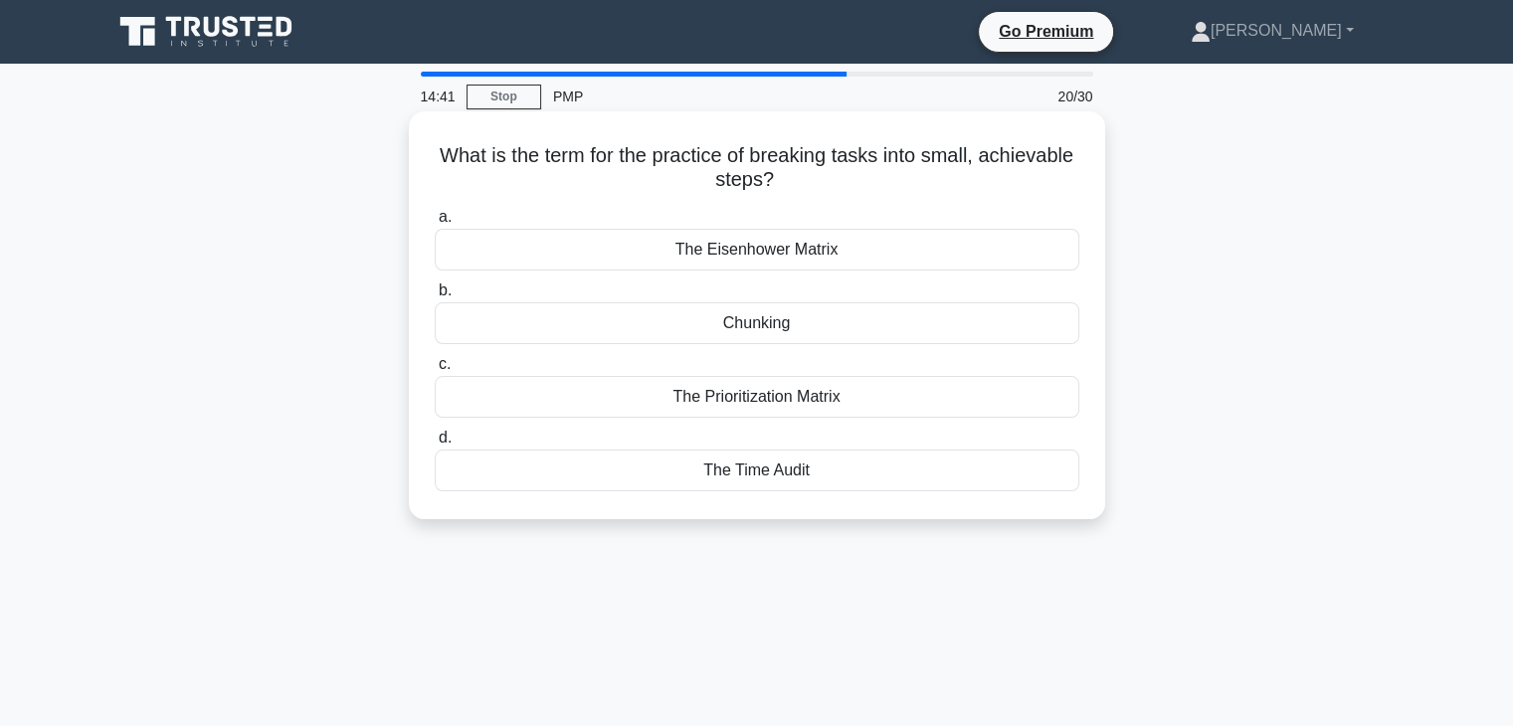
click at [732, 261] on div "The Eisenhower Matrix" at bounding box center [757, 250] width 644 height 42
click at [435, 224] on input "a. The Eisenhower Matrix" at bounding box center [435, 217] width 0 height 13
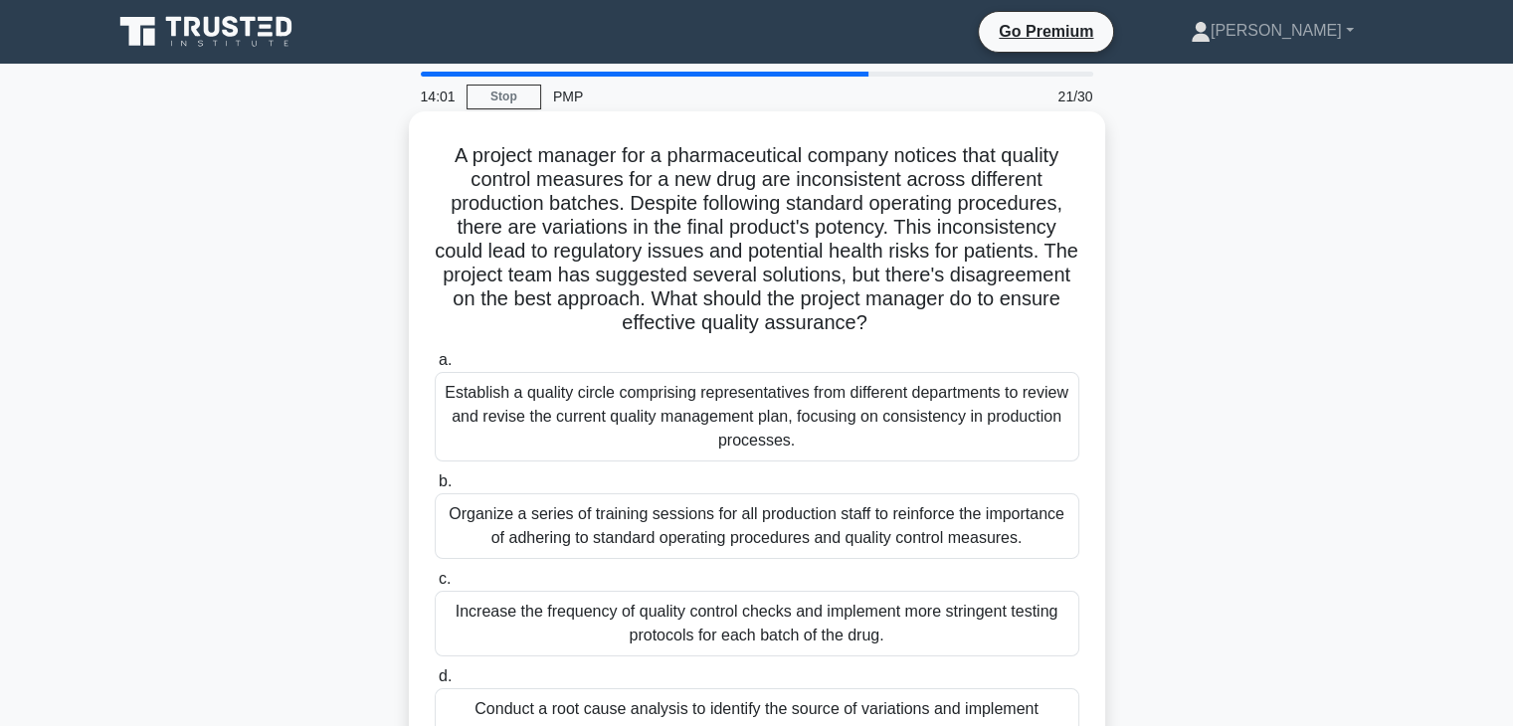
click at [839, 406] on div "Establish a quality circle comprising representatives from different department…" at bounding box center [757, 417] width 644 height 90
click at [435, 367] on input "a. Establish a quality circle comprising representatives from different departm…" at bounding box center [435, 360] width 0 height 13
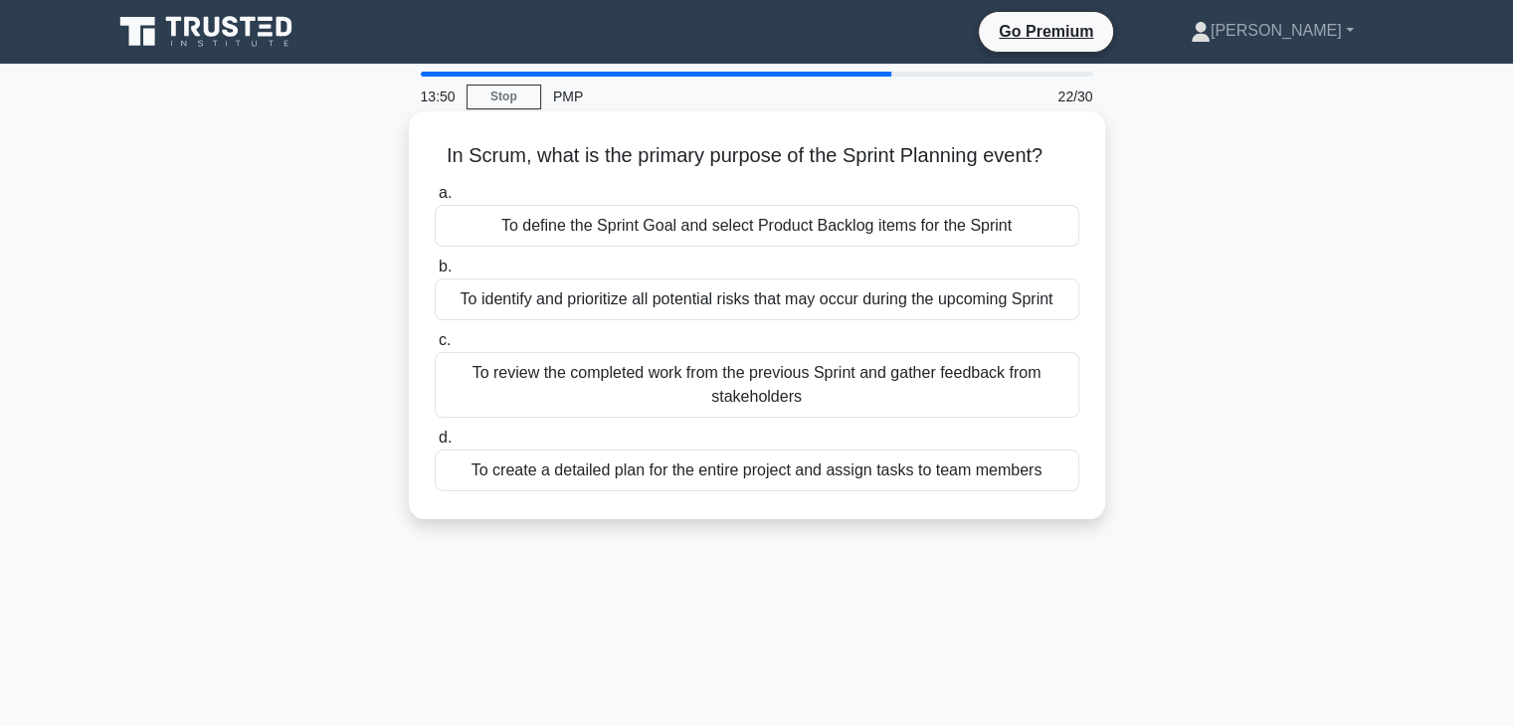
click at [579, 224] on div "To define the Sprint Goal and select Product Backlog items for the Sprint" at bounding box center [757, 226] width 644 height 42
click at [435, 200] on input "a. To define the Sprint Goal and select Product Backlog items for the Sprint" at bounding box center [435, 193] width 0 height 13
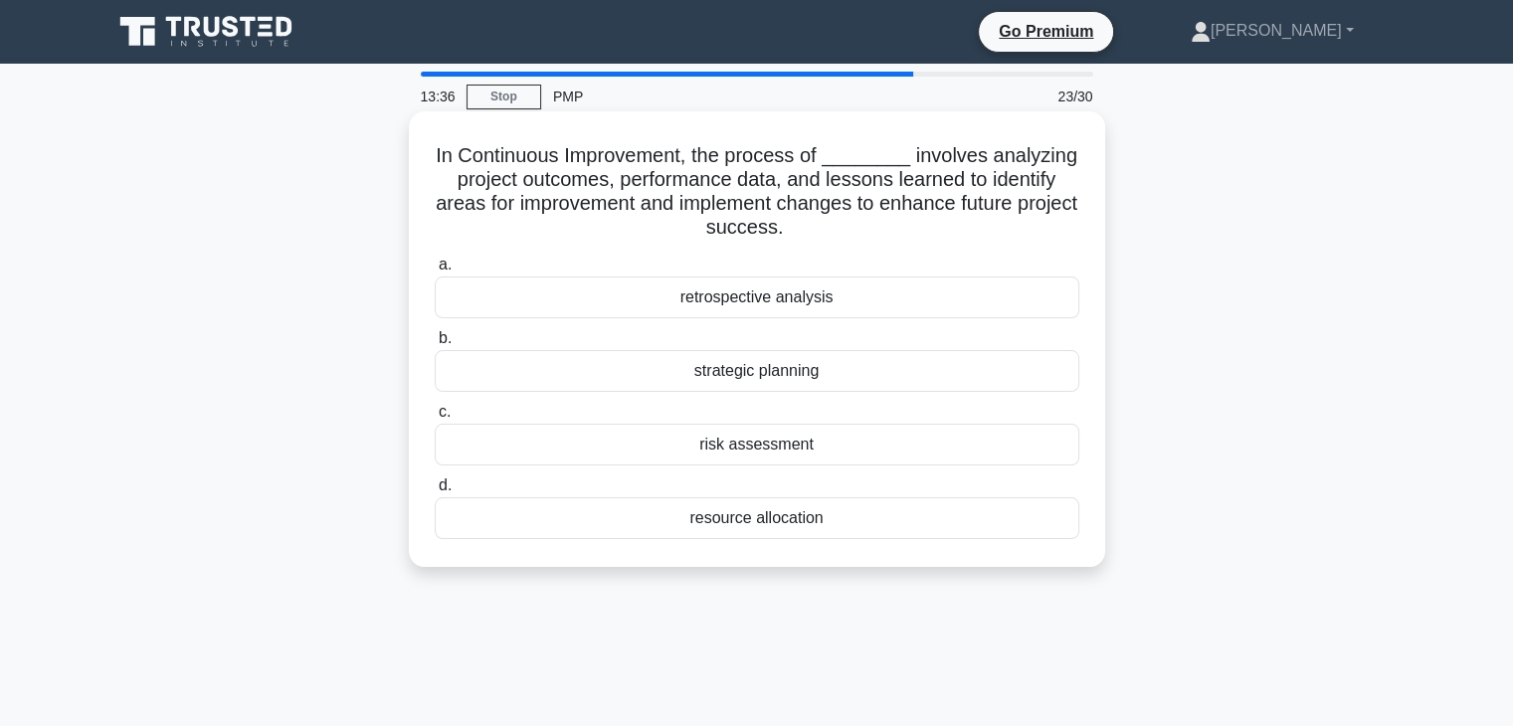
click at [760, 293] on div "retrospective analysis" at bounding box center [757, 297] width 644 height 42
click at [435, 272] on input "a. retrospective analysis" at bounding box center [435, 265] width 0 height 13
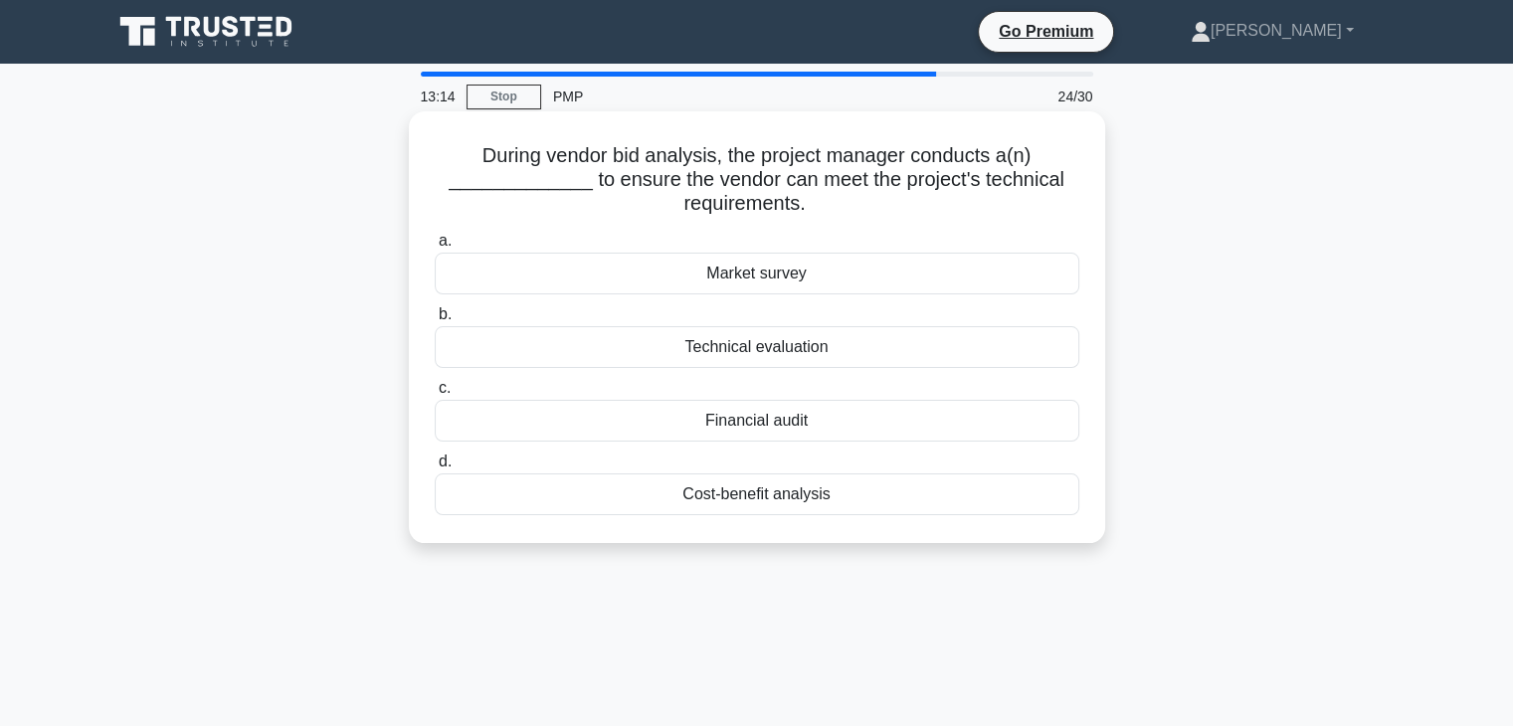
click at [776, 358] on div "Technical evaluation" at bounding box center [757, 347] width 644 height 42
click at [435, 321] on input "b. Technical evaluation" at bounding box center [435, 314] width 0 height 13
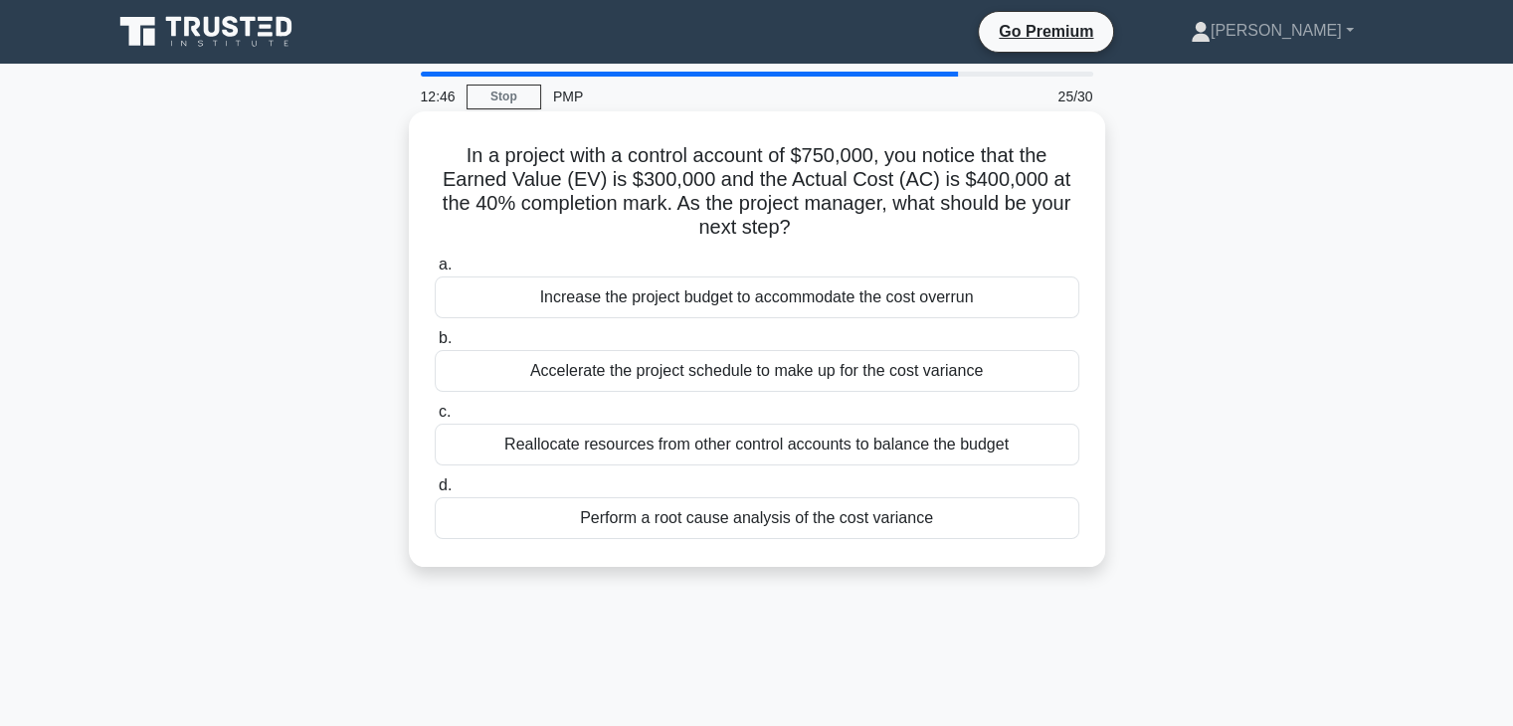
click at [622, 524] on div "Perform a root cause analysis of the cost variance" at bounding box center [757, 518] width 644 height 42
click at [435, 492] on input "d. Perform a root cause analysis of the cost variance" at bounding box center [435, 485] width 0 height 13
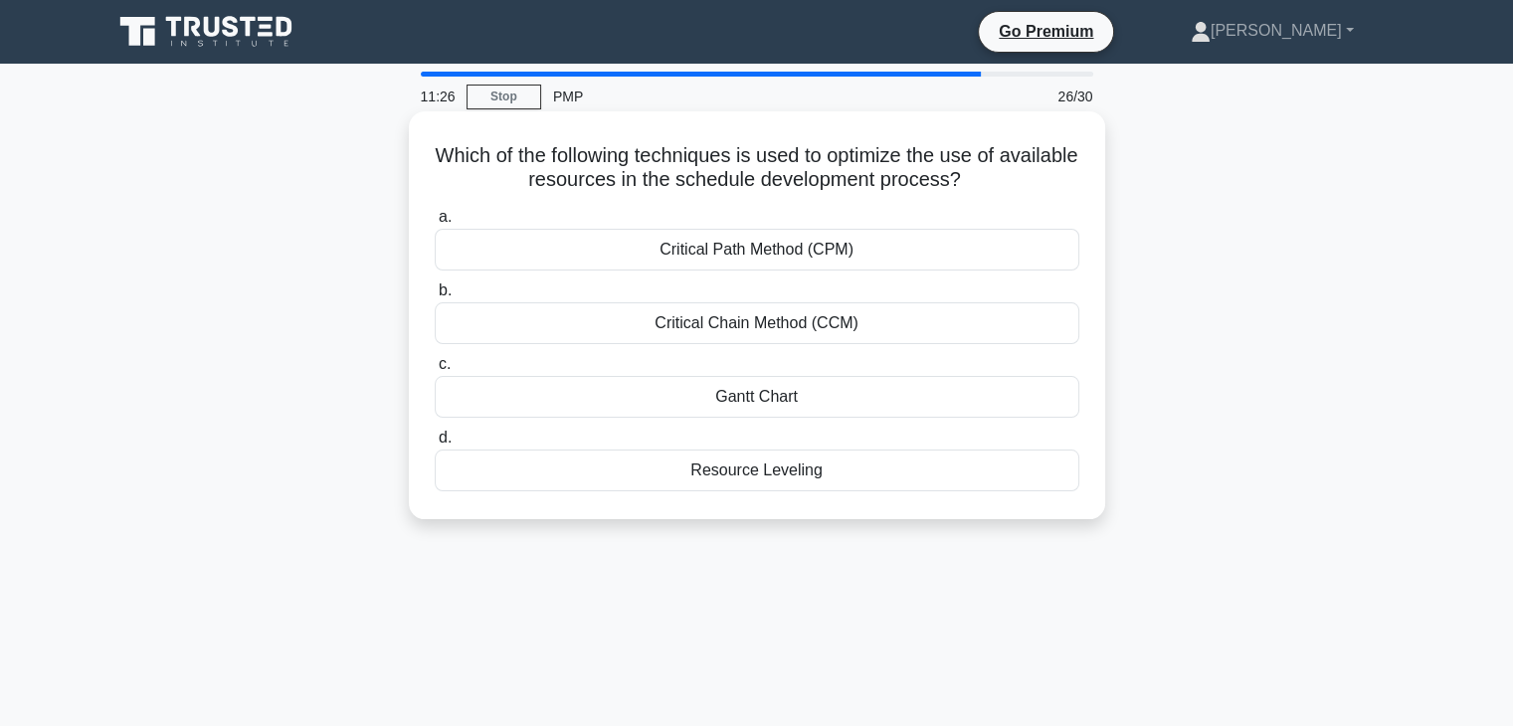
click at [732, 481] on div "Resource Leveling" at bounding box center [757, 471] width 644 height 42
click at [435, 445] on input "d. Resource Leveling" at bounding box center [435, 438] width 0 height 13
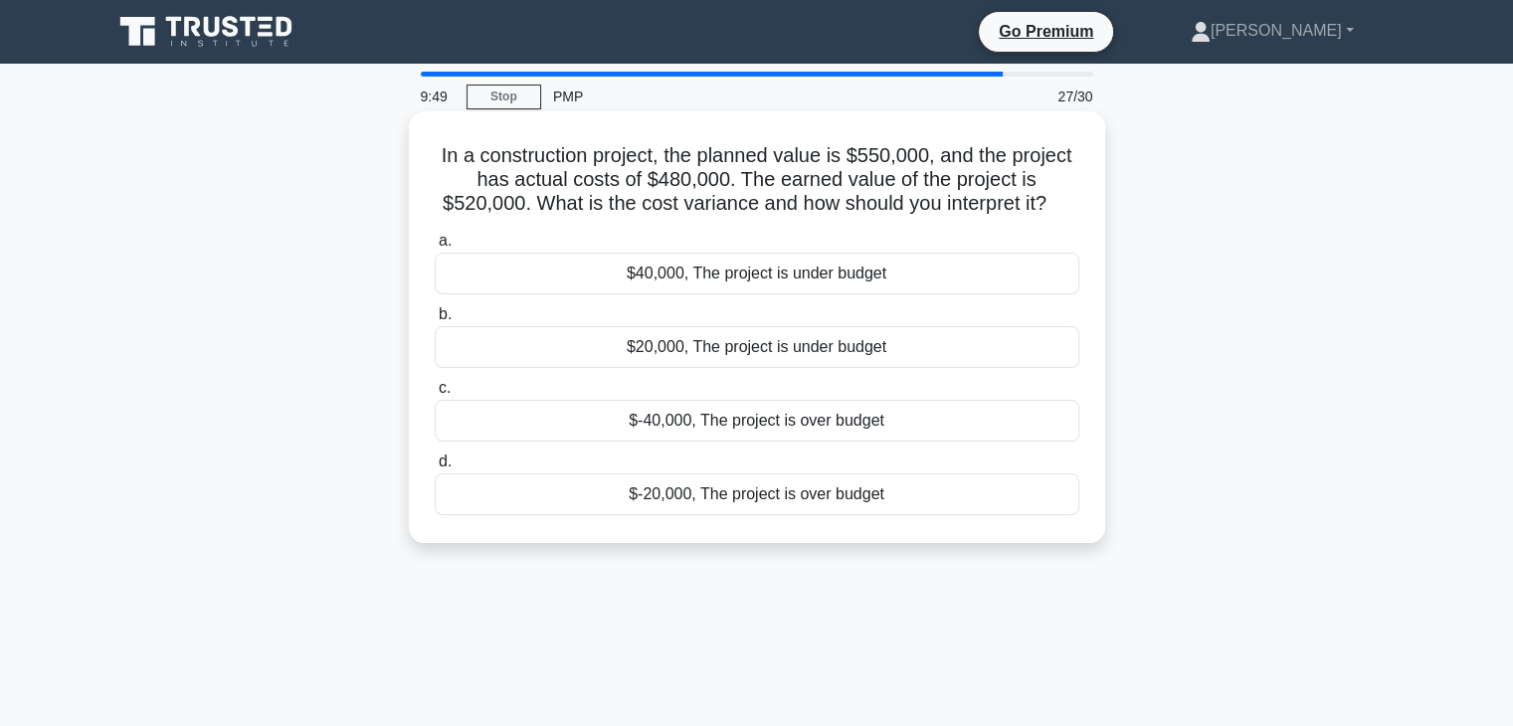
click at [687, 275] on div "$40,000, The project is under budget" at bounding box center [757, 274] width 644 height 42
click at [435, 248] on input "a. $40,000, The project is under budget" at bounding box center [435, 241] width 0 height 13
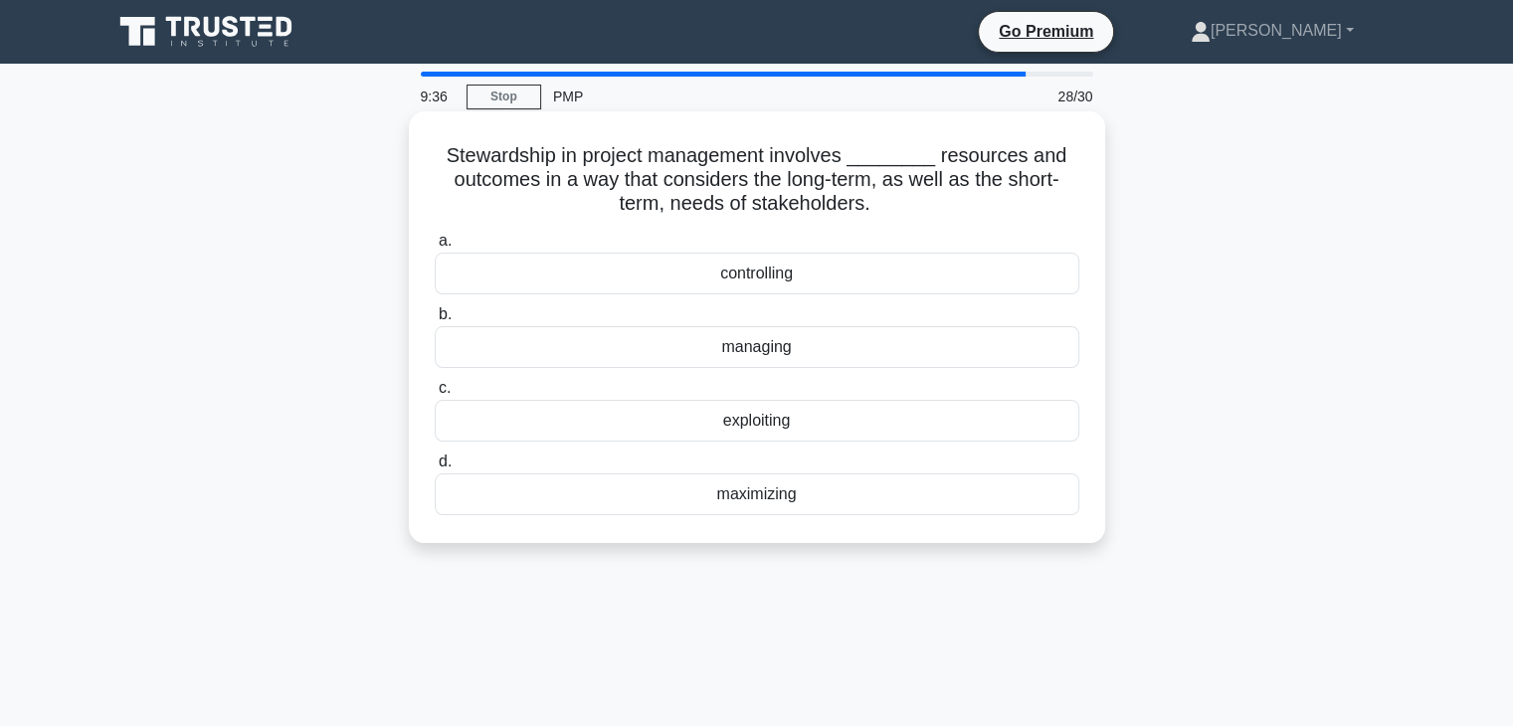
click at [756, 343] on div "managing" at bounding box center [757, 347] width 644 height 42
click at [435, 321] on input "b. managing" at bounding box center [435, 314] width 0 height 13
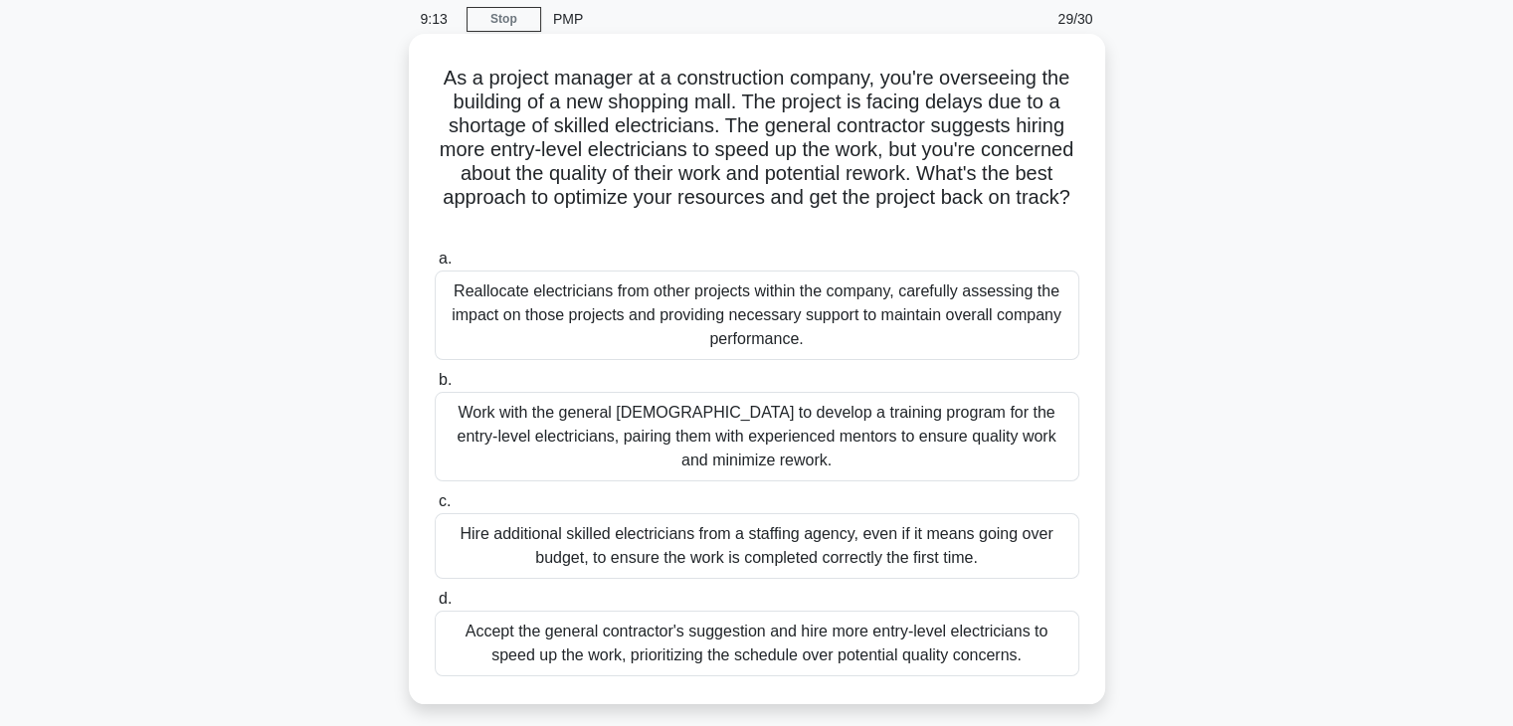
scroll to position [99, 0]
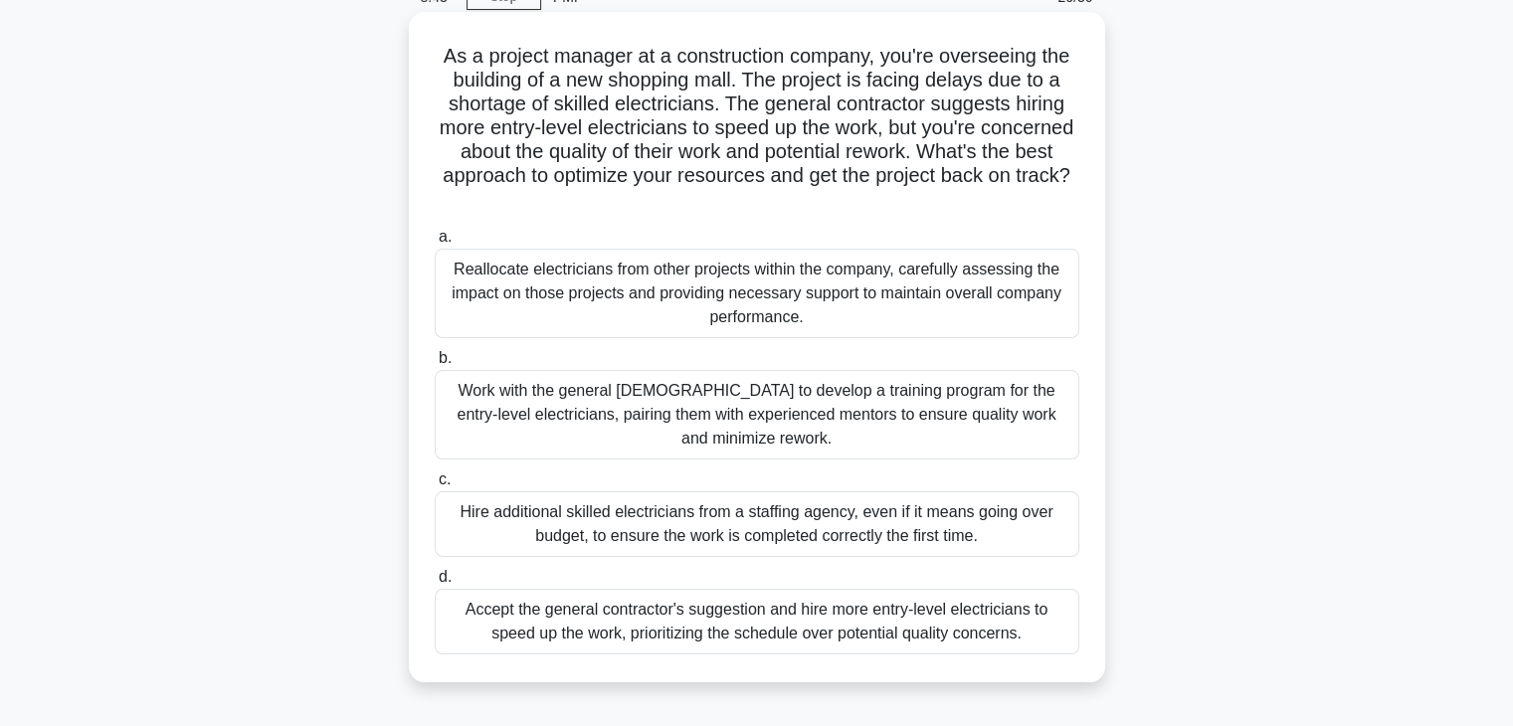
drag, startPoint x: 543, startPoint y: 403, endPoint x: 543, endPoint y: 420, distance: 16.9
click at [543, 405] on div "Work with the general contractor to develop a training program for the entry-le…" at bounding box center [757, 415] width 644 height 90
click at [565, 452] on div "Work with the general contractor to develop a training program for the entry-le…" at bounding box center [757, 415] width 644 height 90
click at [435, 365] on input "b. Work with the general contractor to develop a training program for the entry…" at bounding box center [435, 358] width 0 height 13
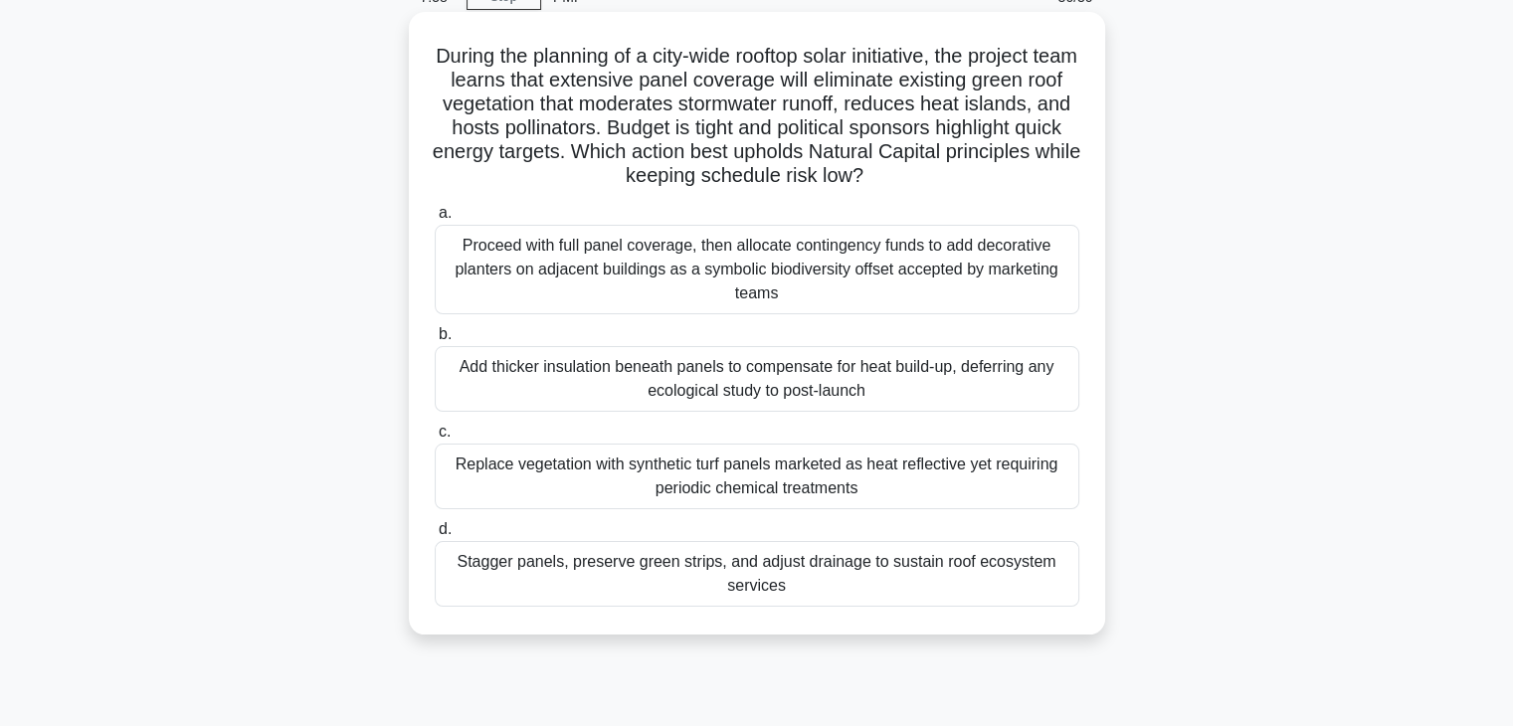
click at [688, 264] on div "Proceed with full panel coverage, then allocate contingency funds to add decora…" at bounding box center [757, 270] width 644 height 90
click at [435, 220] on input "a. Proceed with full panel coverage, then allocate contingency funds to add dec…" at bounding box center [435, 213] width 0 height 13
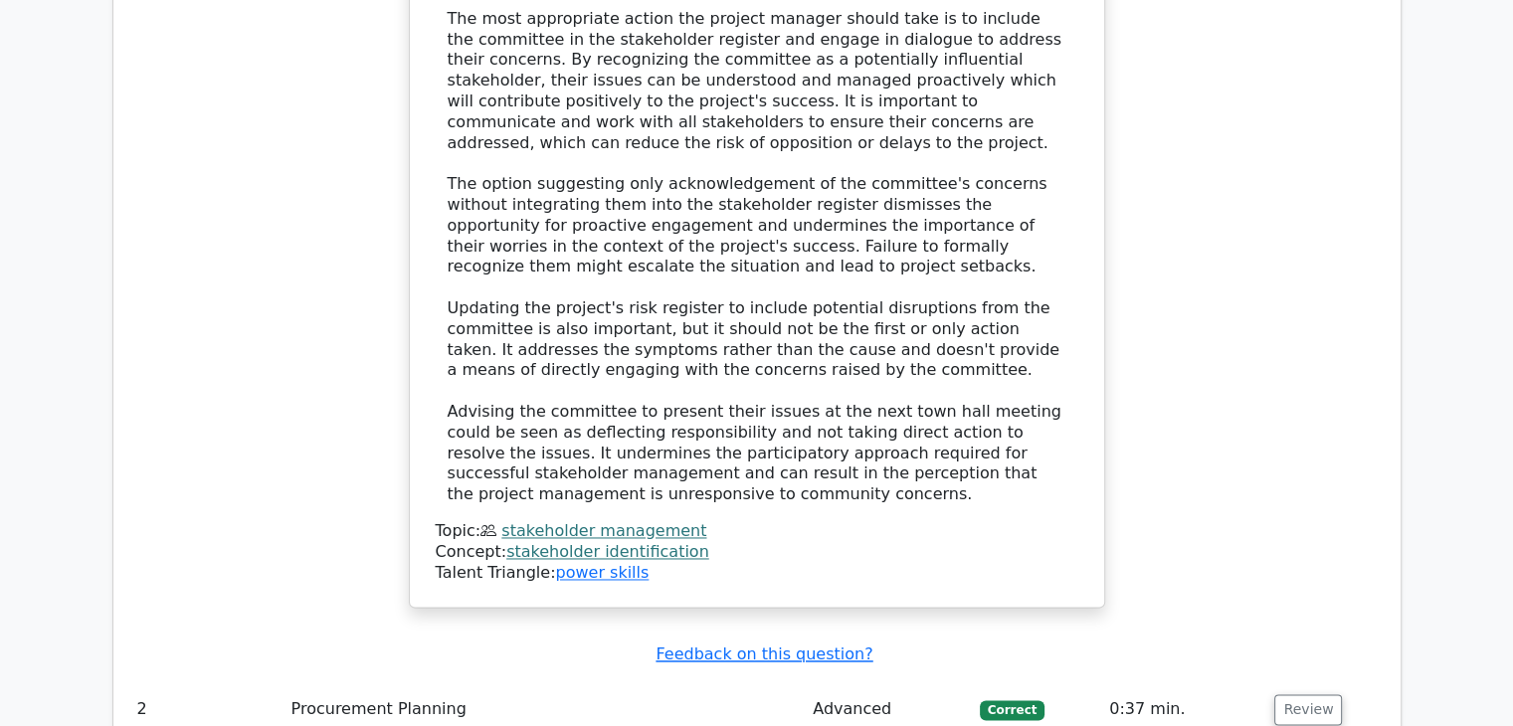
scroll to position [3580, 0]
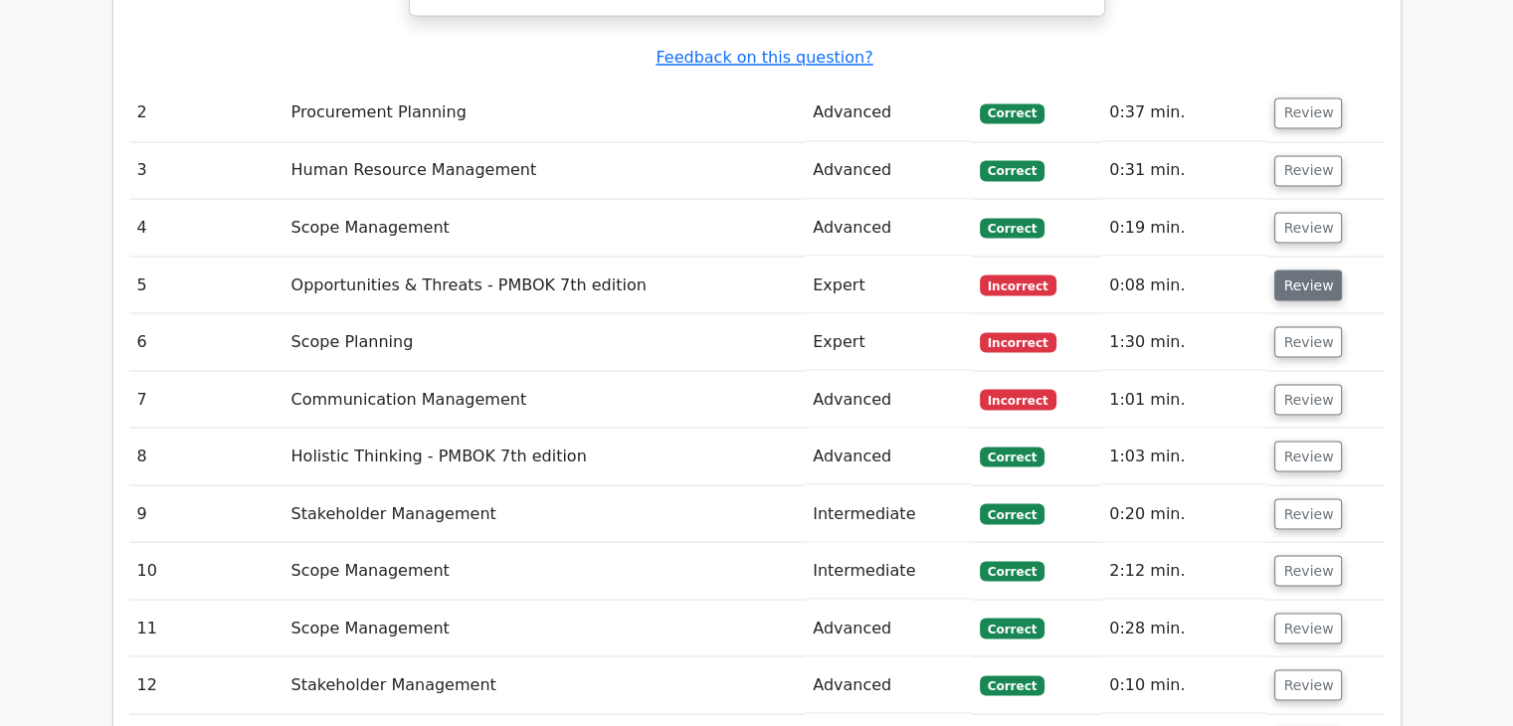
click at [1298, 270] on button "Review" at bounding box center [1308, 285] width 68 height 31
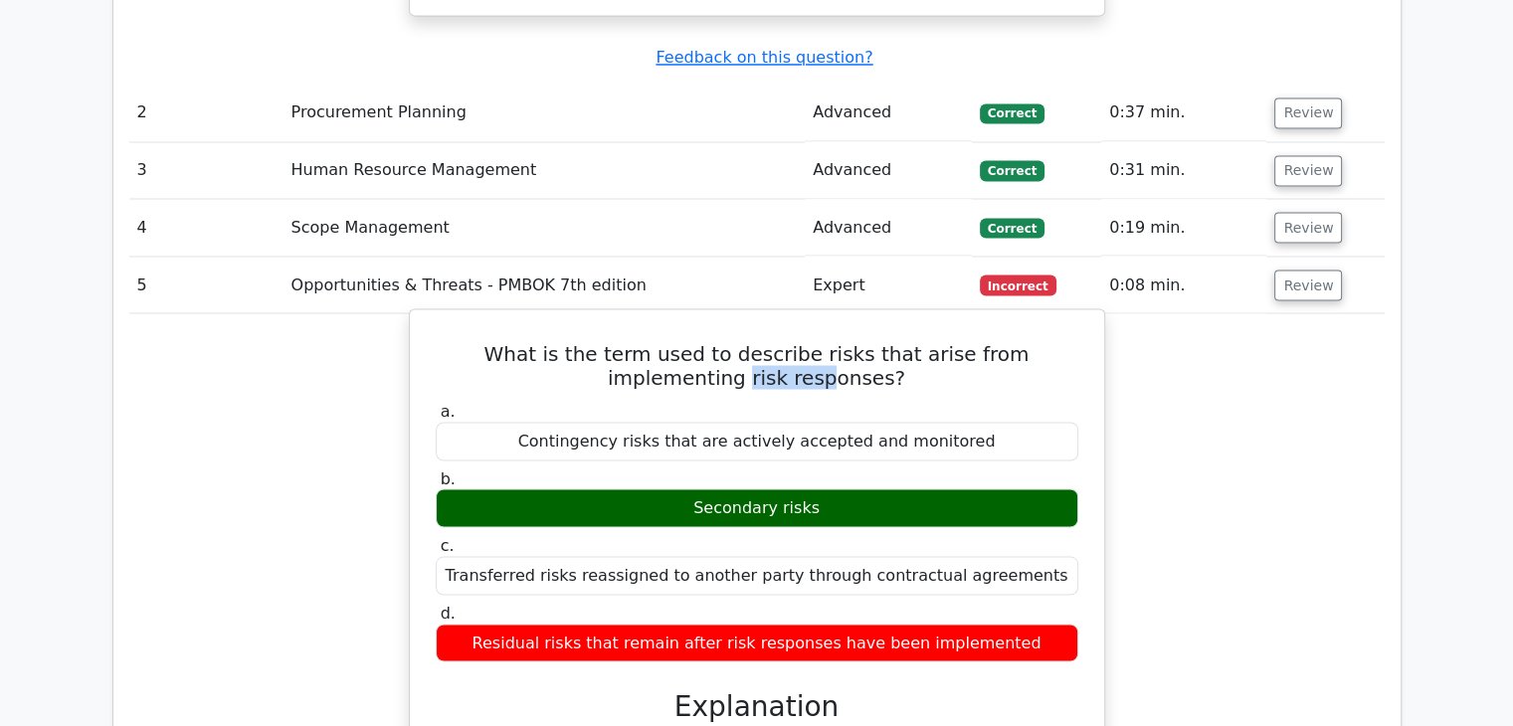
drag, startPoint x: 569, startPoint y: 292, endPoint x: 764, endPoint y: 292, distance: 194.9
click at [764, 341] on h5 "What is the term used to describe risks that arise from implementing risk respo…" at bounding box center [757, 365] width 646 height 48
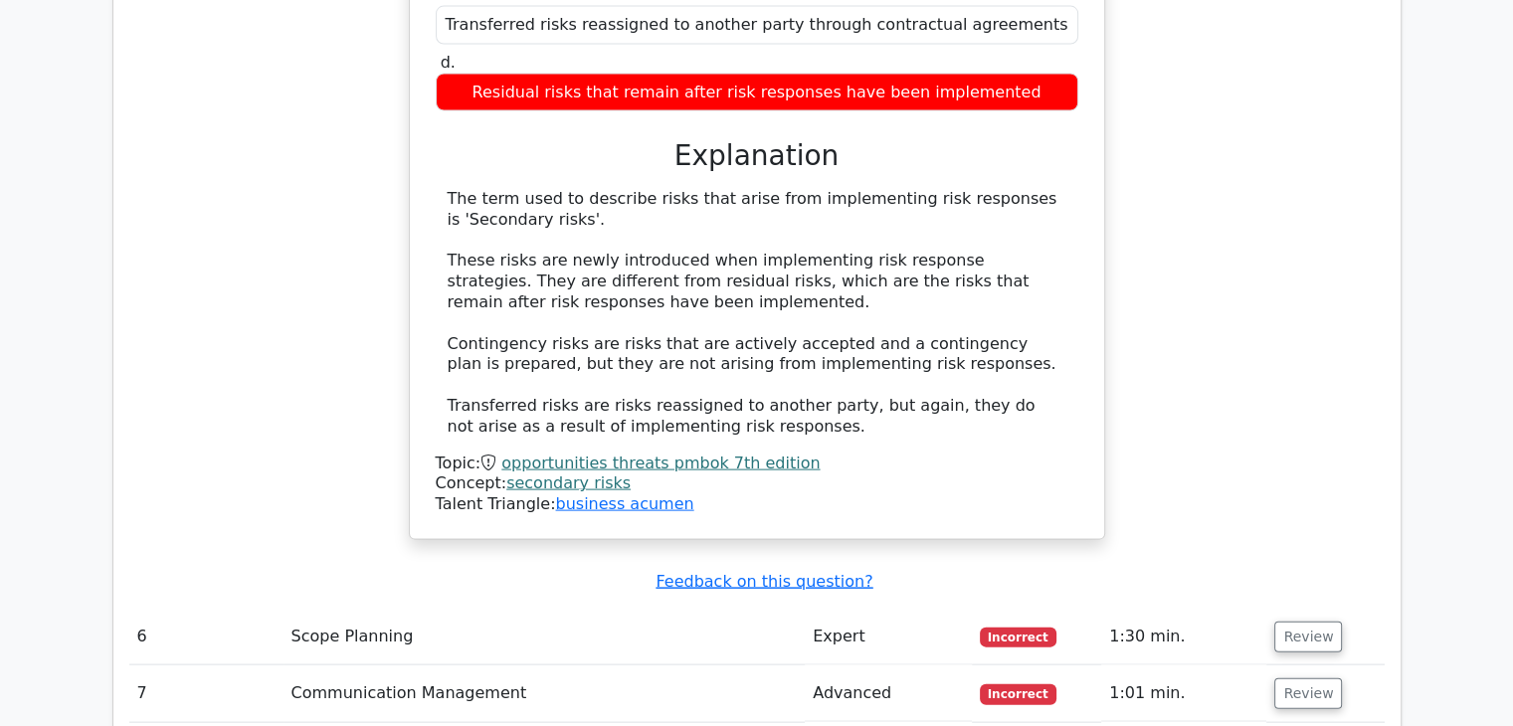
scroll to position [4475, 0]
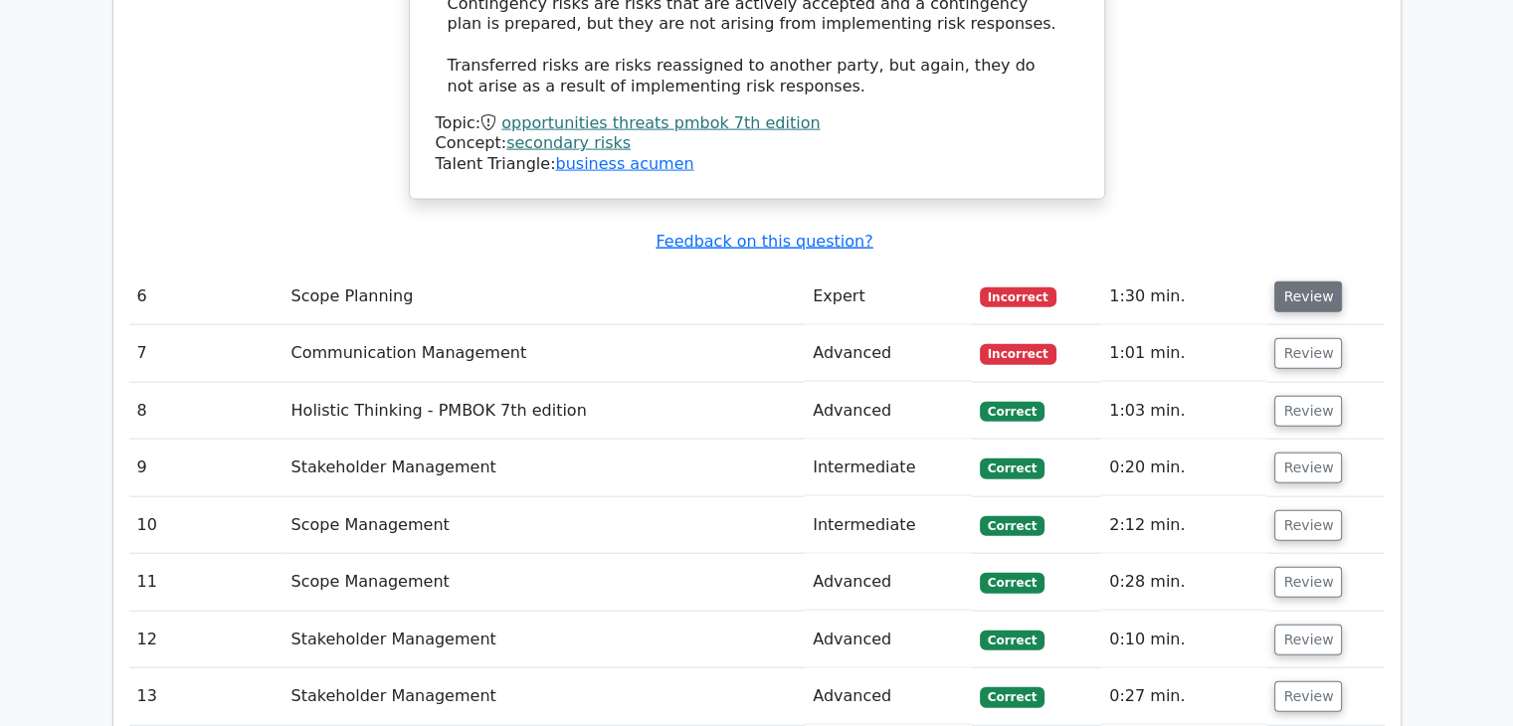
click at [1300, 281] on button "Review" at bounding box center [1308, 296] width 68 height 31
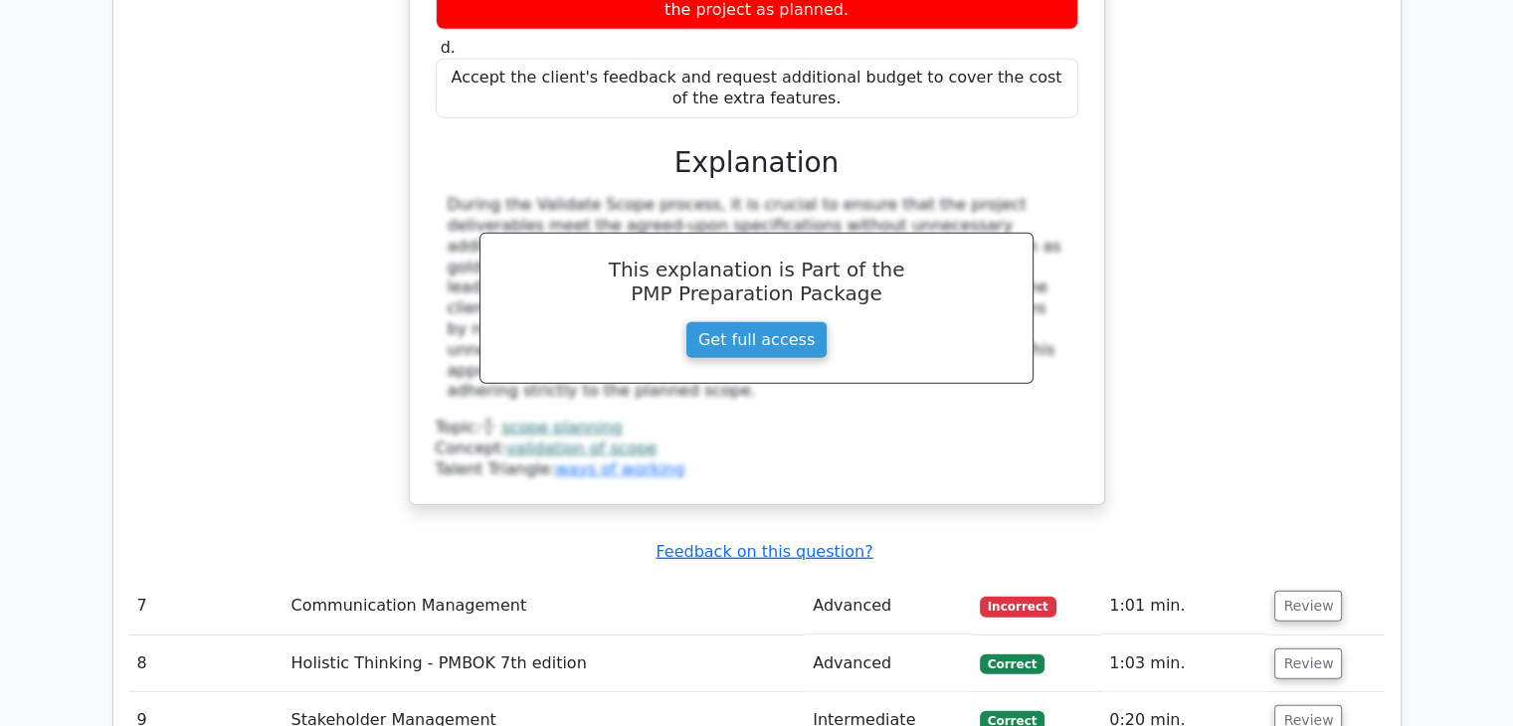
scroll to position [5271, 0]
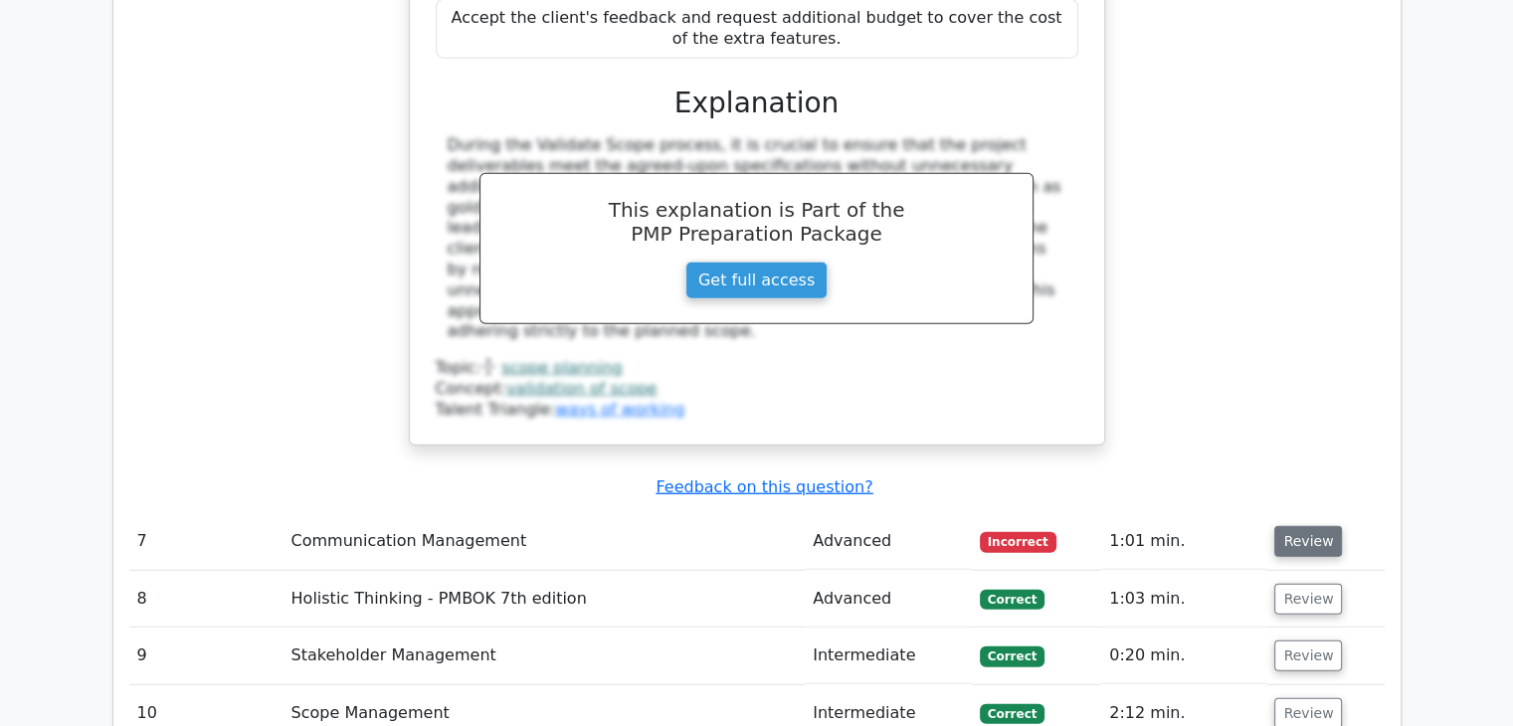
click at [1291, 526] on button "Review" at bounding box center [1308, 541] width 68 height 31
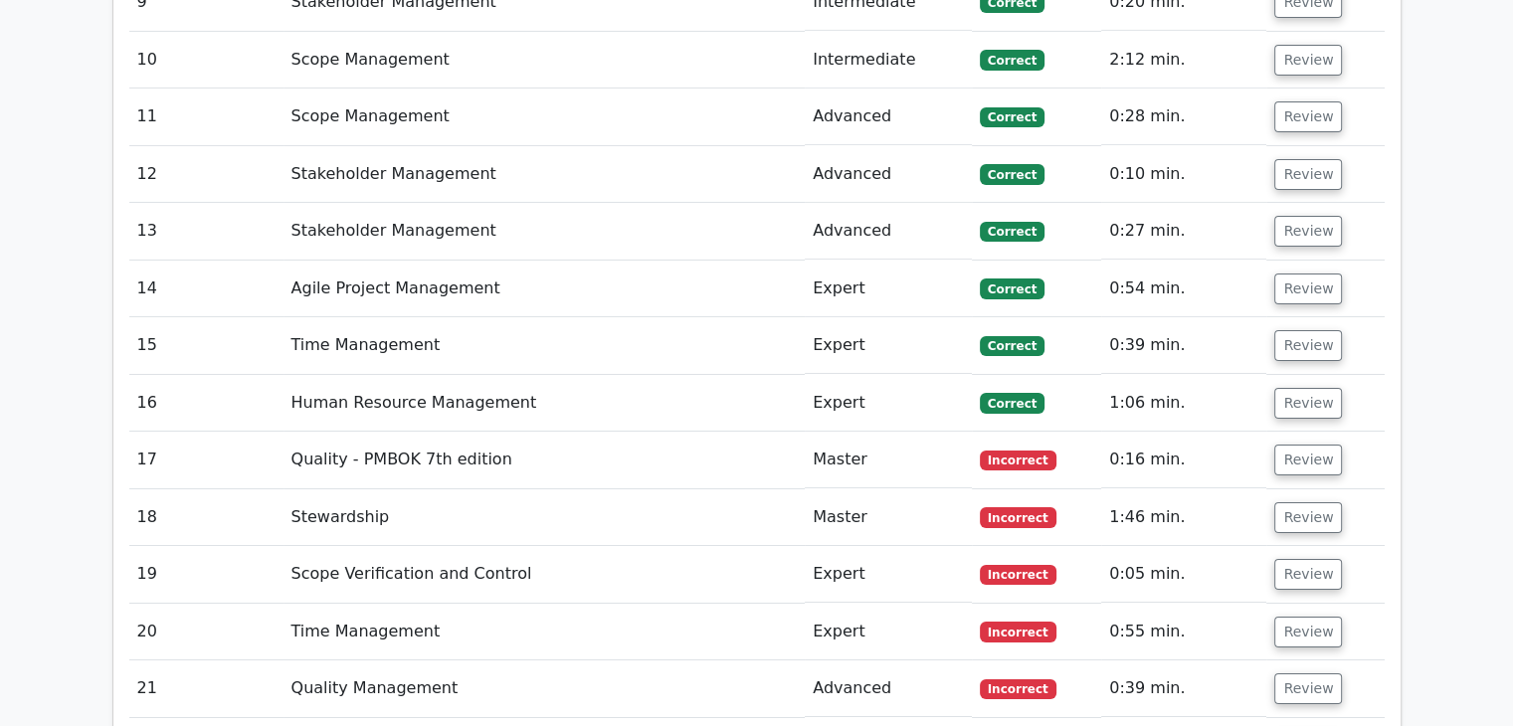
scroll to position [6962, 0]
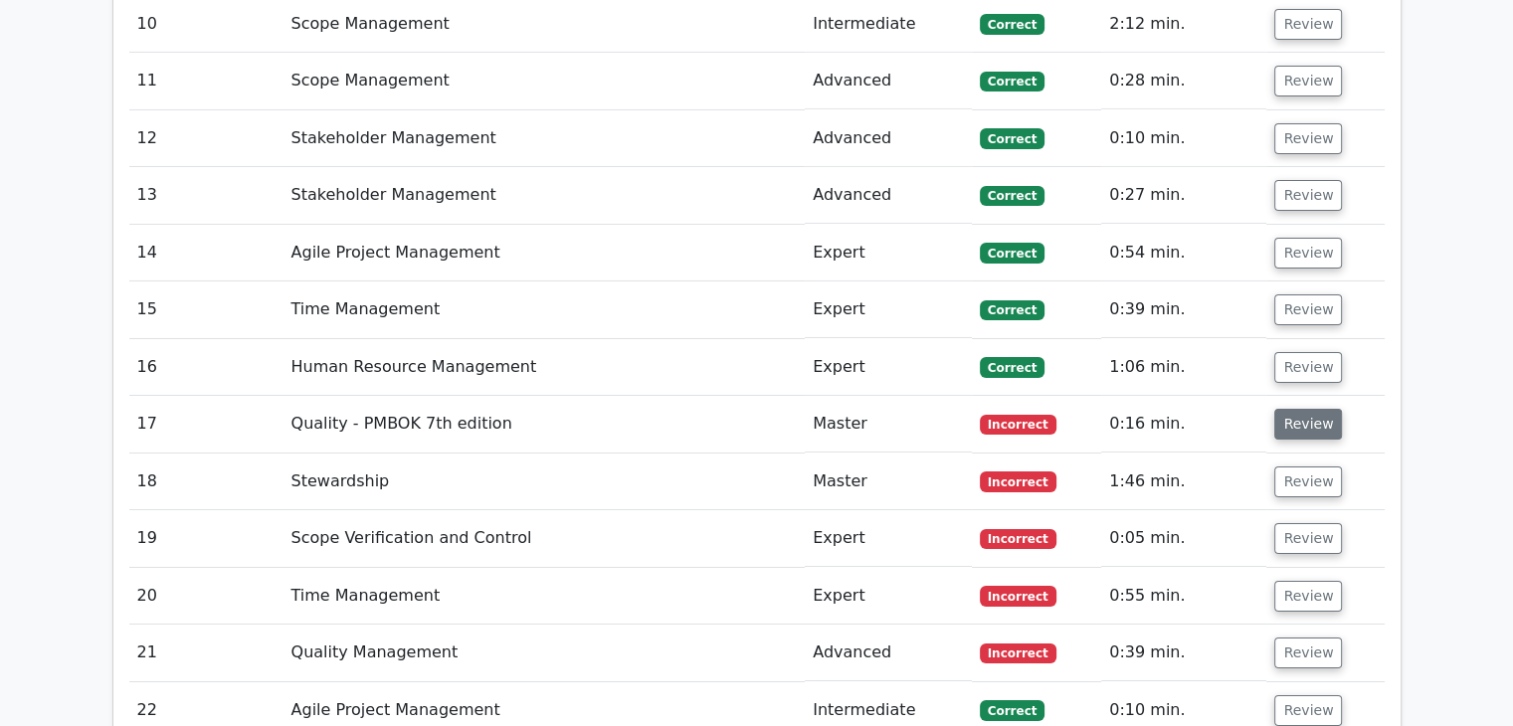
click at [1303, 409] on button "Review" at bounding box center [1308, 424] width 68 height 31
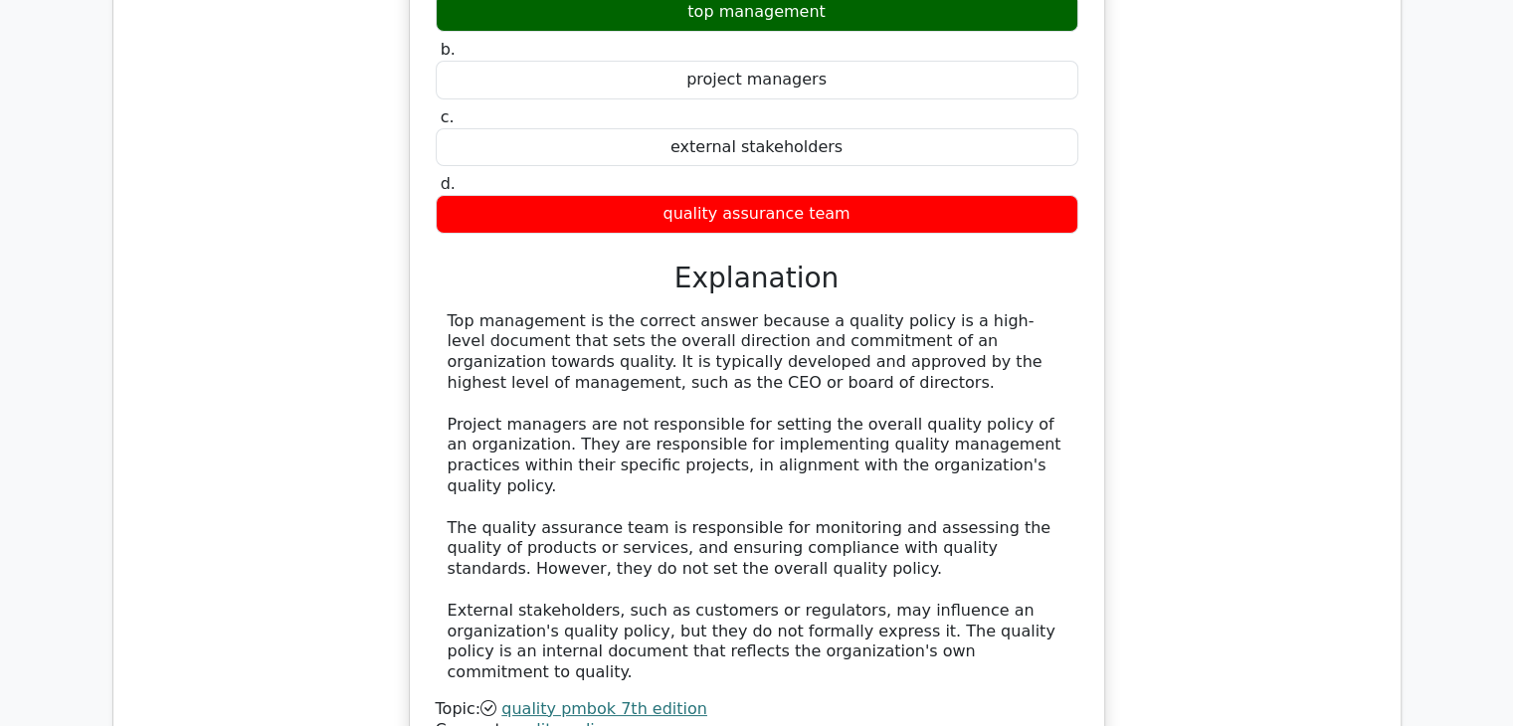
scroll to position [7956, 0]
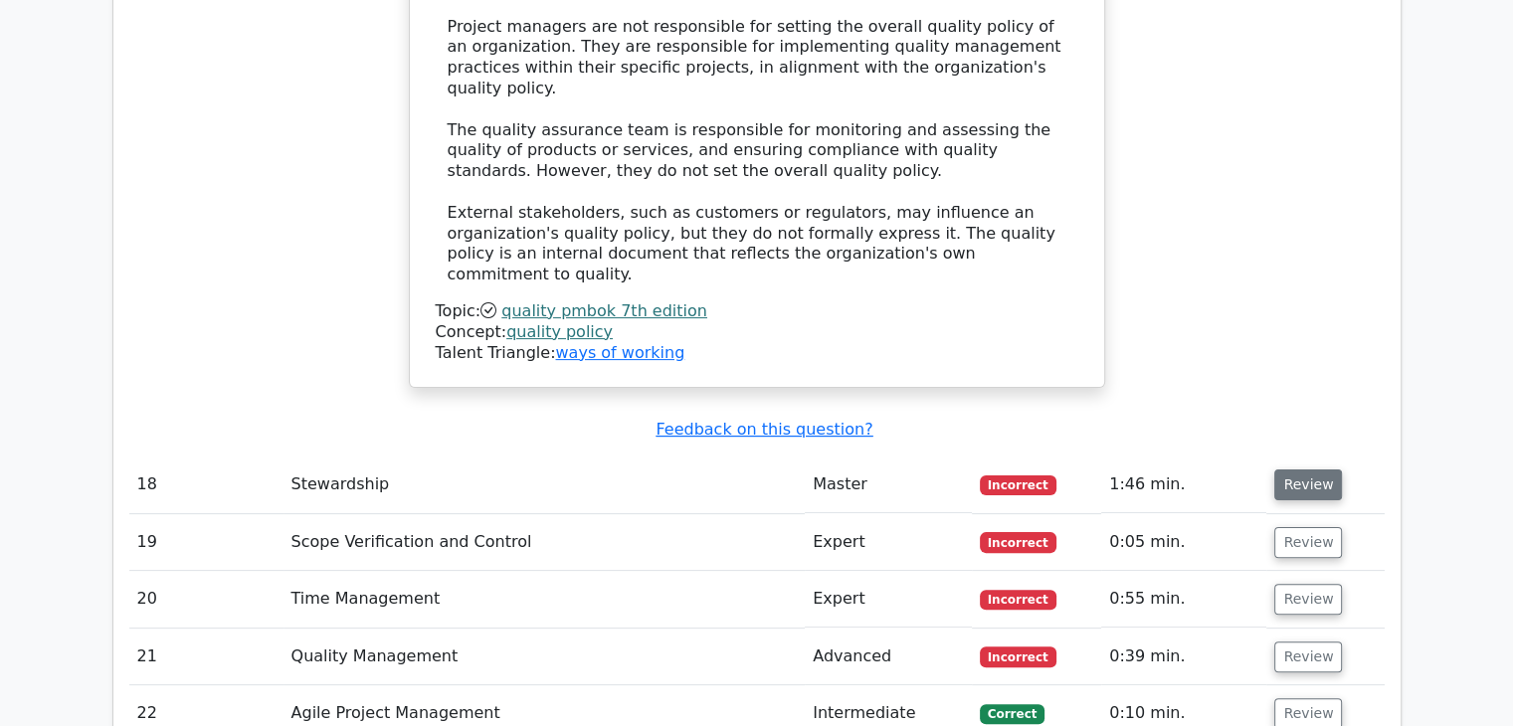
click at [1294, 469] on button "Review" at bounding box center [1308, 484] width 68 height 31
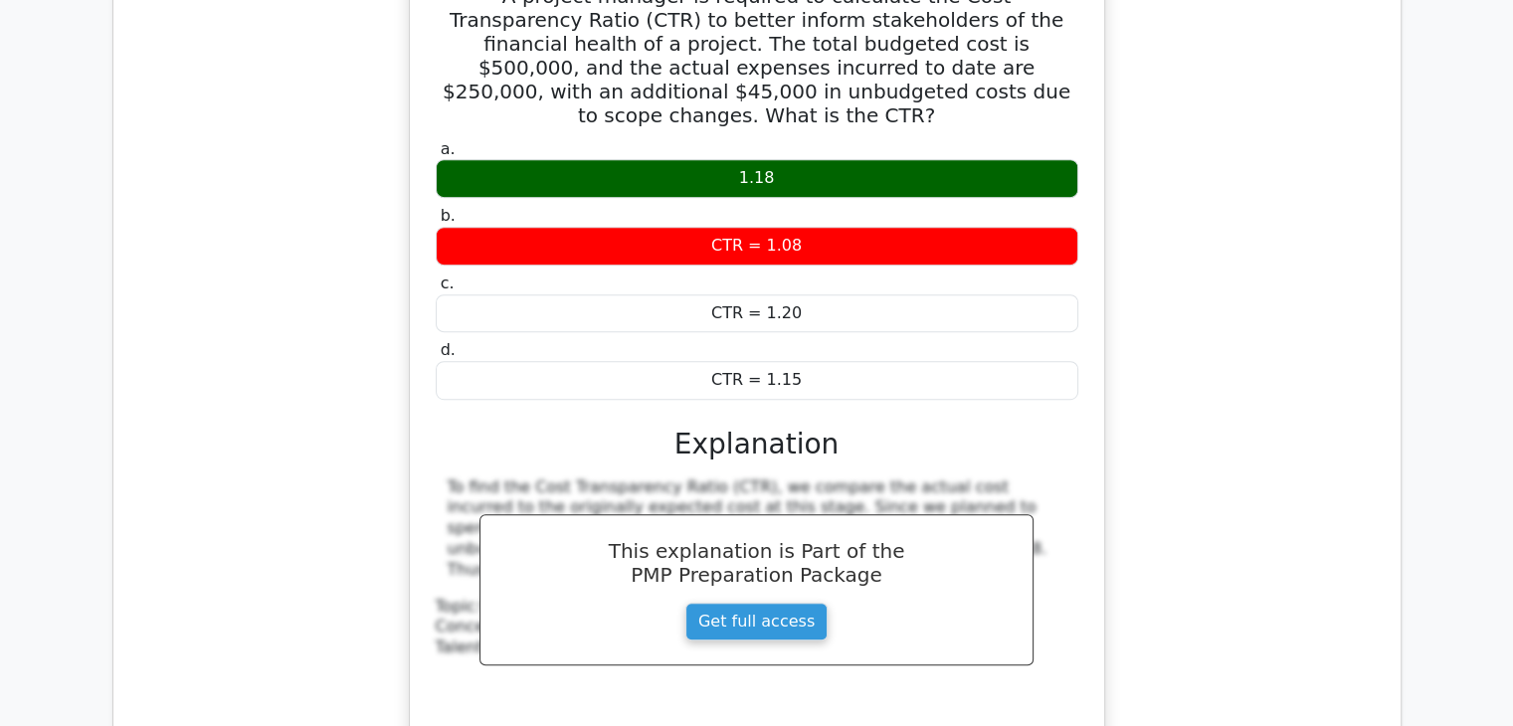
scroll to position [8752, 0]
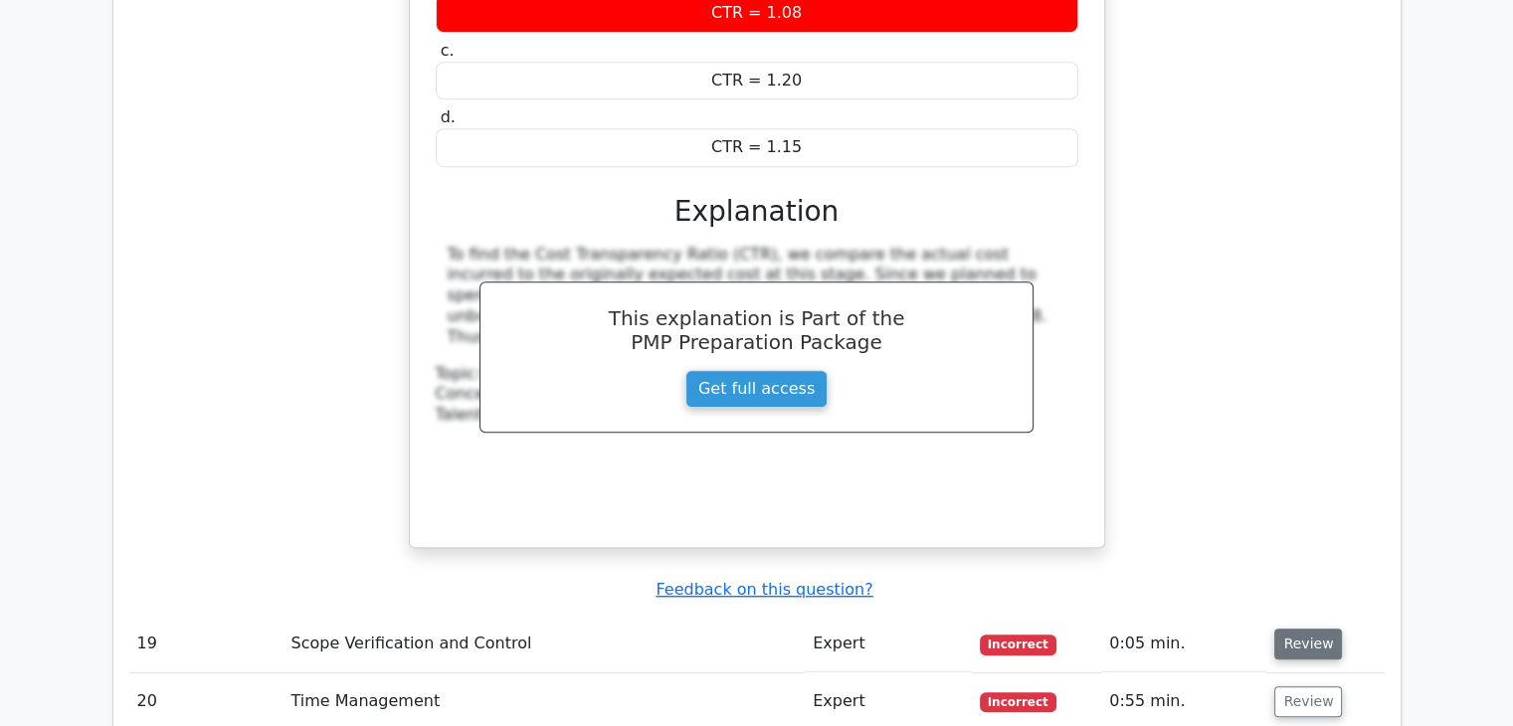
click at [1301, 629] on button "Review" at bounding box center [1308, 644] width 68 height 31
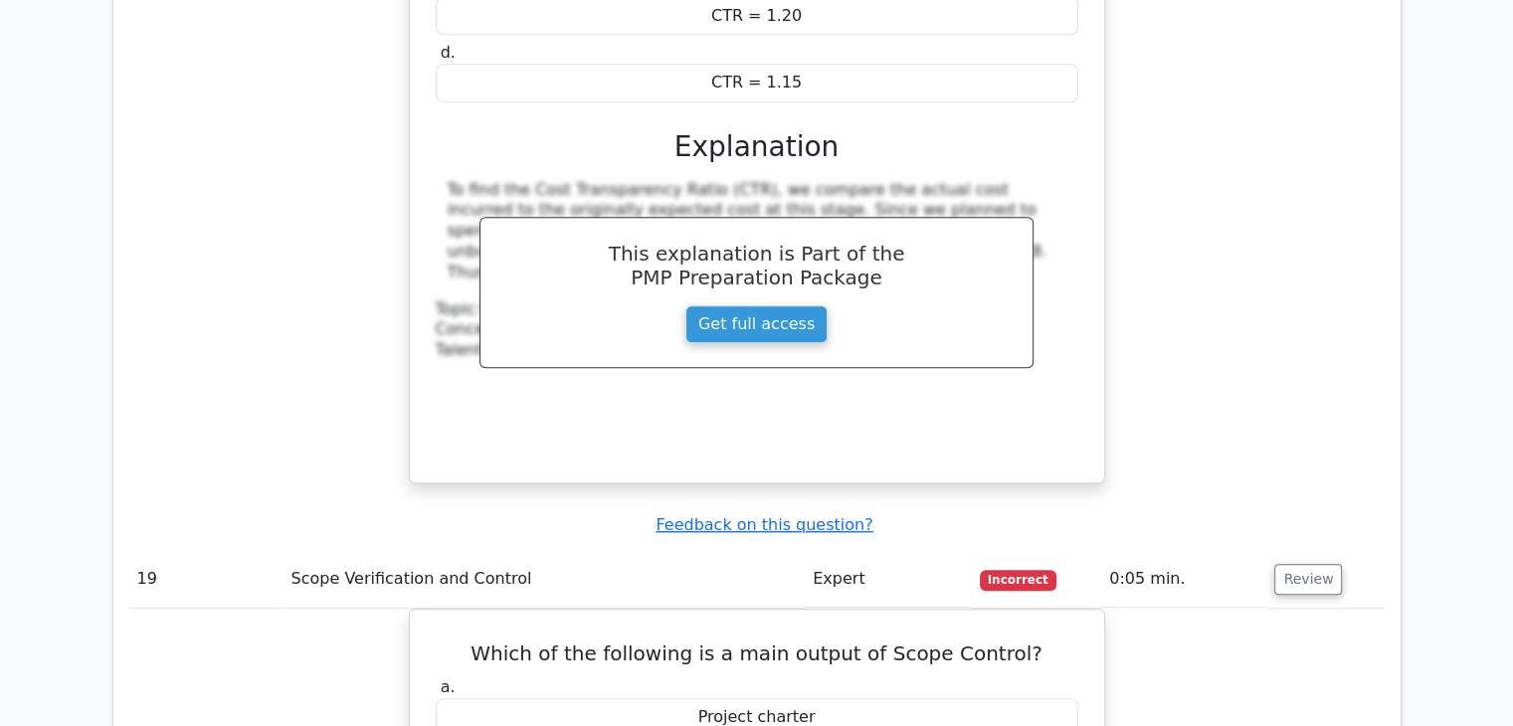
scroll to position [8851, 0]
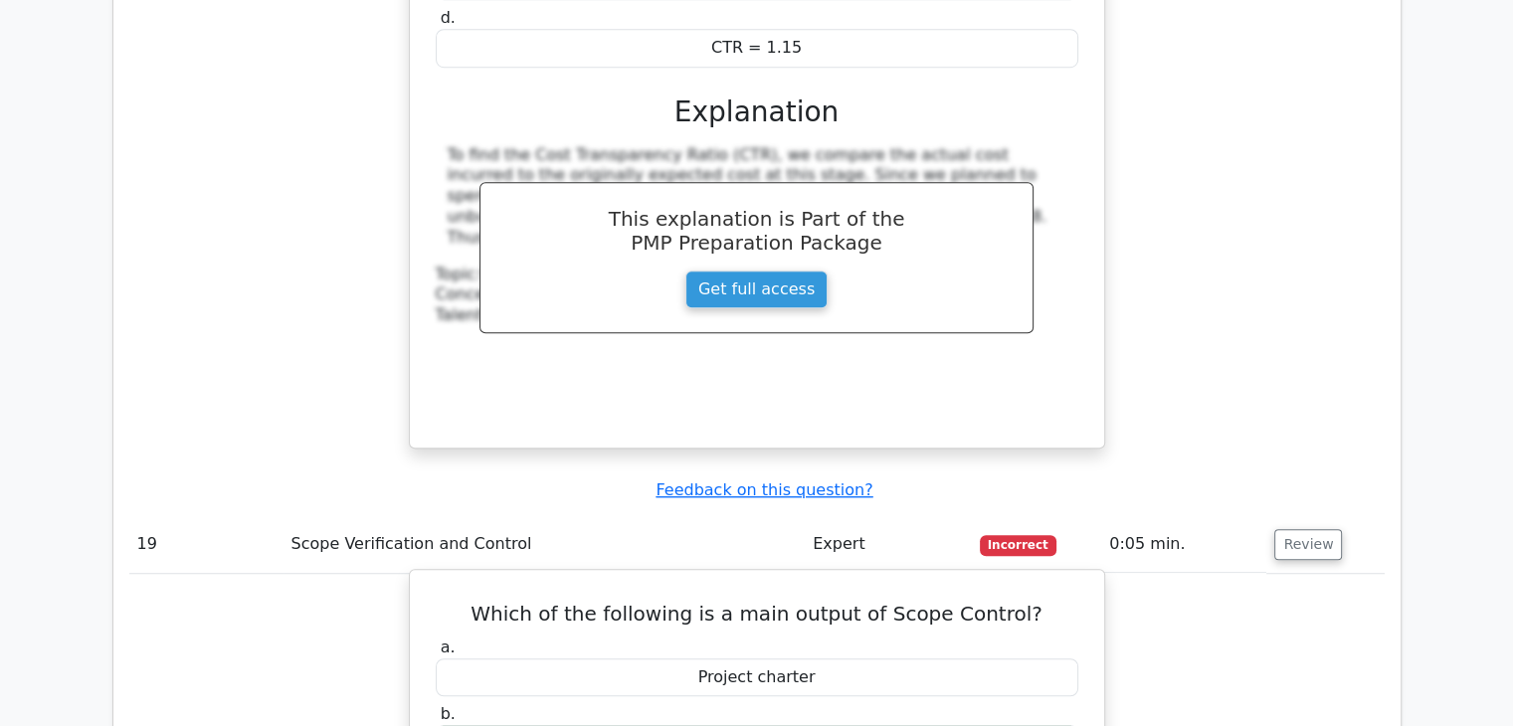
drag, startPoint x: 500, startPoint y: 349, endPoint x: 1057, endPoint y: 608, distance: 614.0
copy div "Which of the following is a main output of Scope Control? a. Project charter b.…"
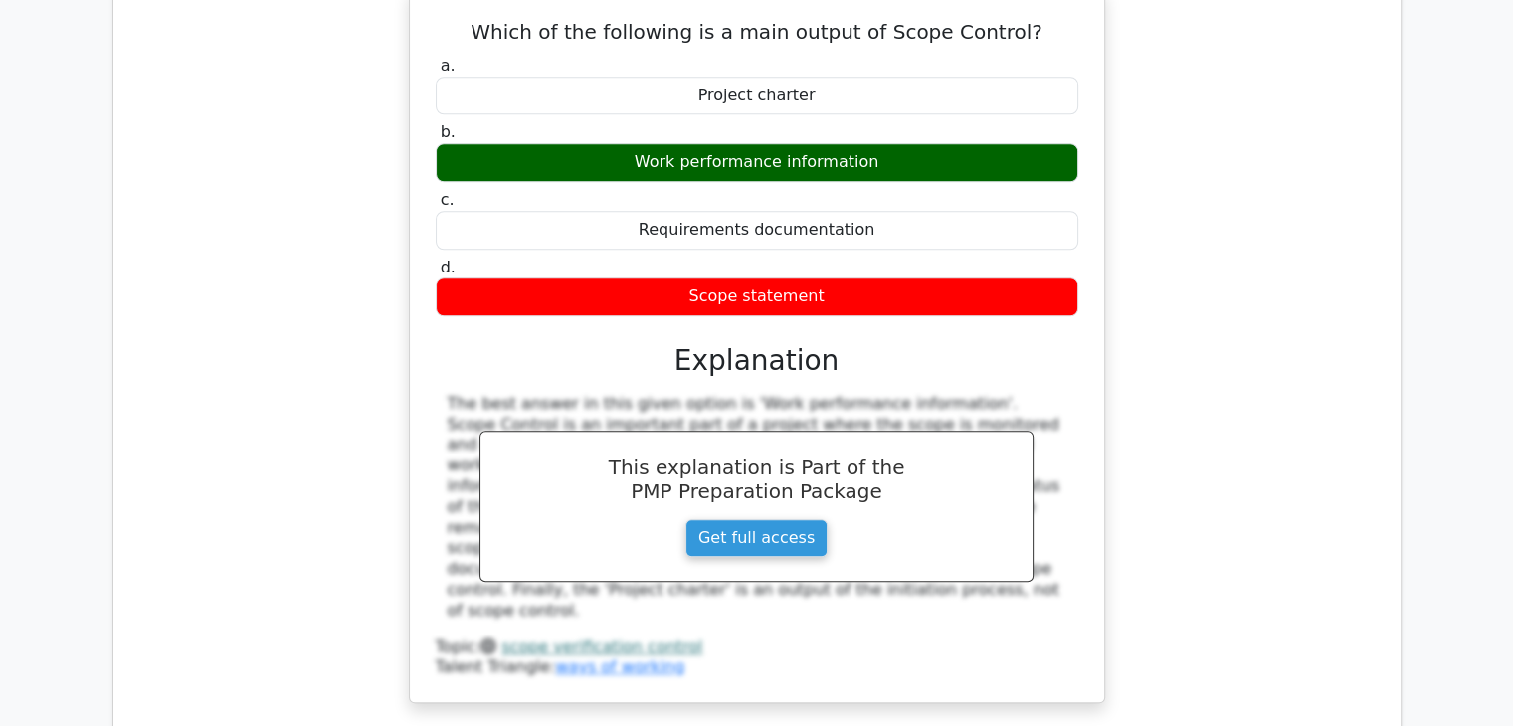
scroll to position [9448, 0]
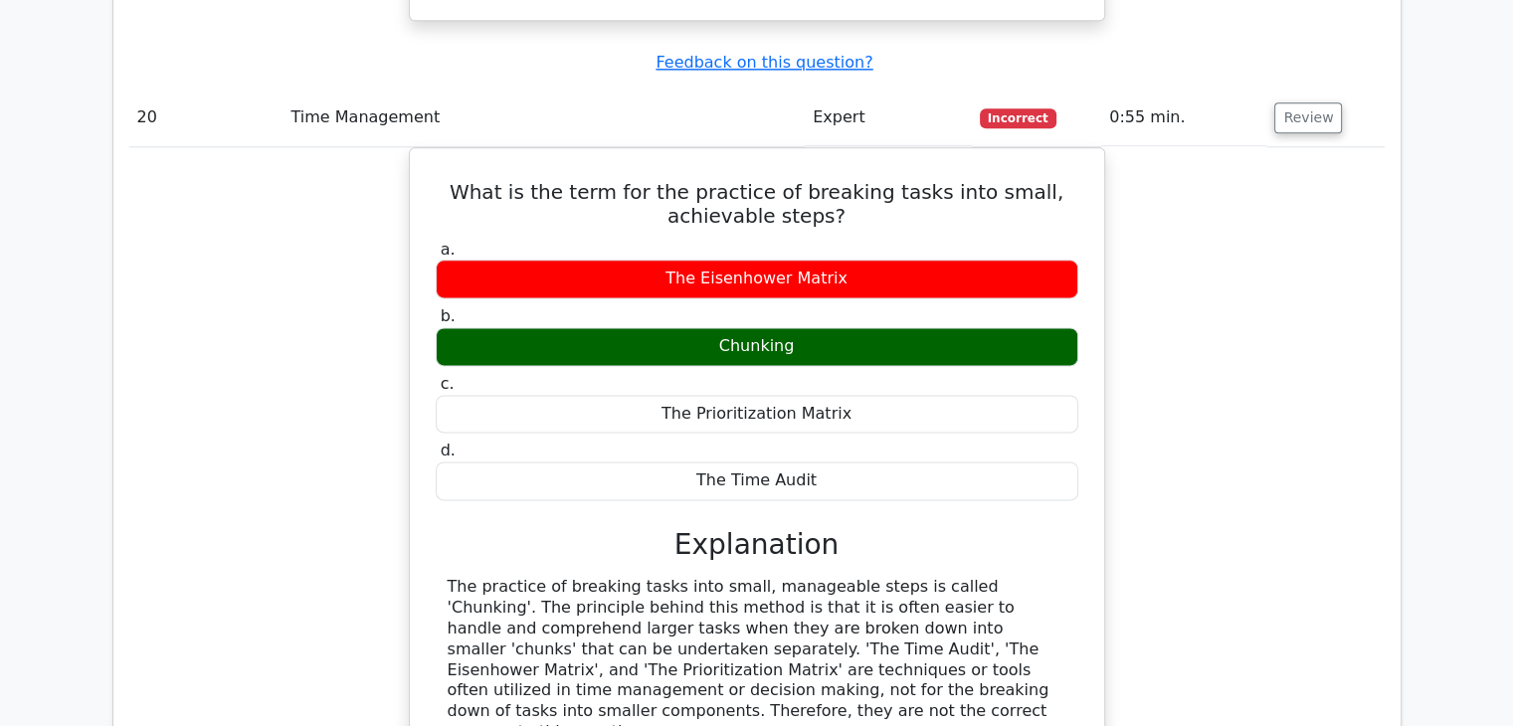
scroll to position [10144, 0]
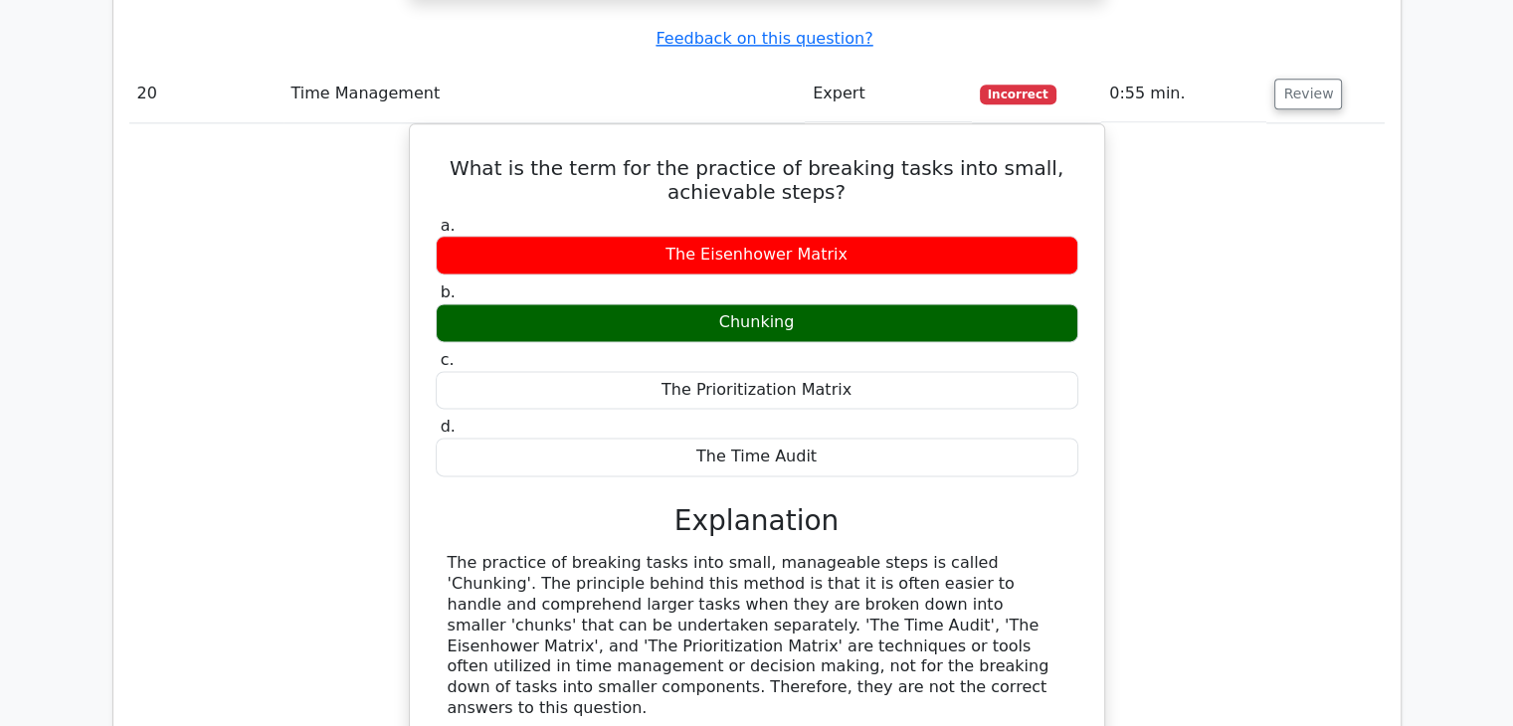
drag, startPoint x: 1299, startPoint y: 607, endPoint x: 1252, endPoint y: 578, distance: 54.9
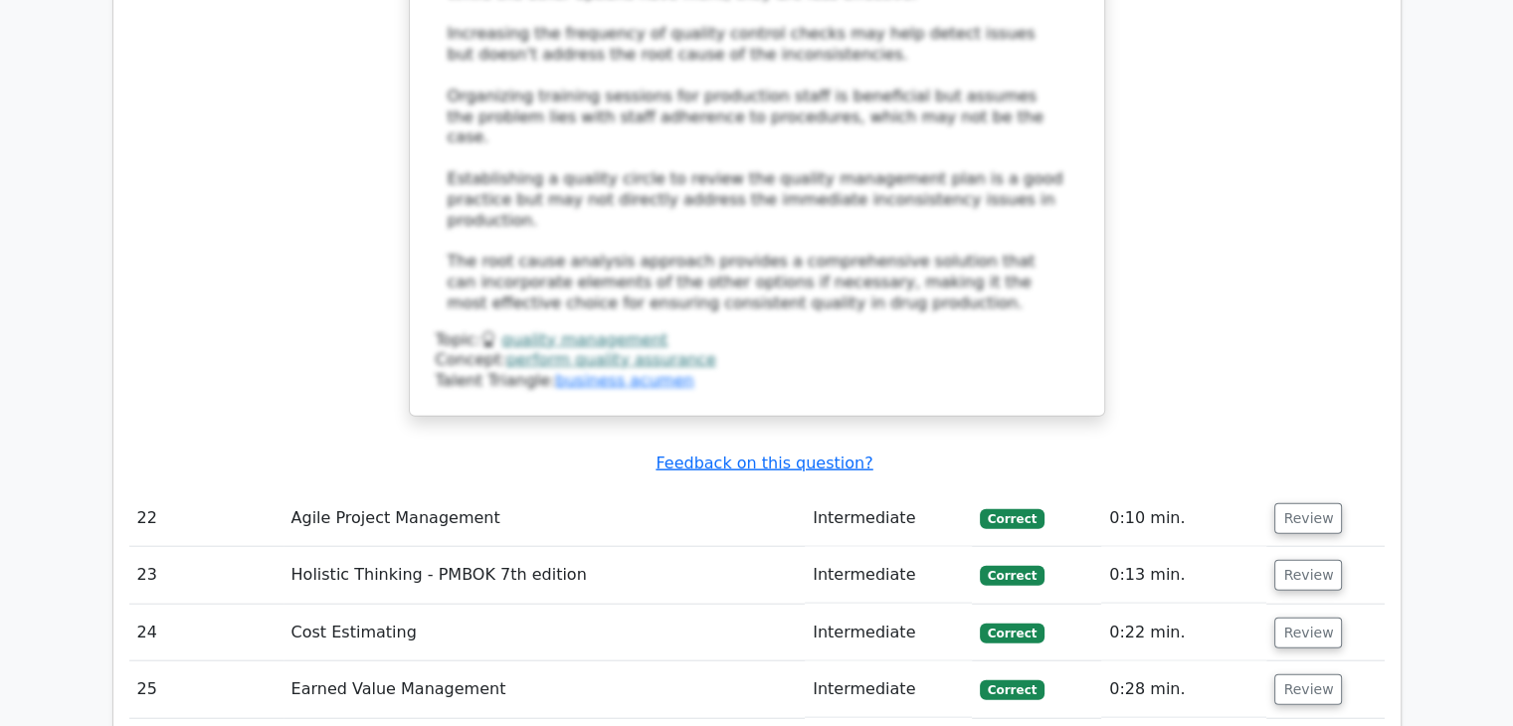
scroll to position [12531, 0]
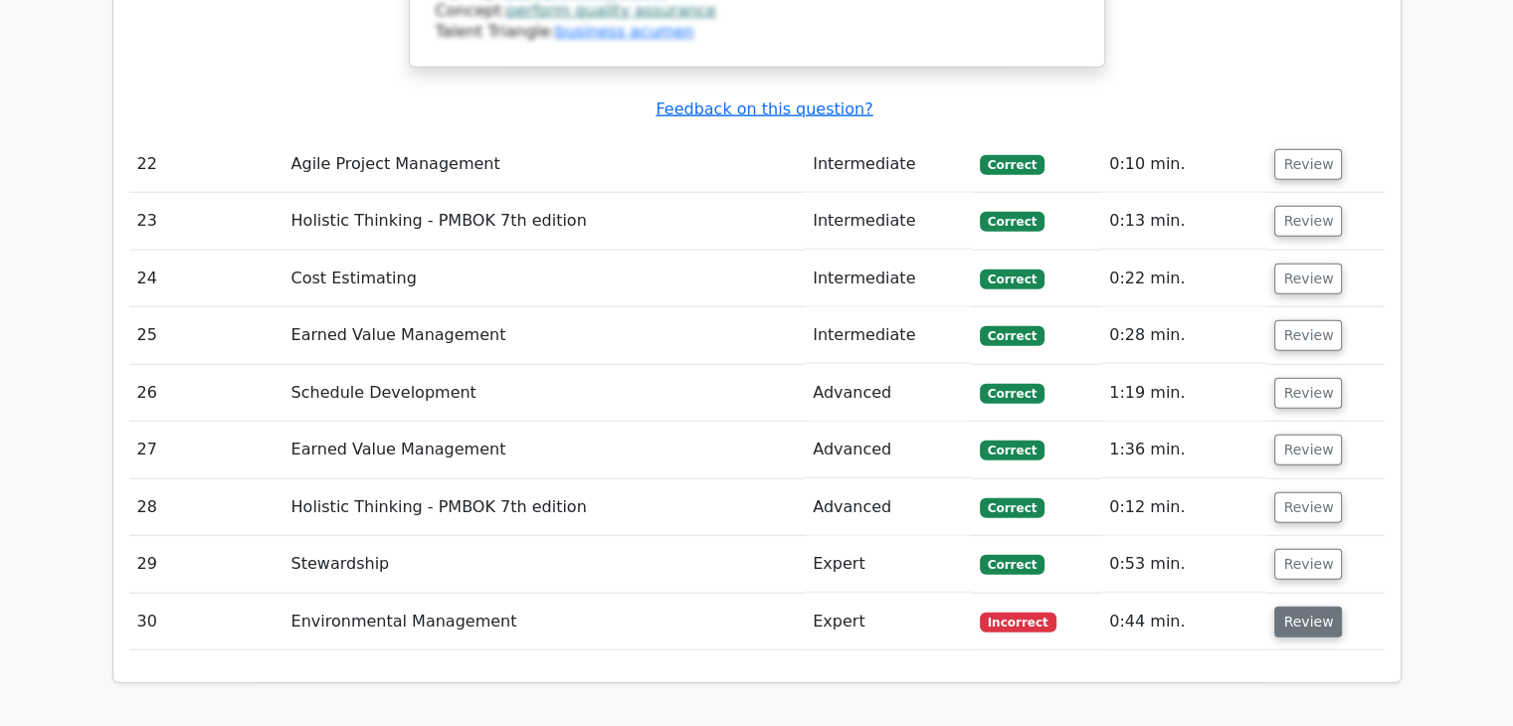
click at [1302, 607] on button "Review" at bounding box center [1308, 622] width 68 height 31
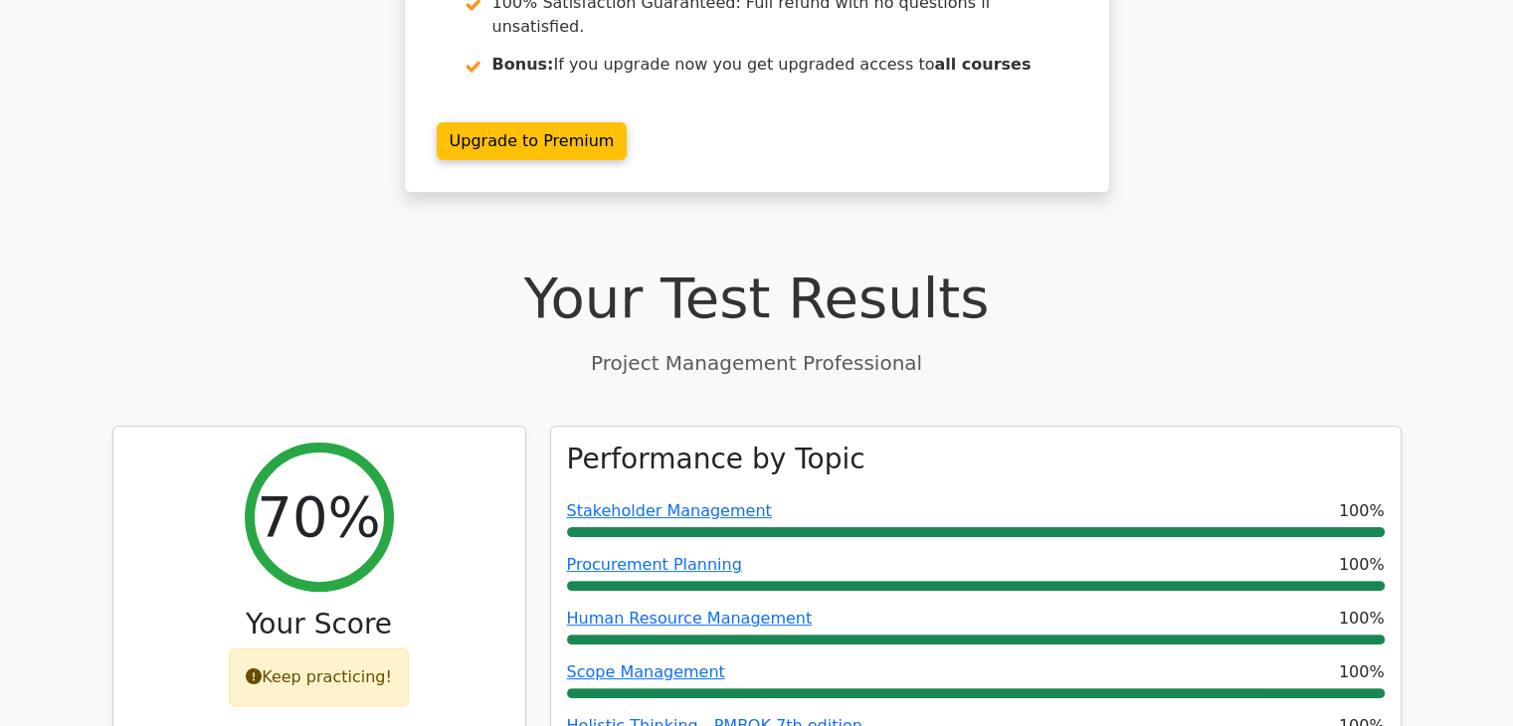
scroll to position [0, 0]
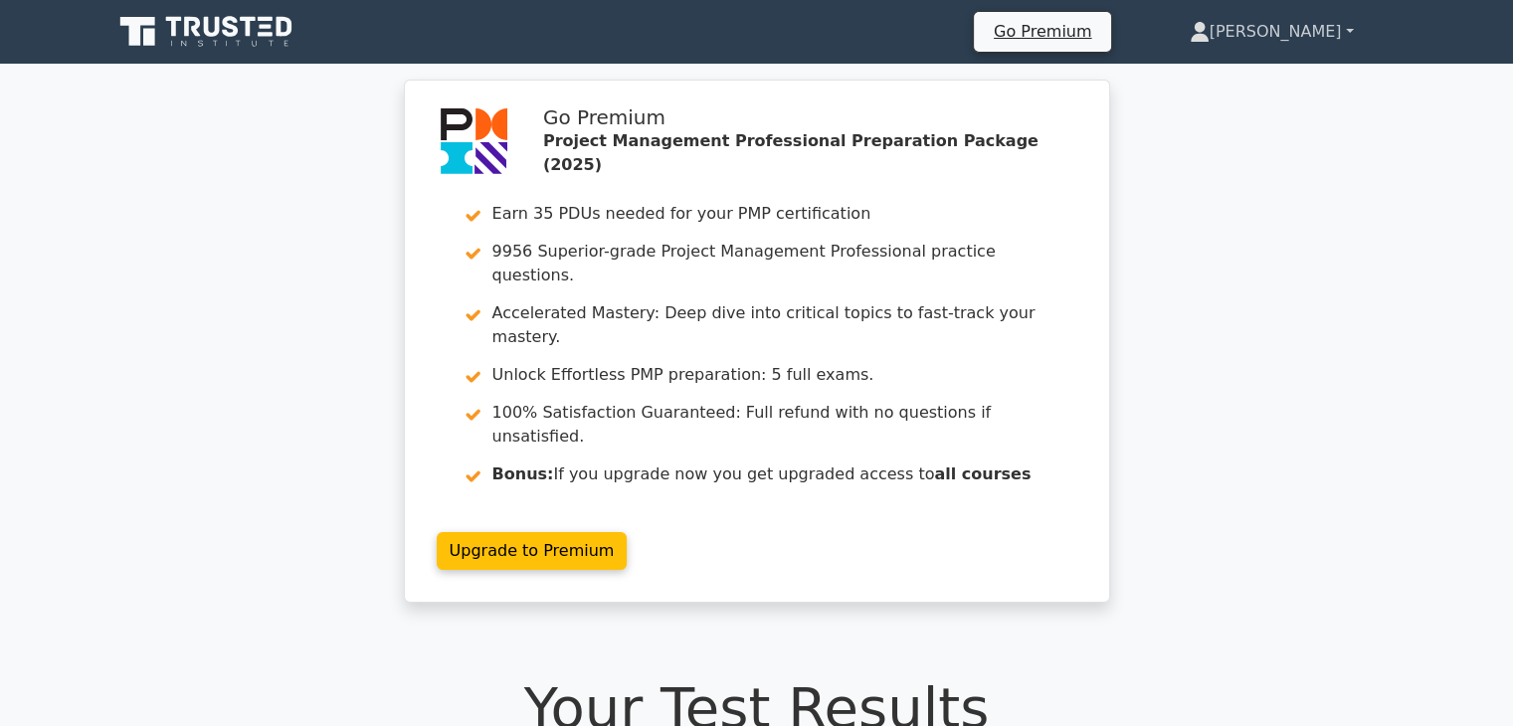
click at [1254, 28] on link "[PERSON_NAME]" at bounding box center [1272, 32] width 260 height 40
click at [1224, 82] on link "Profile" at bounding box center [1221, 79] width 157 height 32
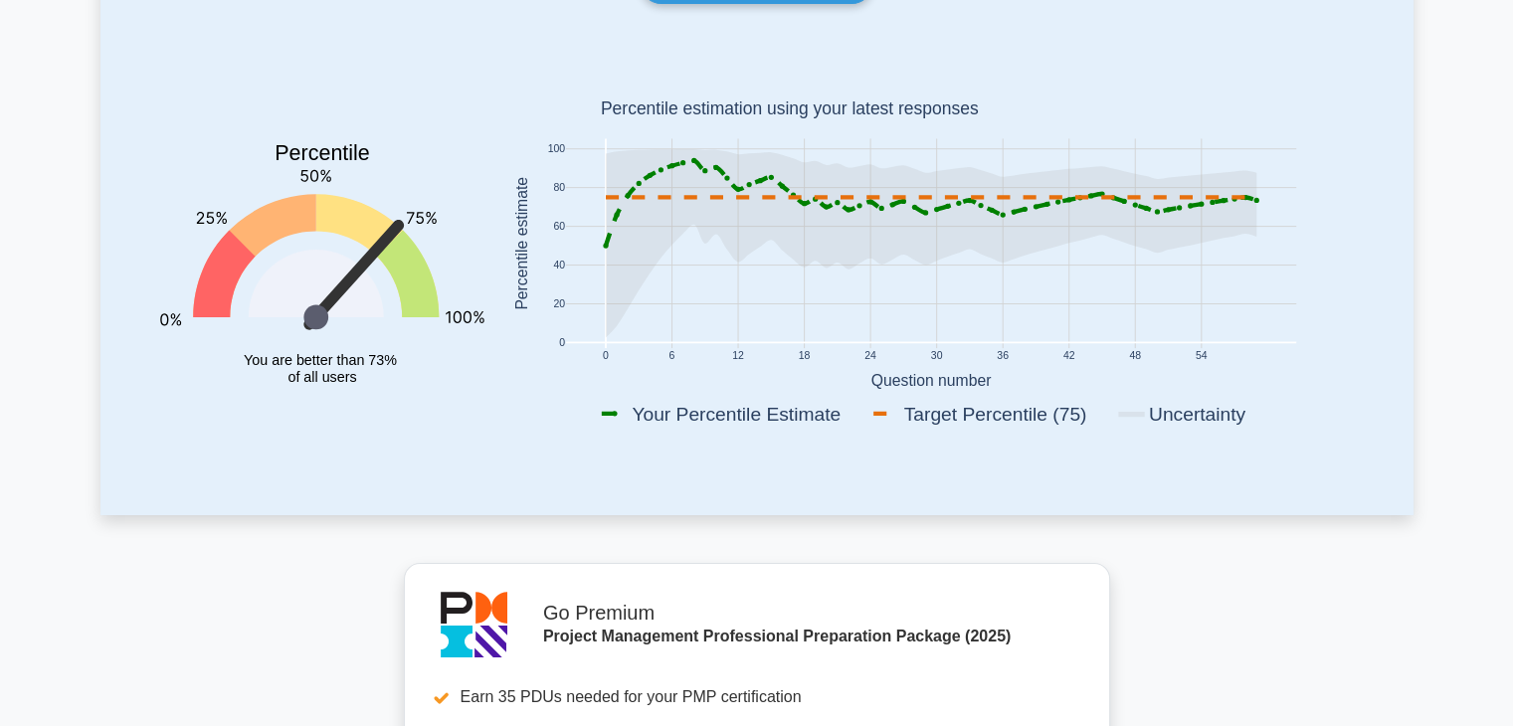
scroll to position [398, 0]
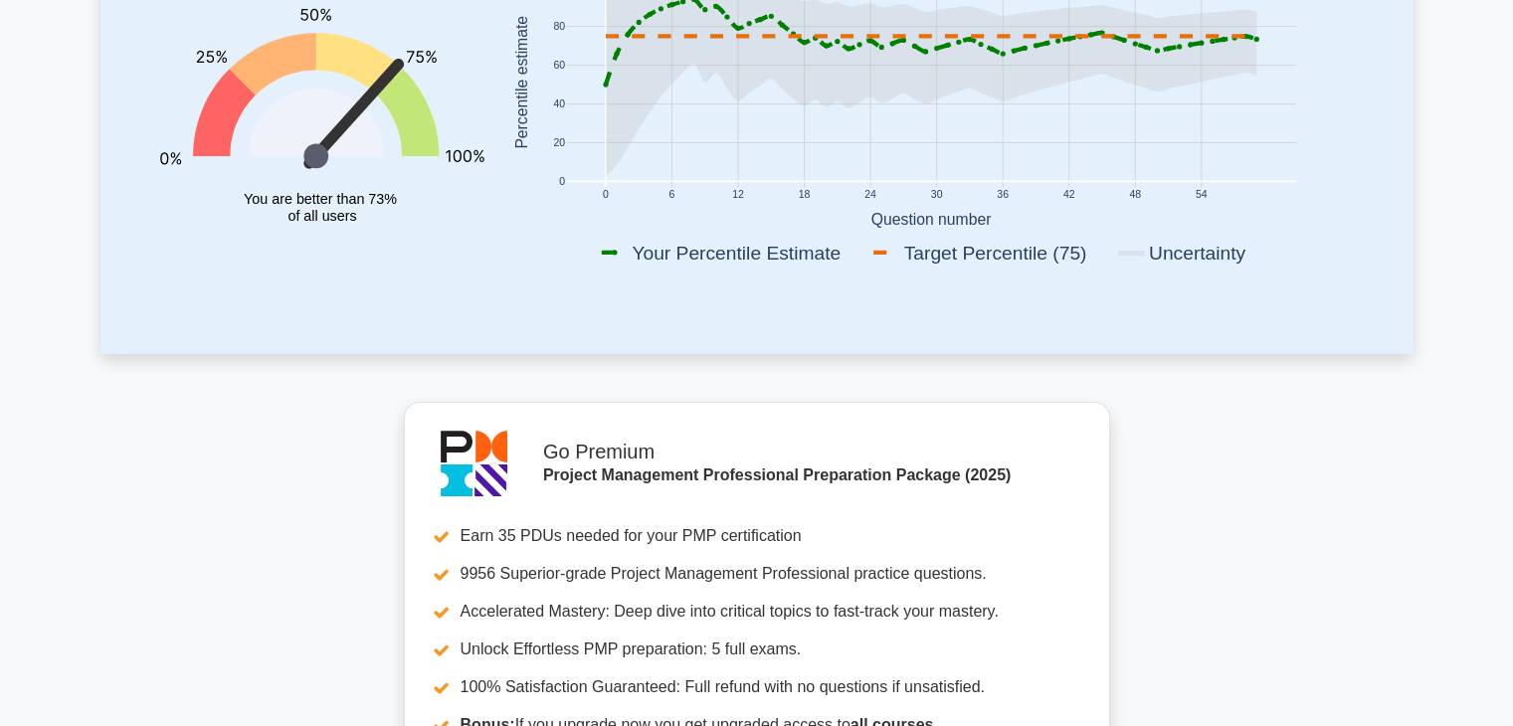
click at [955, 262] on rect at bounding box center [989, 253] width 243 height 28
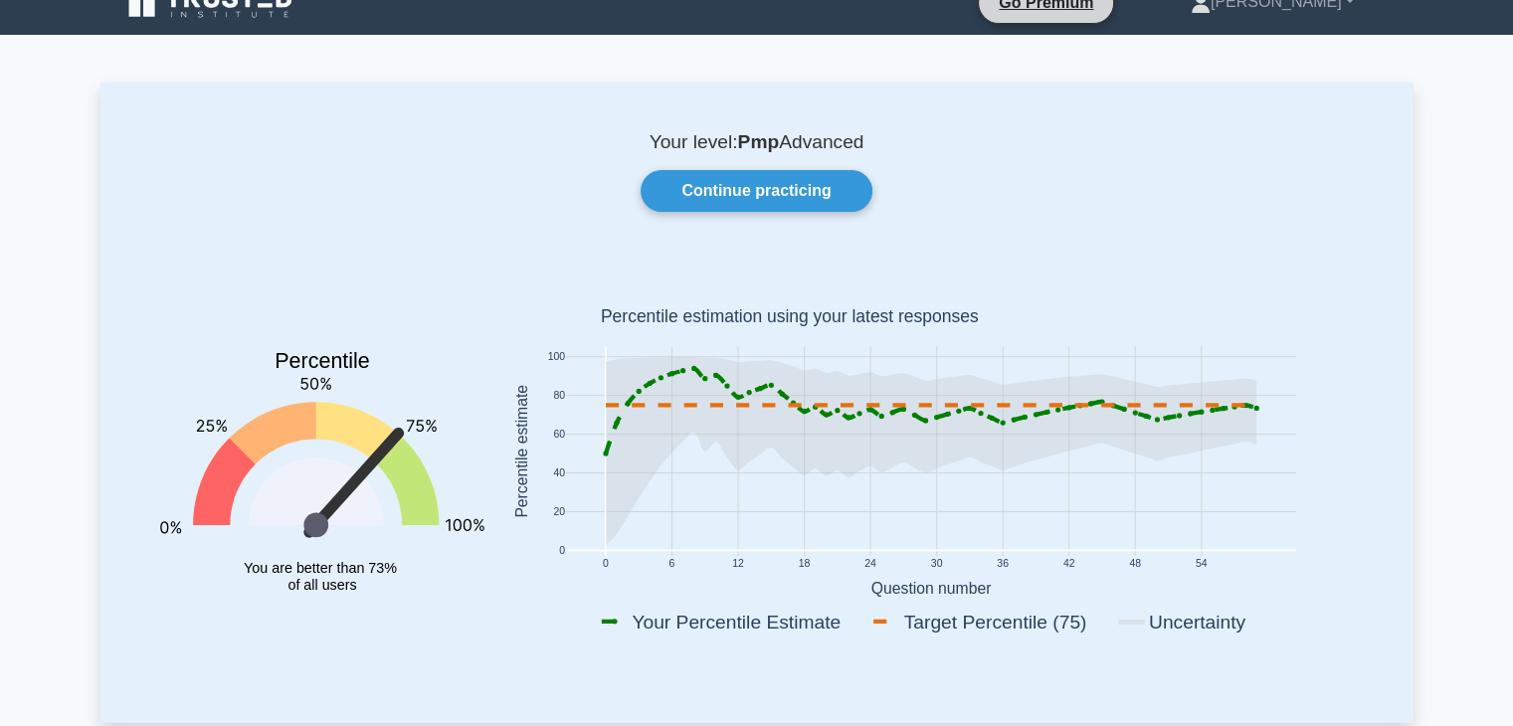
scroll to position [0, 0]
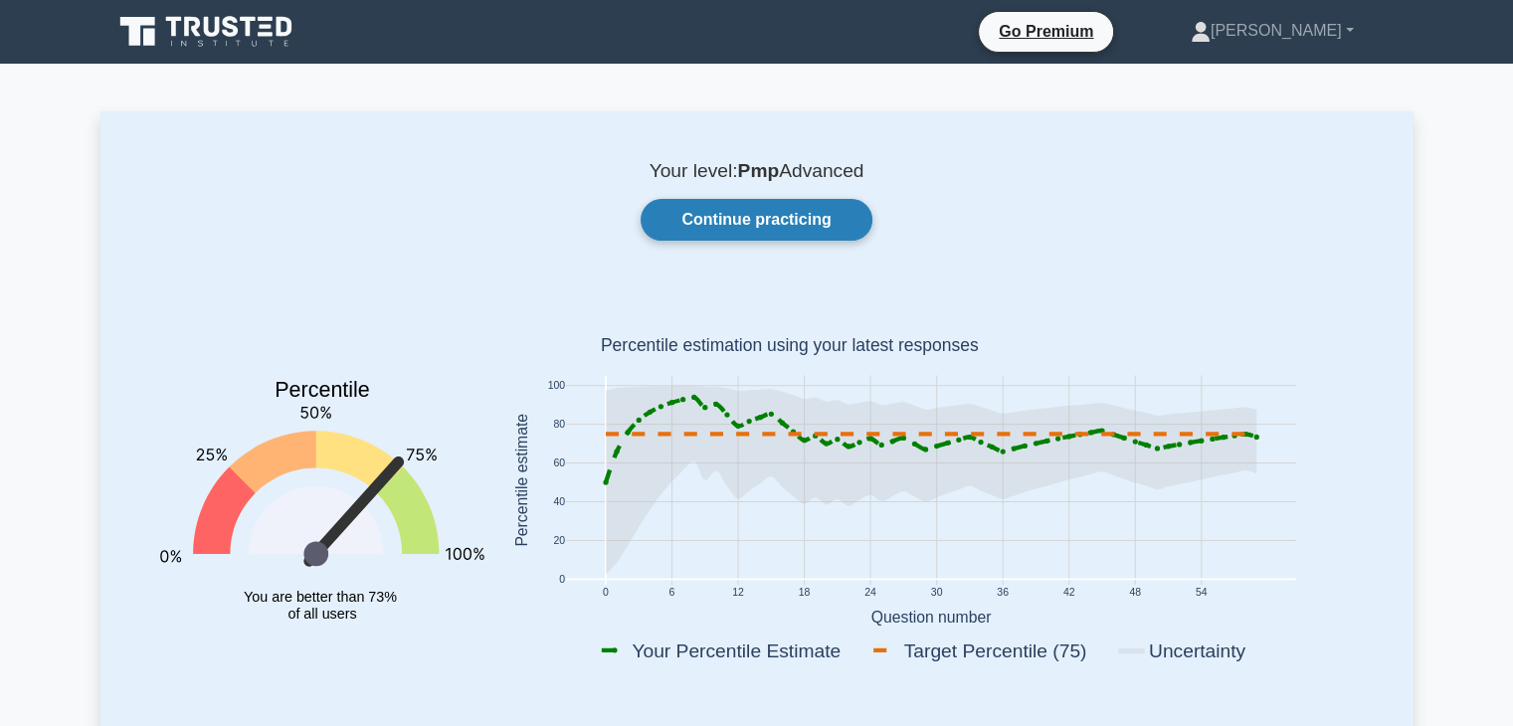
click at [752, 226] on link "Continue practicing" at bounding box center [755, 220] width 231 height 42
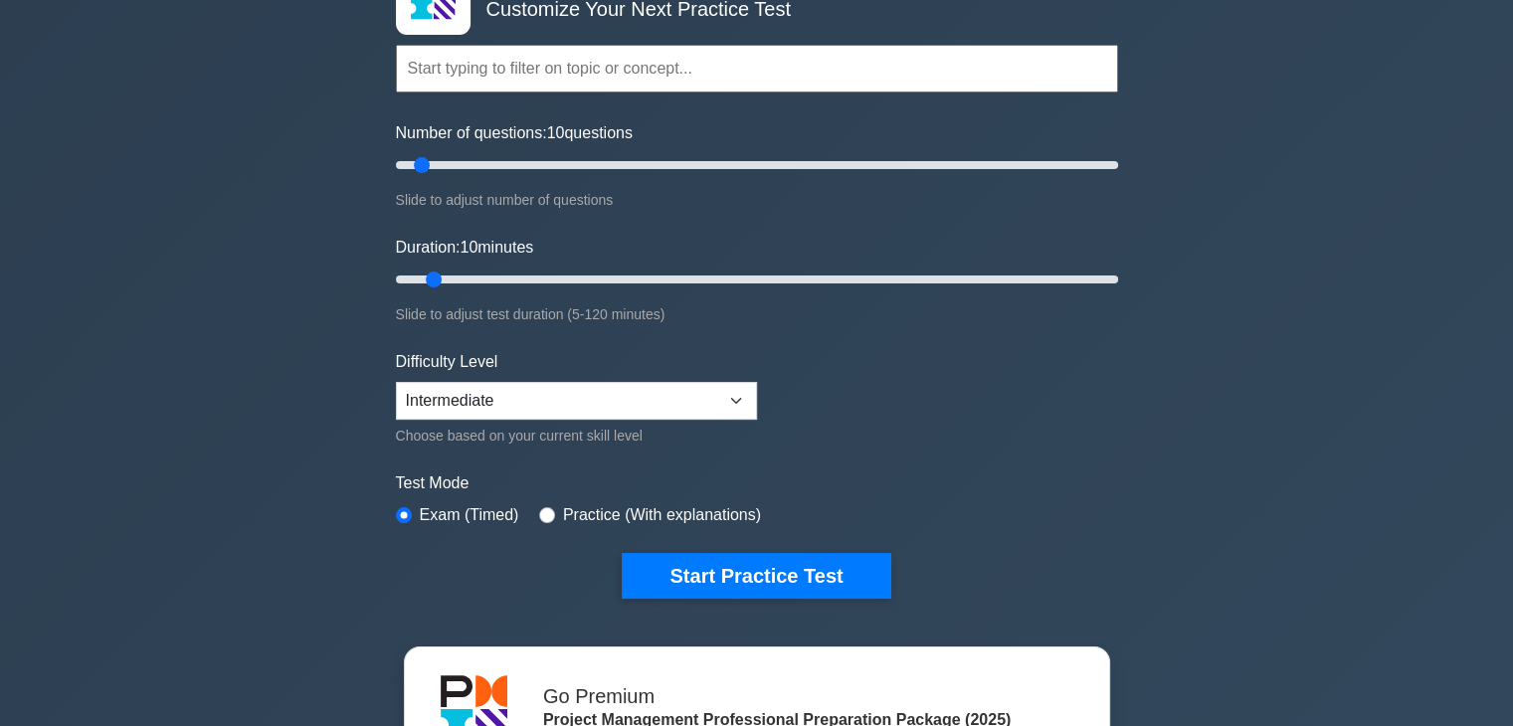
scroll to position [199, 0]
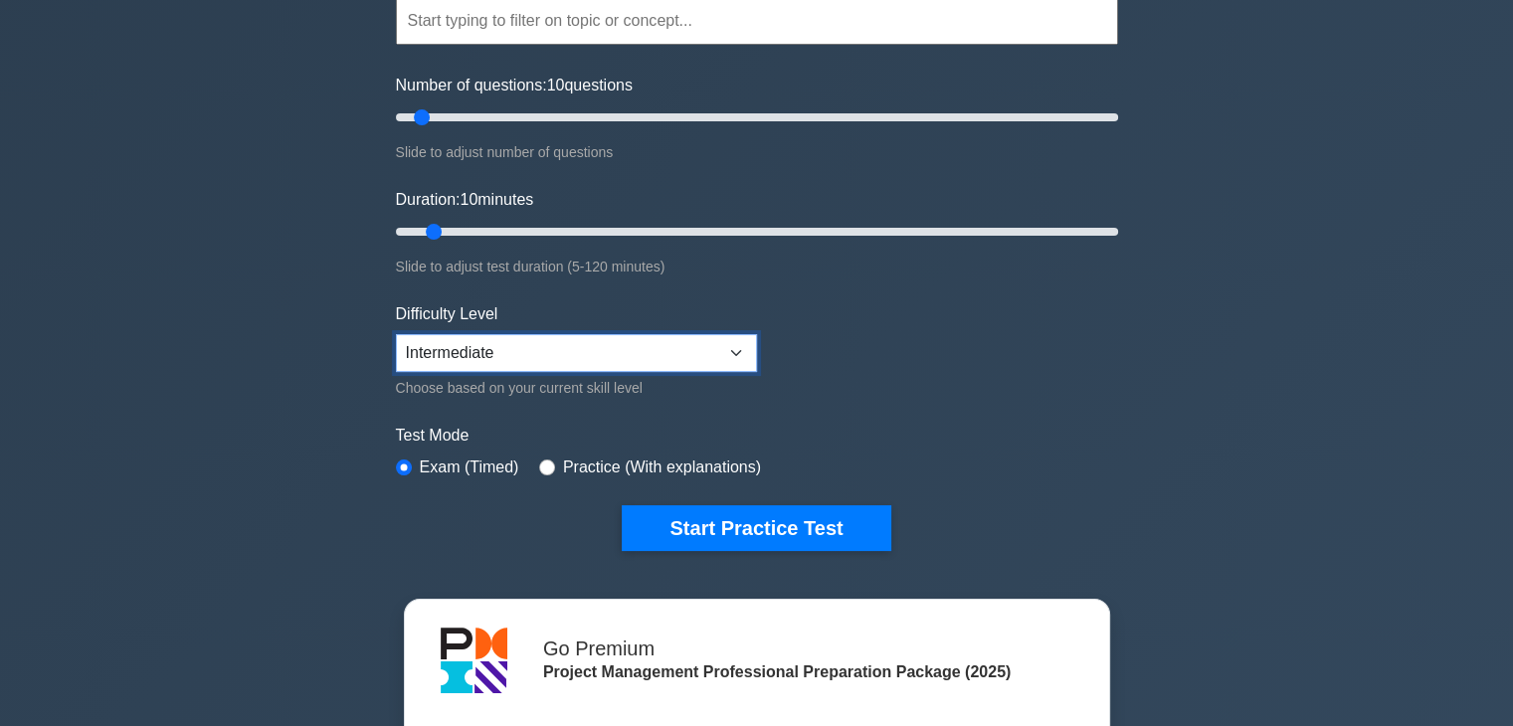
click at [727, 349] on select "Beginner Intermediate Expert" at bounding box center [576, 353] width 361 height 38
select select "expert"
click at [396, 334] on select "Beginner Intermediate Expert" at bounding box center [576, 353] width 361 height 38
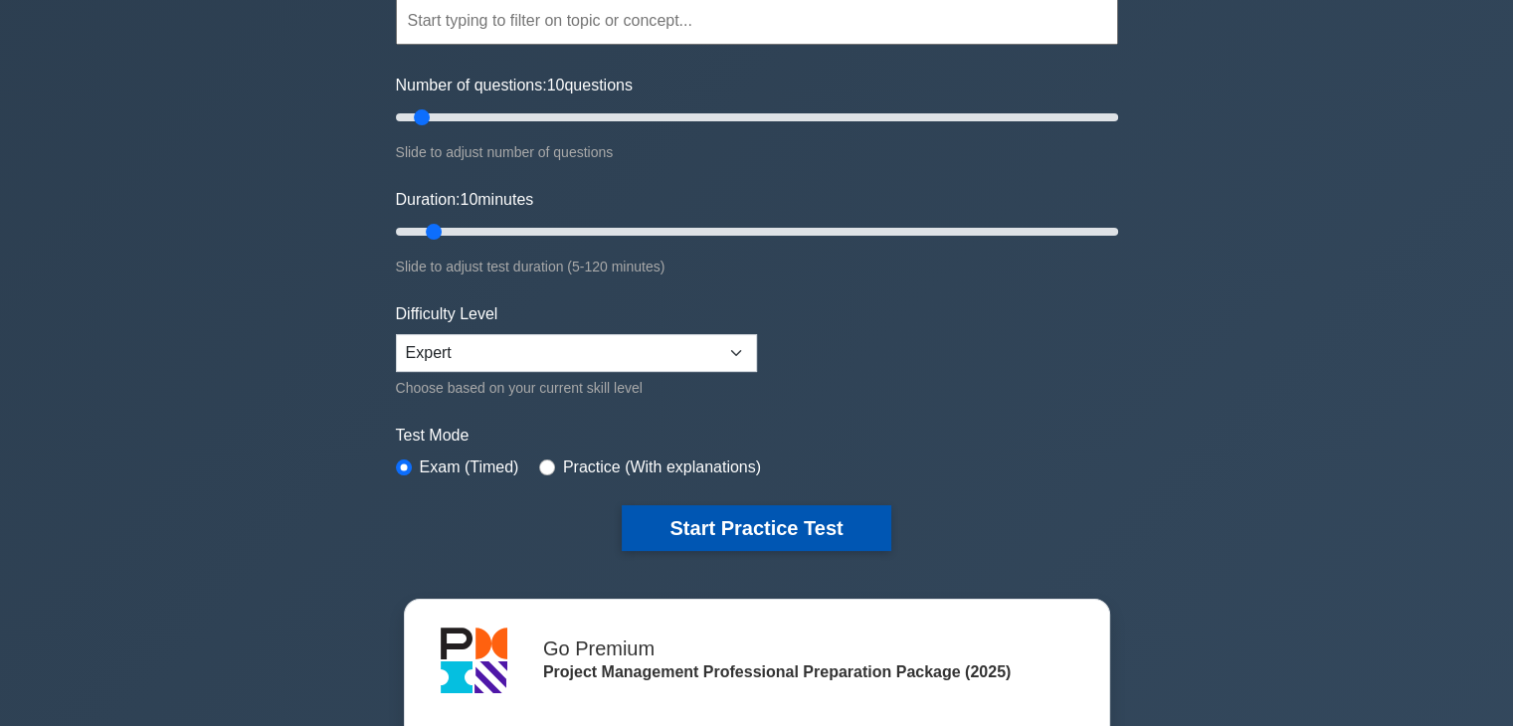
click at [740, 527] on button "Start Practice Test" at bounding box center [756, 528] width 269 height 46
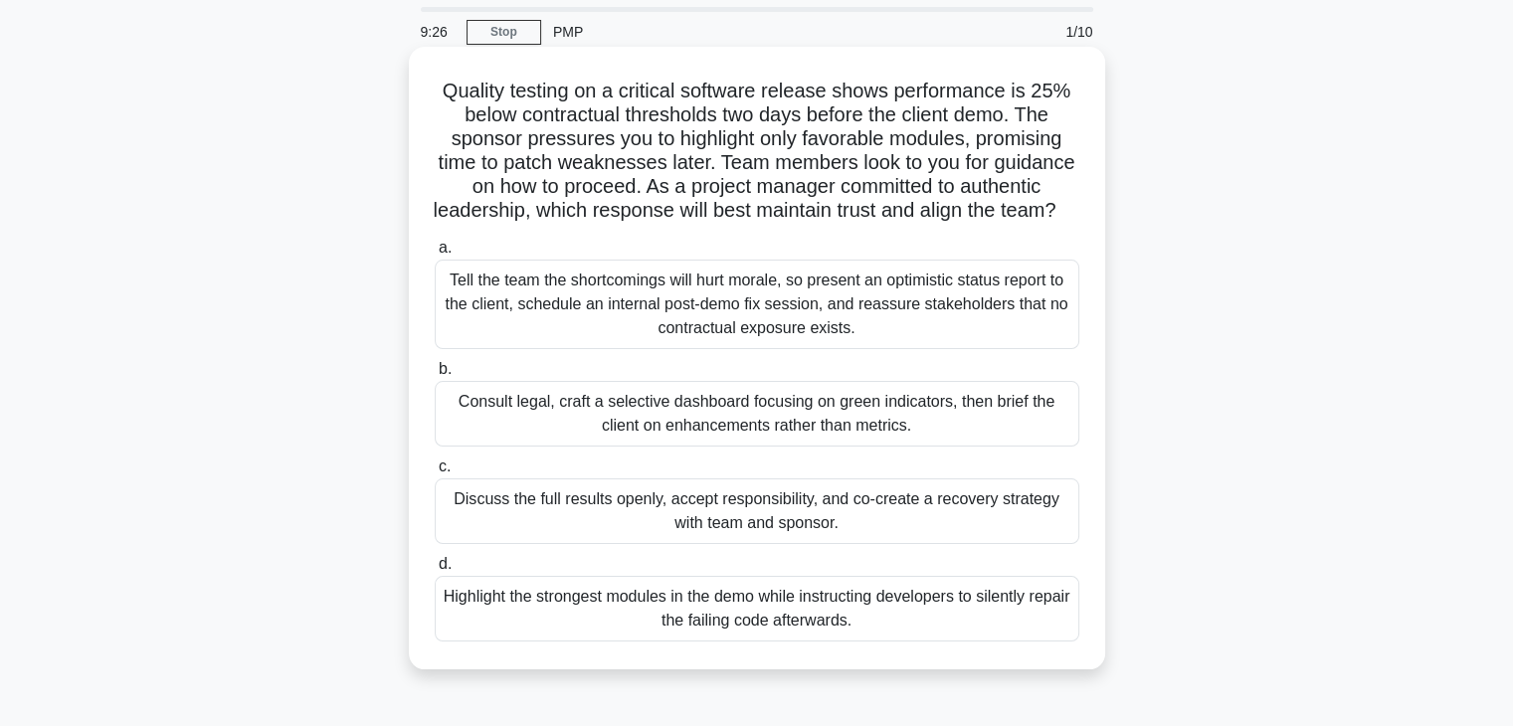
scroll to position [99, 0]
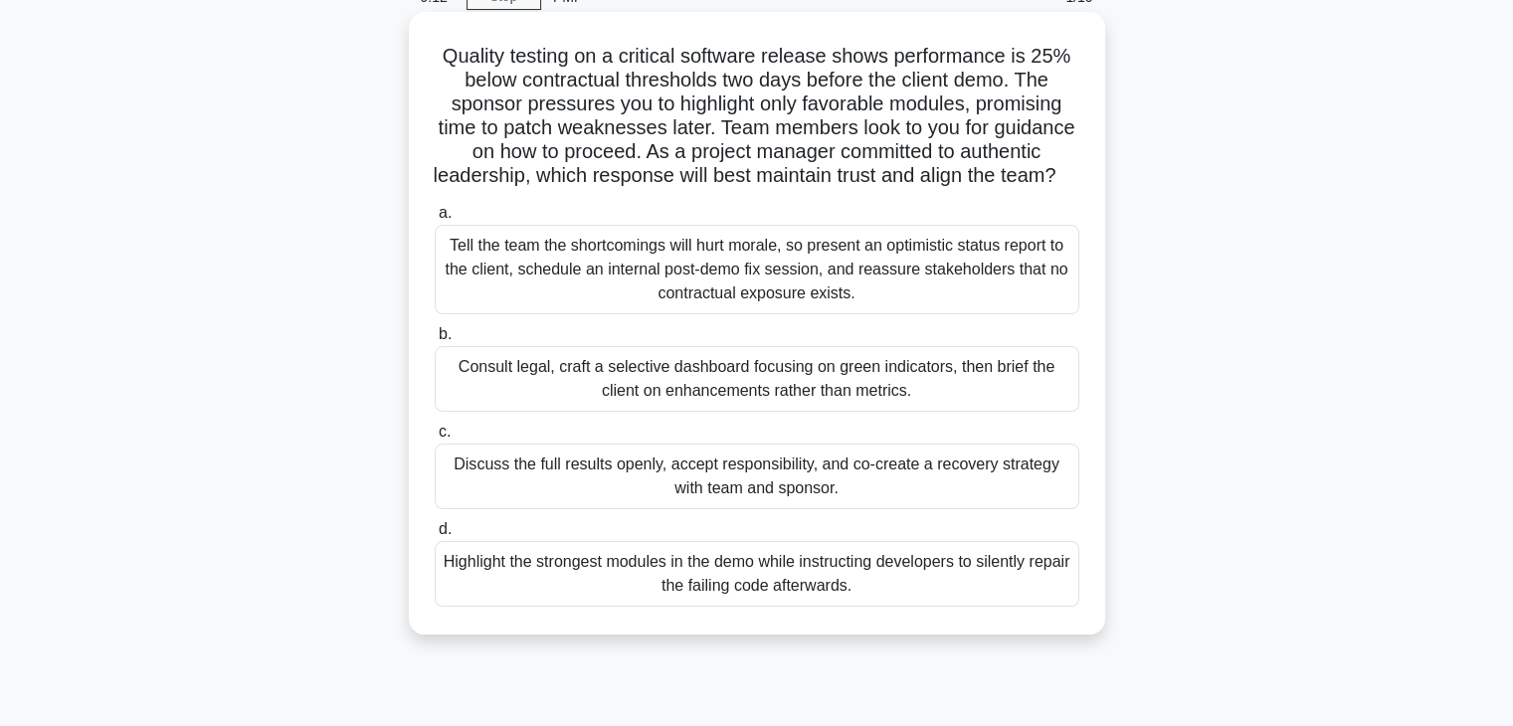
click at [633, 303] on div "Tell the team the shortcomings will hurt morale, so present an optimistic statu…" at bounding box center [757, 270] width 644 height 90
click at [435, 220] on input "a. Tell the team the shortcomings will hurt morale, so present an optimistic st…" at bounding box center [435, 213] width 0 height 13
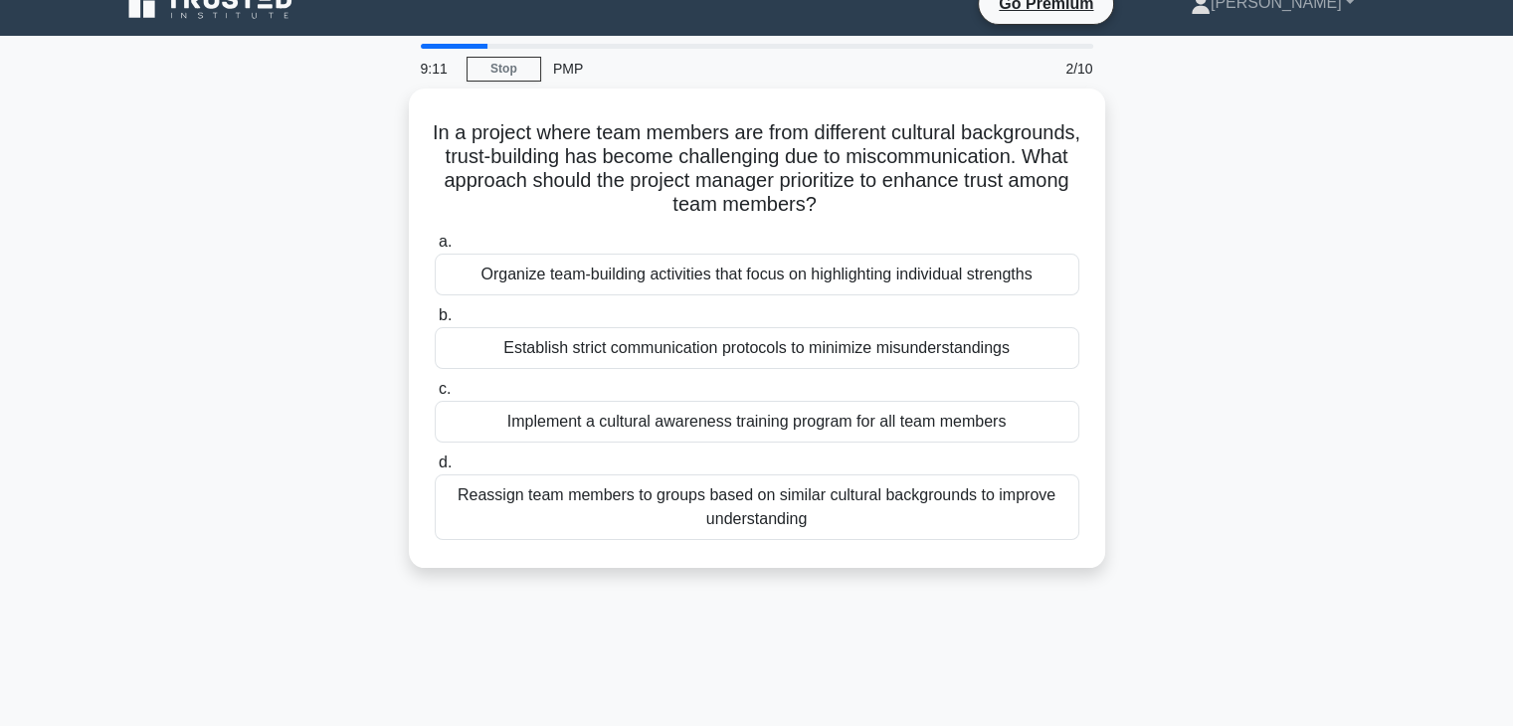
scroll to position [0, 0]
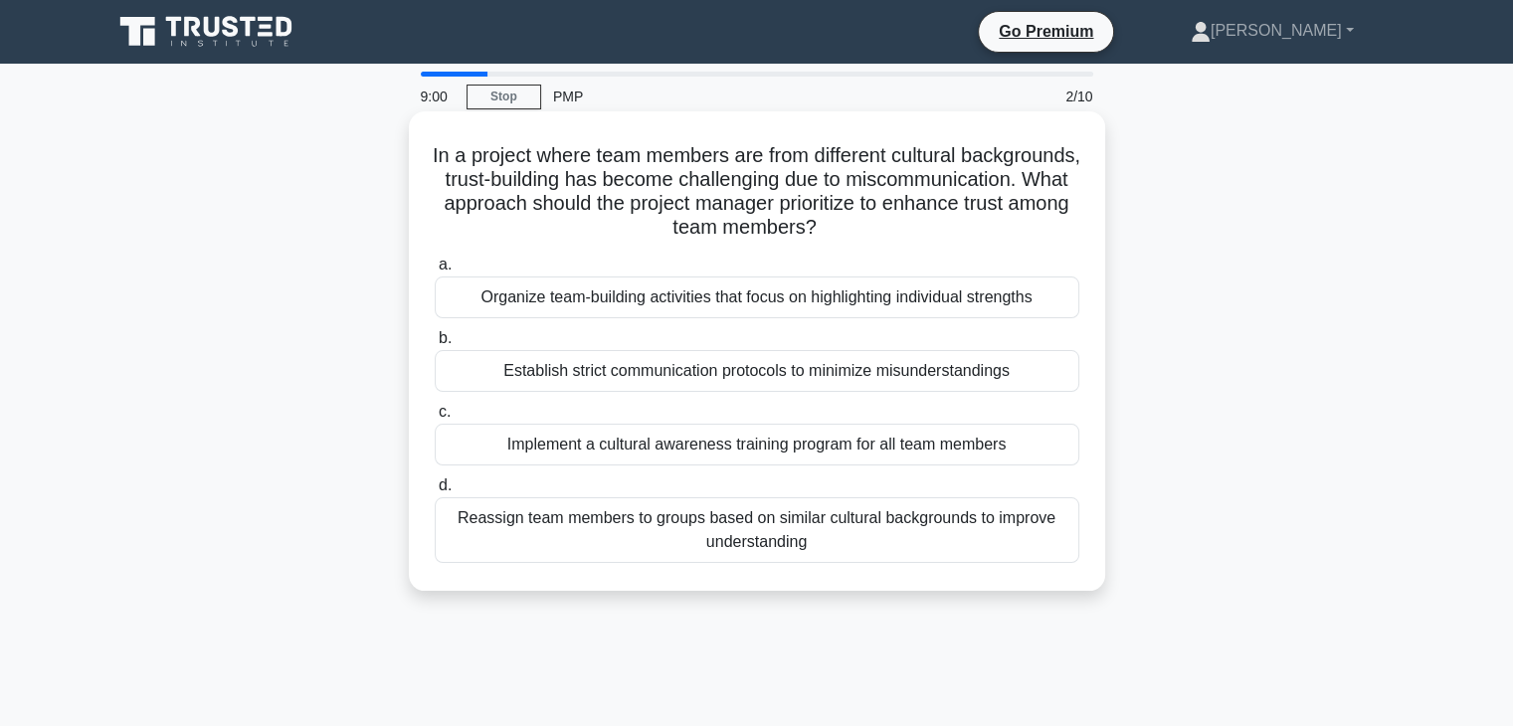
click at [697, 294] on div "Organize team-building activities that focus on highlighting individual strengt…" at bounding box center [757, 297] width 644 height 42
click at [435, 272] on input "a. Organize team-building activities that focus on highlighting individual stre…" at bounding box center [435, 265] width 0 height 13
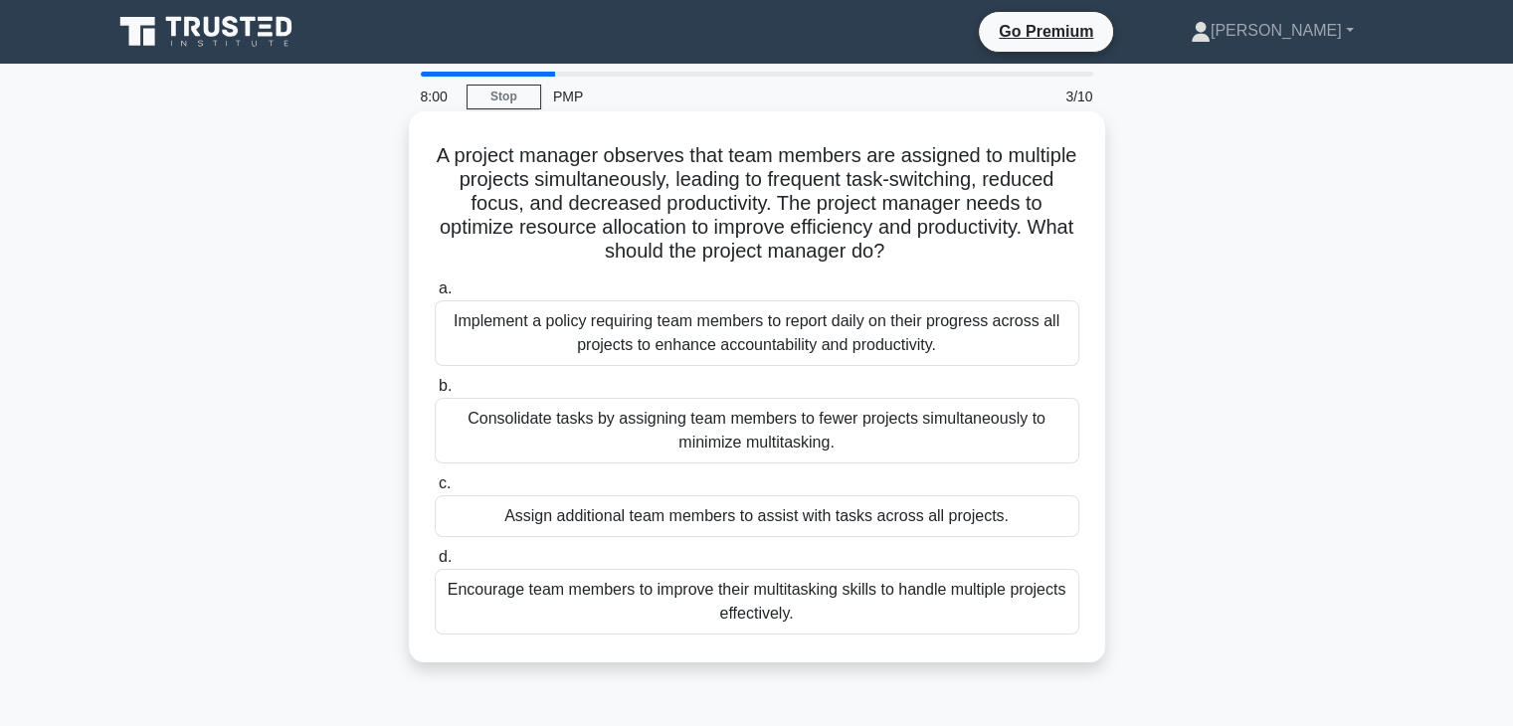
click at [638, 431] on div "Consolidate tasks by assigning team members to fewer projects simultaneously to…" at bounding box center [757, 431] width 644 height 66
click at [435, 393] on input "b. Consolidate tasks by assigning team members to fewer projects simultaneously…" at bounding box center [435, 386] width 0 height 13
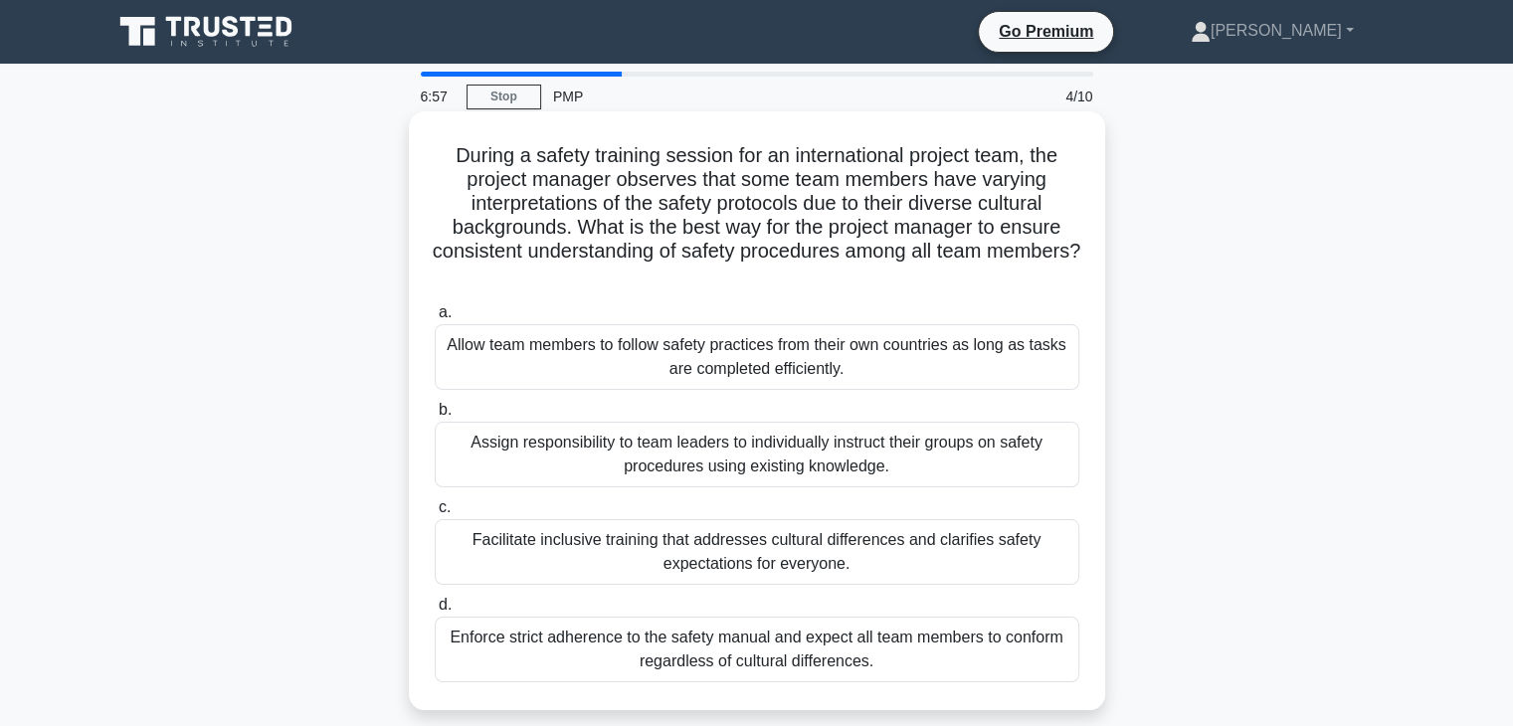
click at [577, 554] on div "Facilitate inclusive training that addresses cultural differences and clarifies…" at bounding box center [757, 552] width 644 height 66
click at [435, 514] on input "c. Facilitate inclusive training that addresses cultural differences and clarif…" at bounding box center [435, 507] width 0 height 13
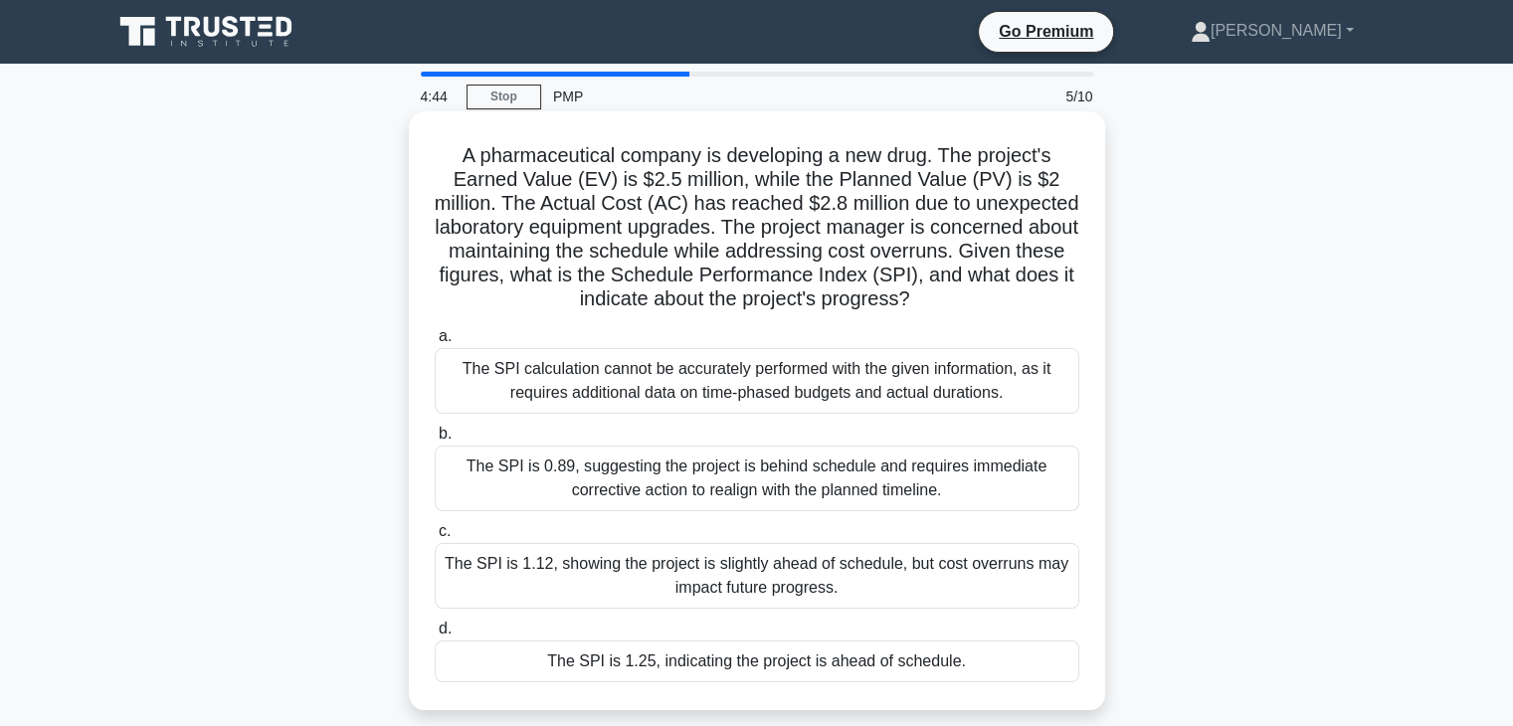
click at [680, 661] on div "The SPI is 1.25, indicating the project is ahead of schedule." at bounding box center [757, 661] width 644 height 42
click at [435, 636] on input "d. The SPI is 1.25, indicating the project is ahead of schedule." at bounding box center [435, 629] width 0 height 13
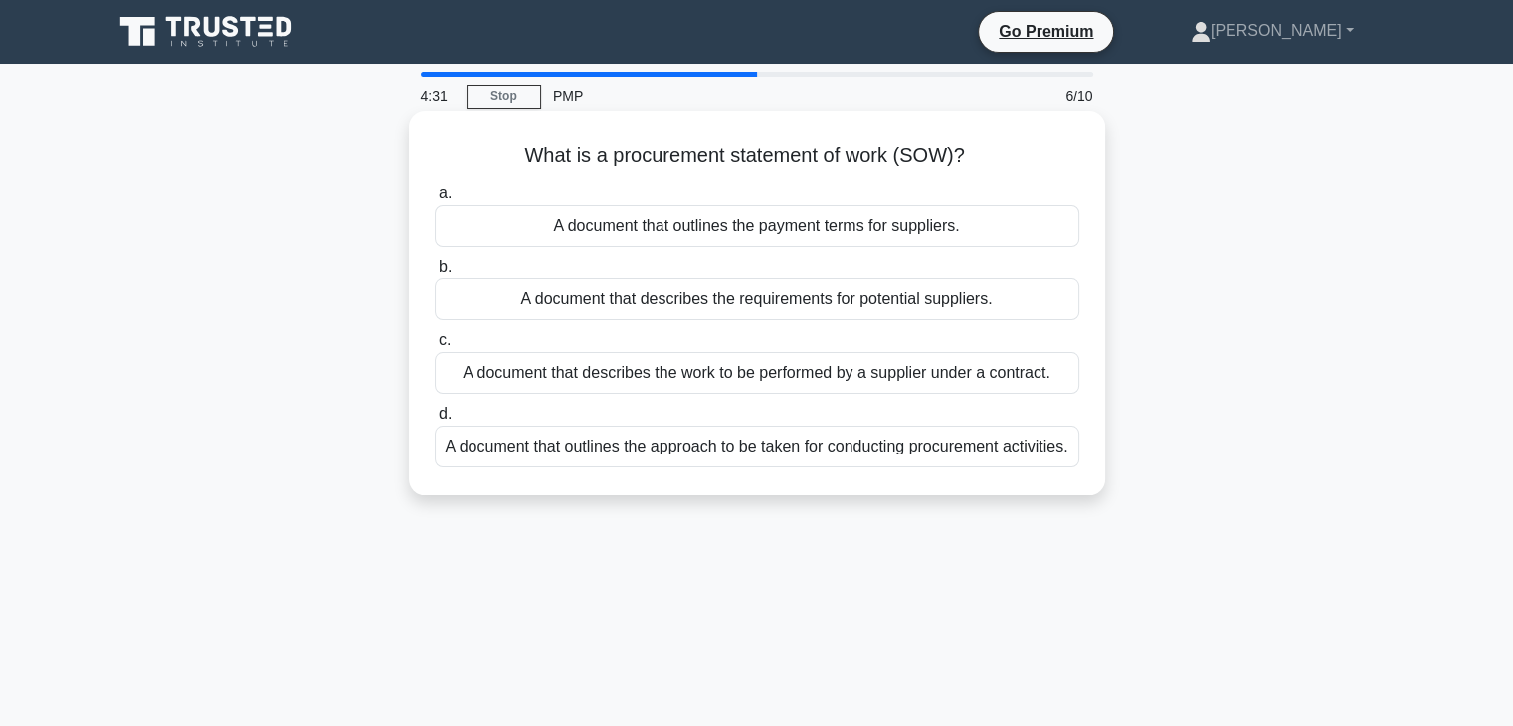
click at [790, 379] on div "A document that describes the work to be performed by a supplier under a contra…" at bounding box center [757, 373] width 644 height 42
click at [435, 347] on input "c. A document that describes the work to be performed by a supplier under a con…" at bounding box center [435, 340] width 0 height 13
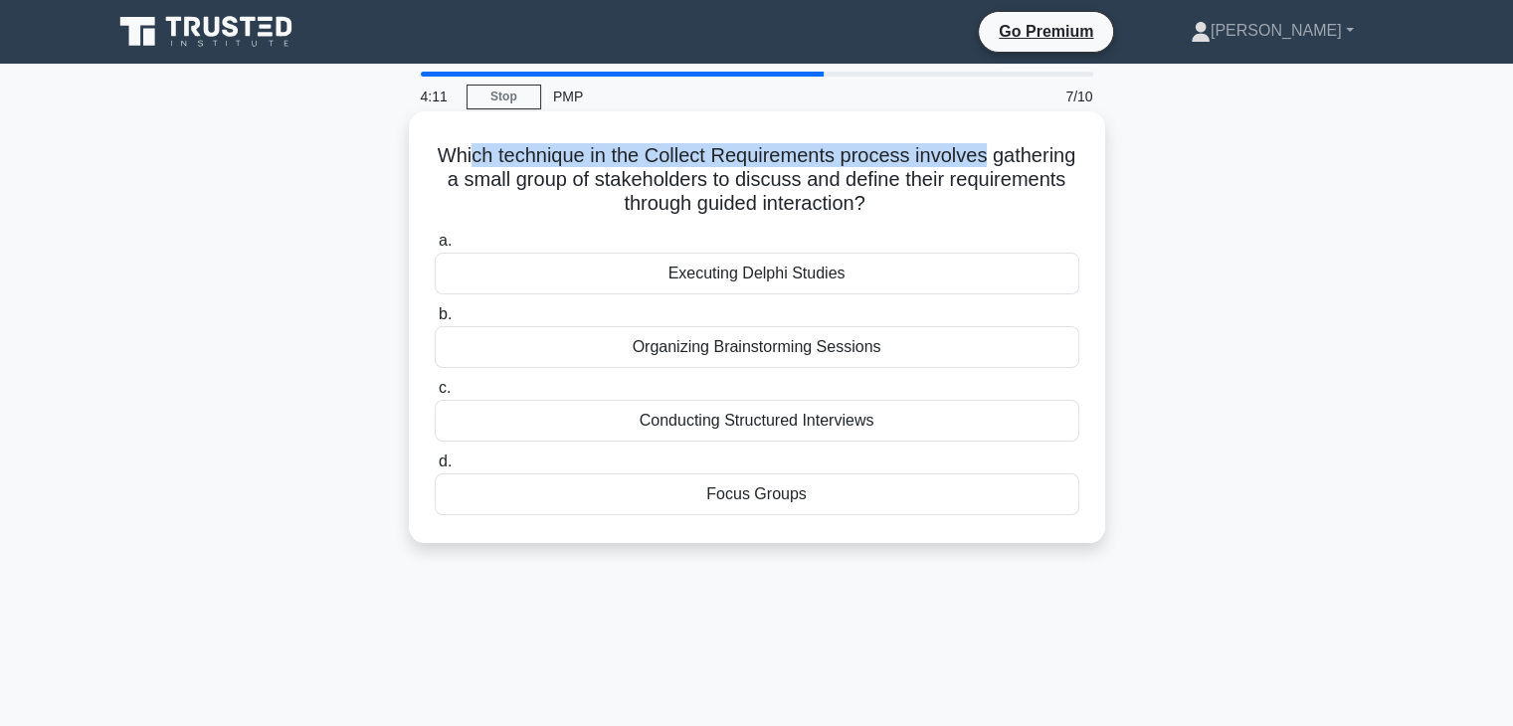
drag, startPoint x: 513, startPoint y: 148, endPoint x: 1064, endPoint y: 163, distance: 551.2
click at [1064, 163] on h5 "Which technique in the Collect Requirements process involves gathering a small …" at bounding box center [757, 180] width 648 height 74
drag, startPoint x: 504, startPoint y: 178, endPoint x: 1051, endPoint y: 196, distance: 547.3
click at [1051, 196] on h5 "Which technique in the Collect Requirements process involves gathering a small …" at bounding box center [757, 180] width 648 height 74
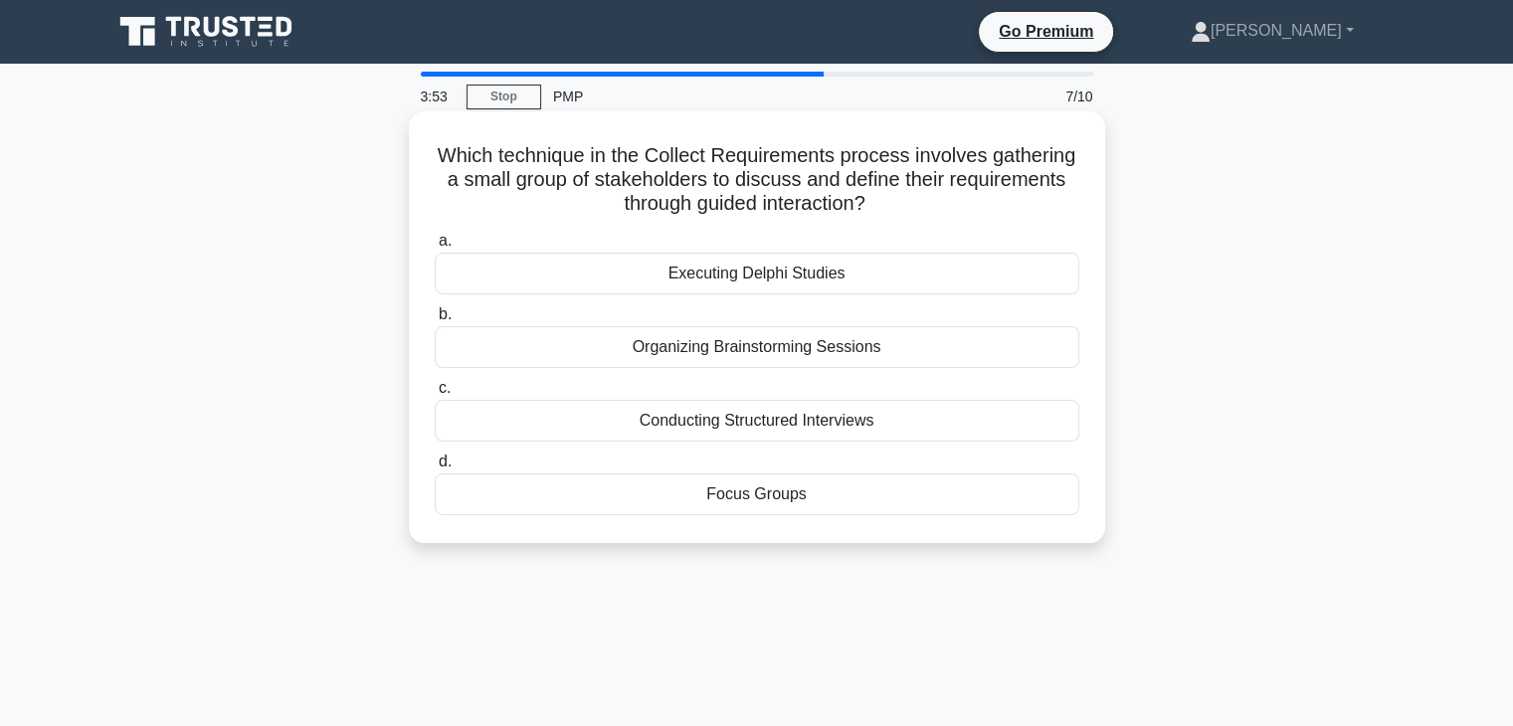
click at [867, 352] on div "Organizing Brainstorming Sessions" at bounding box center [757, 347] width 644 height 42
click at [435, 321] on input "b. Organizing Brainstorming Sessions" at bounding box center [435, 314] width 0 height 13
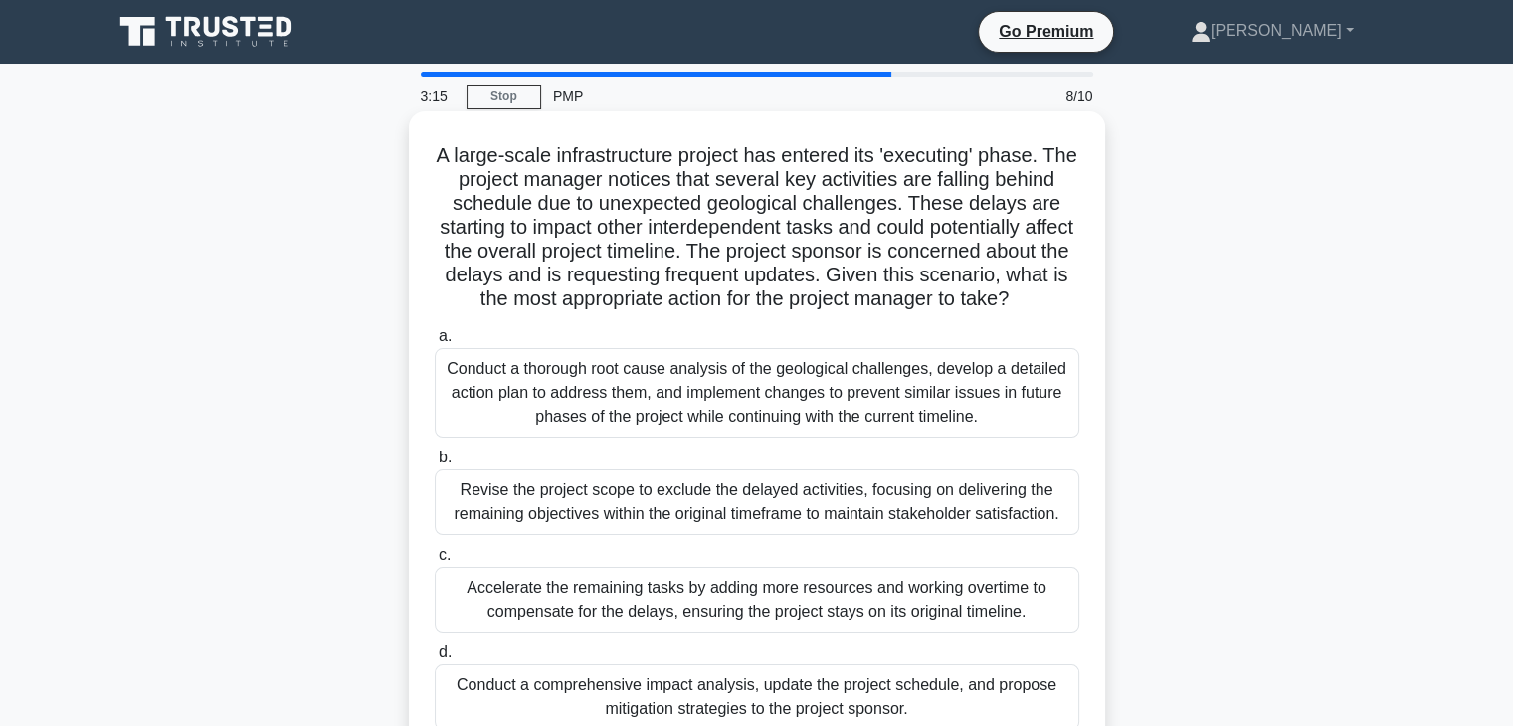
scroll to position [99, 0]
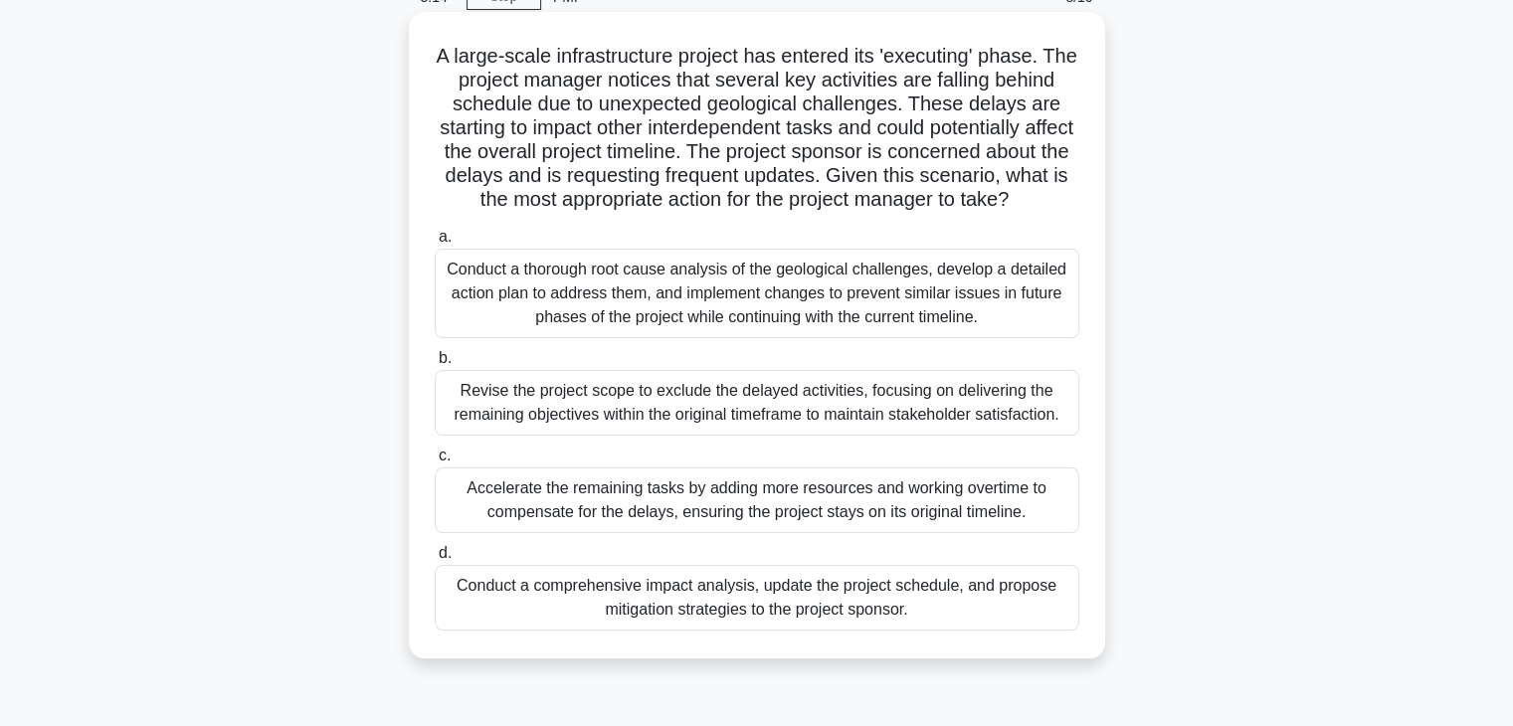
click at [549, 314] on div "Conduct a thorough root cause analysis of the geological challenges, develop a …" at bounding box center [757, 294] width 644 height 90
click at [435, 244] on input "a. Conduct a thorough root cause analysis of the geological challenges, develop…" at bounding box center [435, 237] width 0 height 13
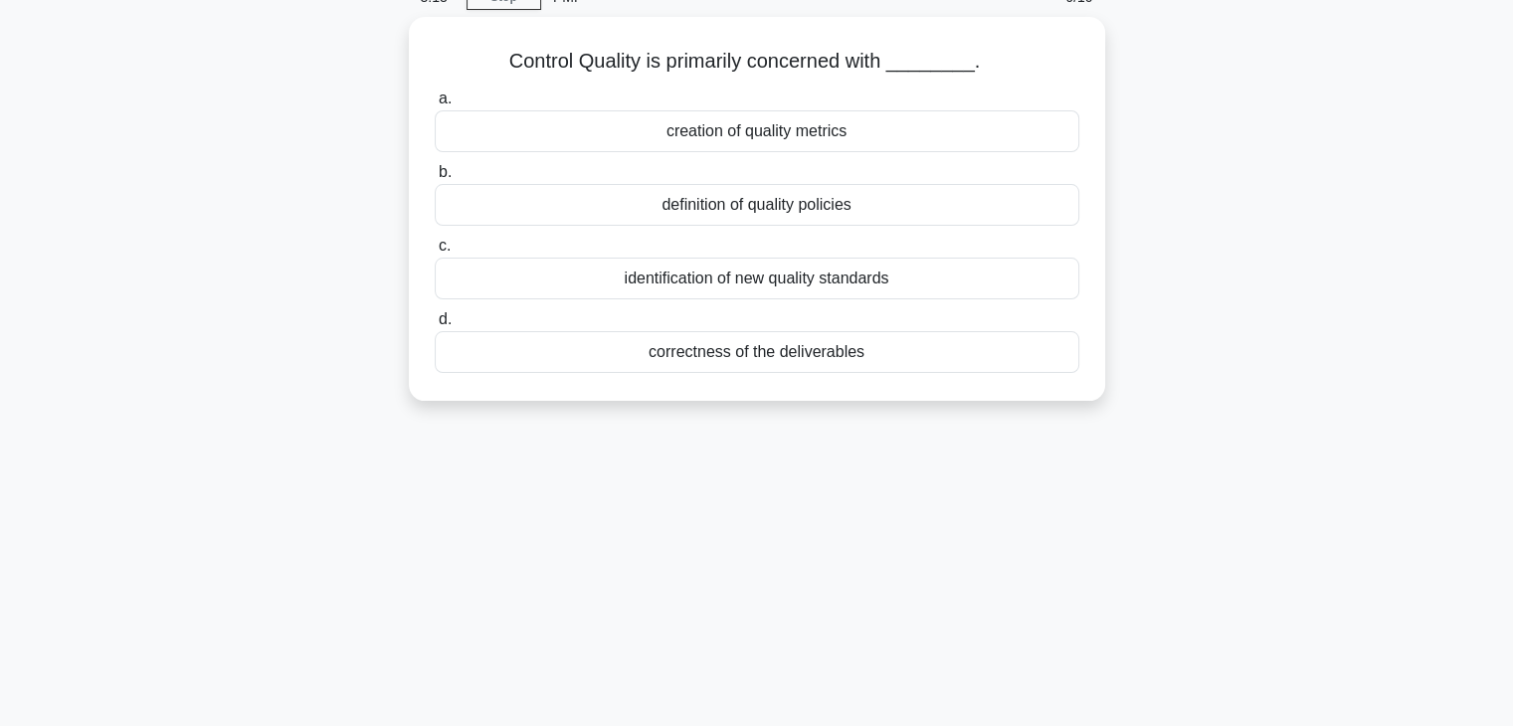
scroll to position [0, 0]
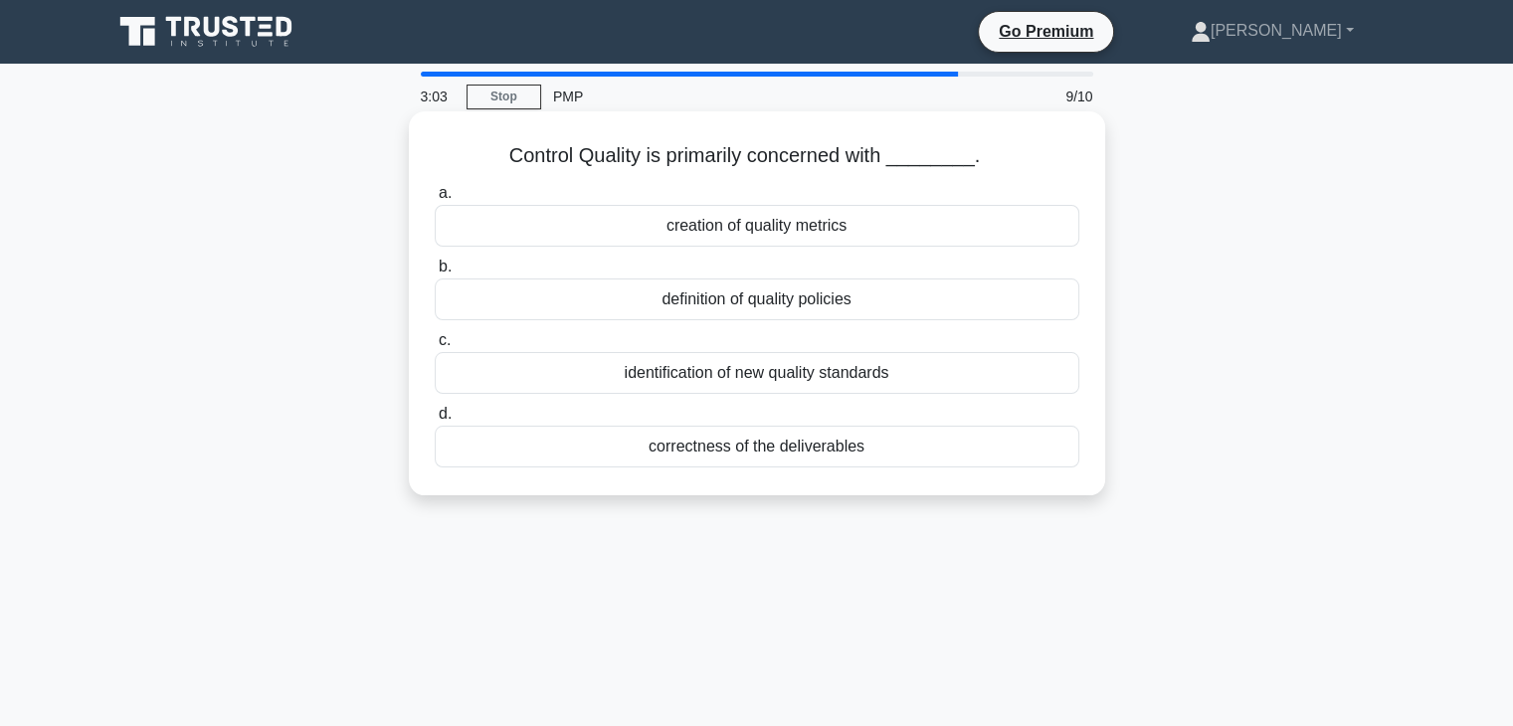
click at [699, 453] on div "correctness of the deliverables" at bounding box center [757, 447] width 644 height 42
click at [435, 421] on input "d. correctness of the deliverables" at bounding box center [435, 414] width 0 height 13
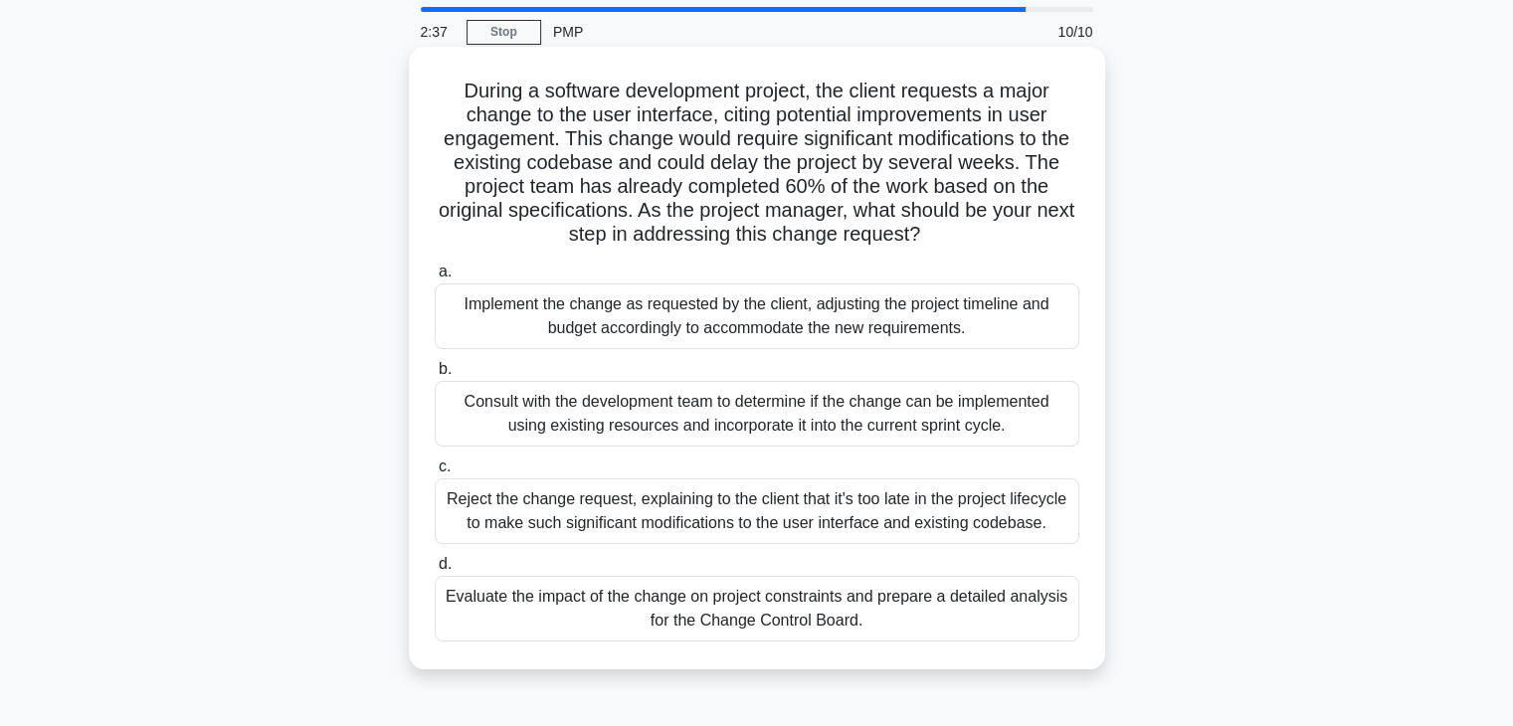
scroll to position [99, 0]
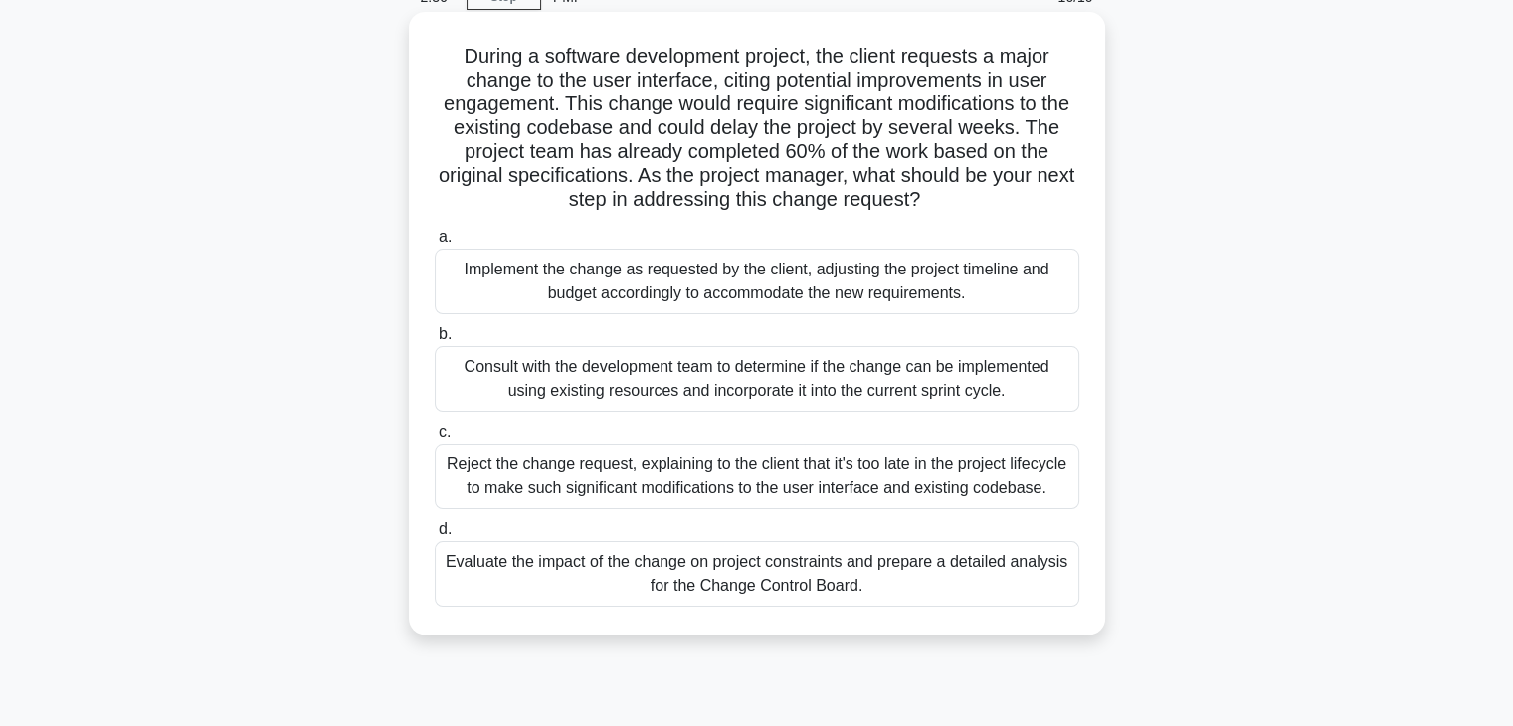
click at [659, 578] on div "Evaluate the impact of the change on project constraints and prepare a detailed…" at bounding box center [757, 574] width 644 height 66
click at [435, 536] on input "d. Evaluate the impact of the change on project constraints and prepare a detai…" at bounding box center [435, 529] width 0 height 13
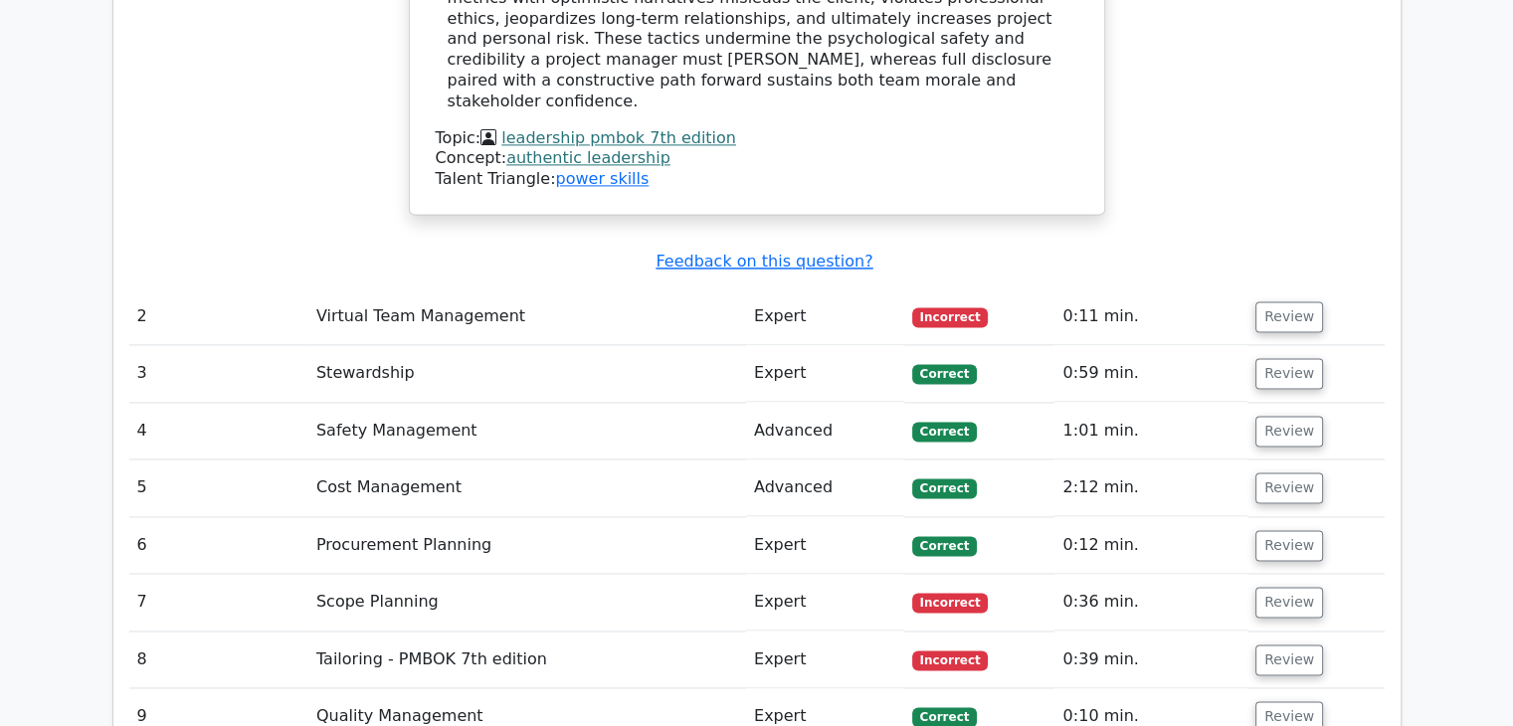
scroll to position [2785, 0]
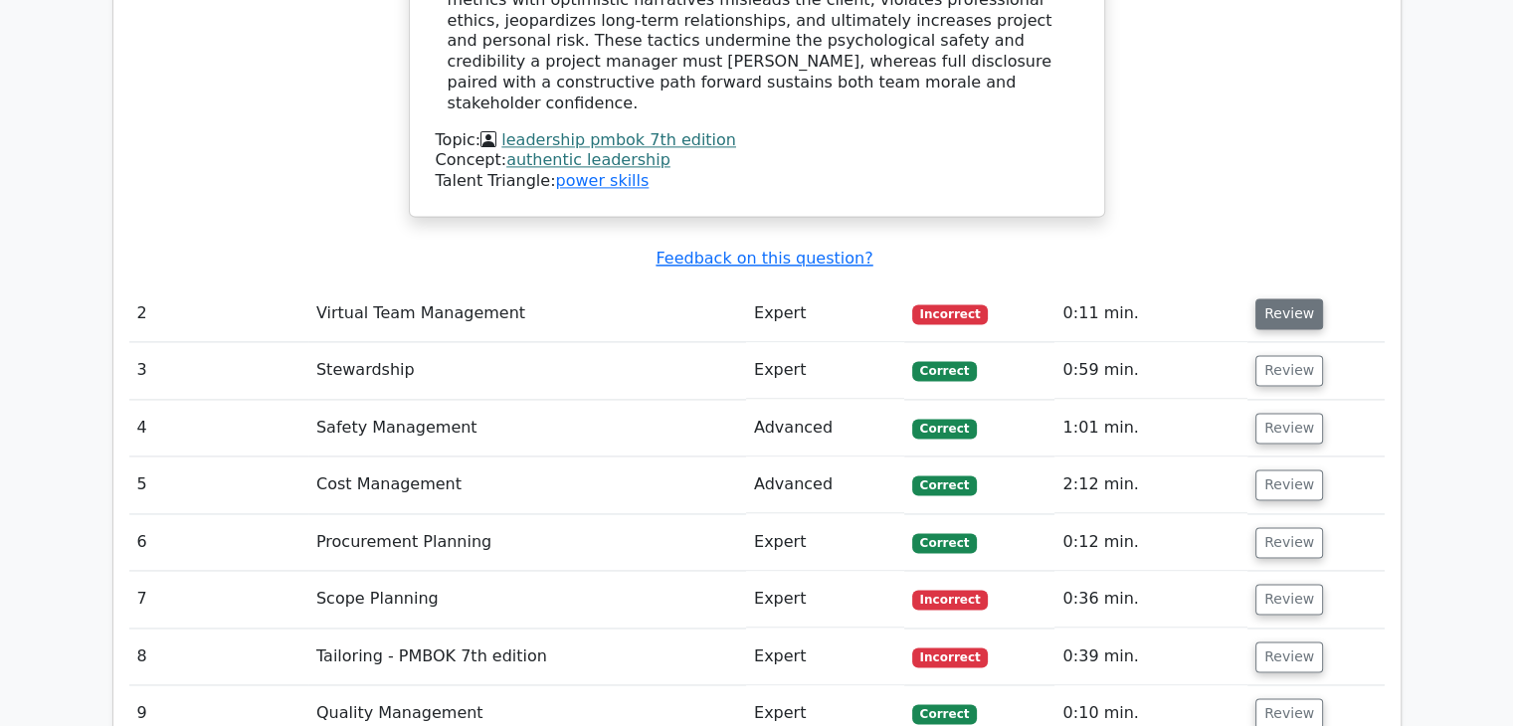
click at [1275, 298] on button "Review" at bounding box center [1289, 313] width 68 height 31
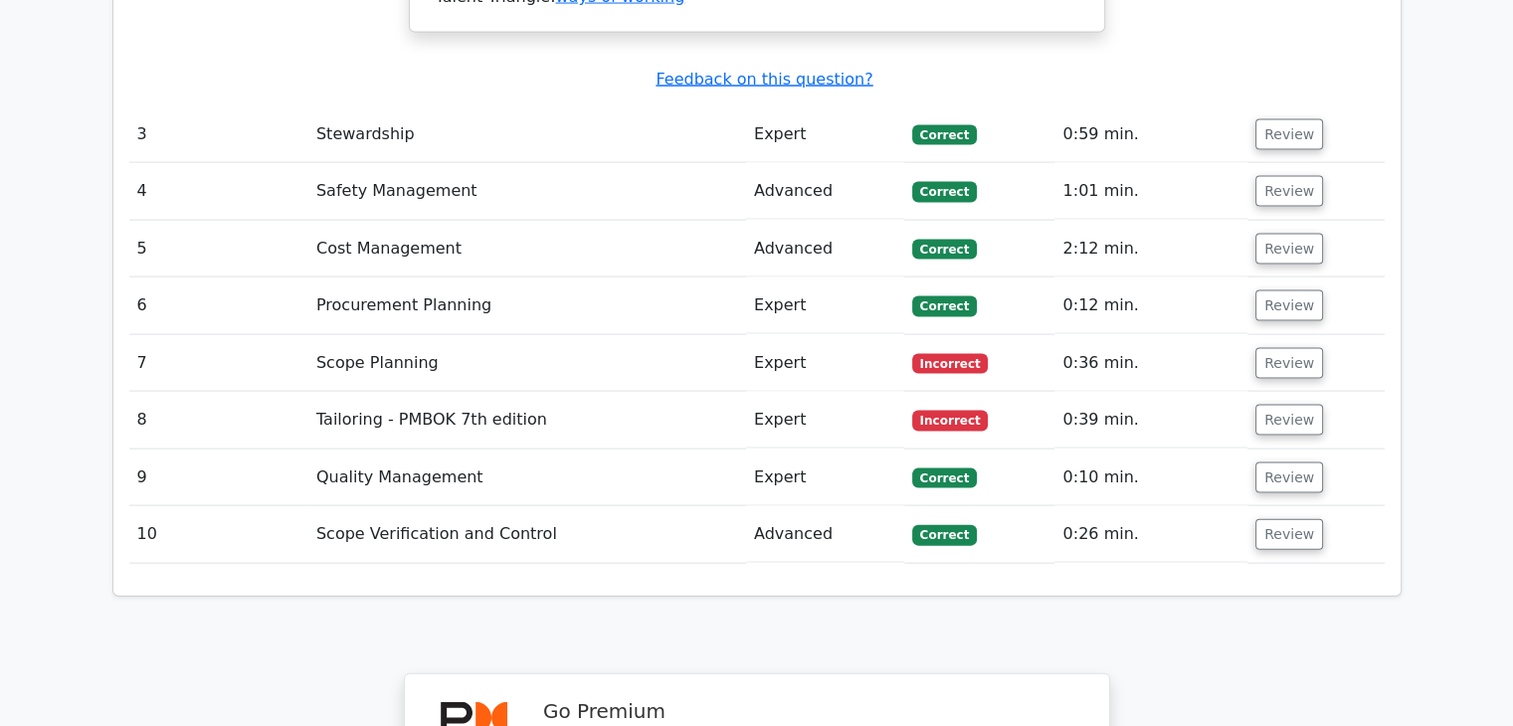
scroll to position [4276, 0]
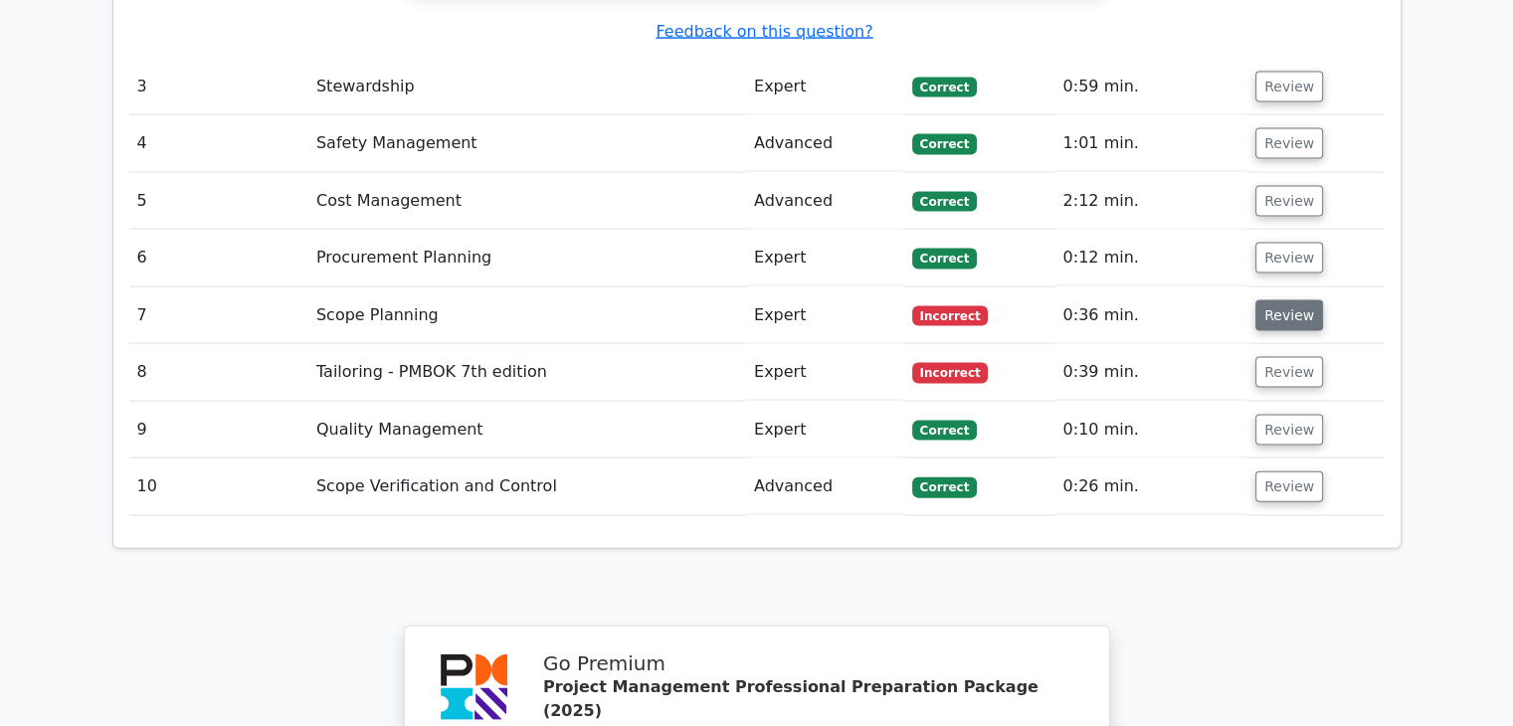
click at [1284, 300] on button "Review" at bounding box center [1289, 315] width 68 height 31
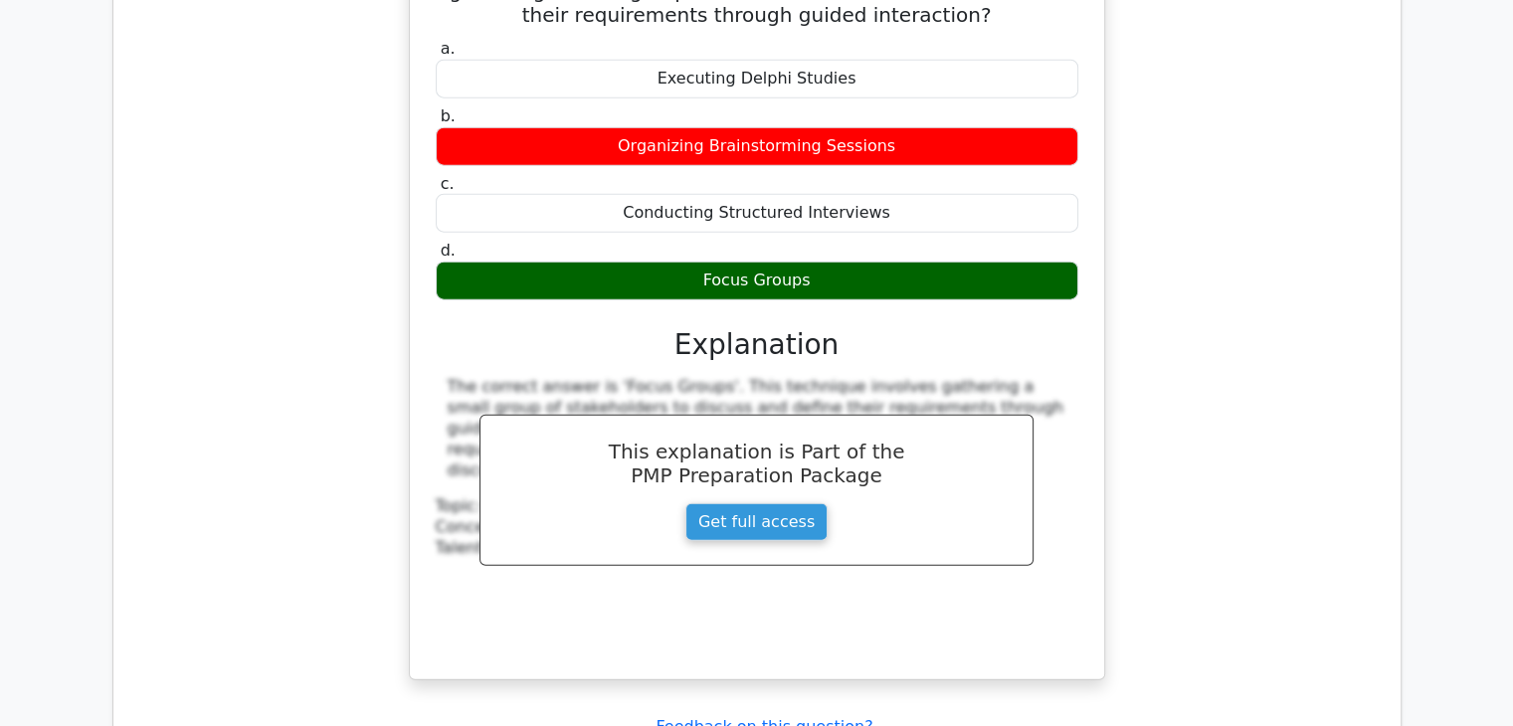
scroll to position [4873, 0]
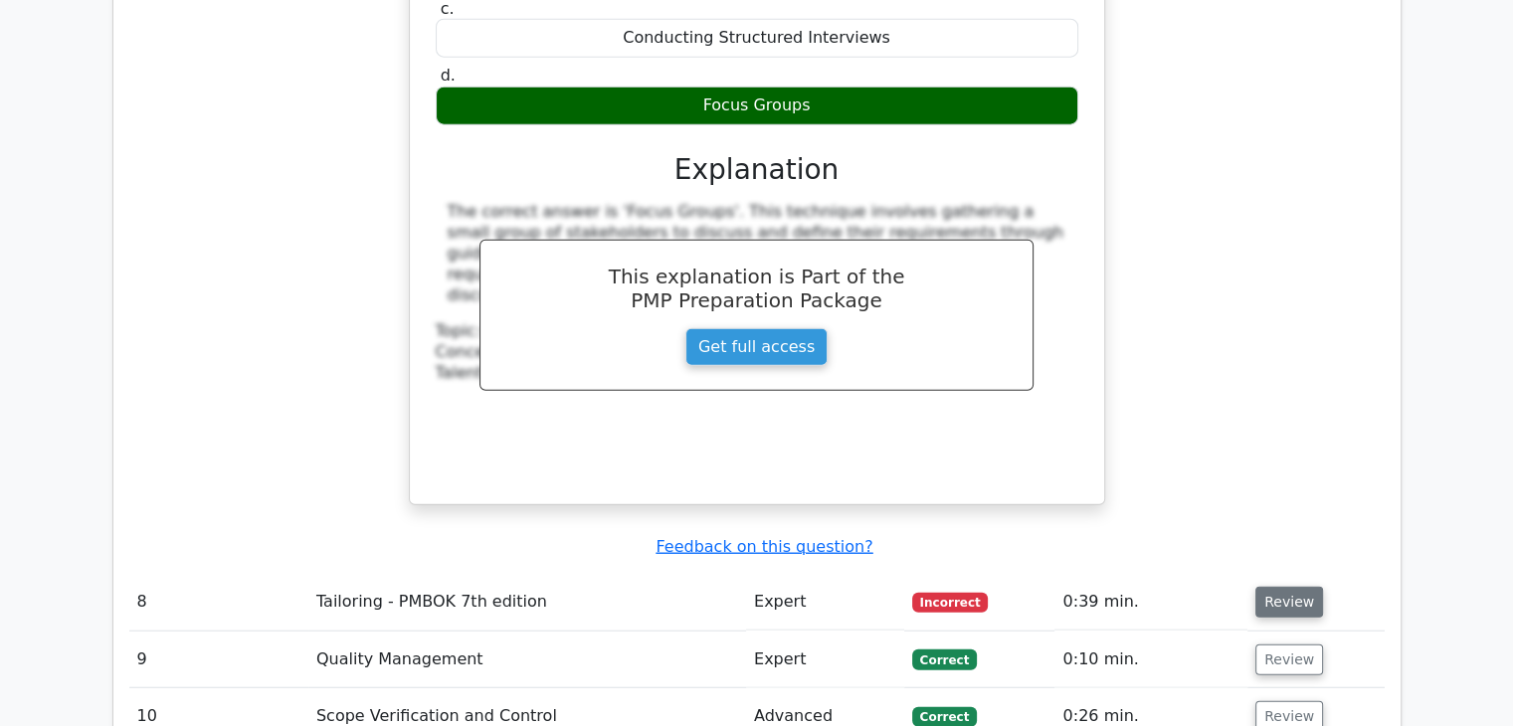
click at [1269, 587] on button "Review" at bounding box center [1289, 602] width 68 height 31
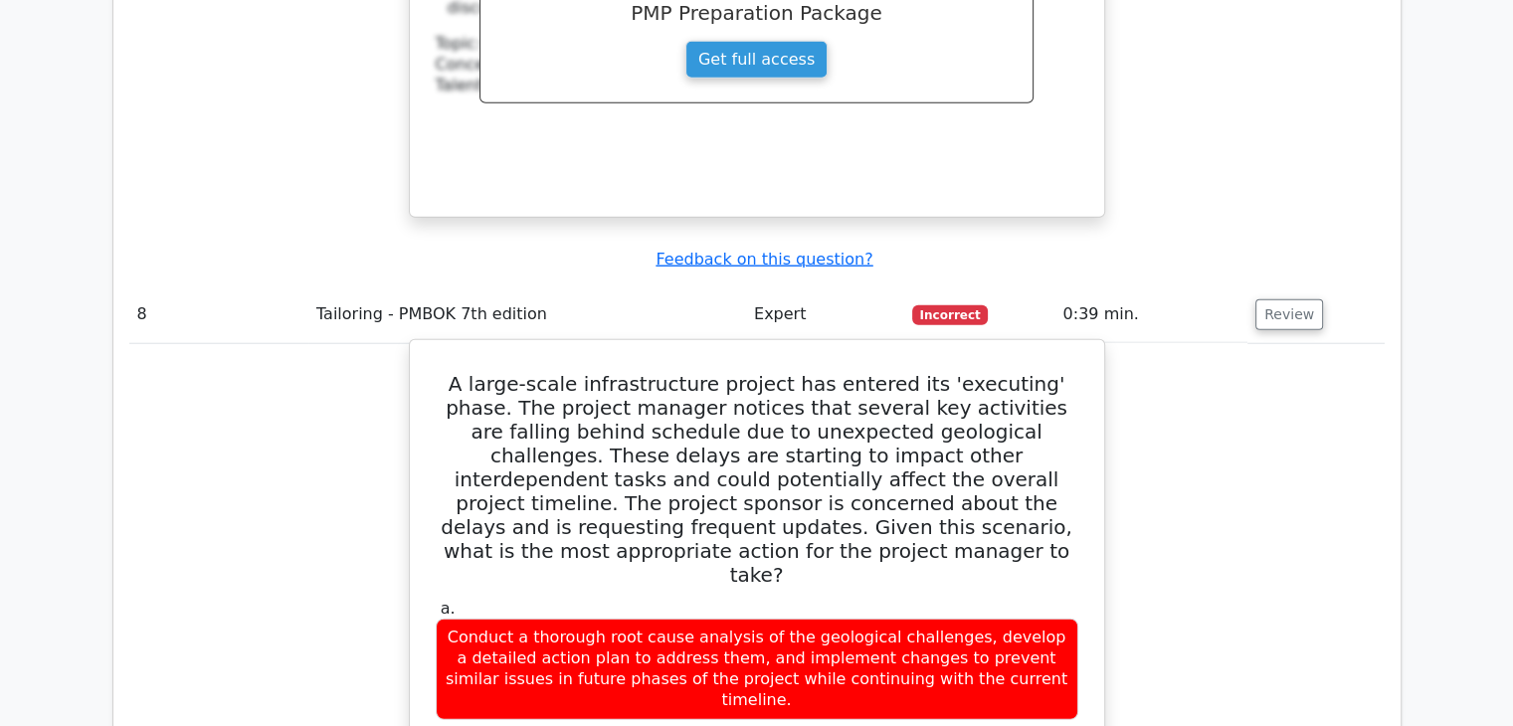
scroll to position [5370, 0]
